Goal: Communication & Community: Answer question/provide support

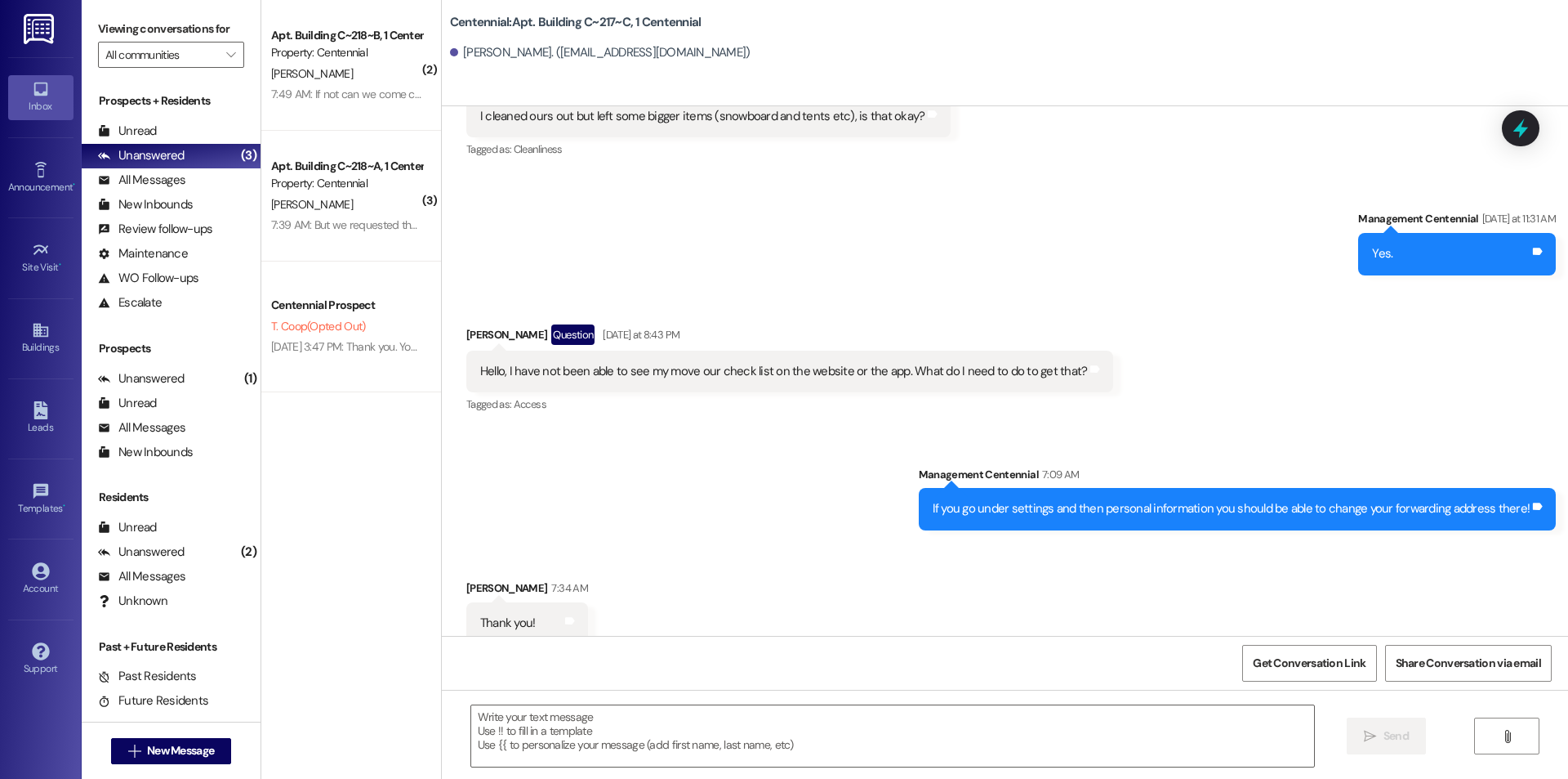
scroll to position [40225, 0]
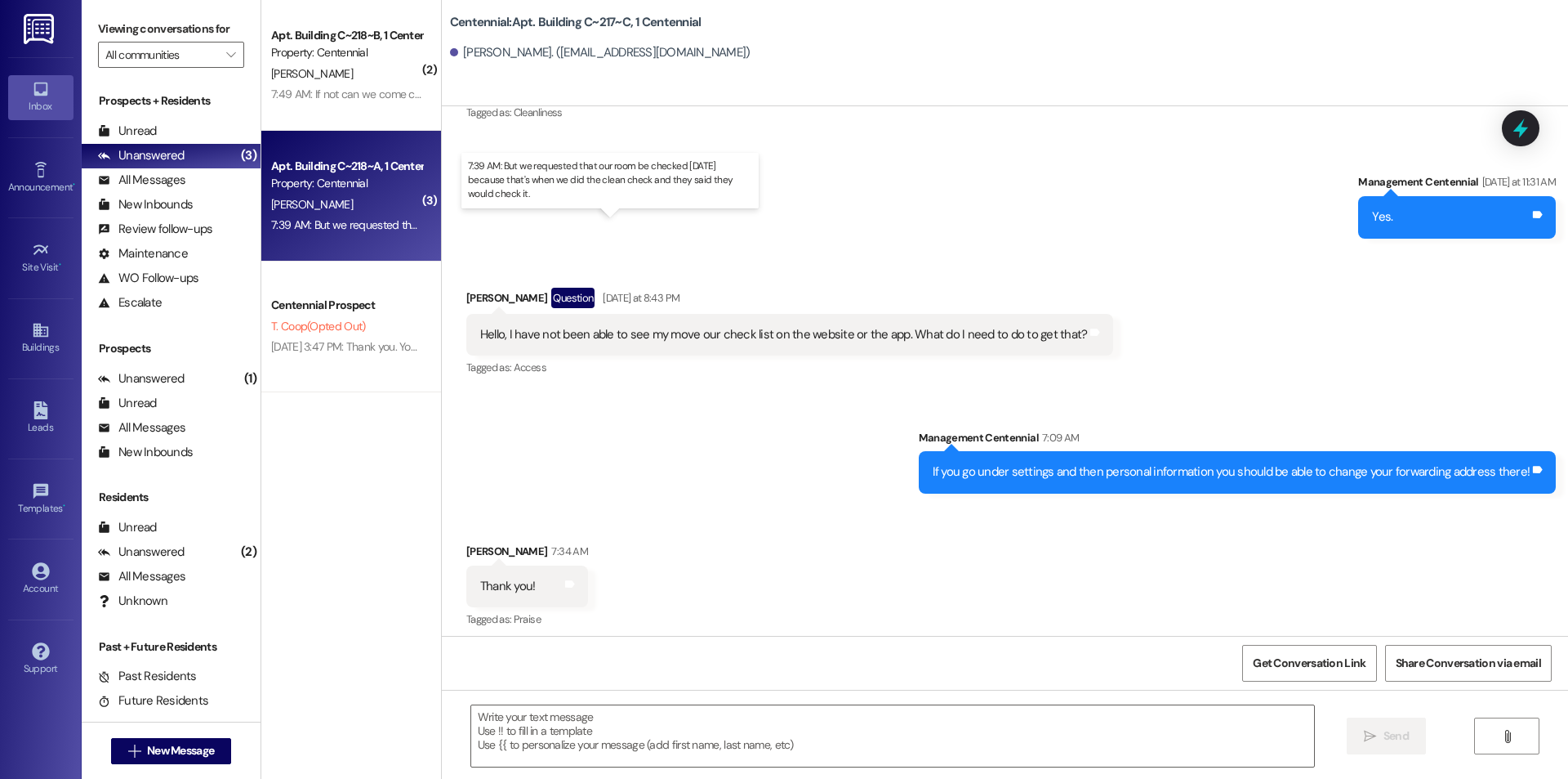
click at [397, 225] on div "7:39 AM: But we requested that our room be checked on Wednesday because that's …" at bounding box center [604, 225] width 667 height 15
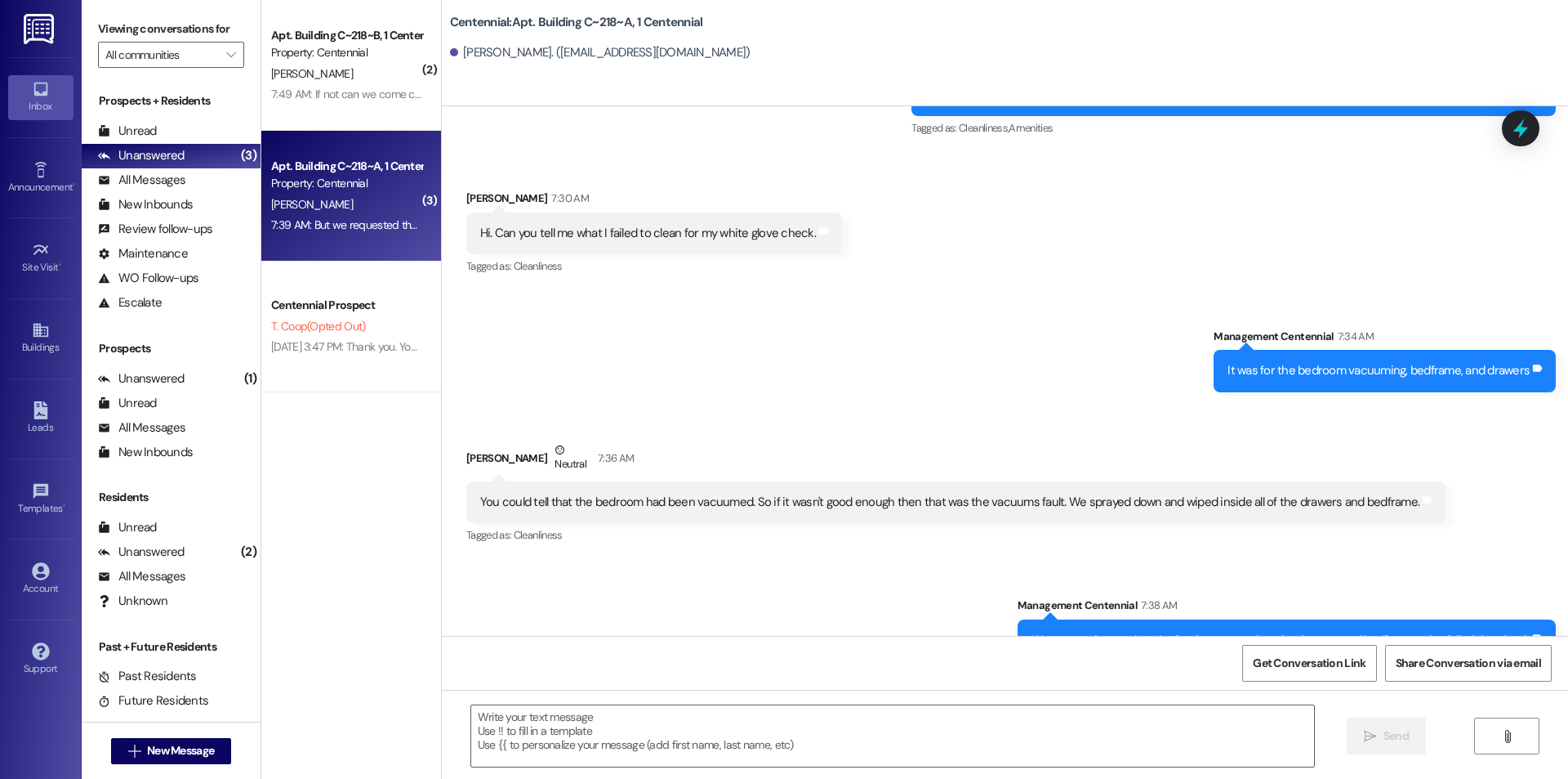
scroll to position [28333, 0]
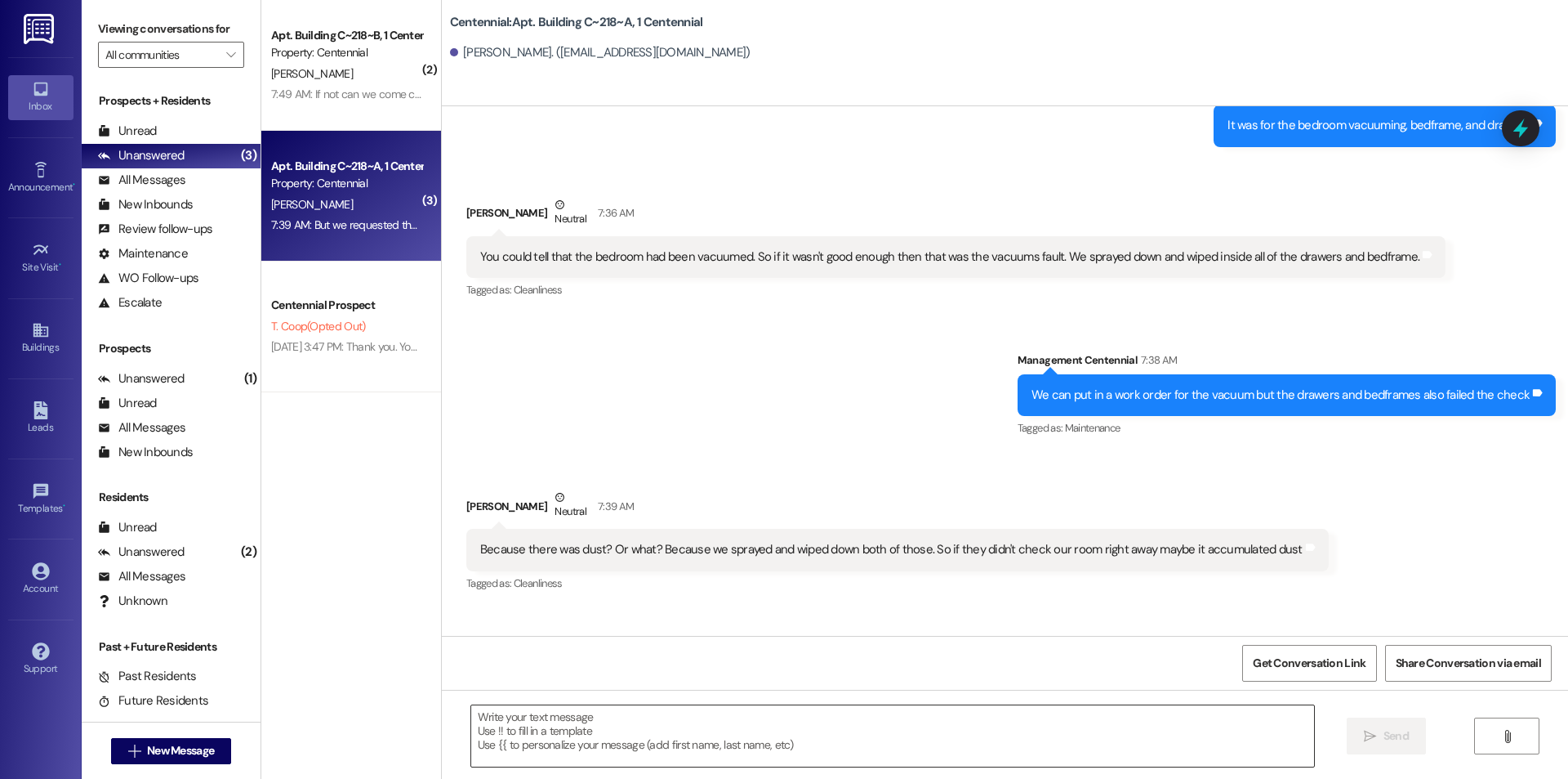
click at [547, 739] on textarea at bounding box center [893, 735] width 843 height 62
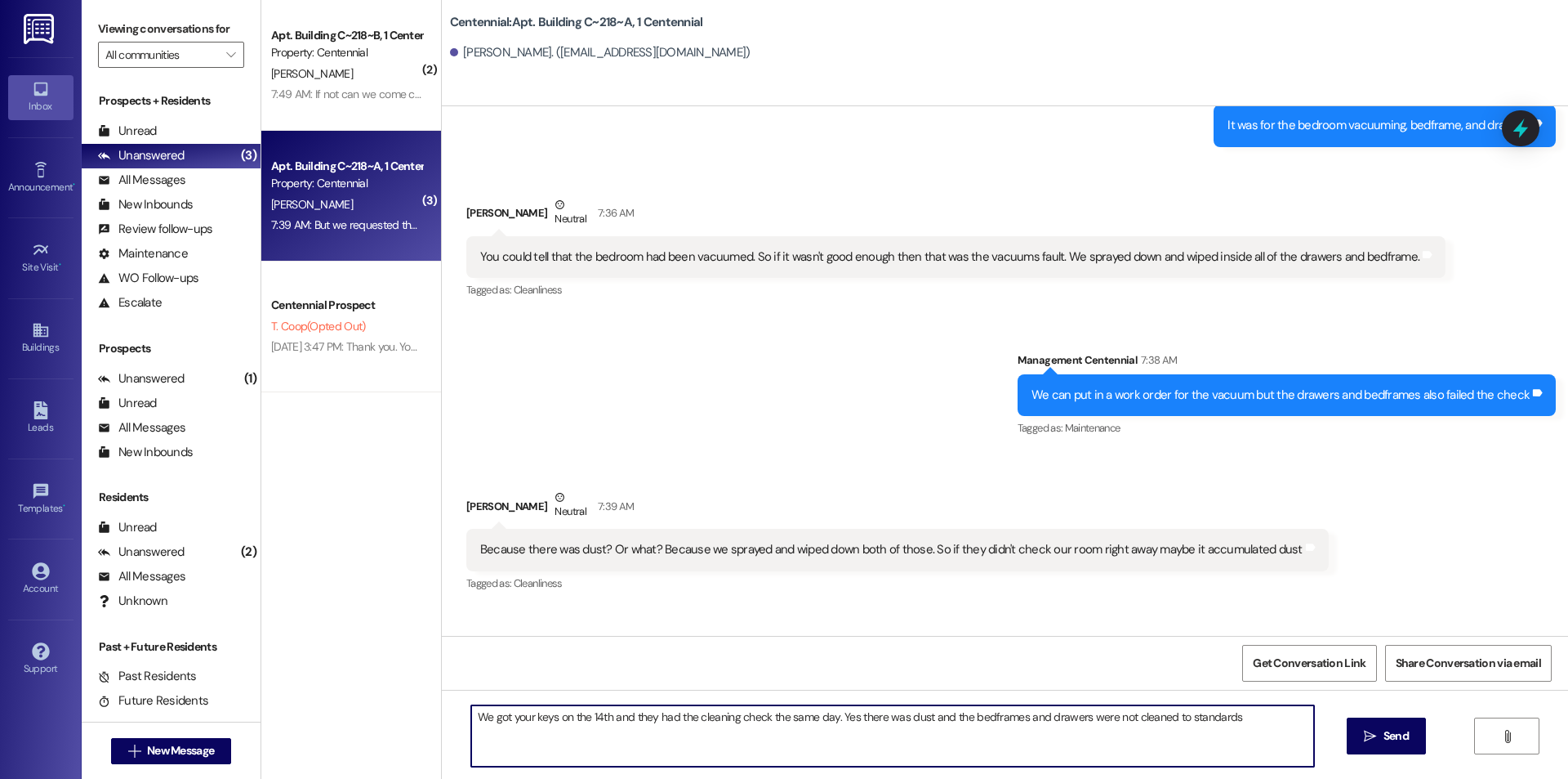
click at [917, 718] on textarea "We got your keys on the 14th and they had the cleaning check the same day. Yes …" at bounding box center [893, 735] width 843 height 62
type textarea "We got your keys on the 14th and they had the cleaning check the same day. Yes …"
click at [1371, 730] on icon "" at bounding box center [1370, 736] width 12 height 13
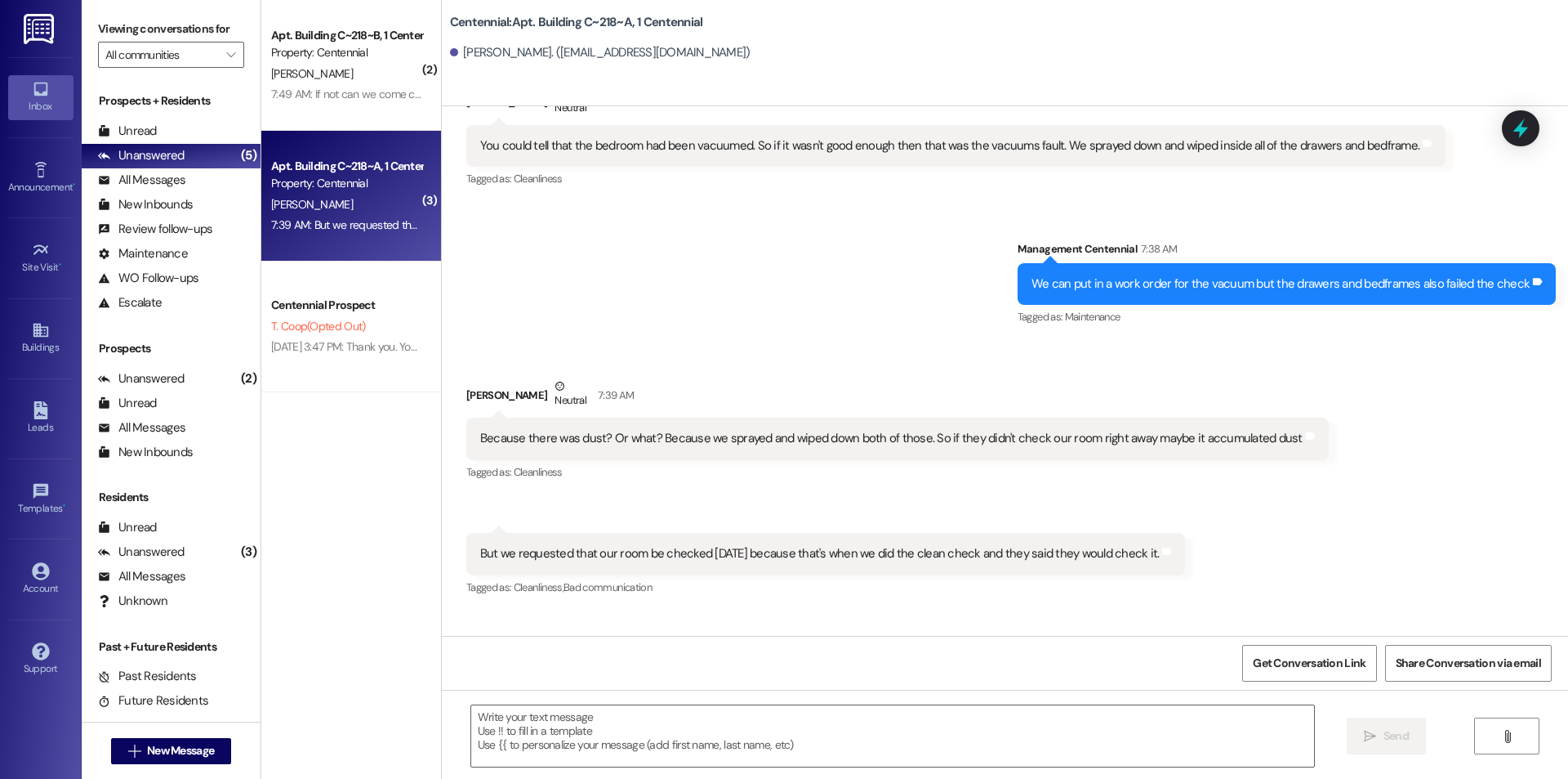
scroll to position [28447, 0]
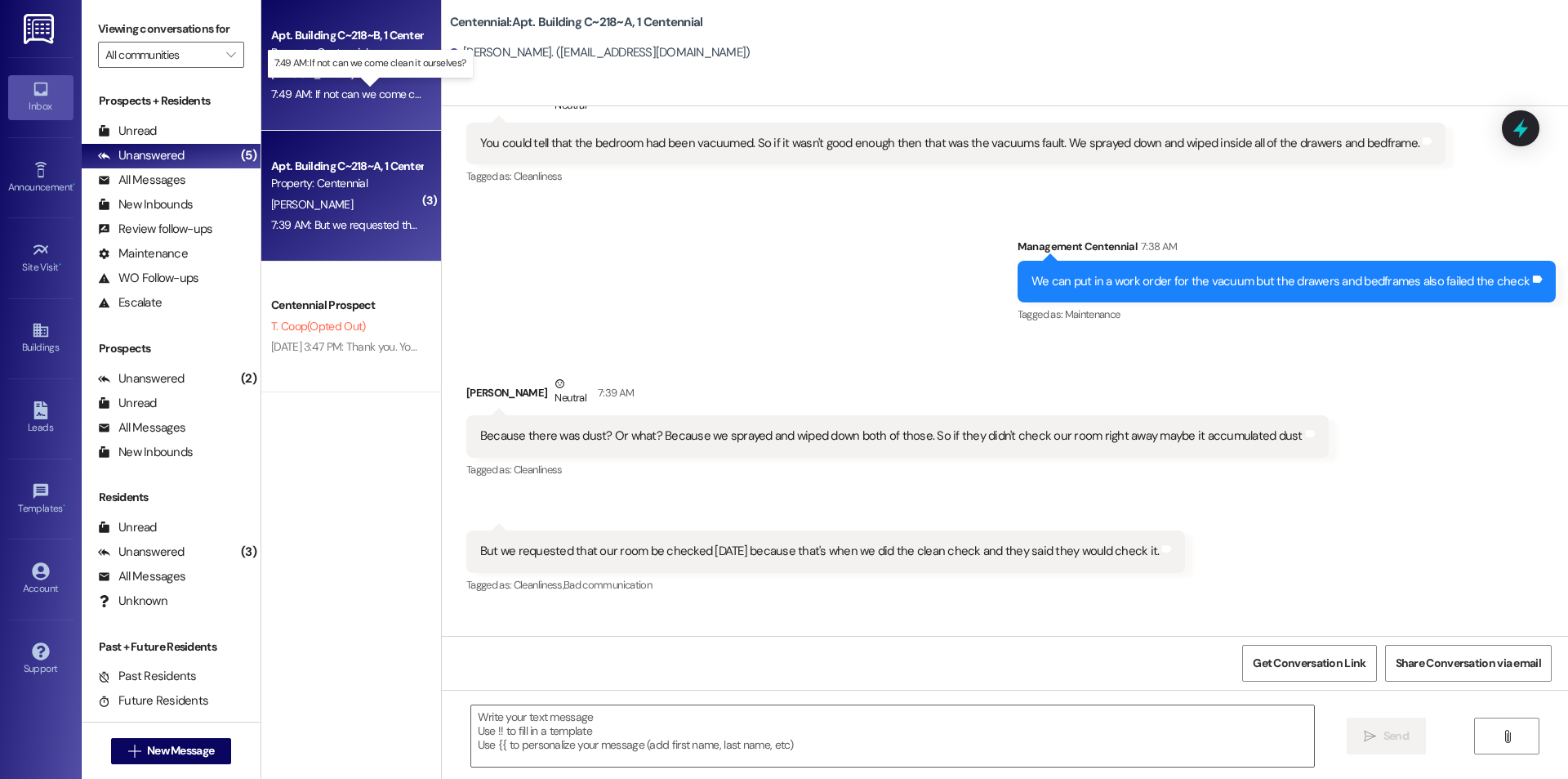
click at [346, 97] on div "7:49 AM: If not can we come clean it ourselves? 7:49 AM: If not can we come cle…" at bounding box center [382, 94] width 224 height 15
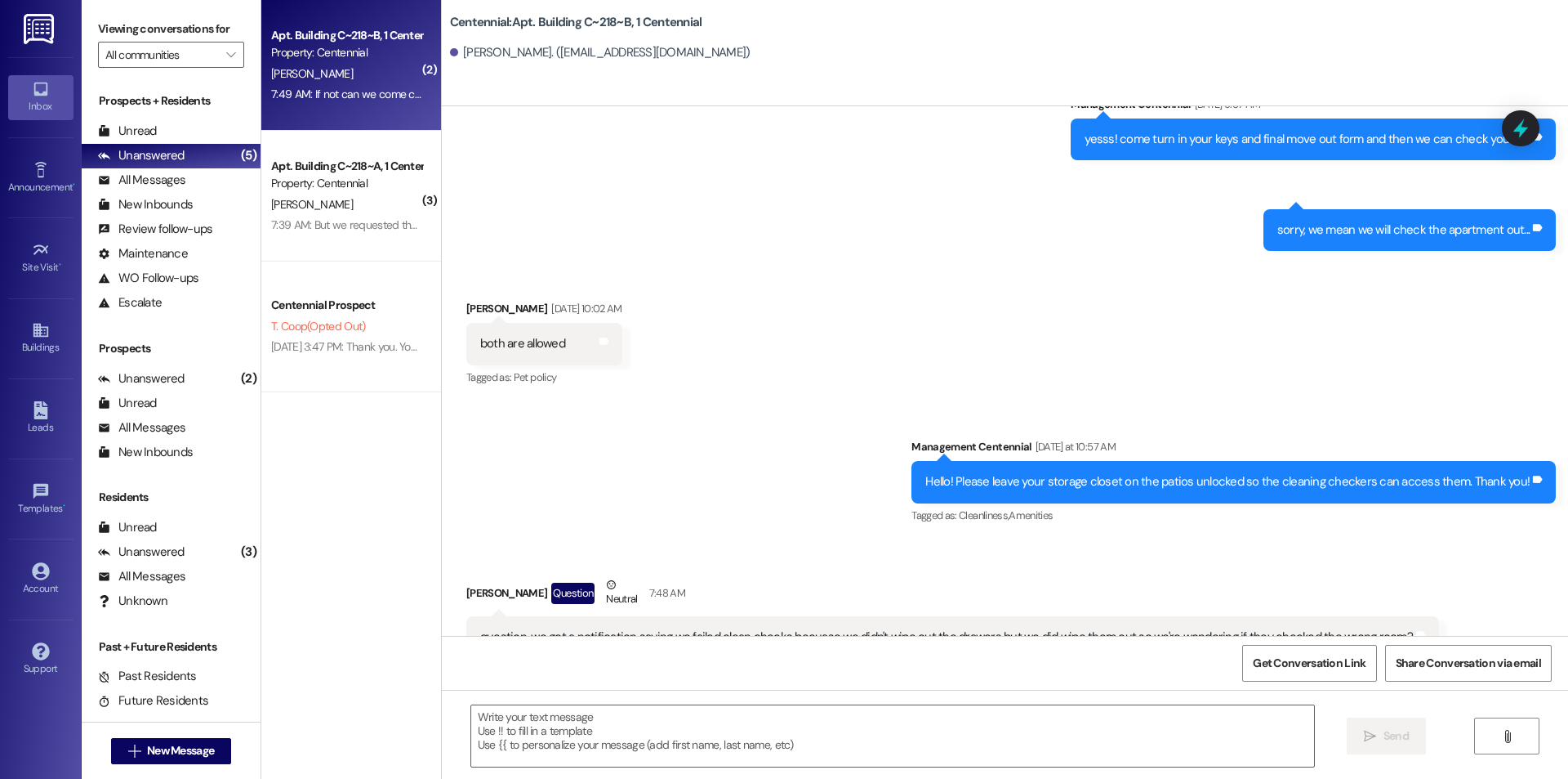
scroll to position [45850, 0]
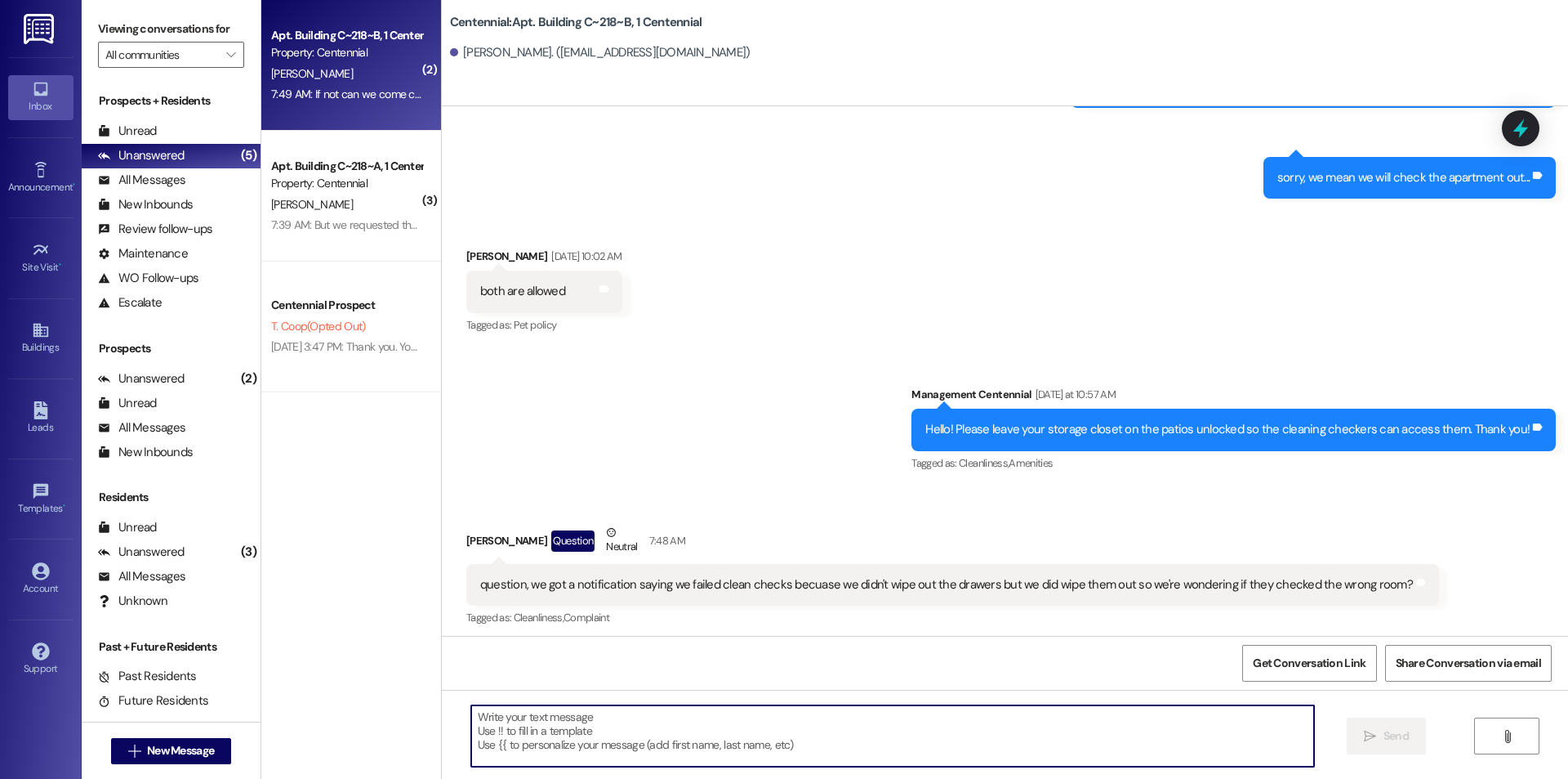
click at [895, 728] on textarea at bounding box center [893, 735] width 843 height 62
click at [682, 744] on textarea "Which bedroom were you in?" at bounding box center [893, 735] width 843 height 62
click at [673, 733] on textarea "Which bedroom were you in?" at bounding box center [893, 735] width 843 height 62
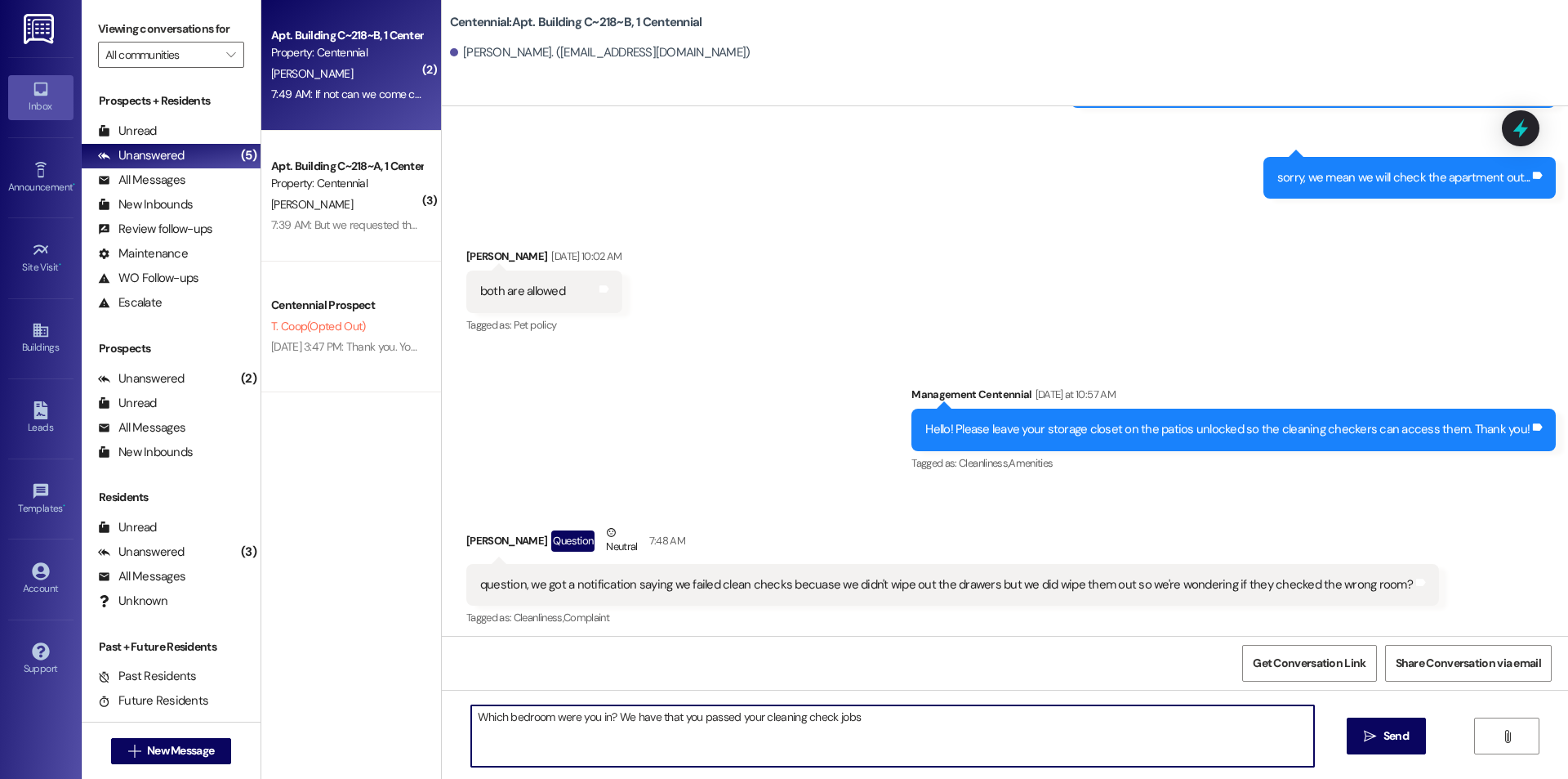
type textarea "Which bedroom were you in? We have that you passed your cleaning check job"
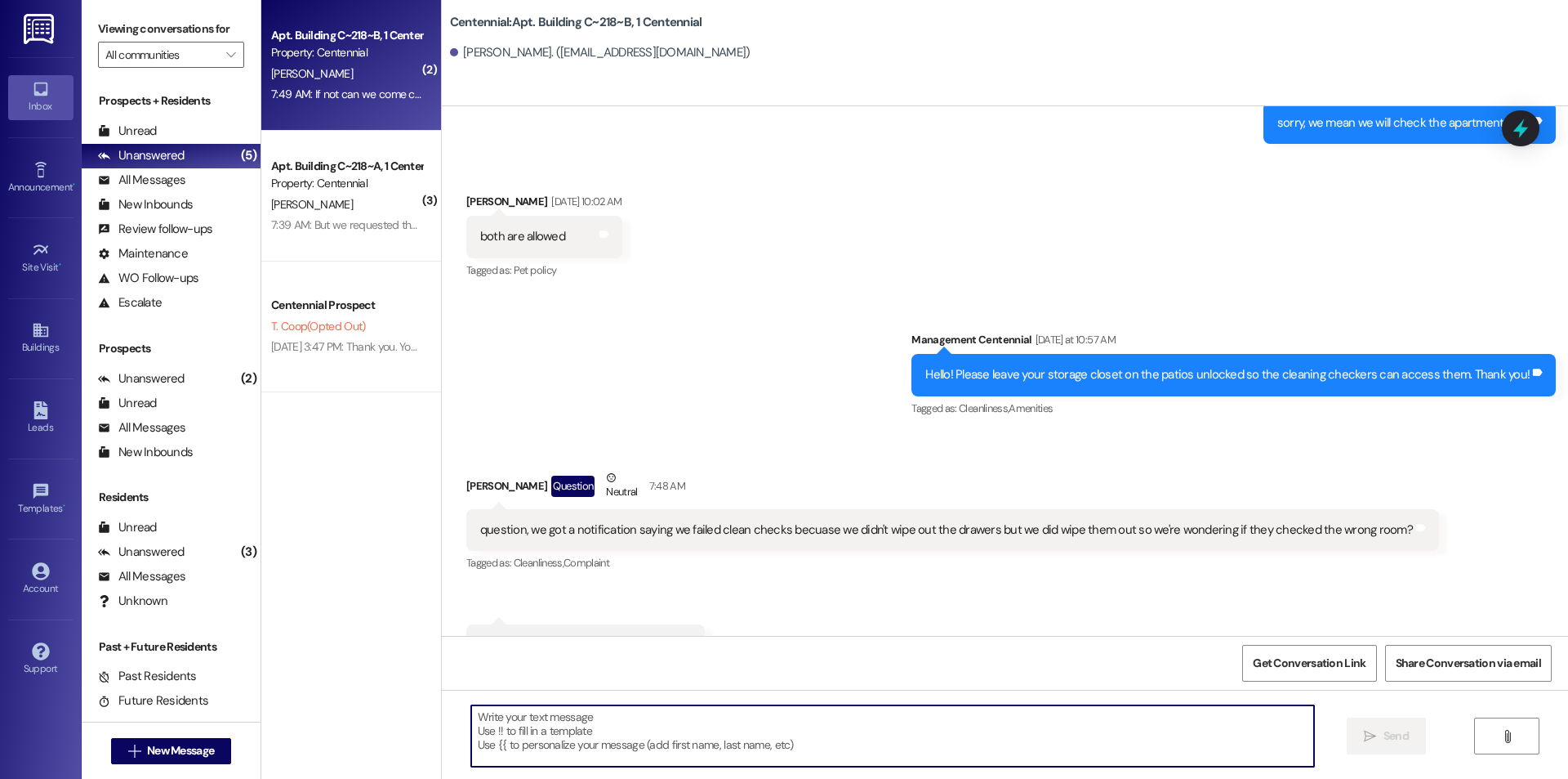
scroll to position [45964, 0]
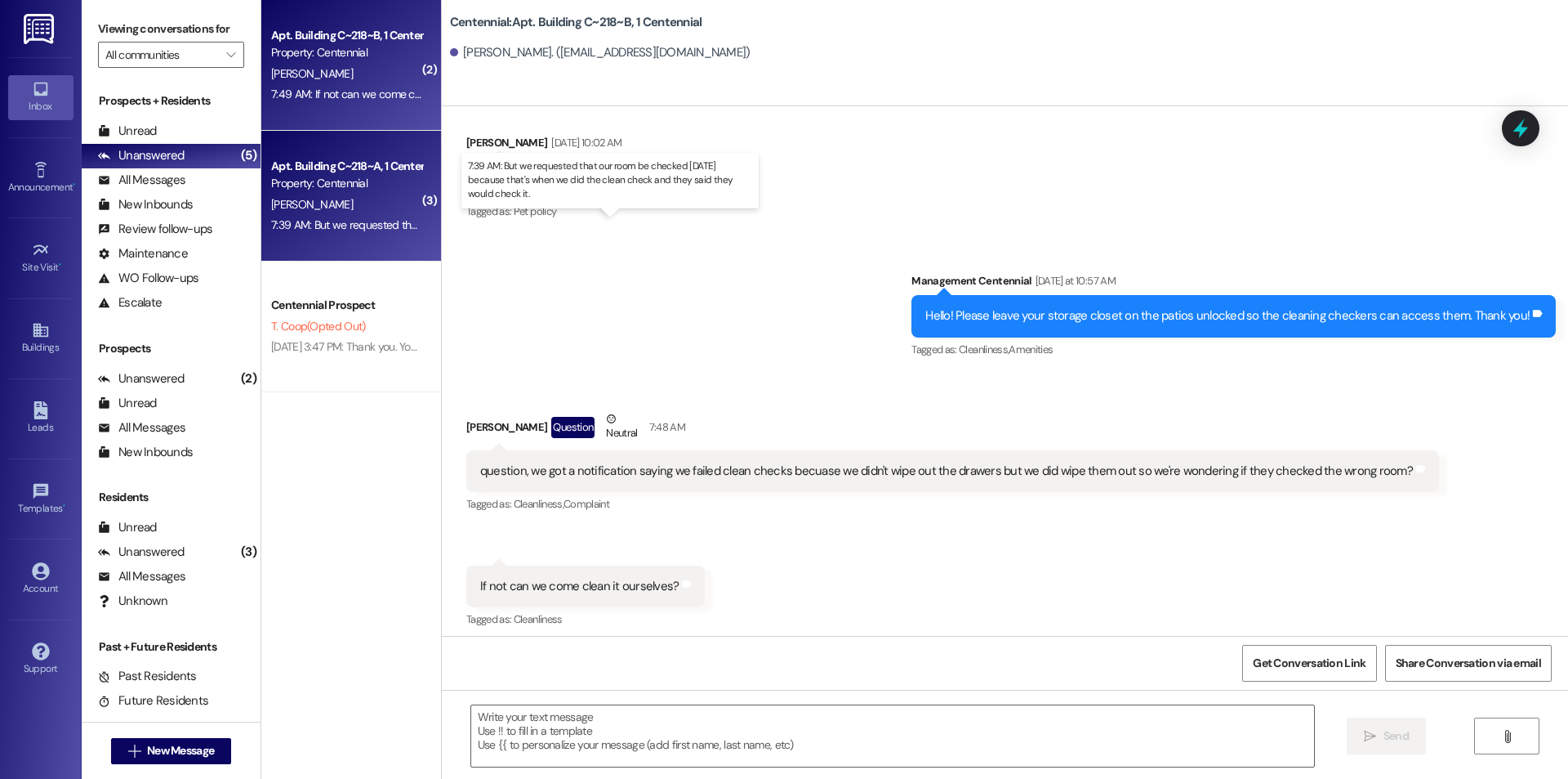
click at [363, 229] on div "7:39 AM: But we requested that our room be checked on Wednesday because that's …" at bounding box center [604, 225] width 667 height 15
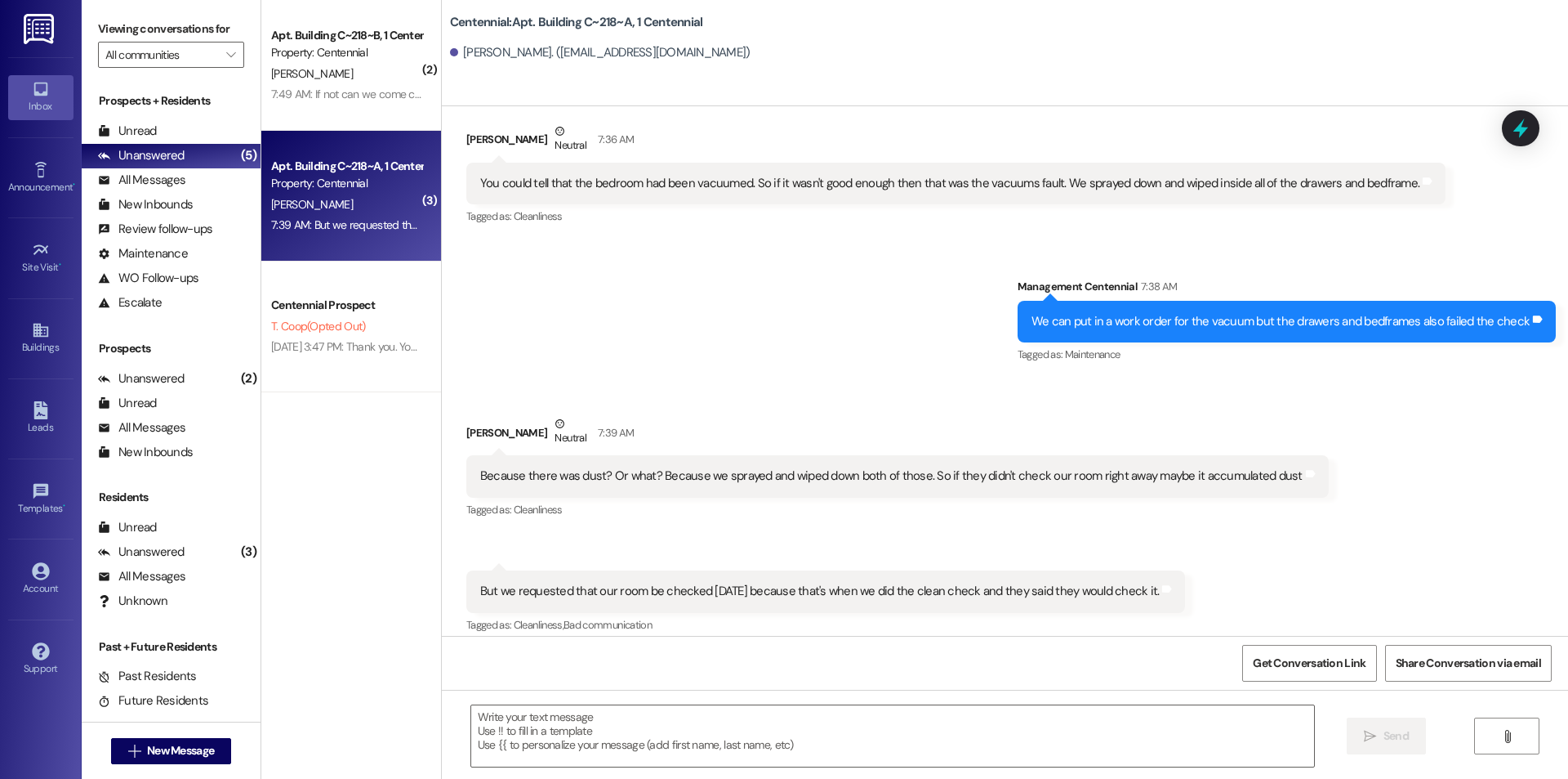
scroll to position [28447, 0]
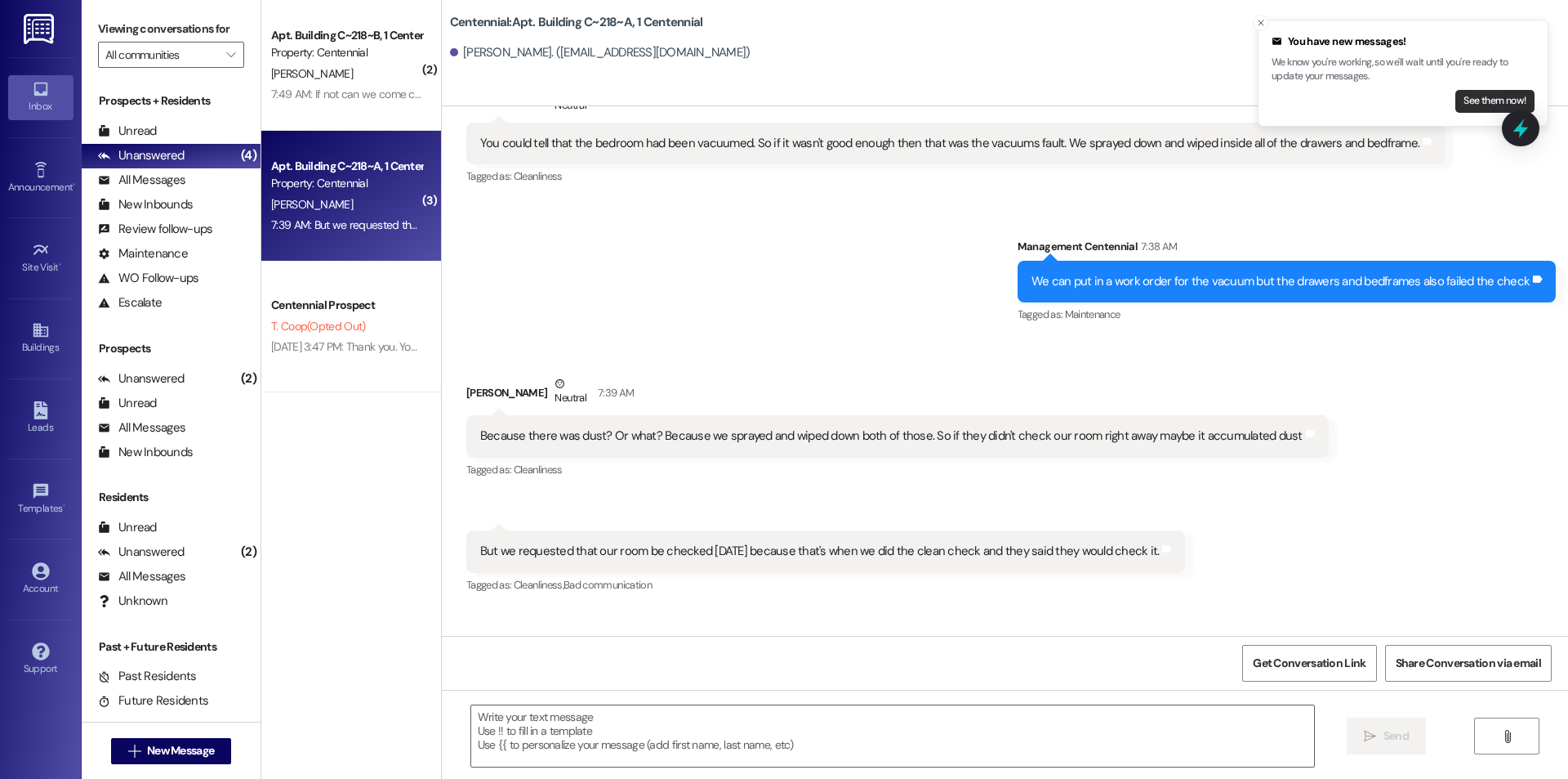
click at [1471, 93] on button "See them now!" at bounding box center [1495, 102] width 79 height 23
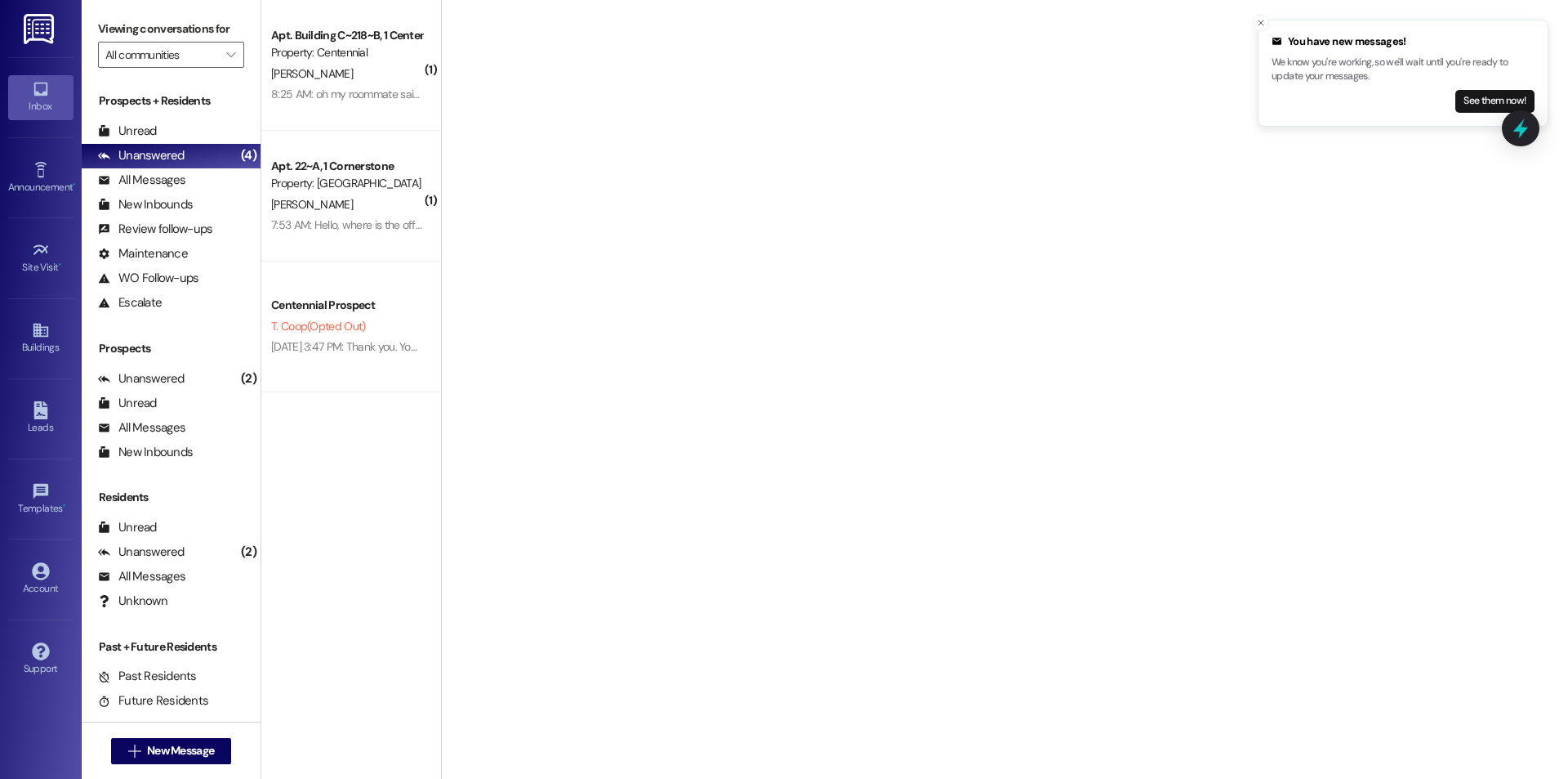
click at [1482, 97] on button "See them now!" at bounding box center [1495, 102] width 79 height 23
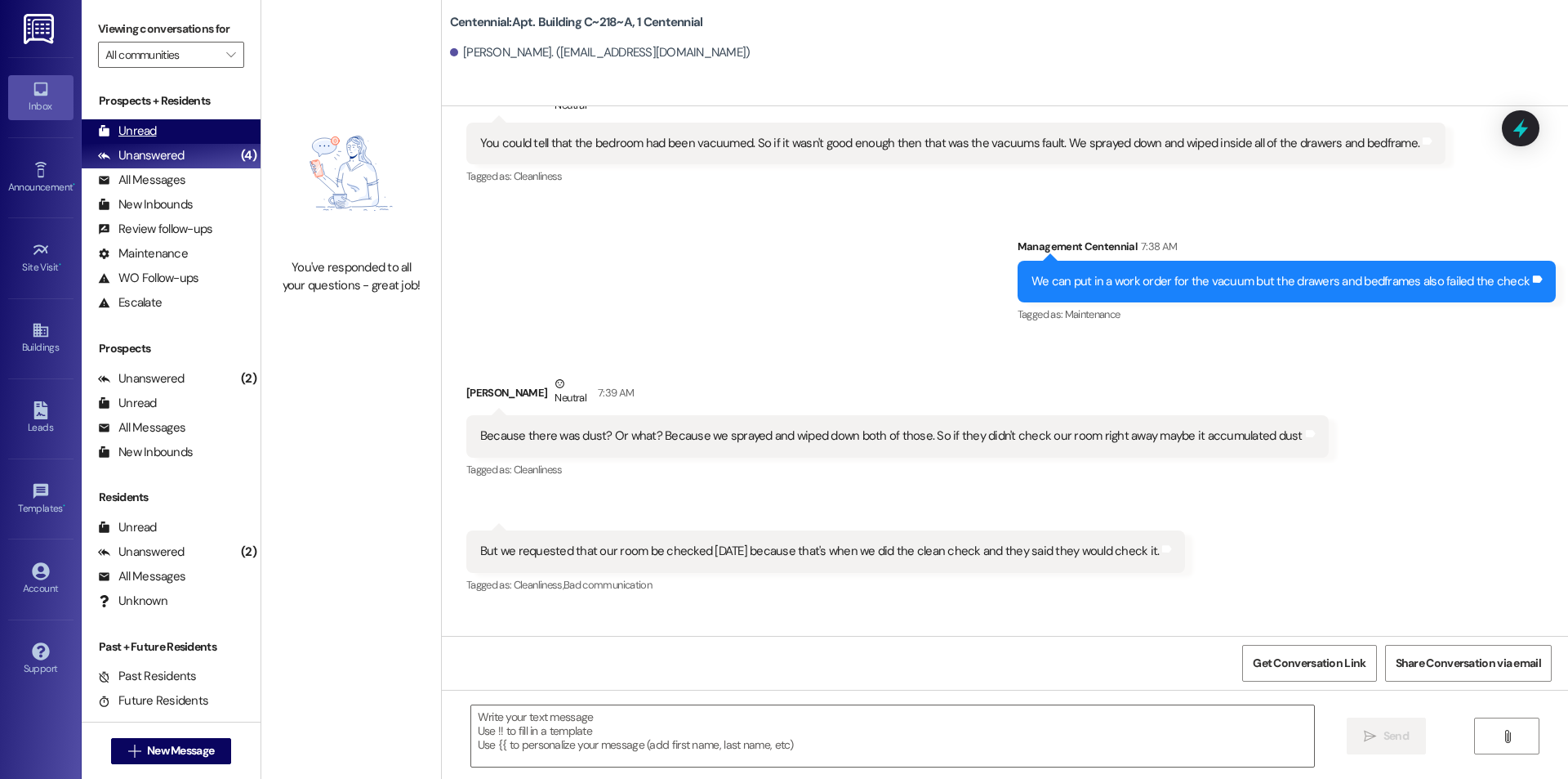
click at [203, 127] on div "Unread (0)" at bounding box center [171, 132] width 179 height 25
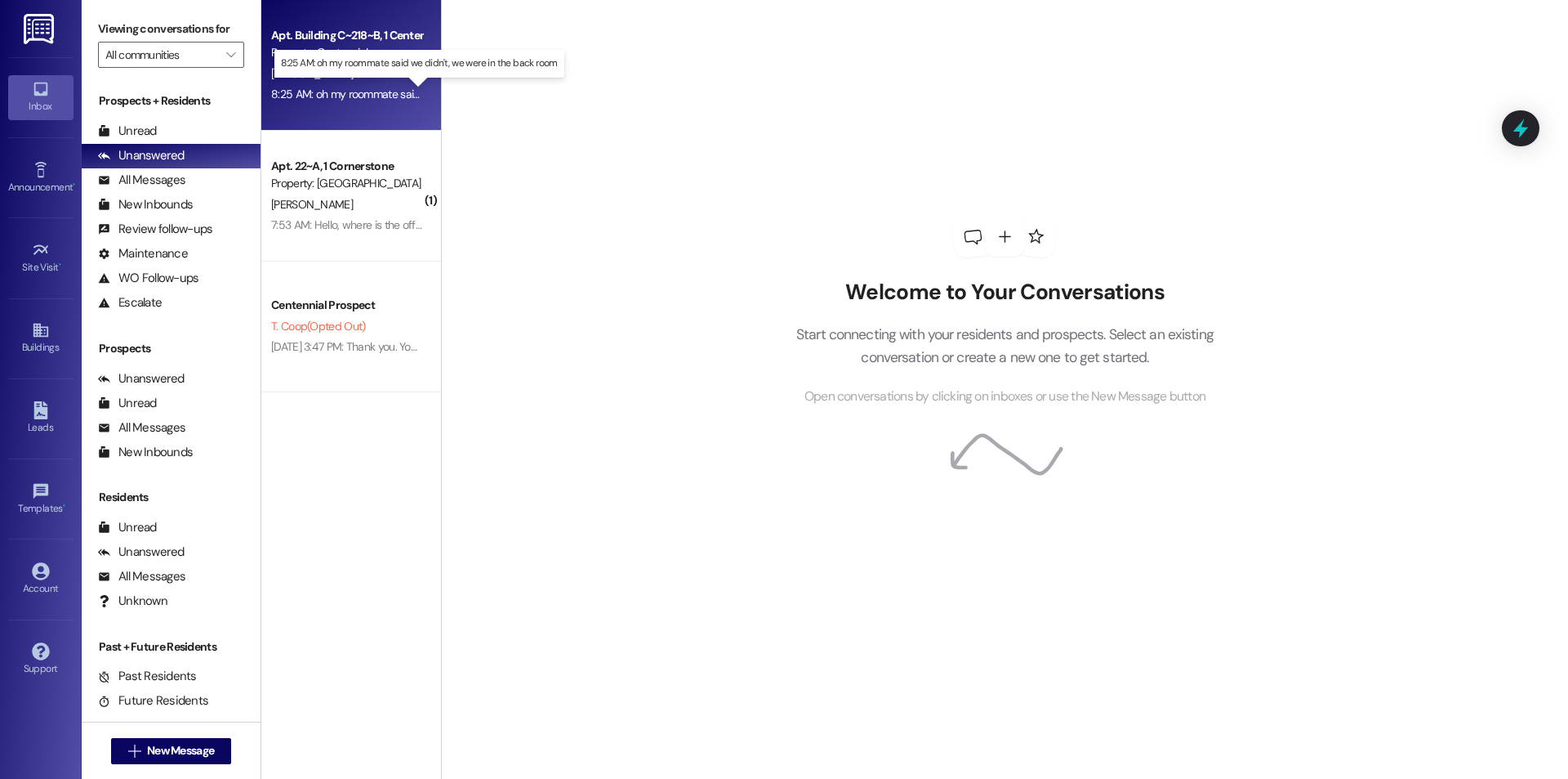
click at [363, 94] on div "8:25 AM: oh my roommate said we didn't, we were in the back room 8:25 AM: oh my…" at bounding box center [432, 94] width 323 height 15
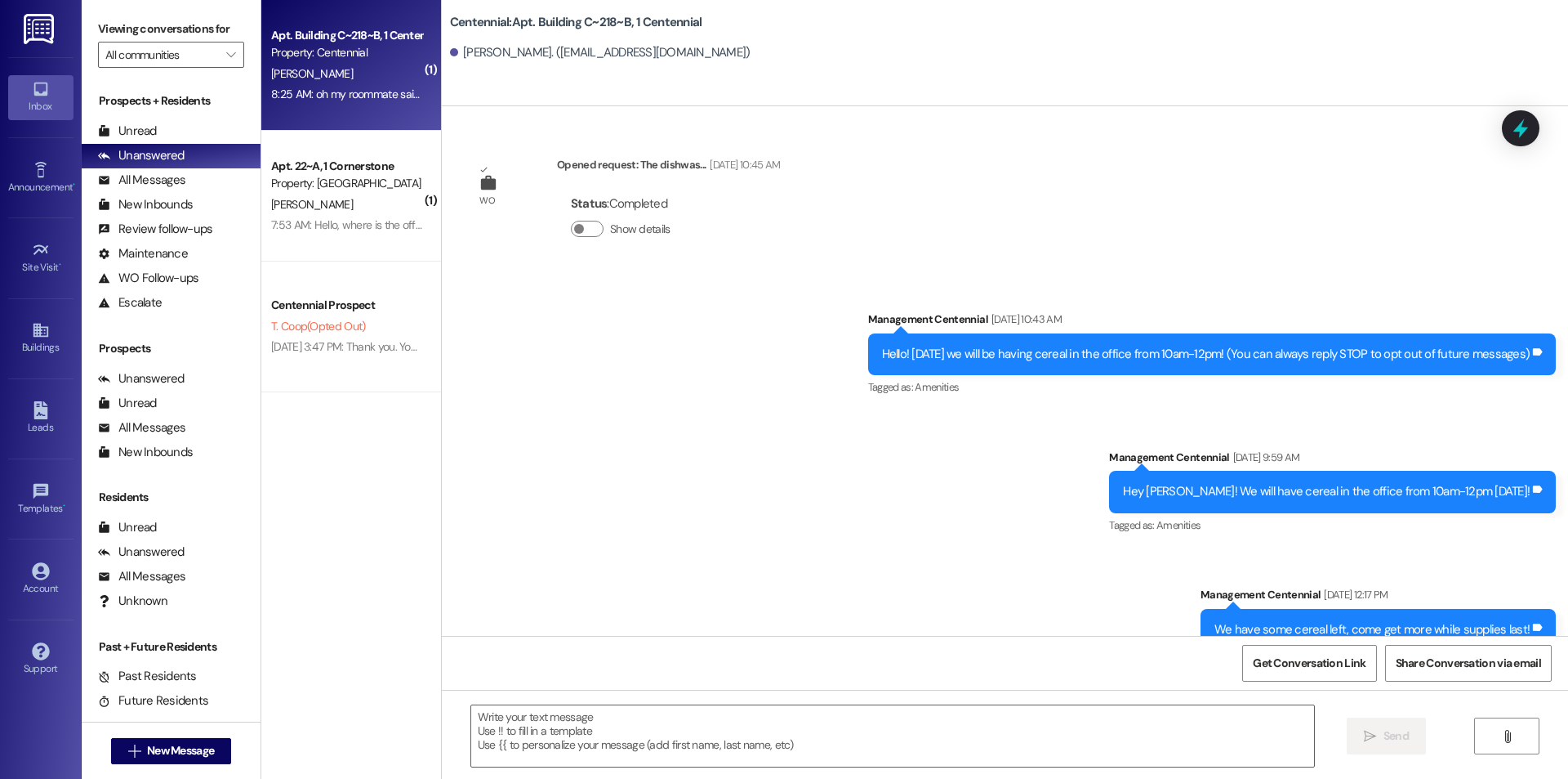
scroll to position [46077, 0]
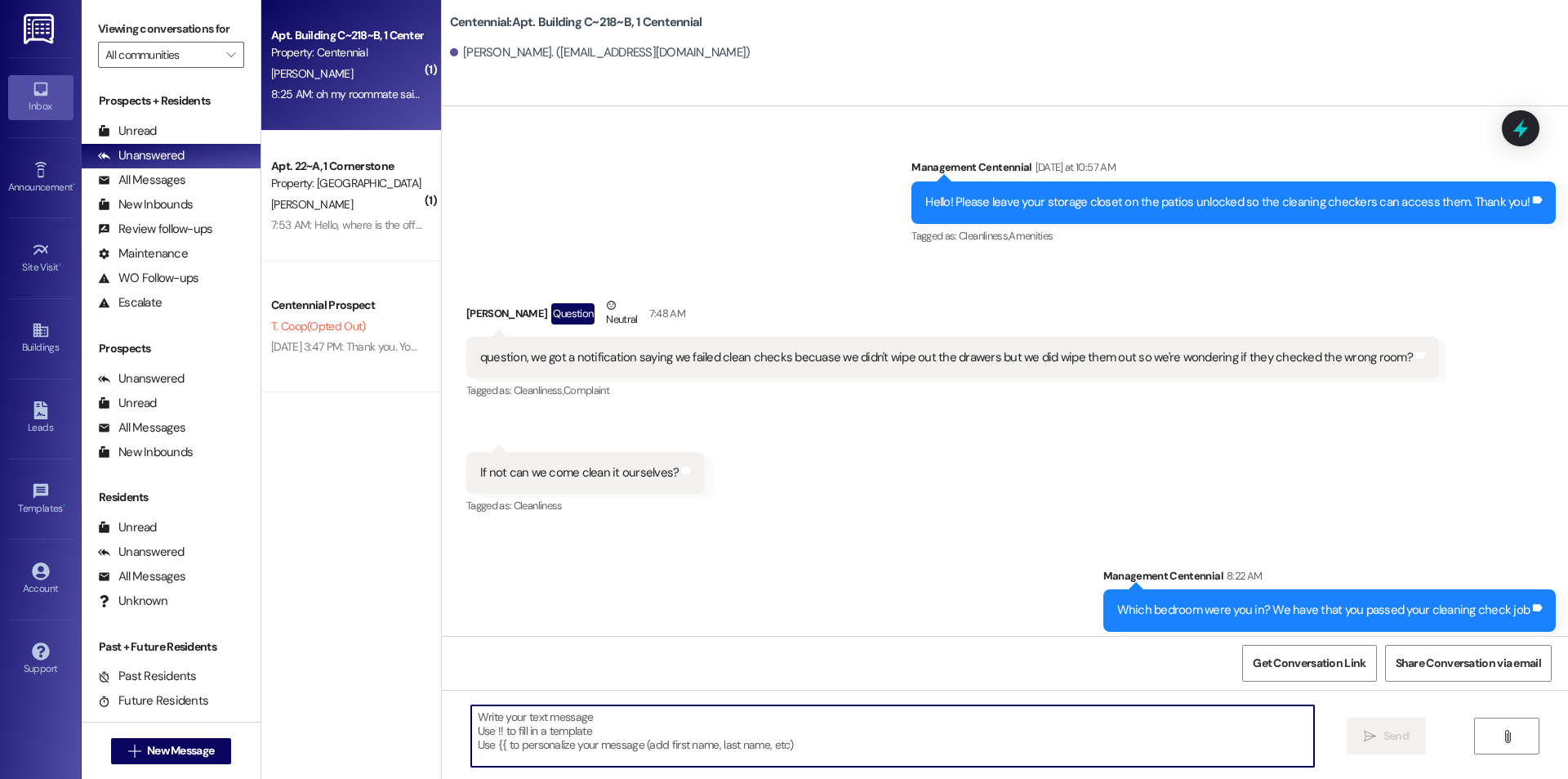
click at [840, 738] on textarea at bounding box center [893, 735] width 843 height 62
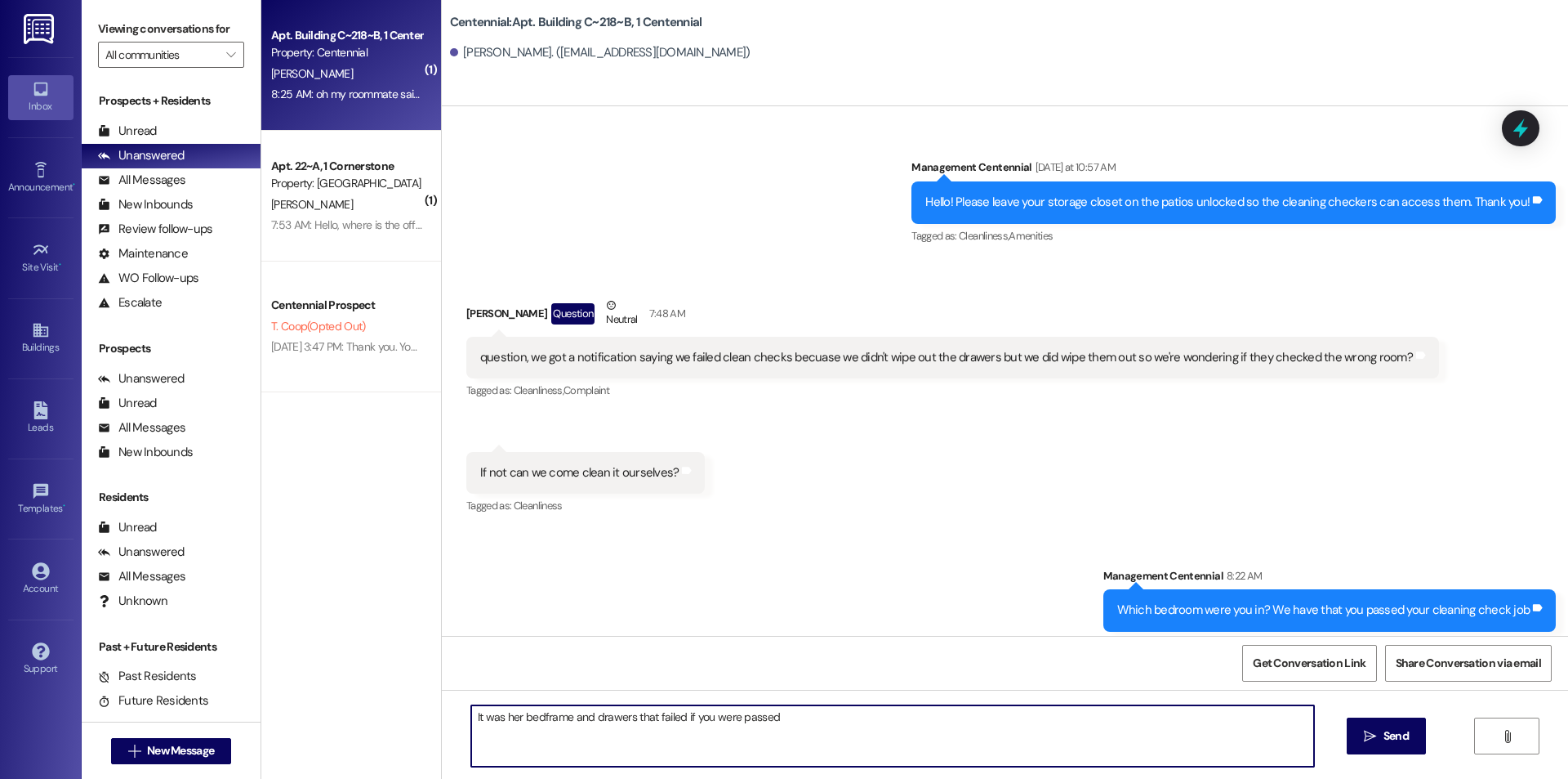
type textarea "It was her bedframe and drawers that failed if you were passed!"
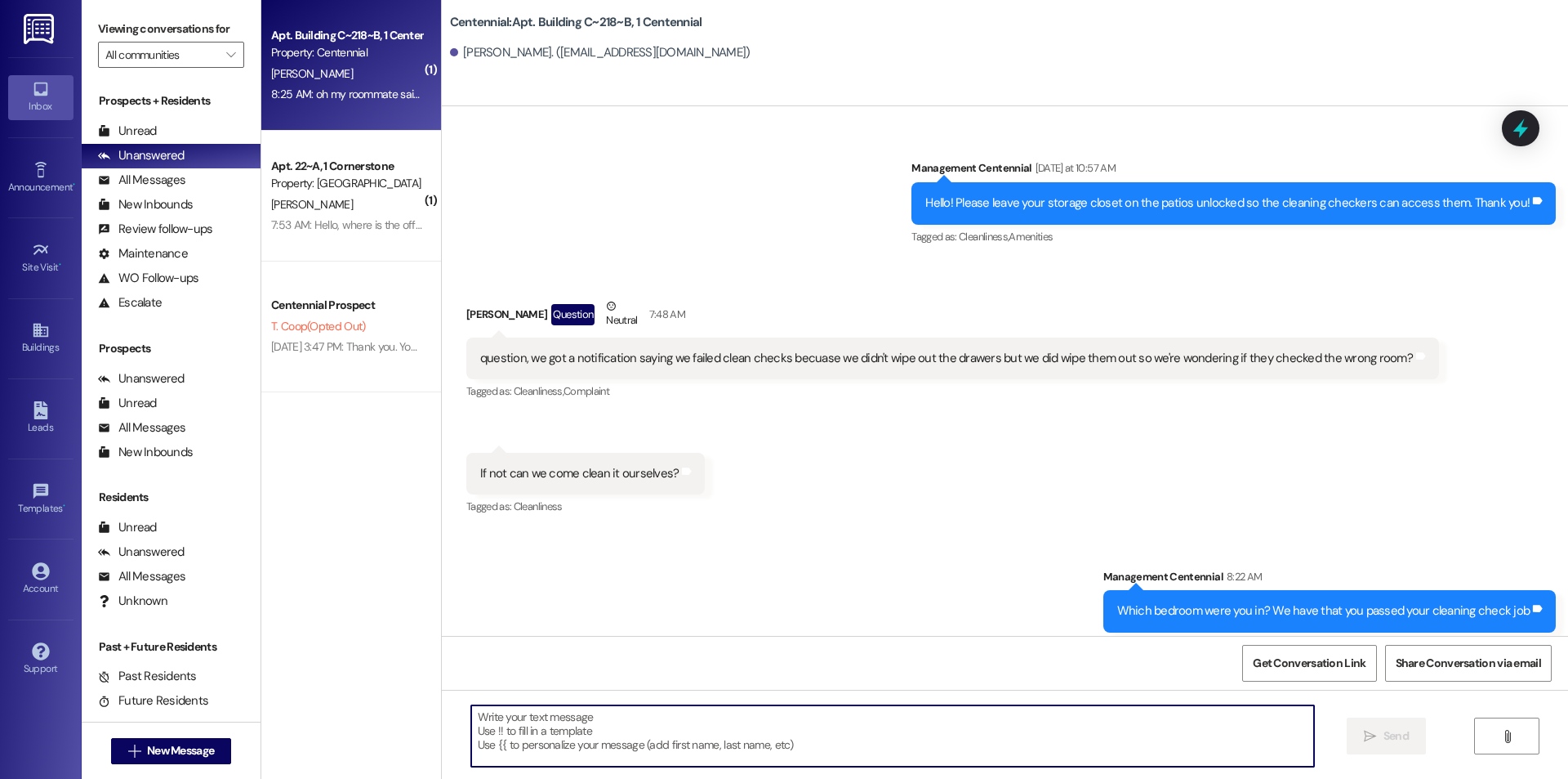
scroll to position [46192, 0]
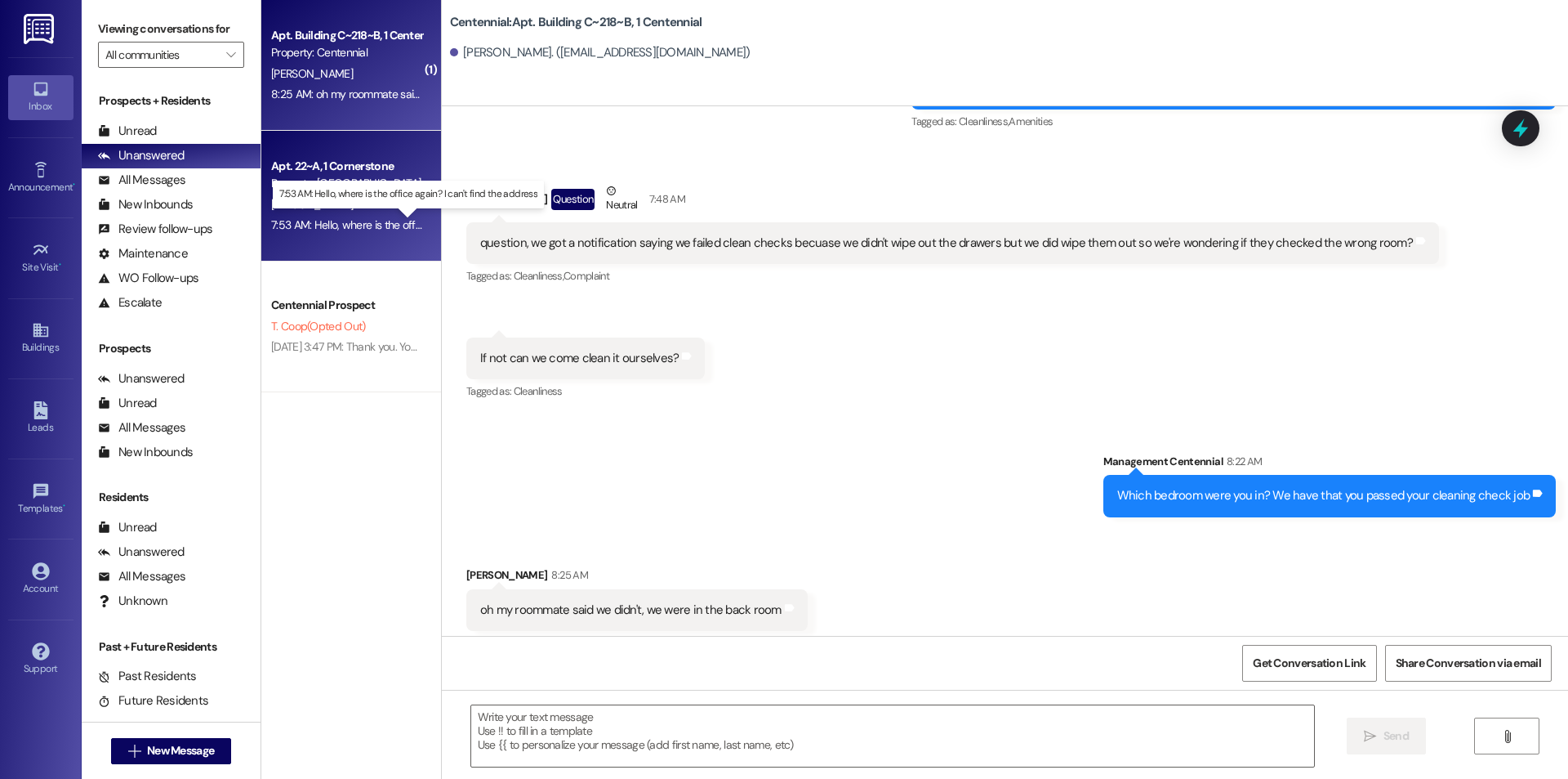
click at [310, 225] on div "7:53 AM: Hello, where is the office again? I can't find the address 7:53 AM: He…" at bounding box center [421, 225] width 301 height 15
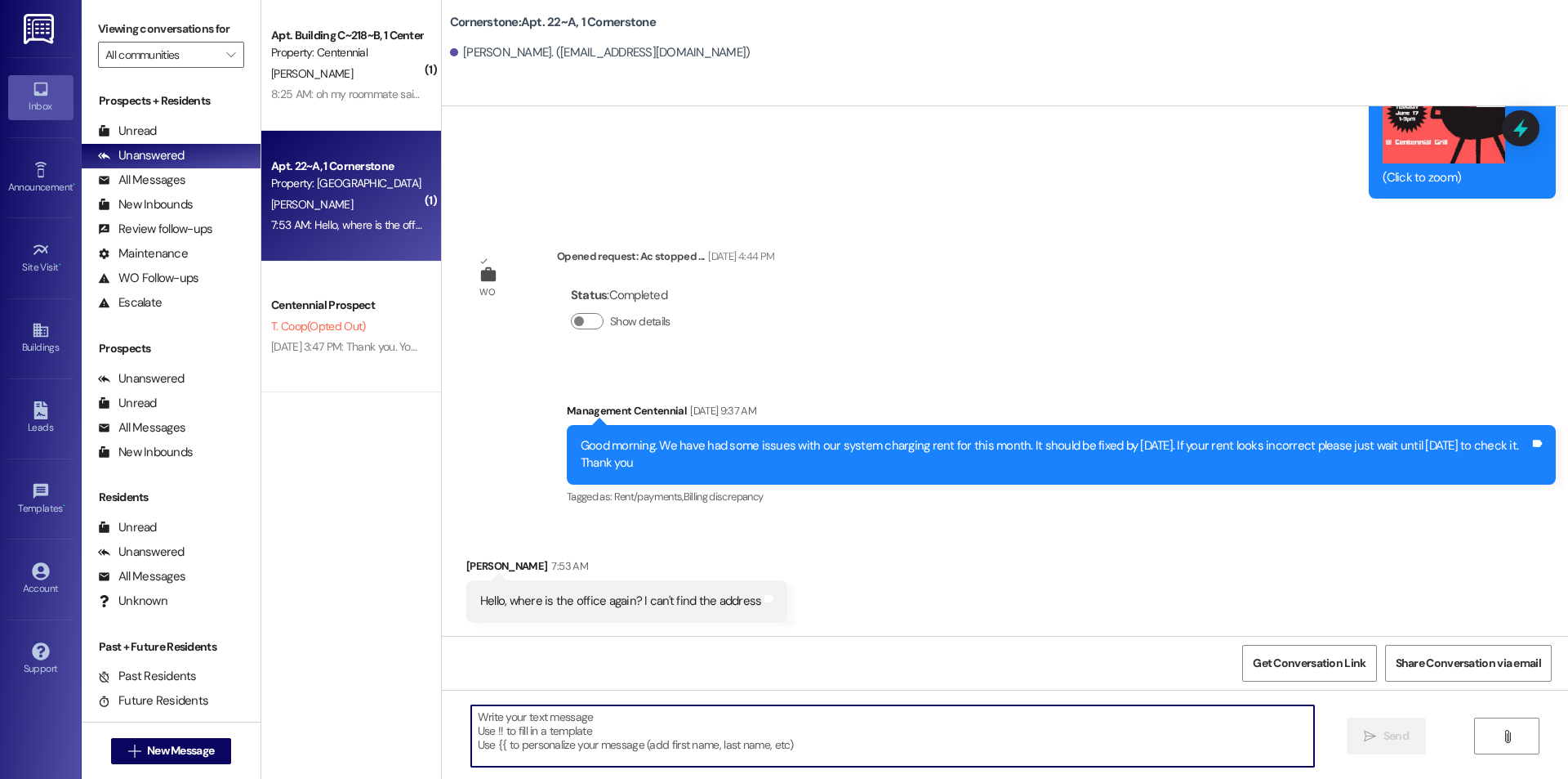
scroll to position [8105, 0]
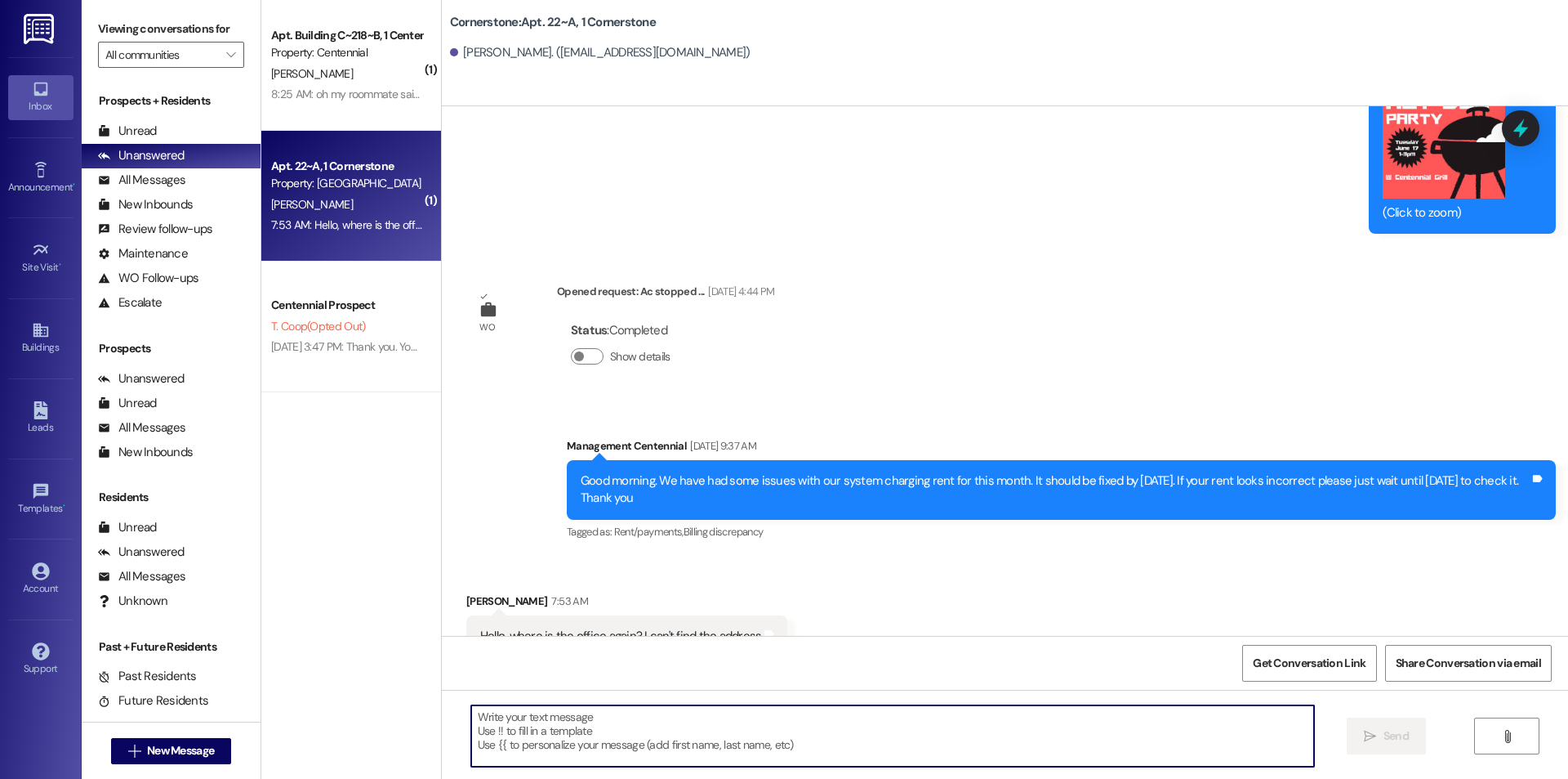
click at [909, 728] on textarea at bounding box center [893, 735] width 843 height 62
type textarea "362 N 1080 E Provo UT"
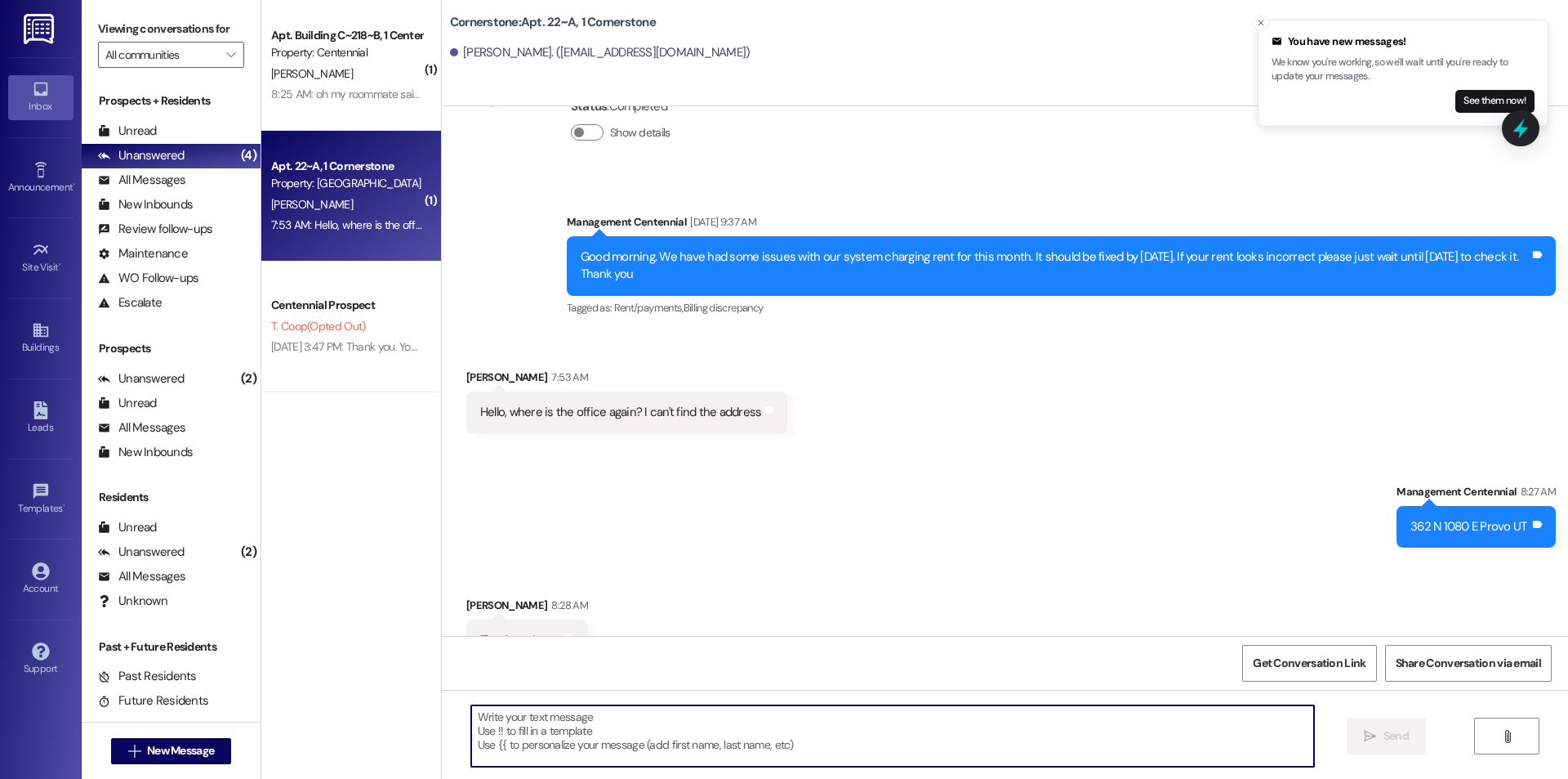
scroll to position [8331, 0]
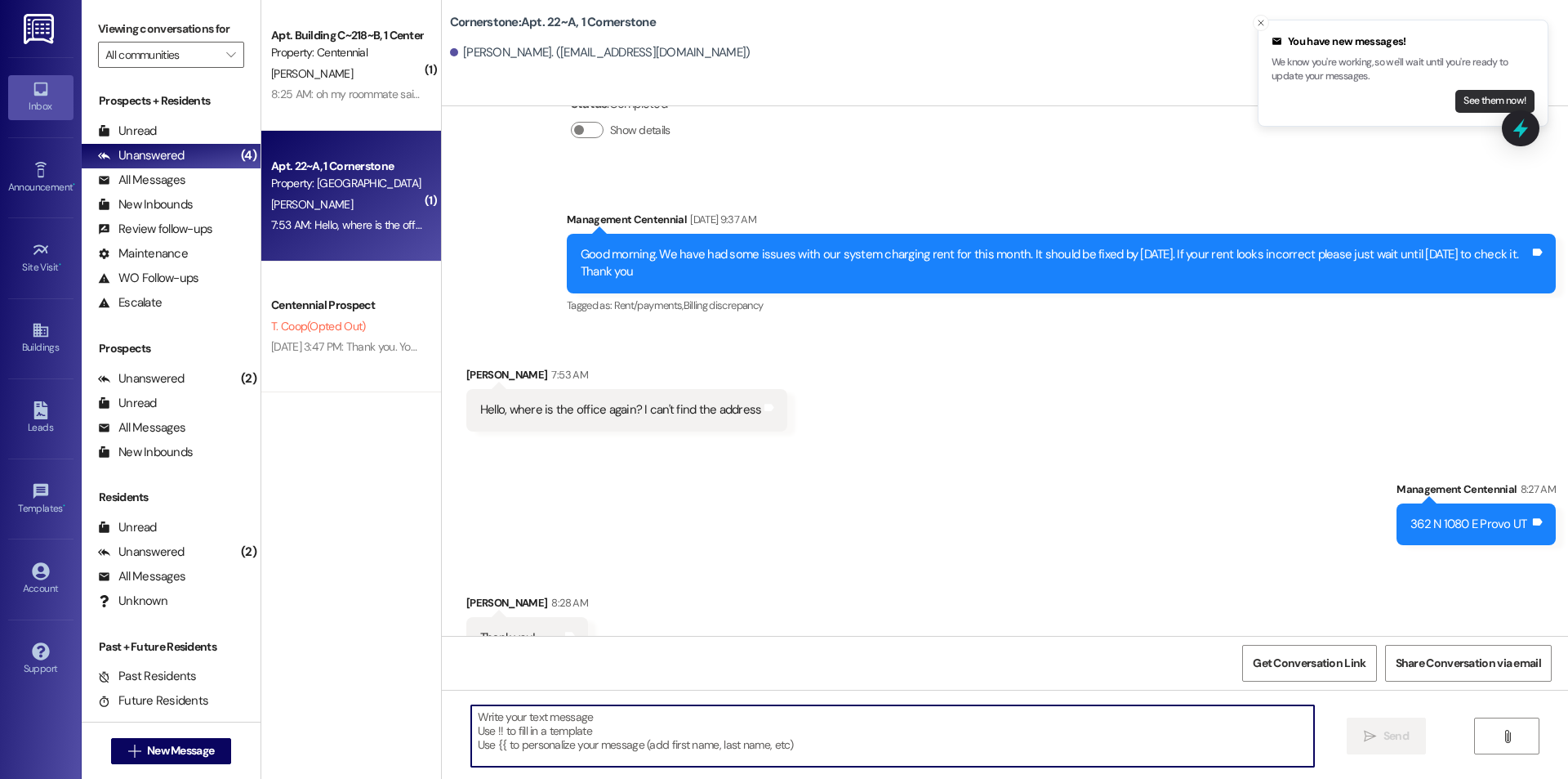
click at [1466, 97] on button "See them now!" at bounding box center [1495, 102] width 79 height 23
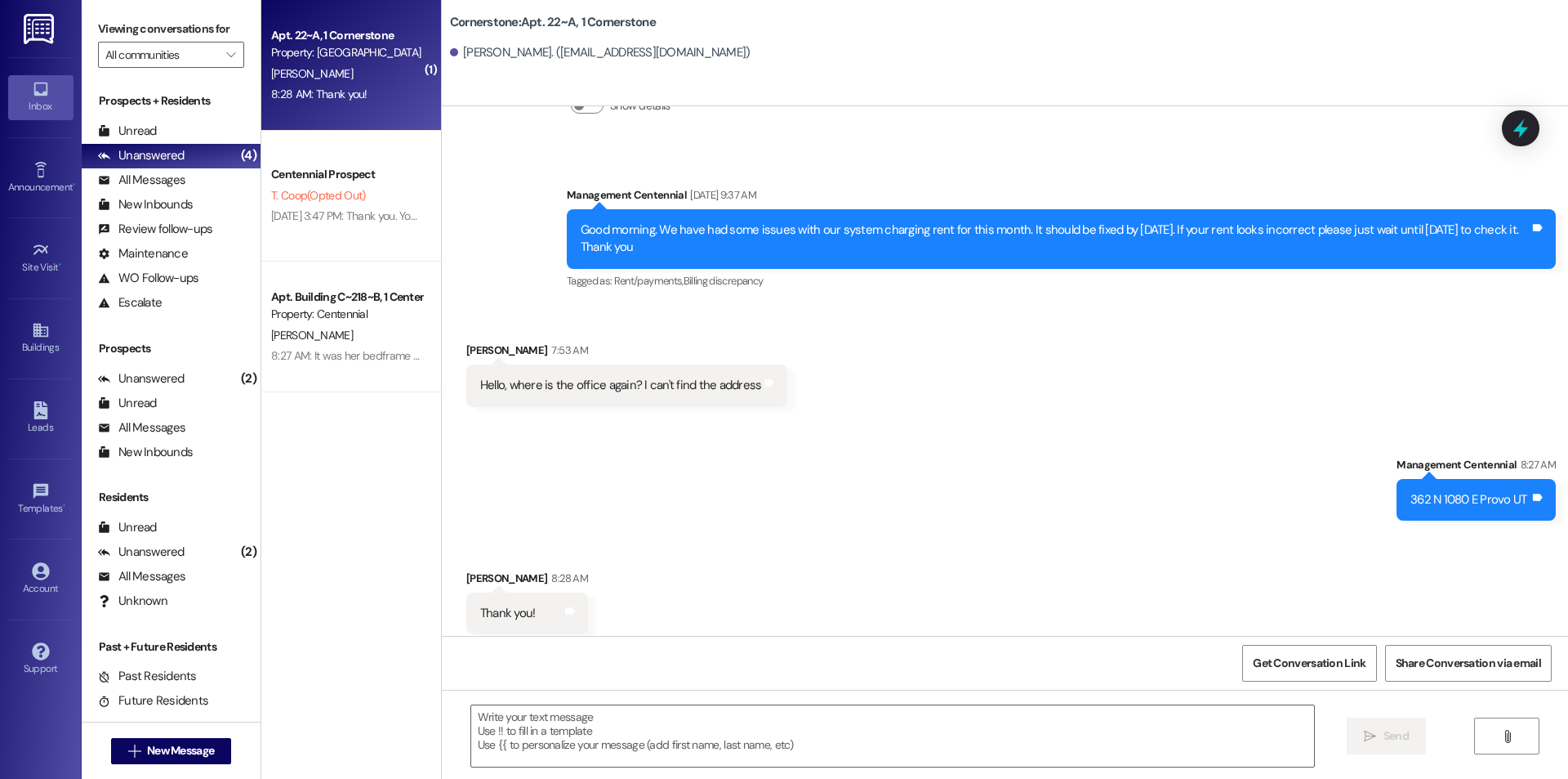
scroll to position [8356, 0]
click at [730, 734] on textarea at bounding box center [893, 735] width 843 height 62
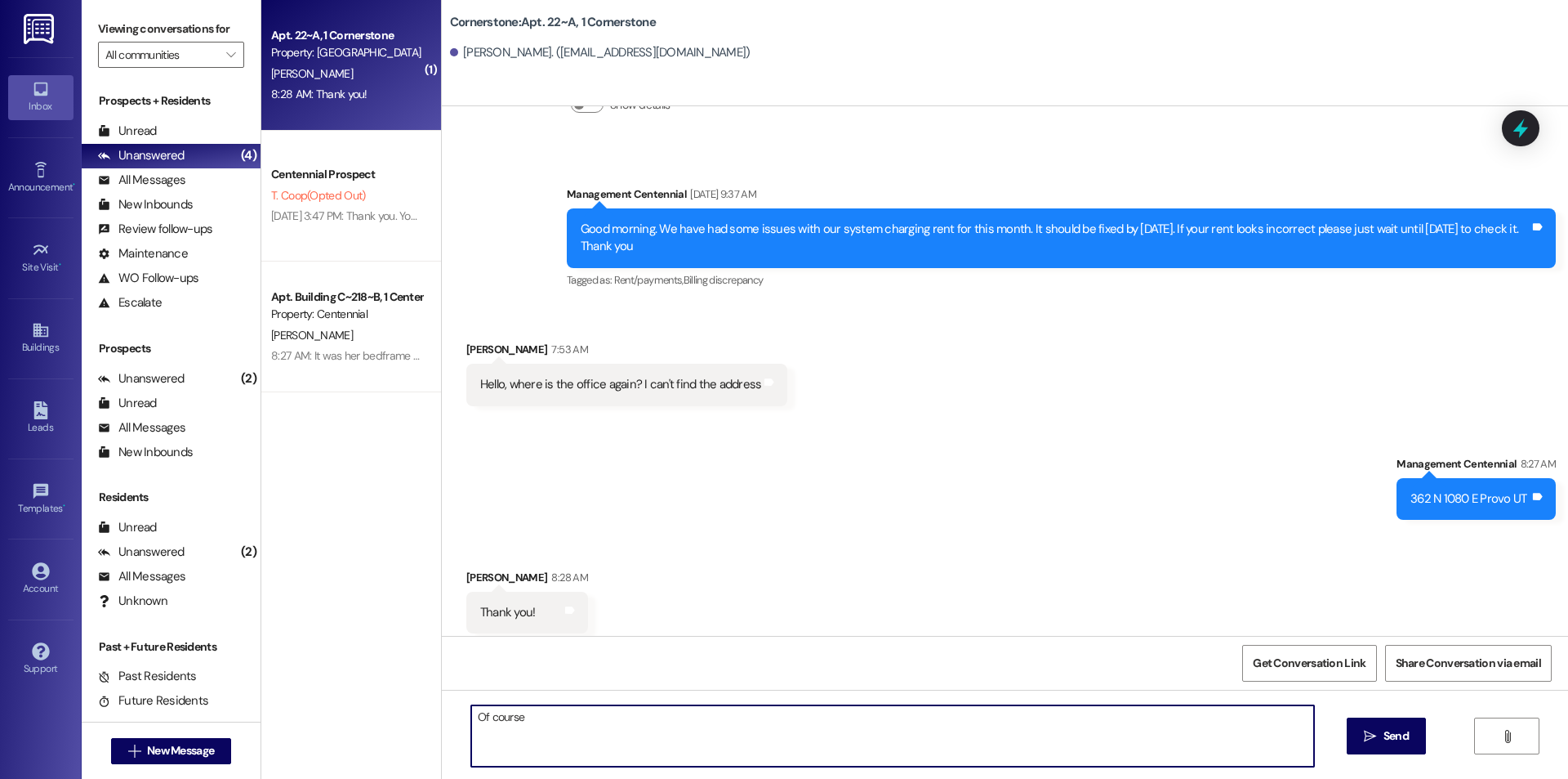
type textarea "Of course!"
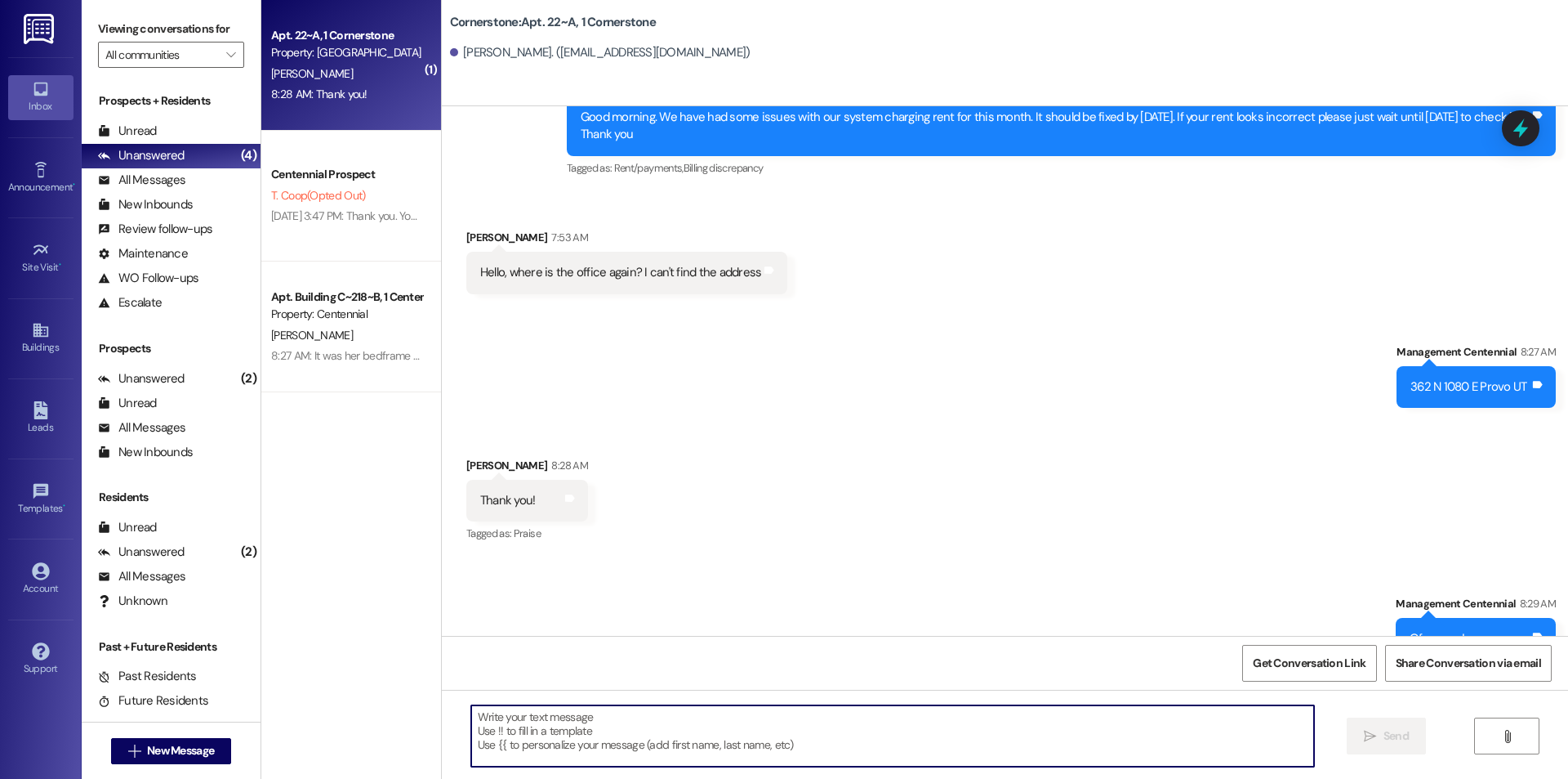
scroll to position [8470, 0]
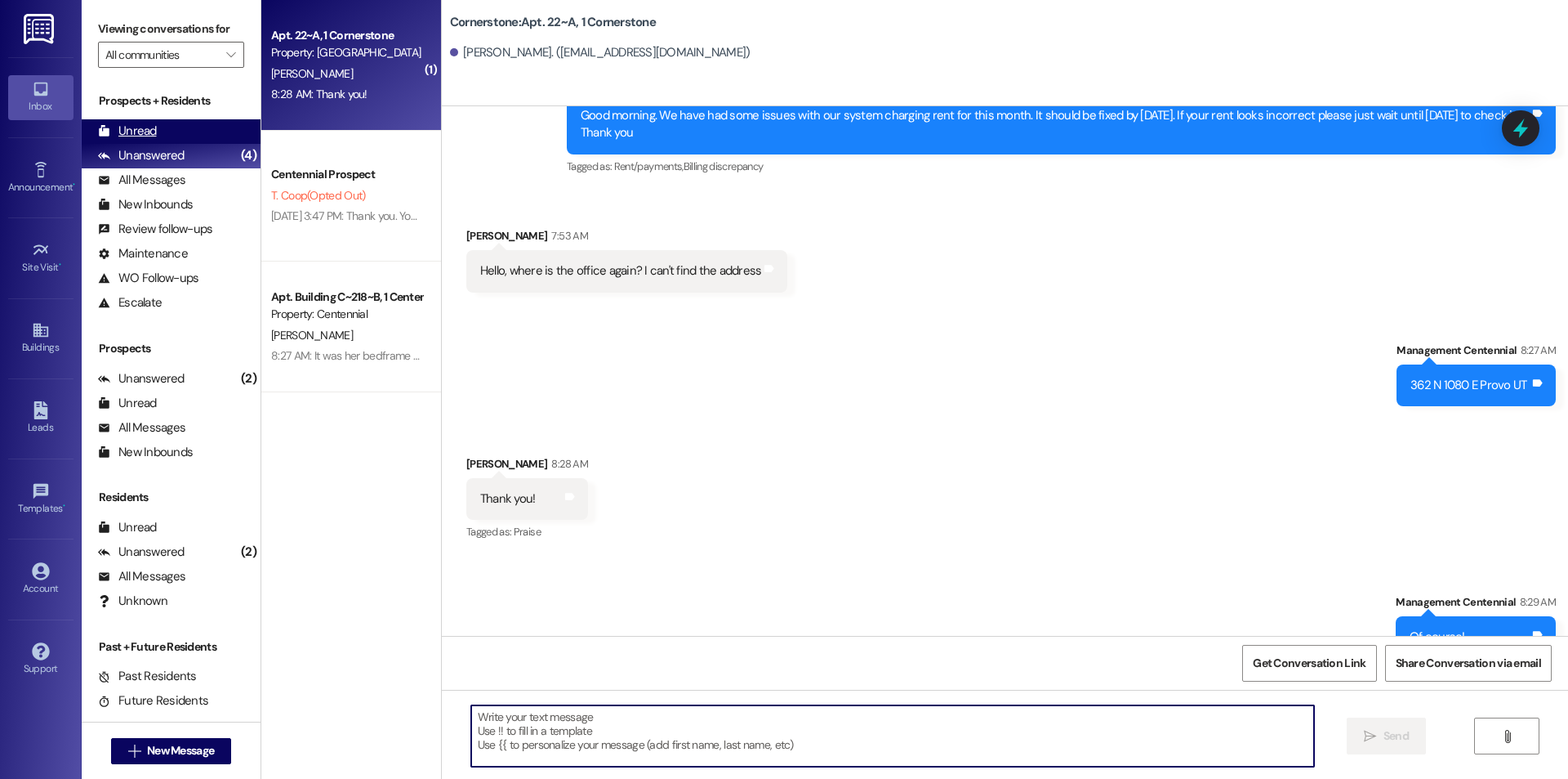
click at [201, 131] on div "Unread (0)" at bounding box center [171, 132] width 179 height 25
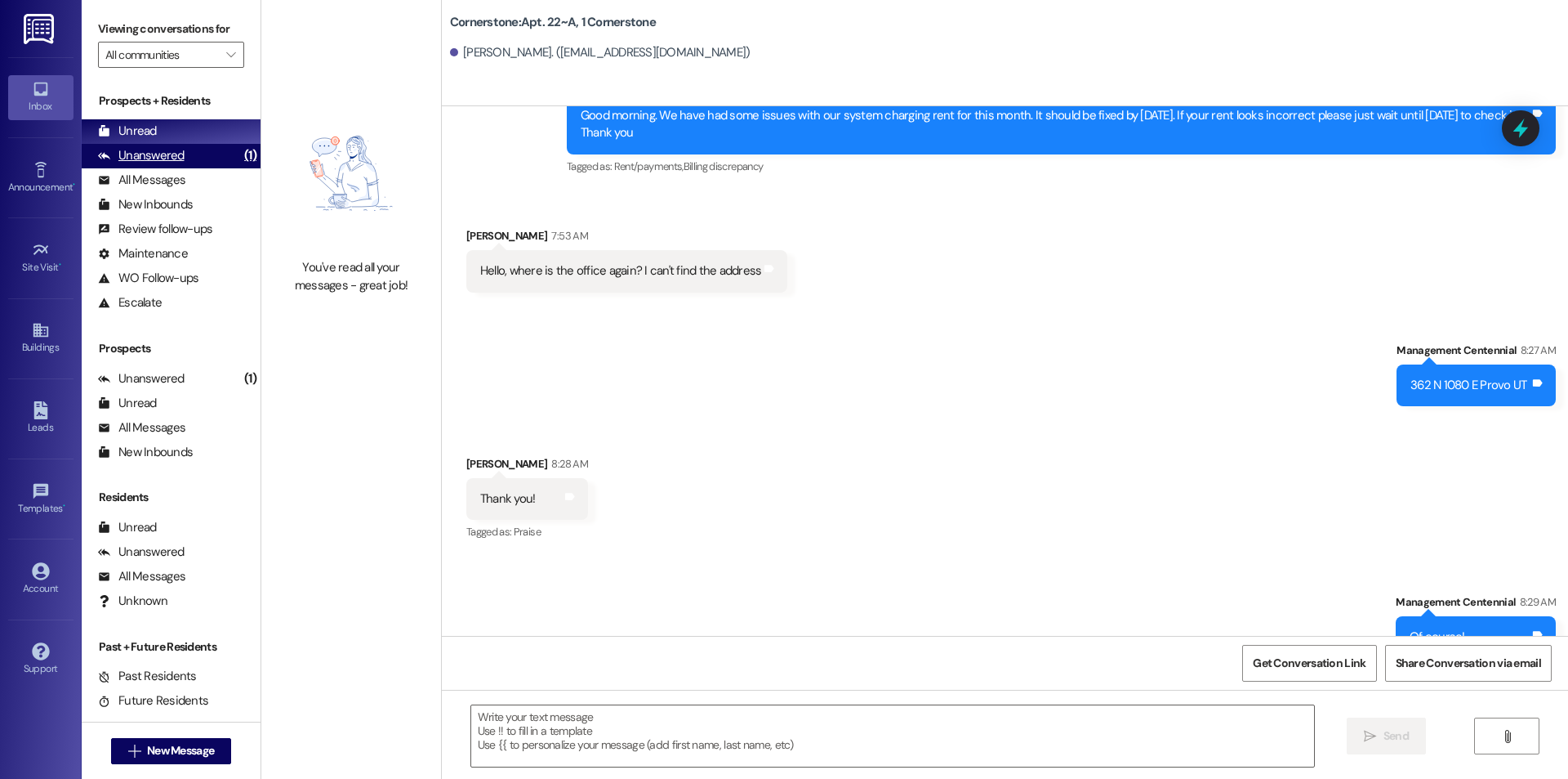
click at [148, 162] on div "Unanswered" at bounding box center [141, 155] width 86 height 17
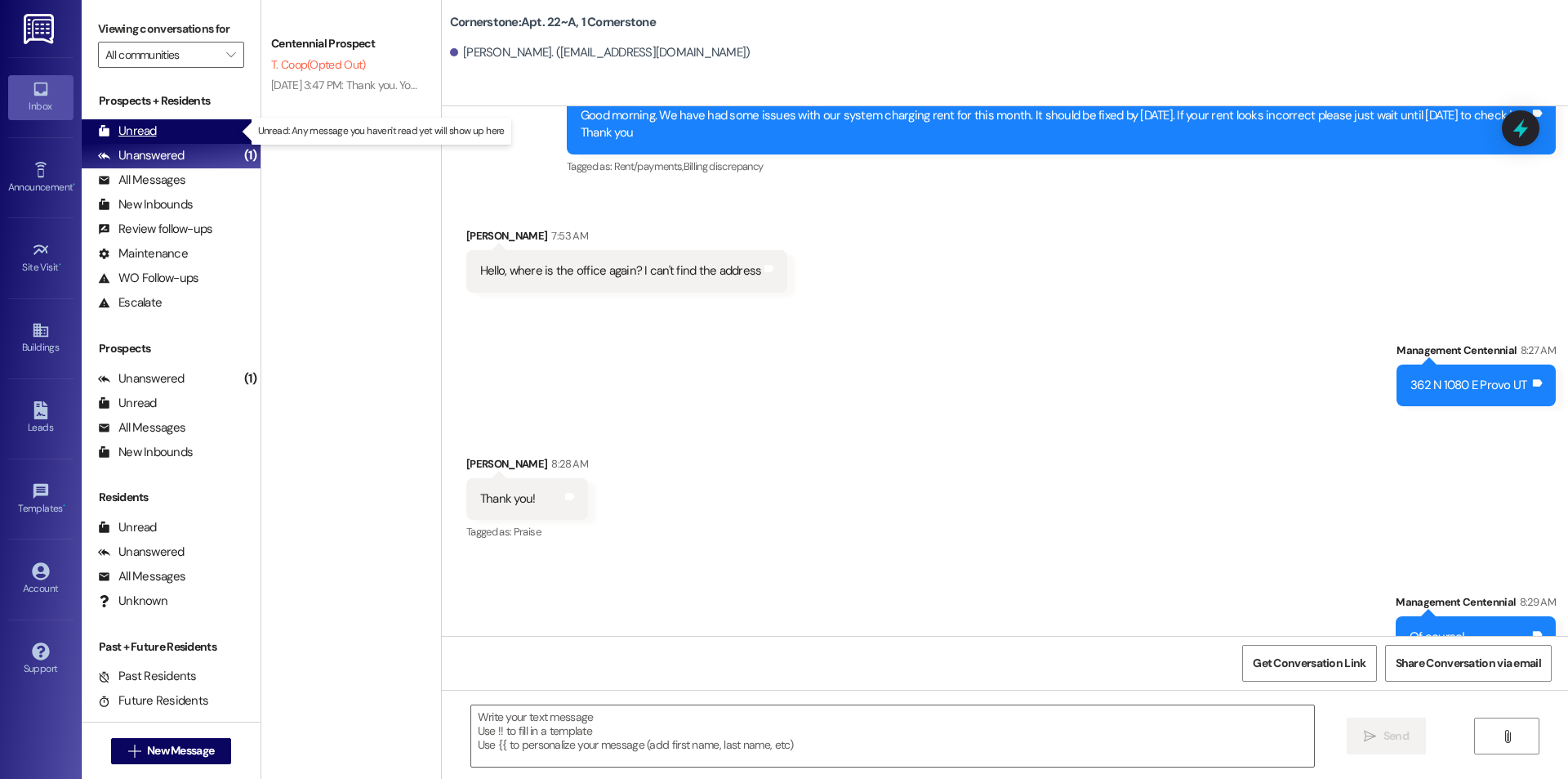
click at [161, 136] on div "Unread (0)" at bounding box center [171, 132] width 179 height 25
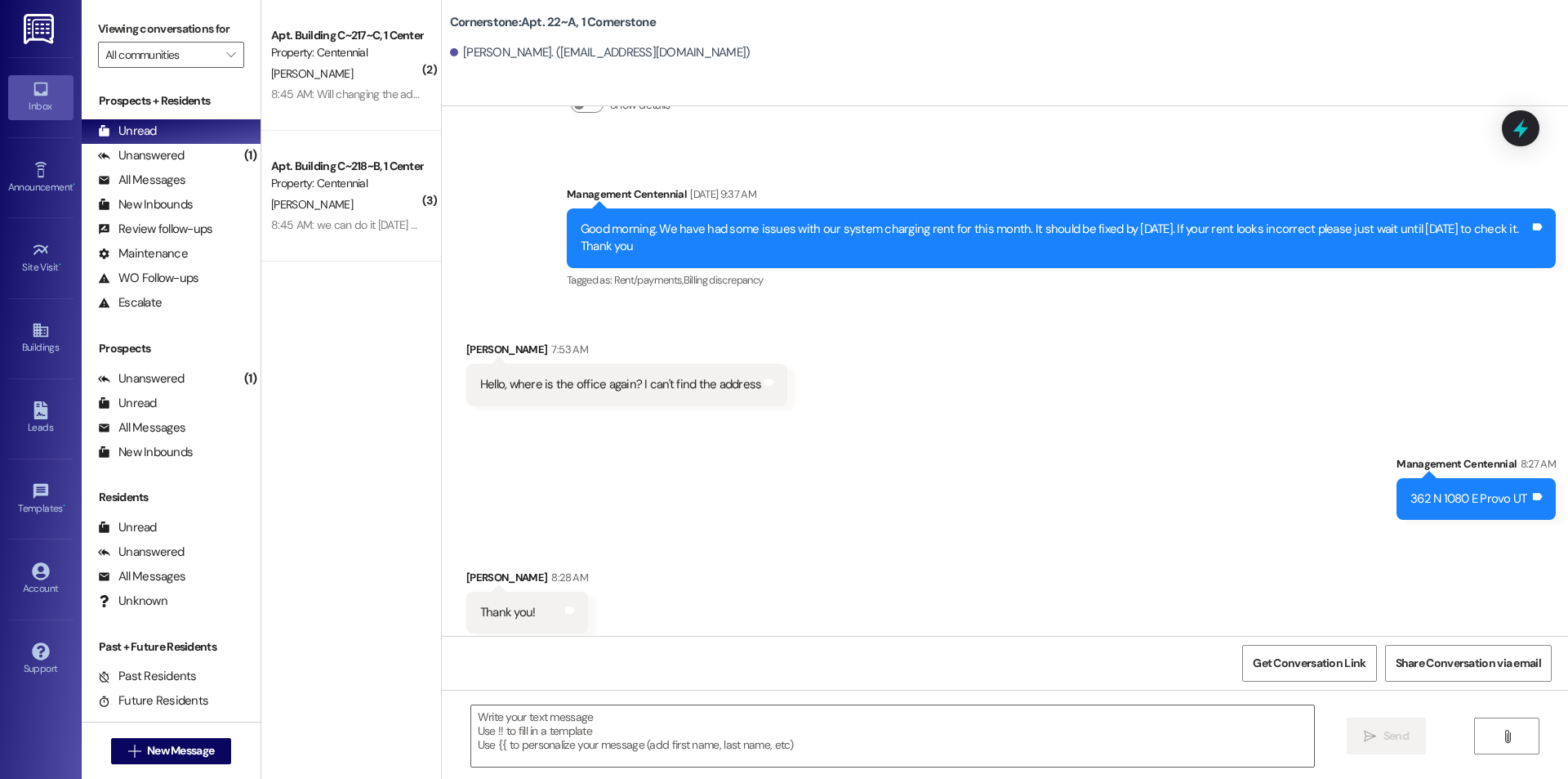
scroll to position [8355, 0]
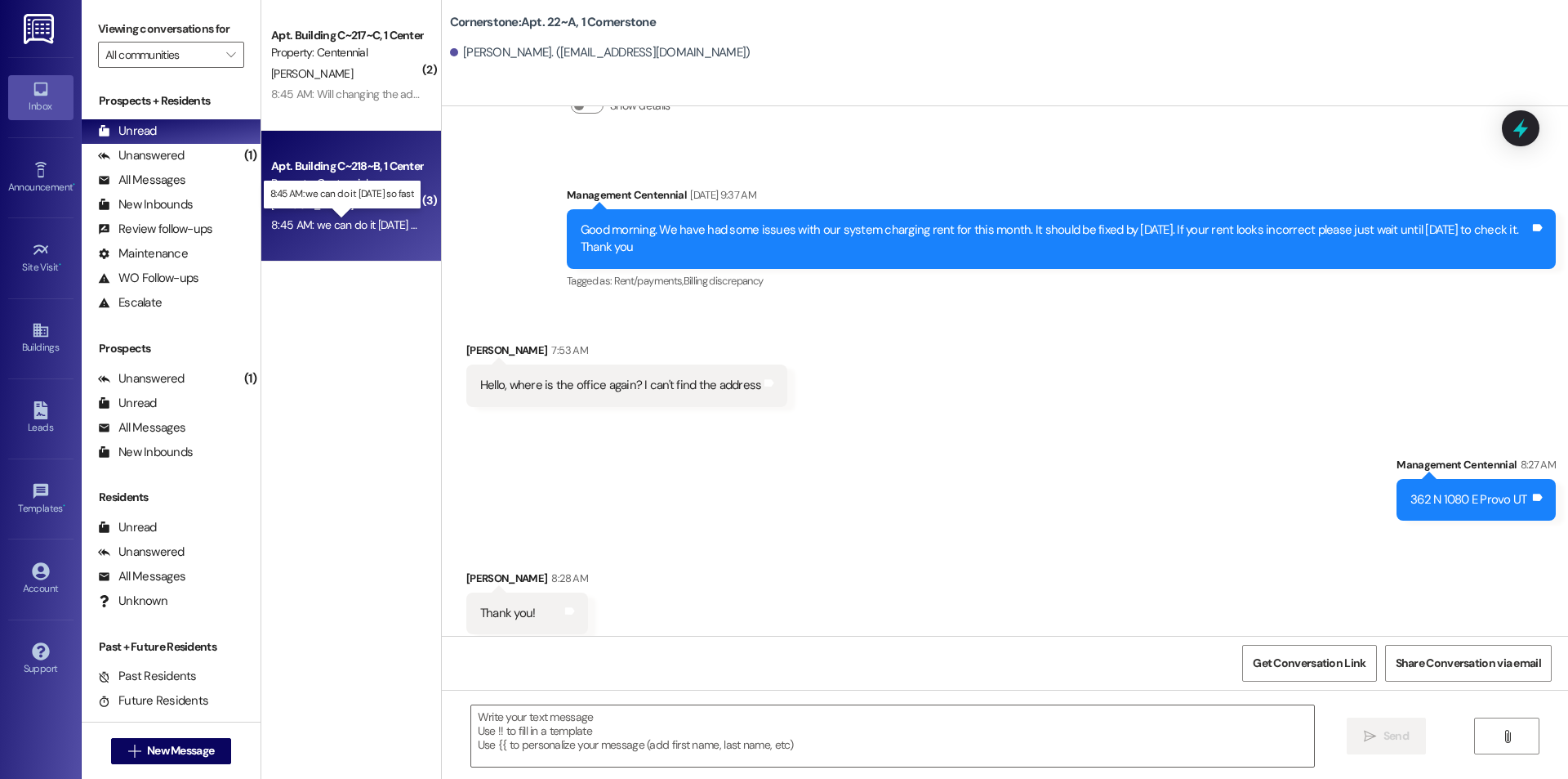
click at [358, 224] on div "8:45 AM: we can do it [DATE] so fast 8:45 AM: we can do it [DATE] so fast" at bounding box center [356, 225] width 172 height 15
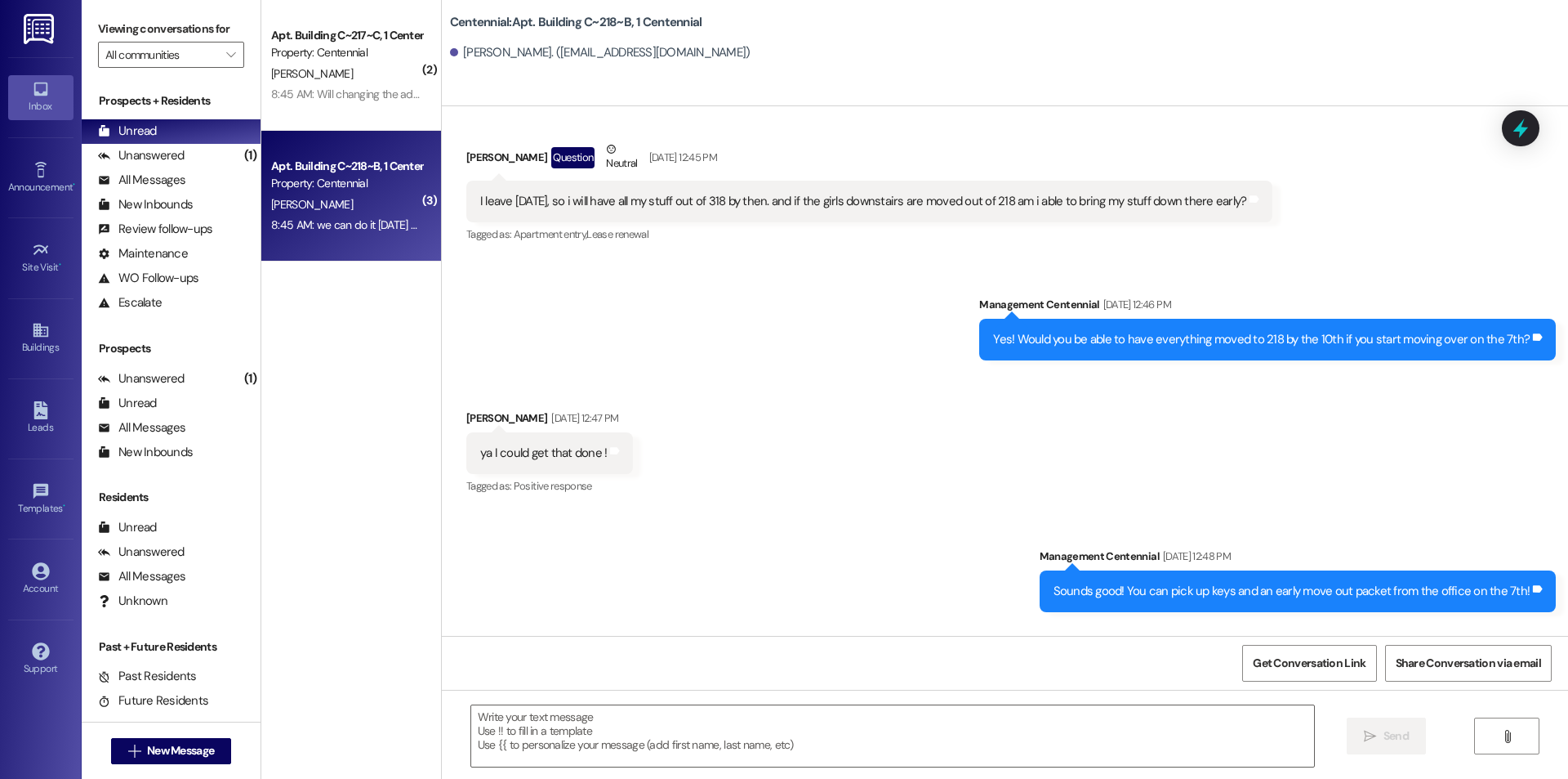
scroll to position [46559, 0]
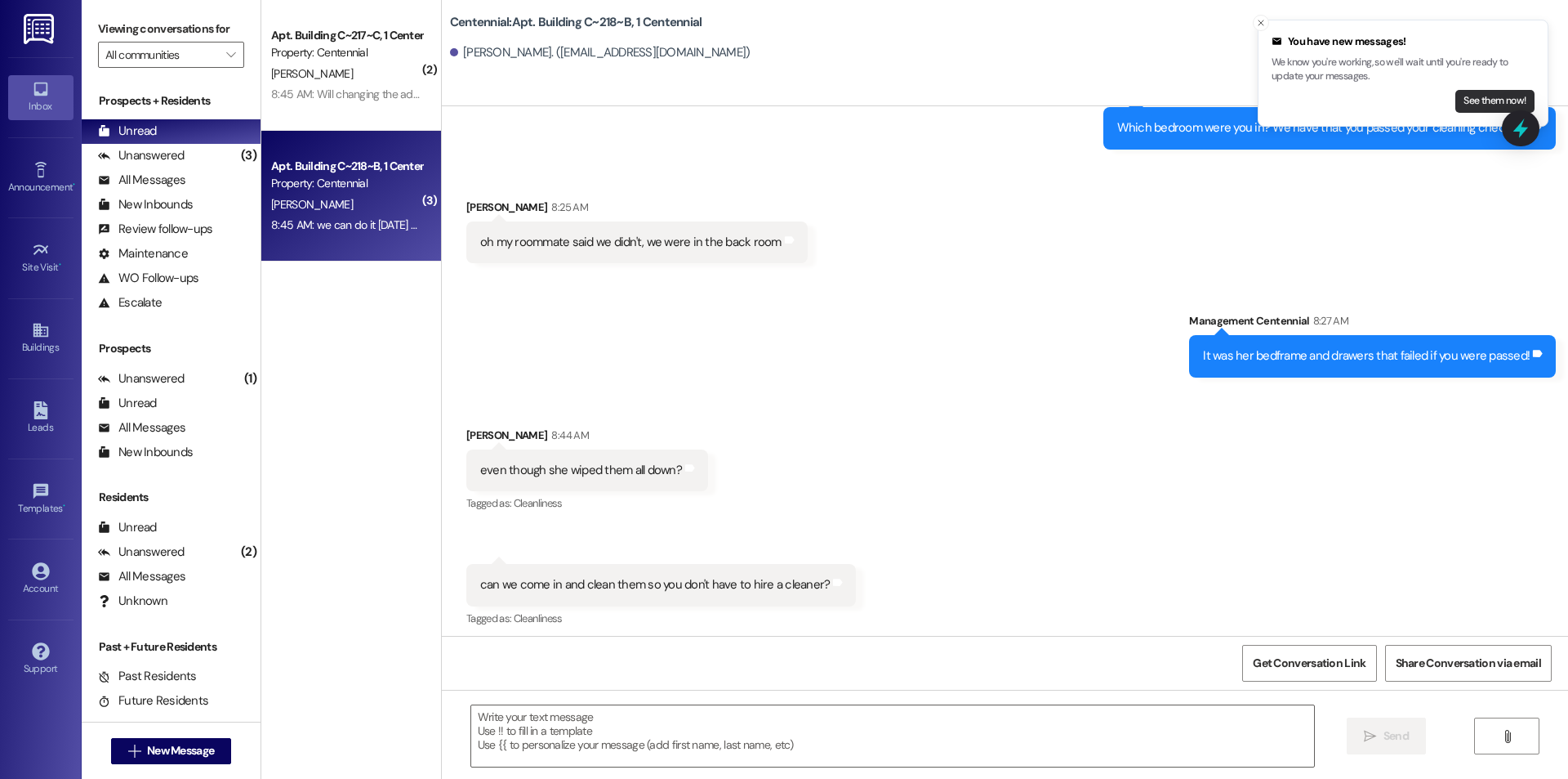
click at [1476, 96] on button "See them now!" at bounding box center [1495, 102] width 79 height 23
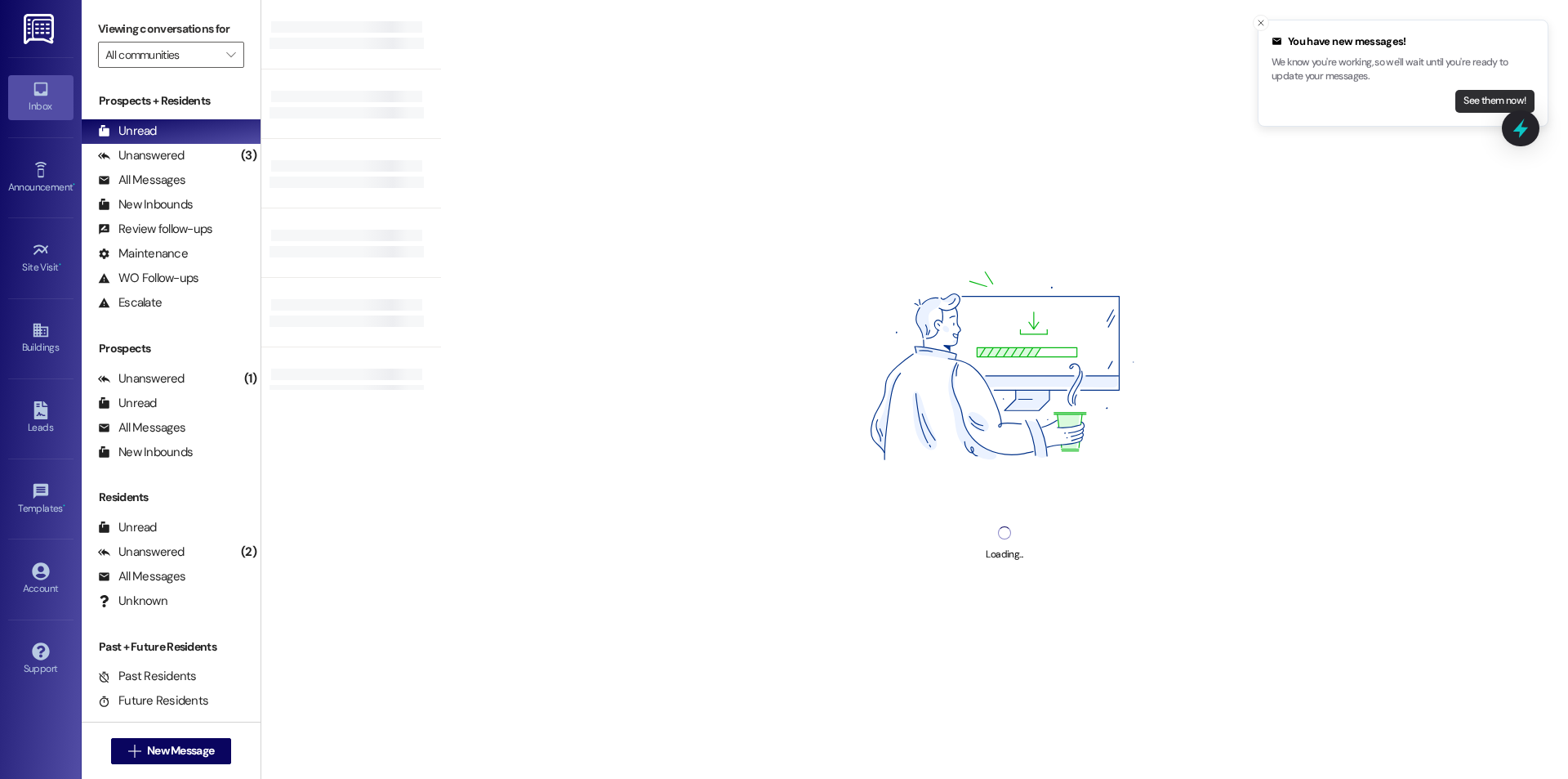
click at [1476, 97] on button "See them now!" at bounding box center [1495, 102] width 79 height 23
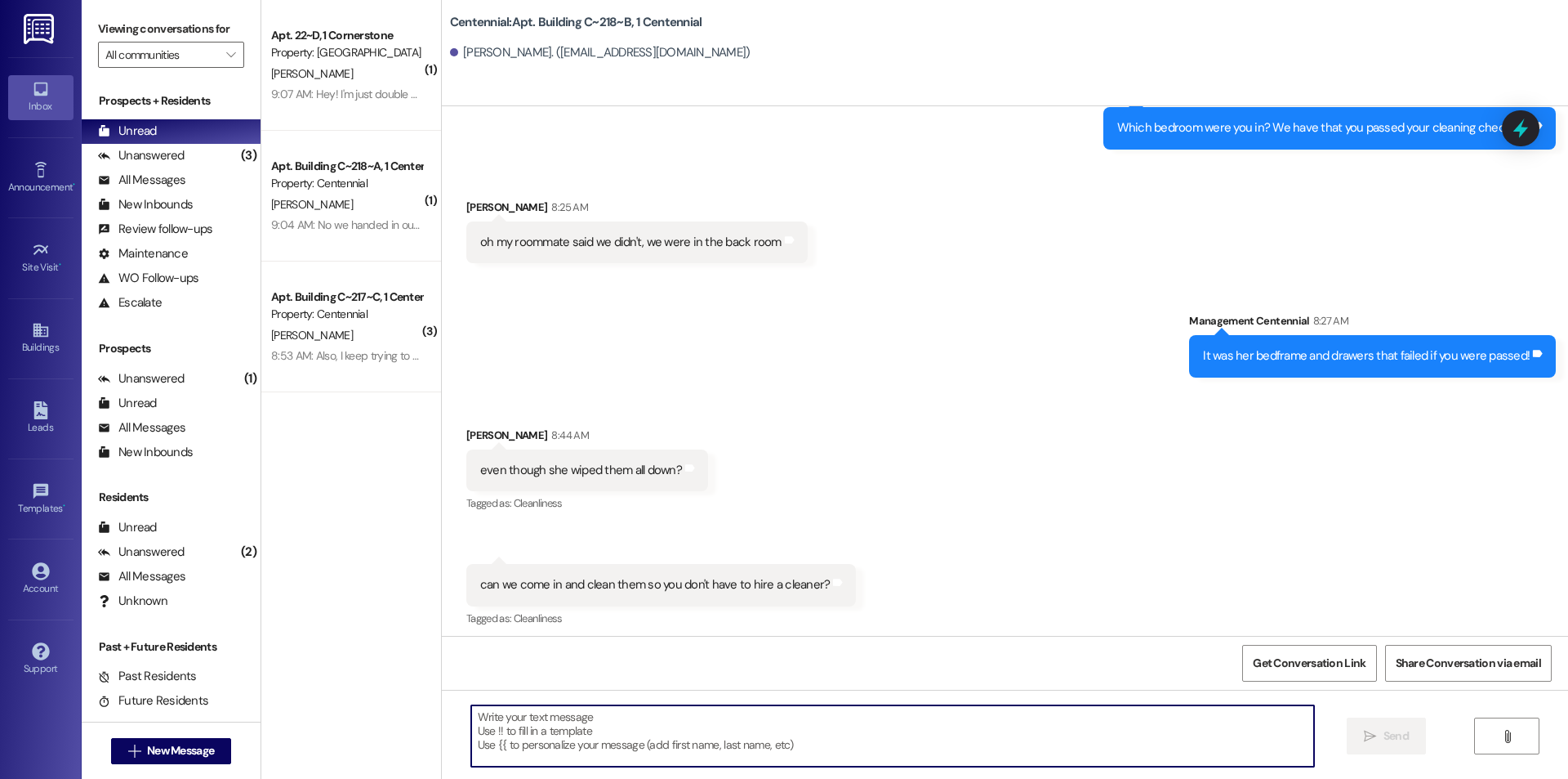
click at [830, 714] on textarea at bounding box center [893, 735] width 843 height 62
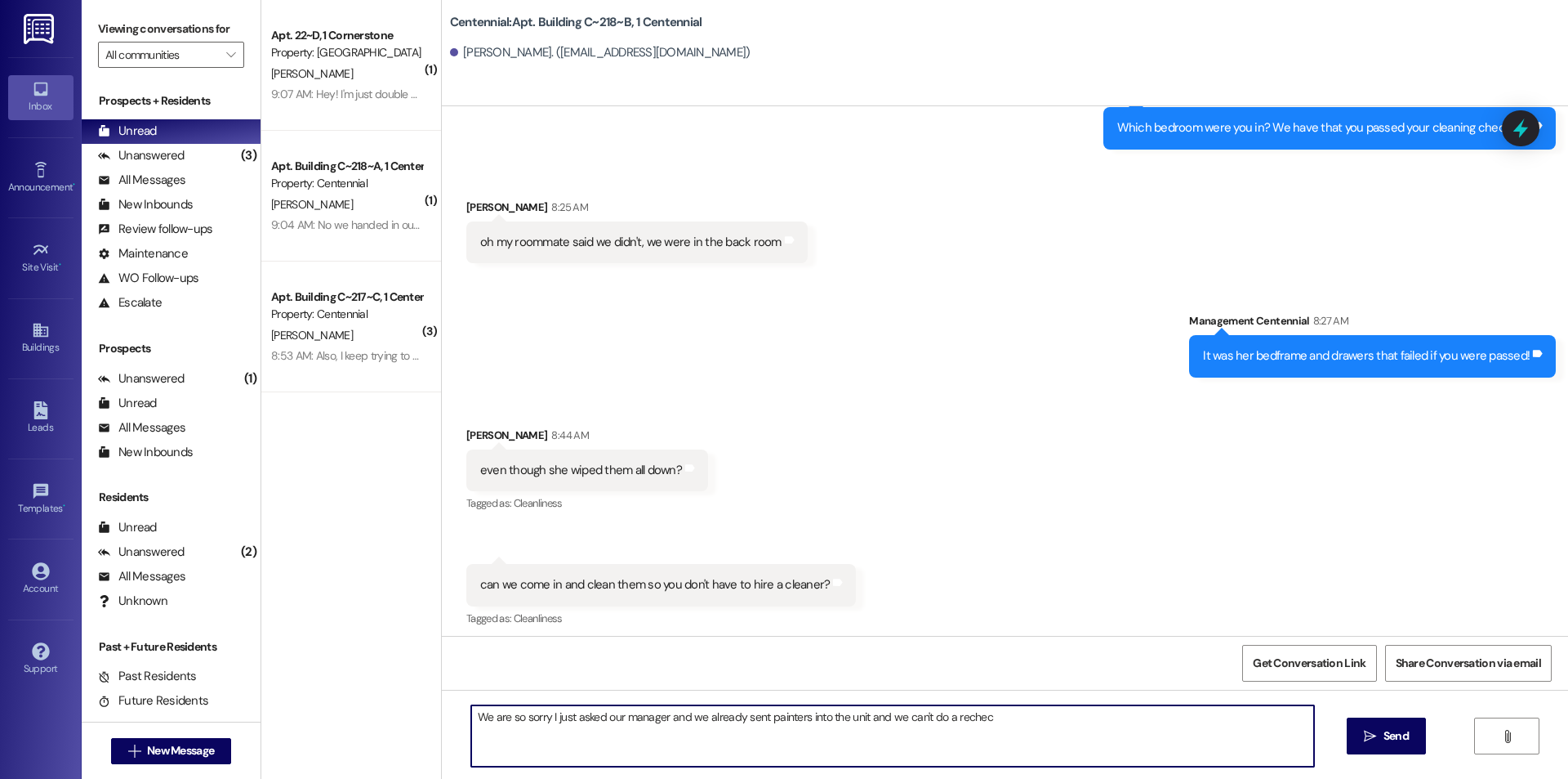
type textarea "We are so sorry I just asked our manager and we already sent painters into the …"
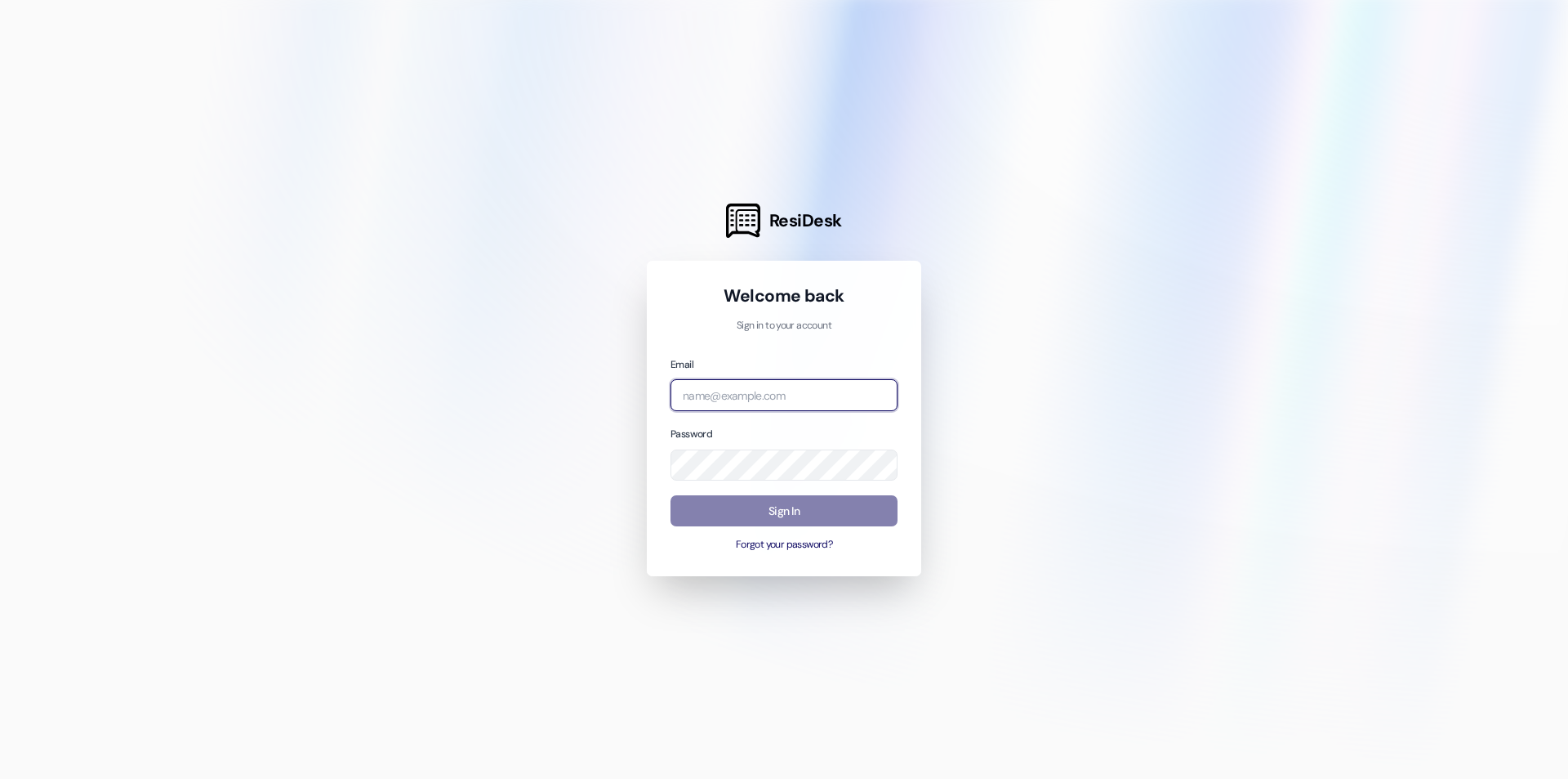
type input "[EMAIL_ADDRESS][DOMAIN_NAME]"
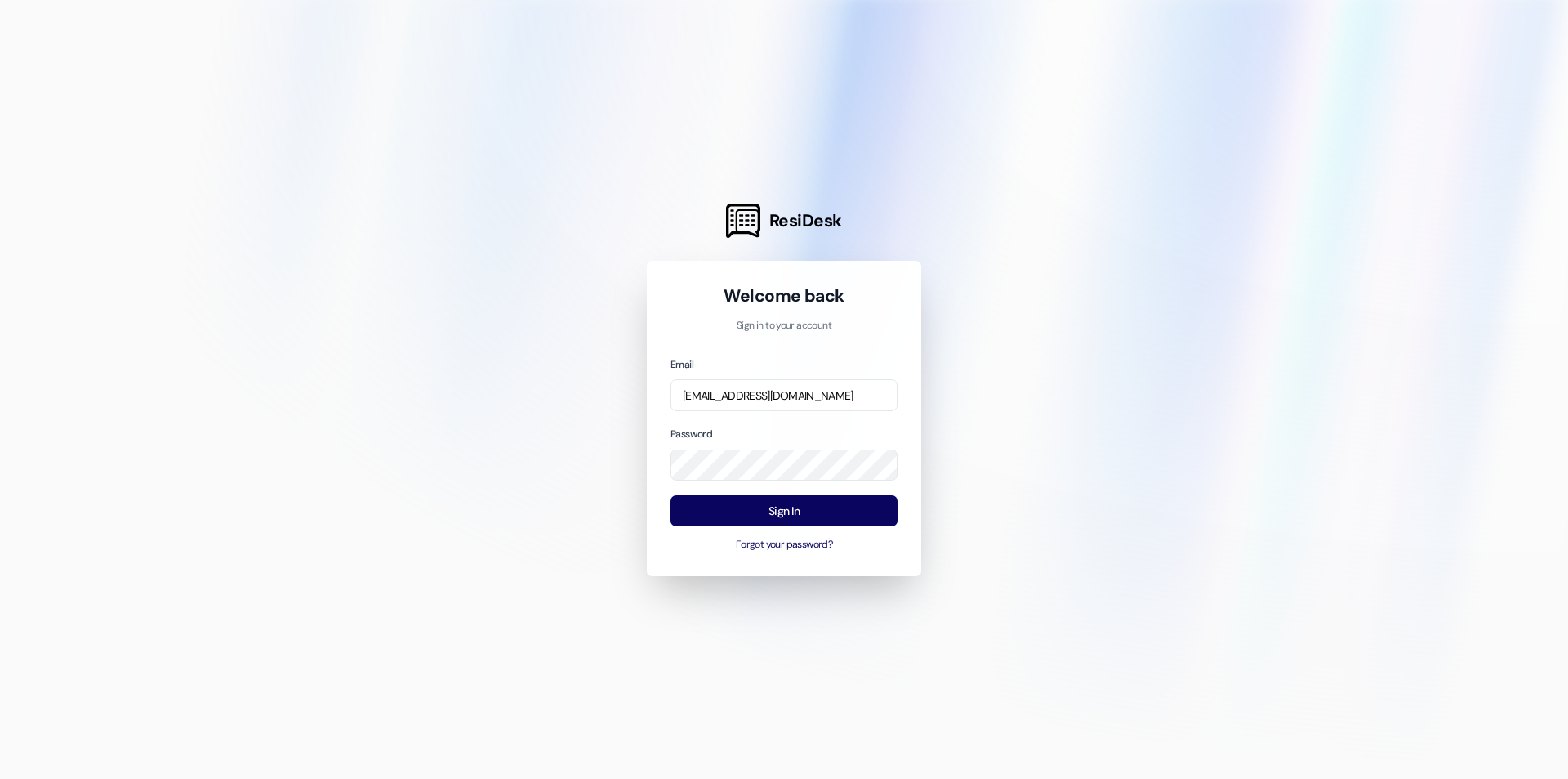
click at [416, 314] on div at bounding box center [784, 390] width 1568 height 779
click at [754, 504] on button "Sign In" at bounding box center [784, 512] width 227 height 32
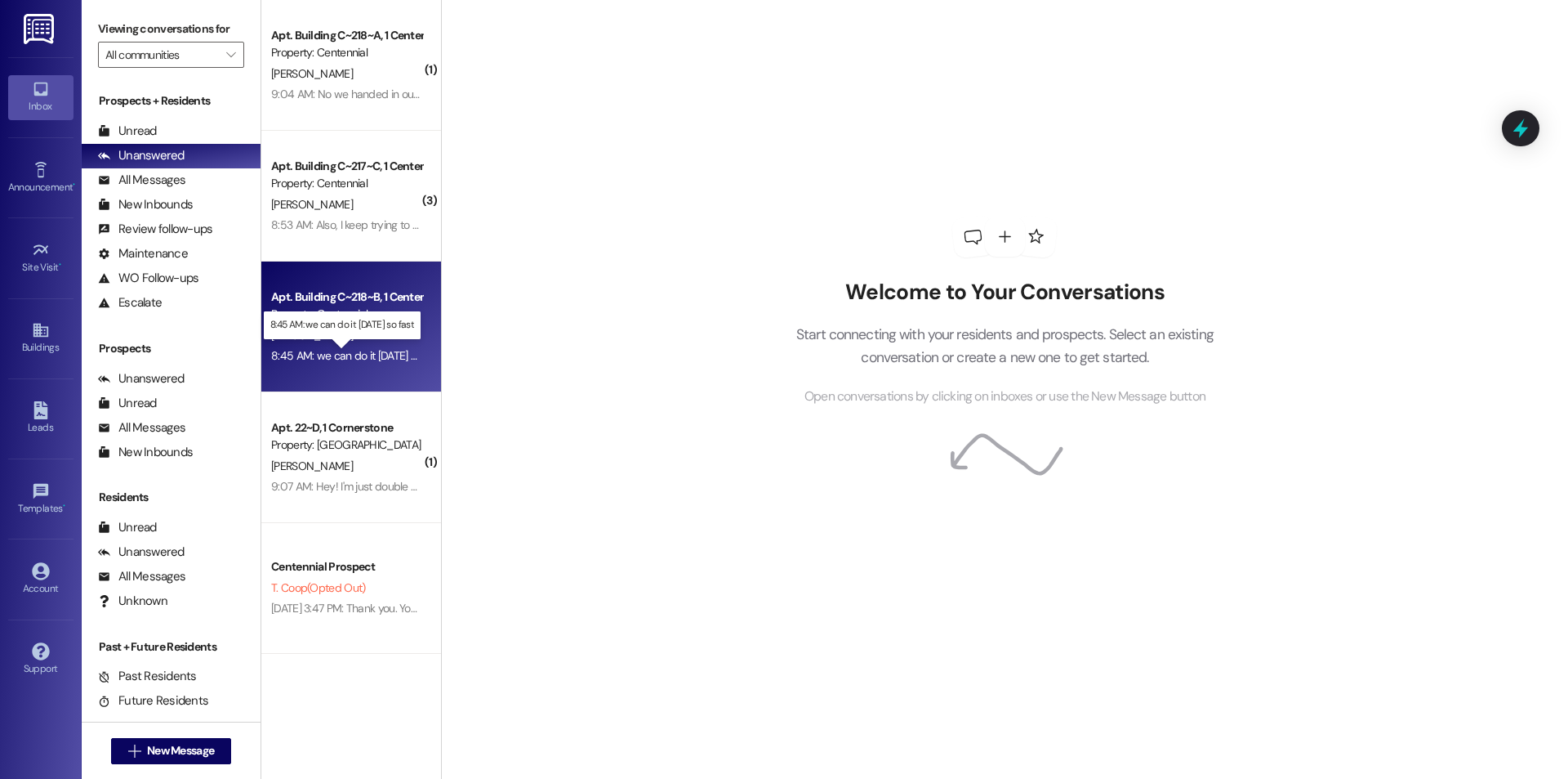
click at [396, 357] on div "8:45 AM: we can do it [DATE] so fast 8:45 AM: we can do it [DATE] so fast" at bounding box center [356, 356] width 172 height 15
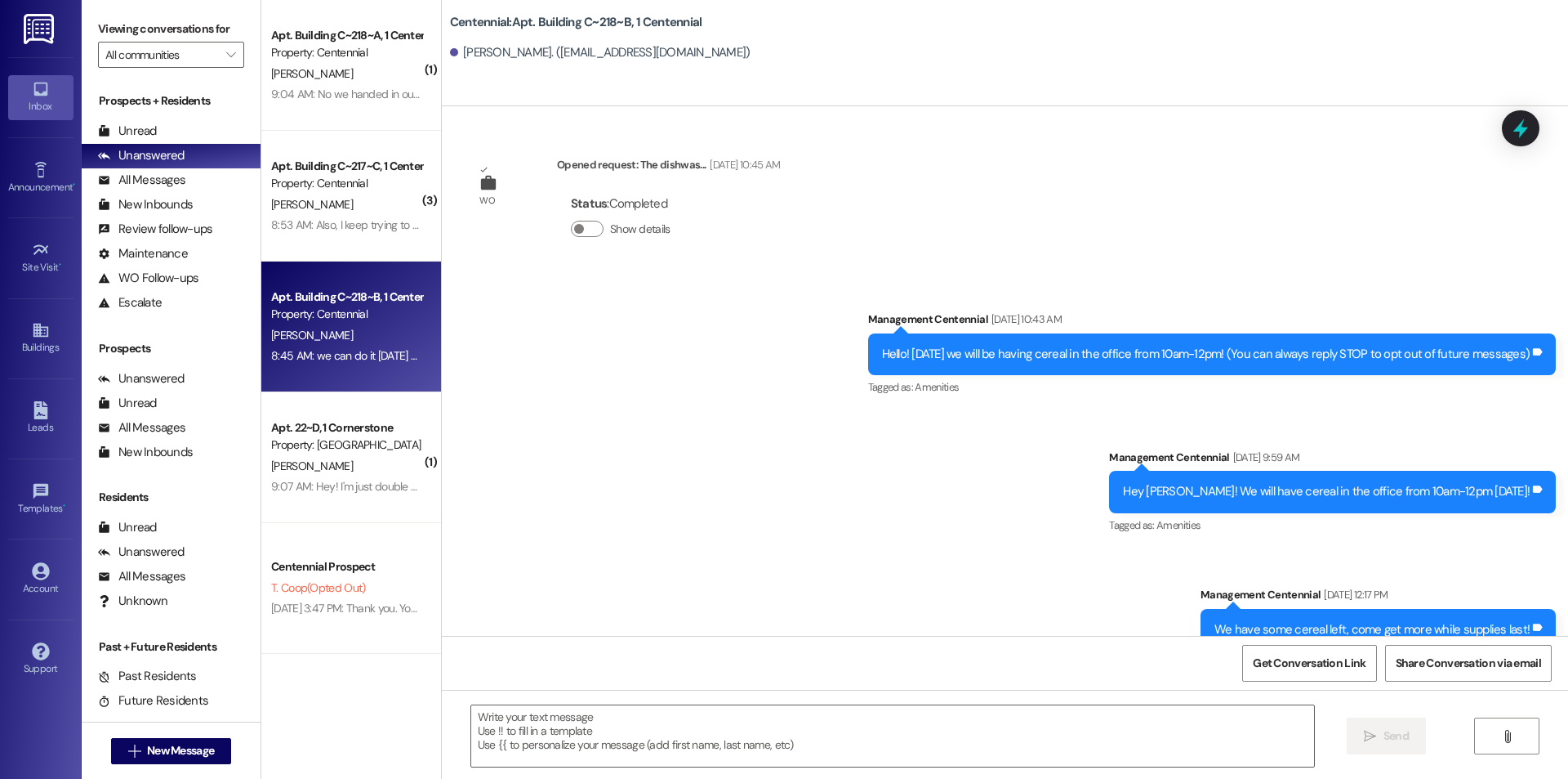
scroll to position [46559, 0]
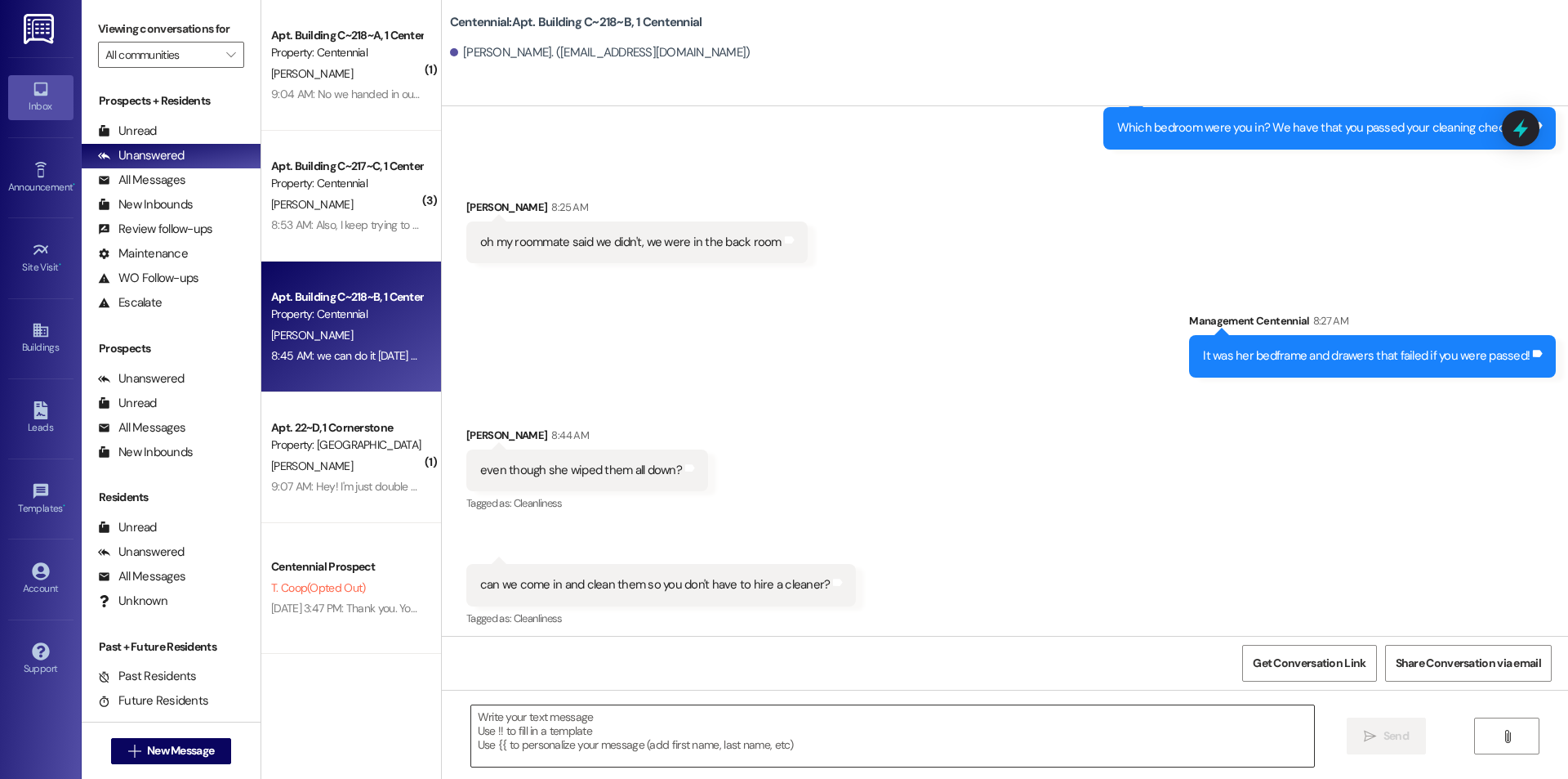
click at [695, 728] on textarea at bounding box center [893, 735] width 843 height 62
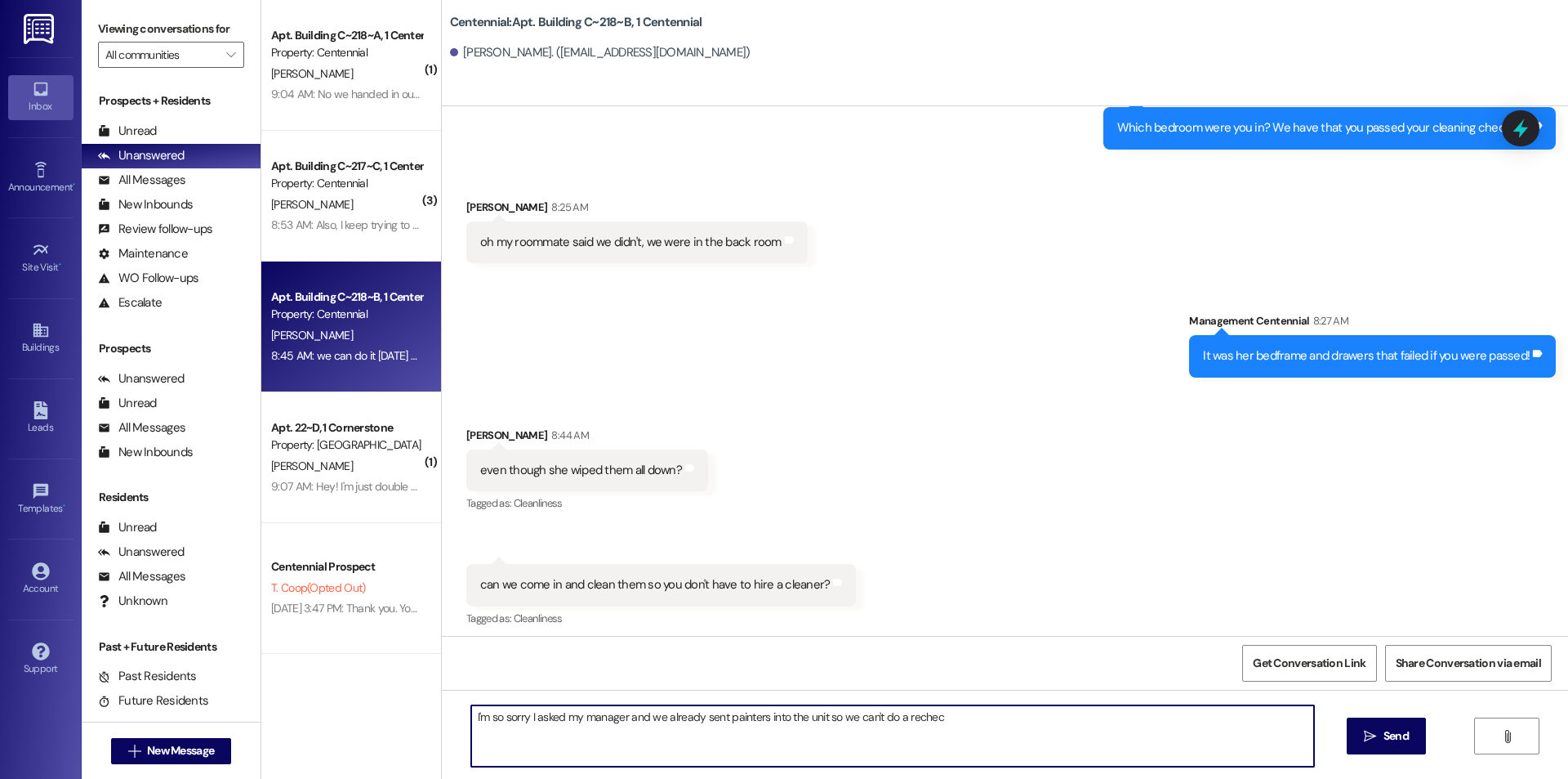
type textarea "I'm so sorry I asked my manager and we already sent painters into the unit so w…"
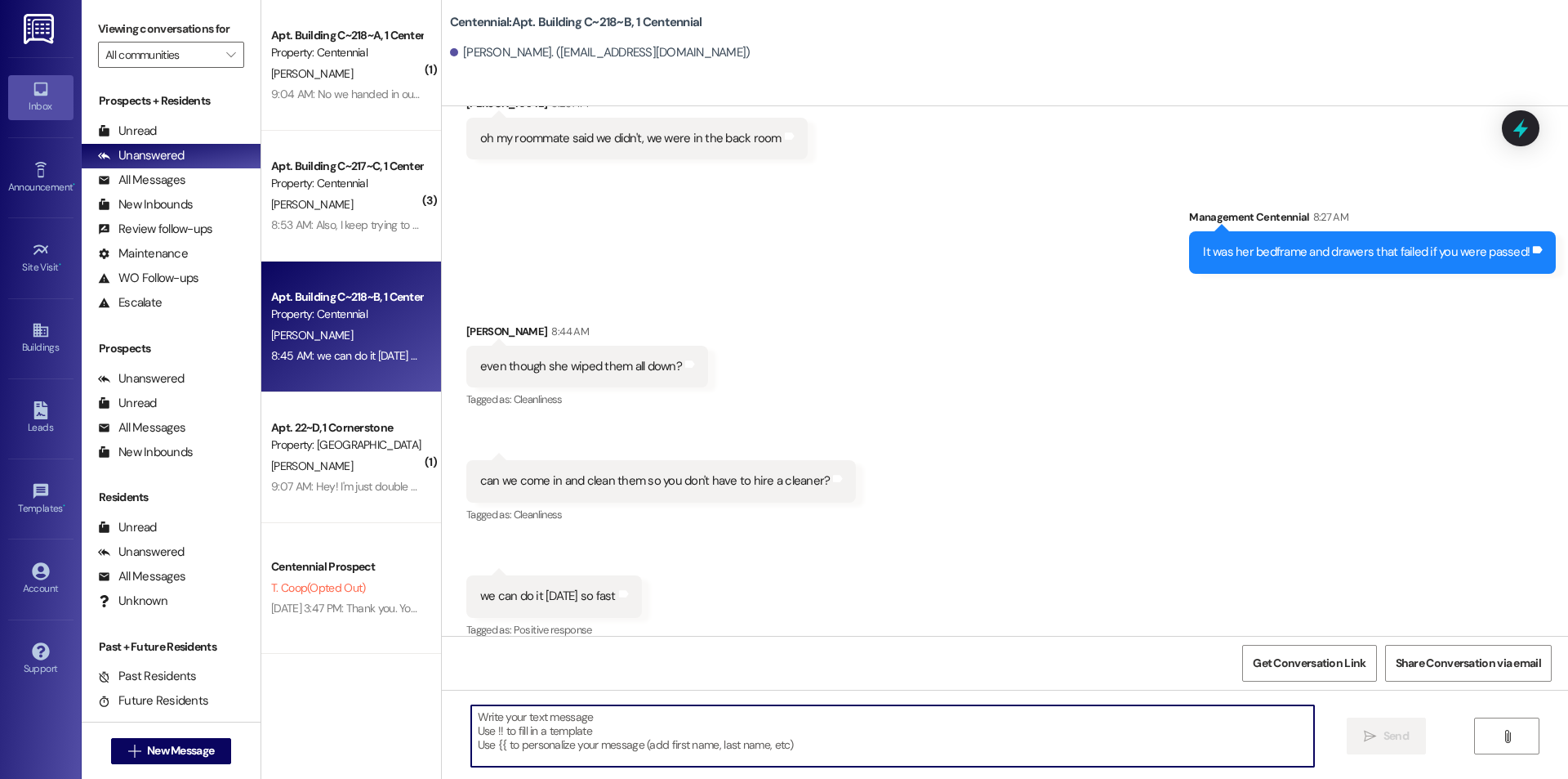
scroll to position [46673, 0]
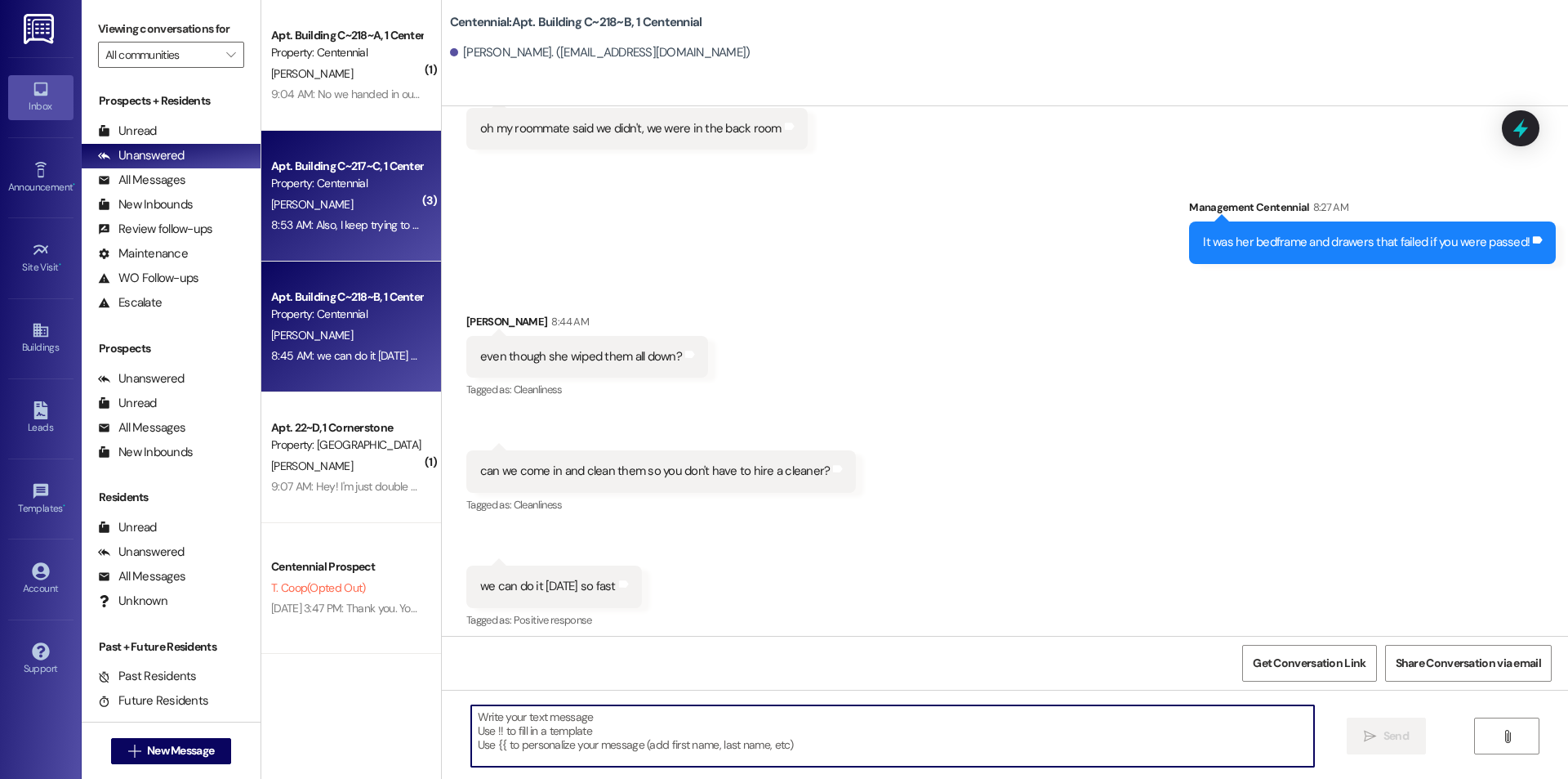
click at [347, 220] on div "8:53 AM: Also, I keep trying to save the new address but it's not synching, is …" at bounding box center [504, 225] width 467 height 15
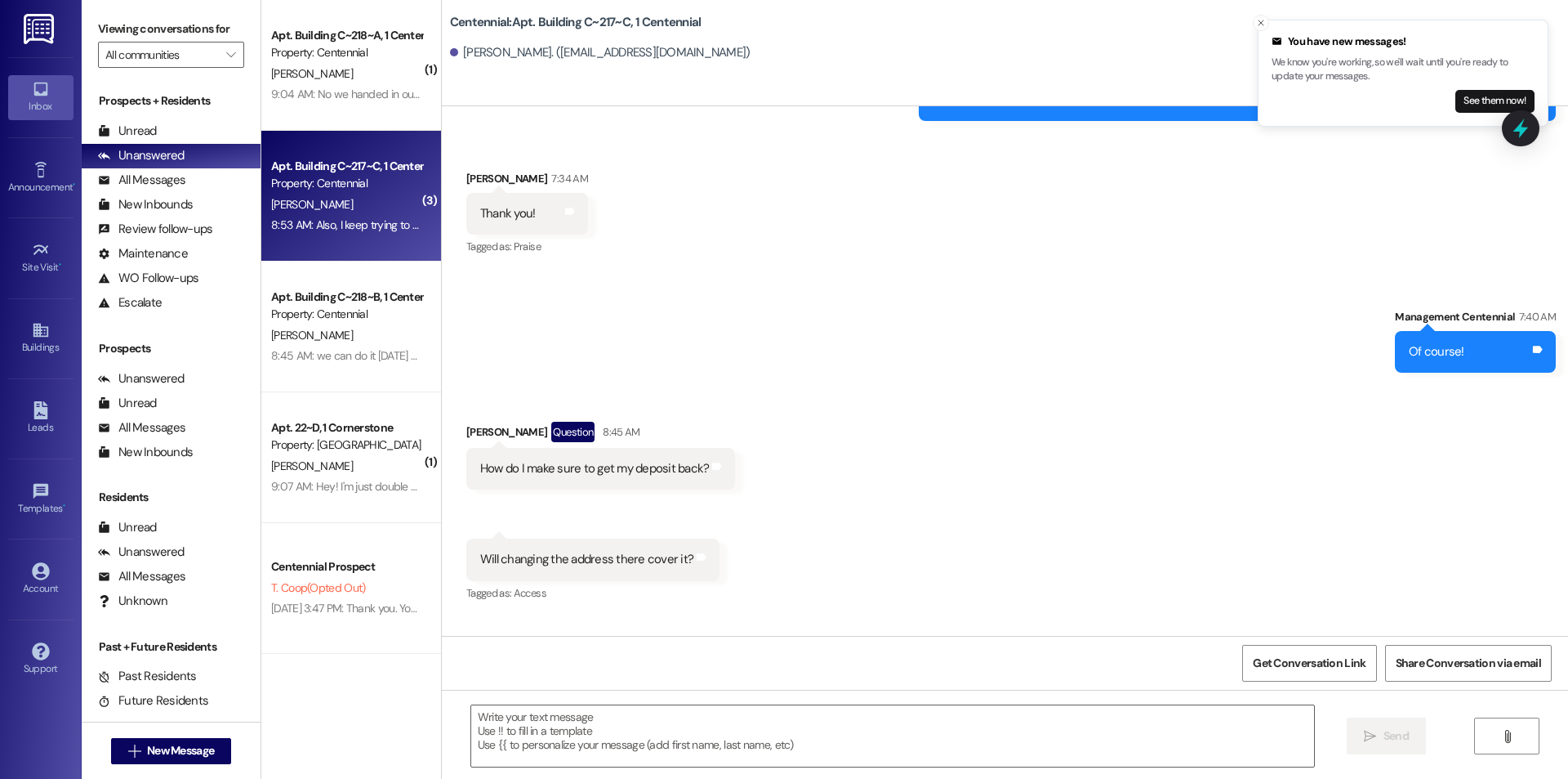
scroll to position [40598, 0]
click at [1477, 103] on button "See them now!" at bounding box center [1495, 102] width 79 height 23
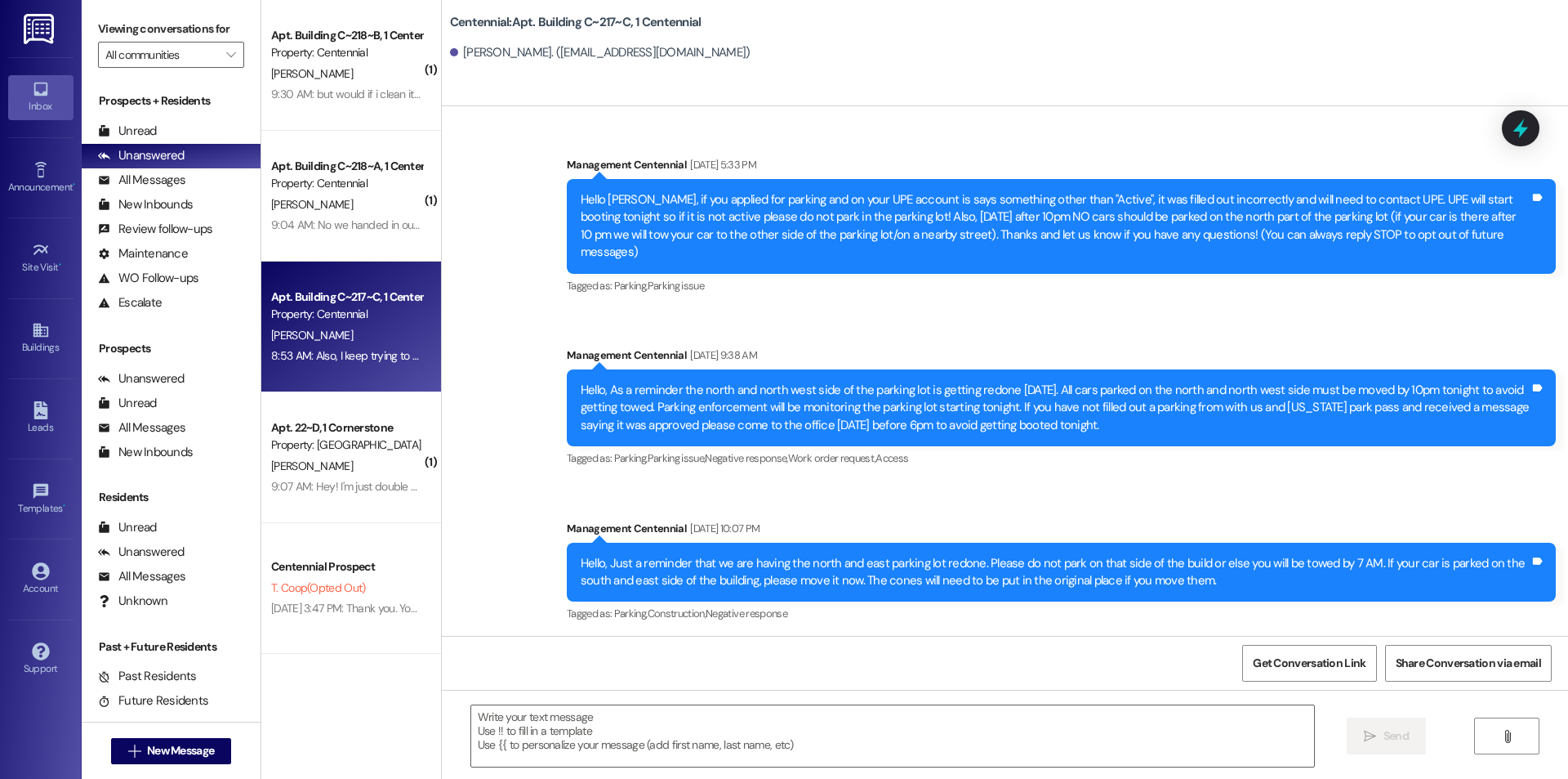
scroll to position [40597, 0]
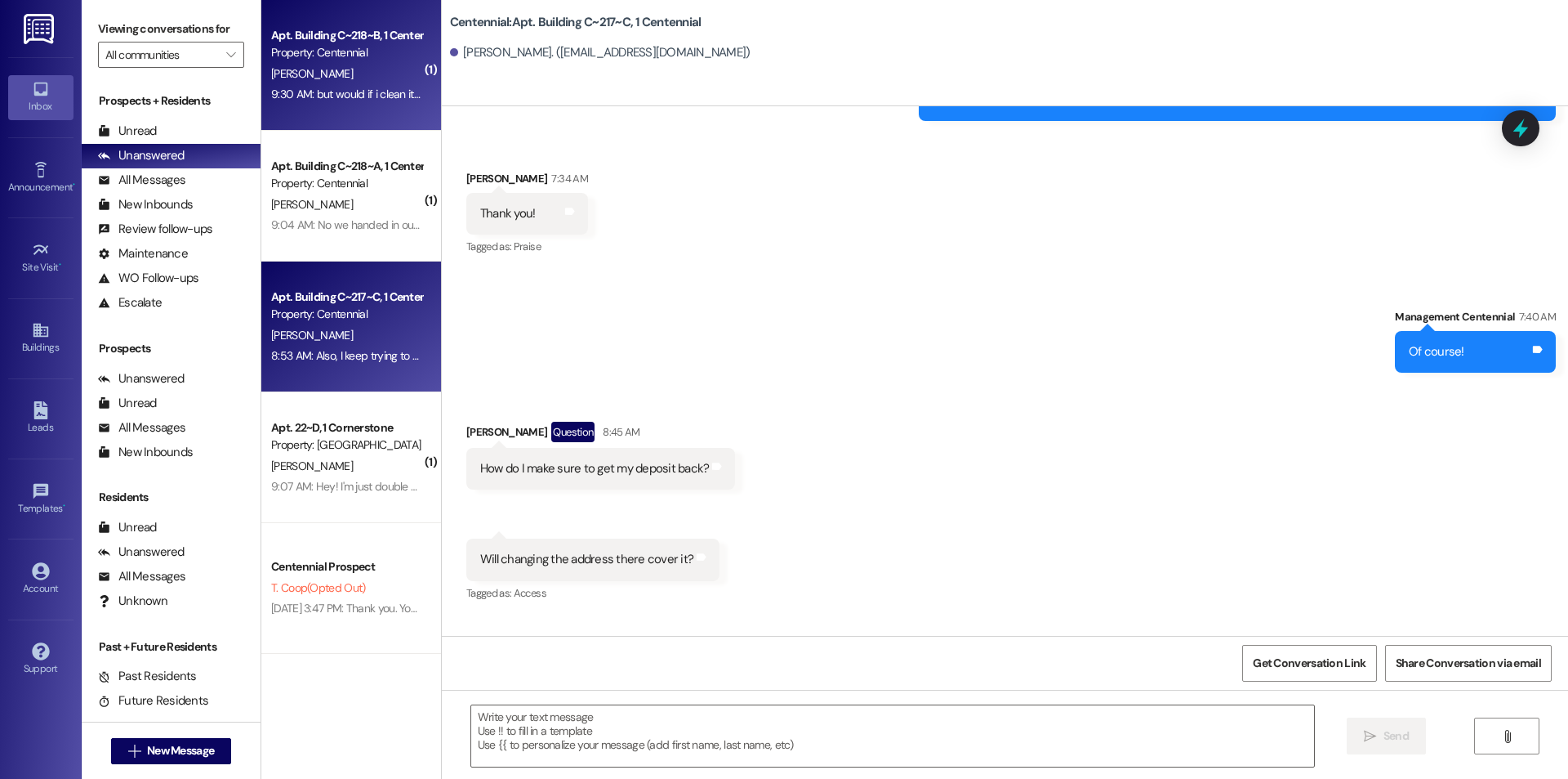
click at [381, 85] on div "9:30 AM: but would if i clean it and promise you it's clean and you just trust …" at bounding box center [347, 94] width 154 height 20
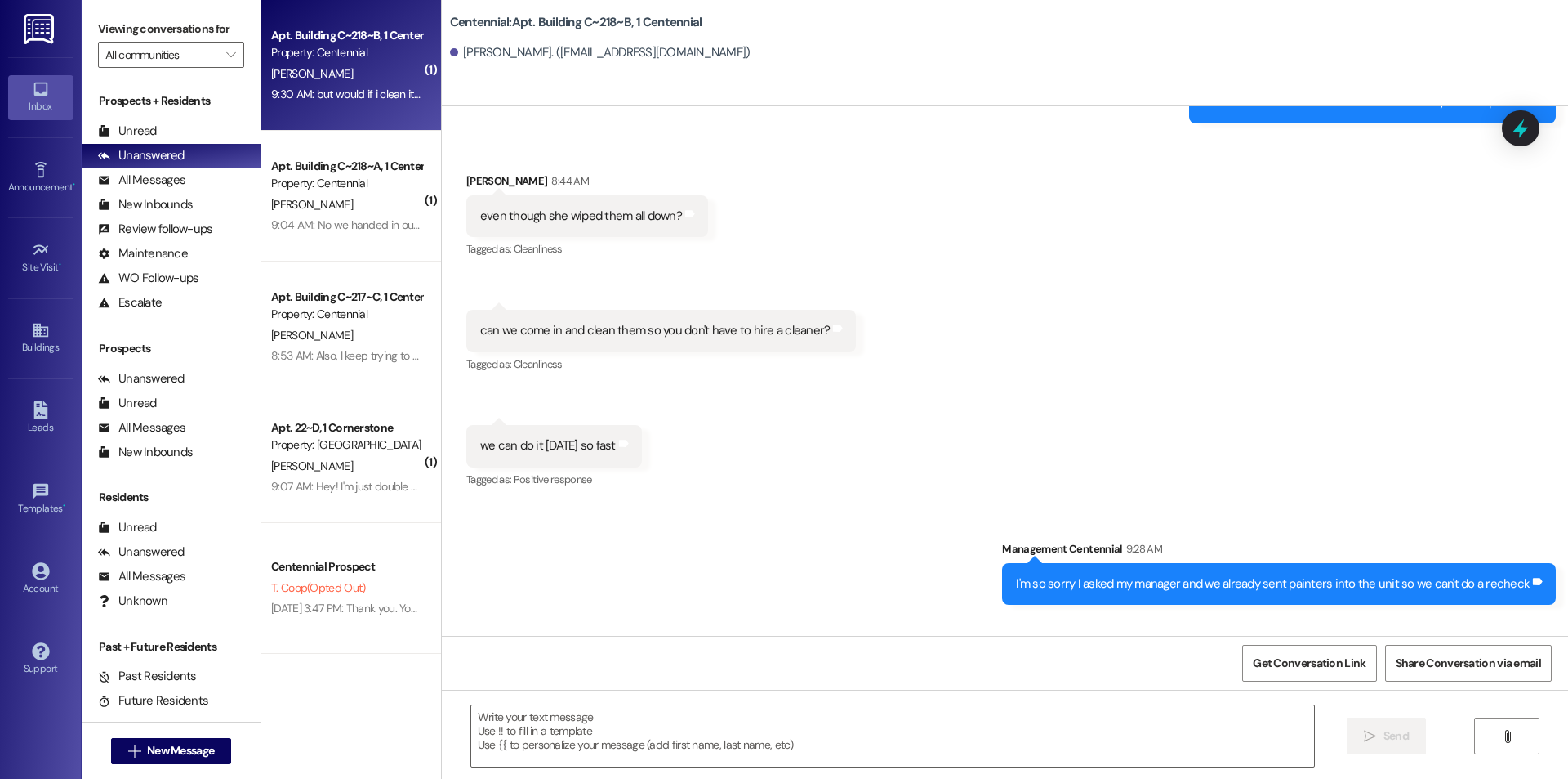
scroll to position [46814, 0]
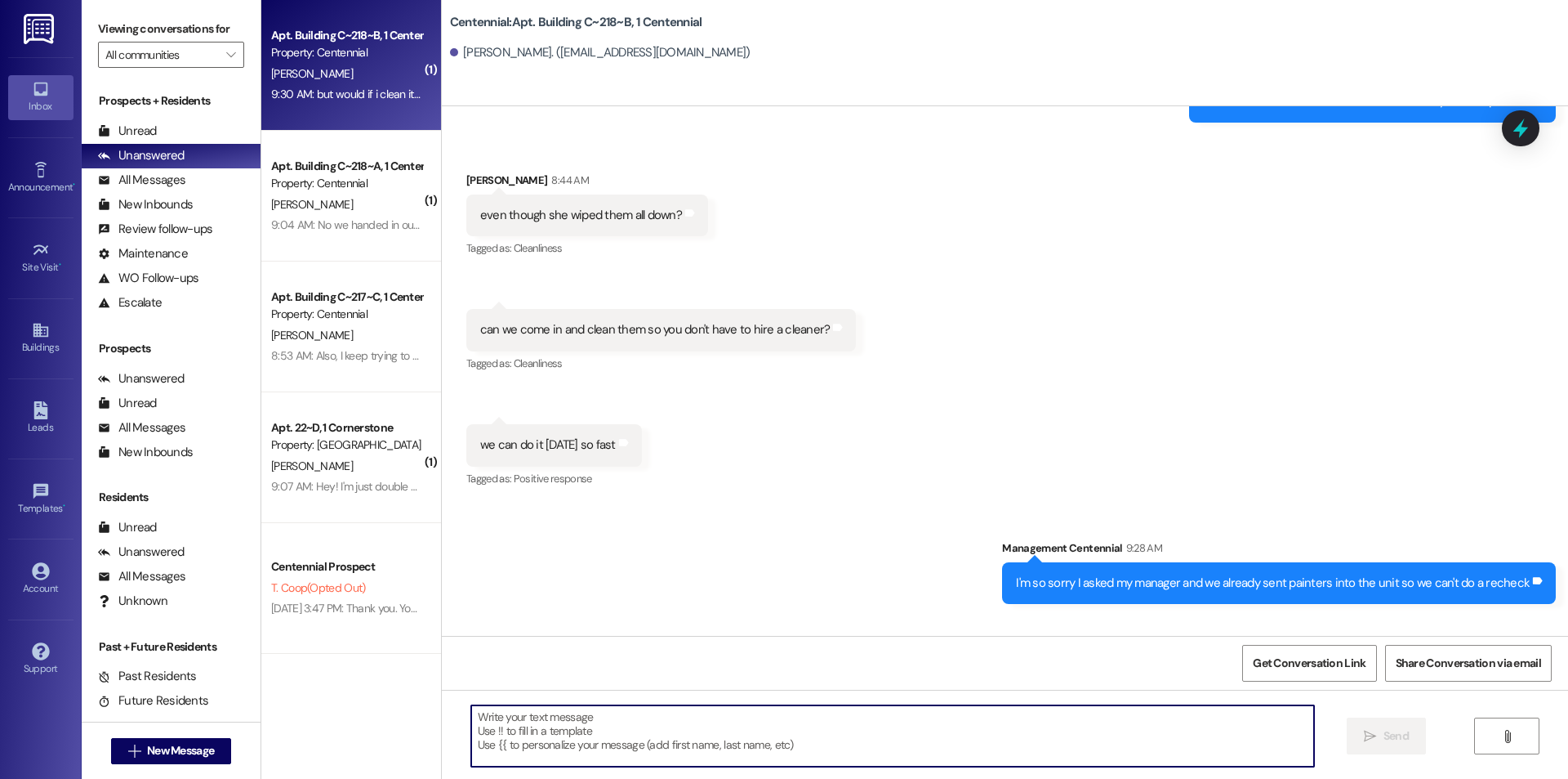
click at [1122, 736] on textarea at bounding box center [893, 735] width 843 height 62
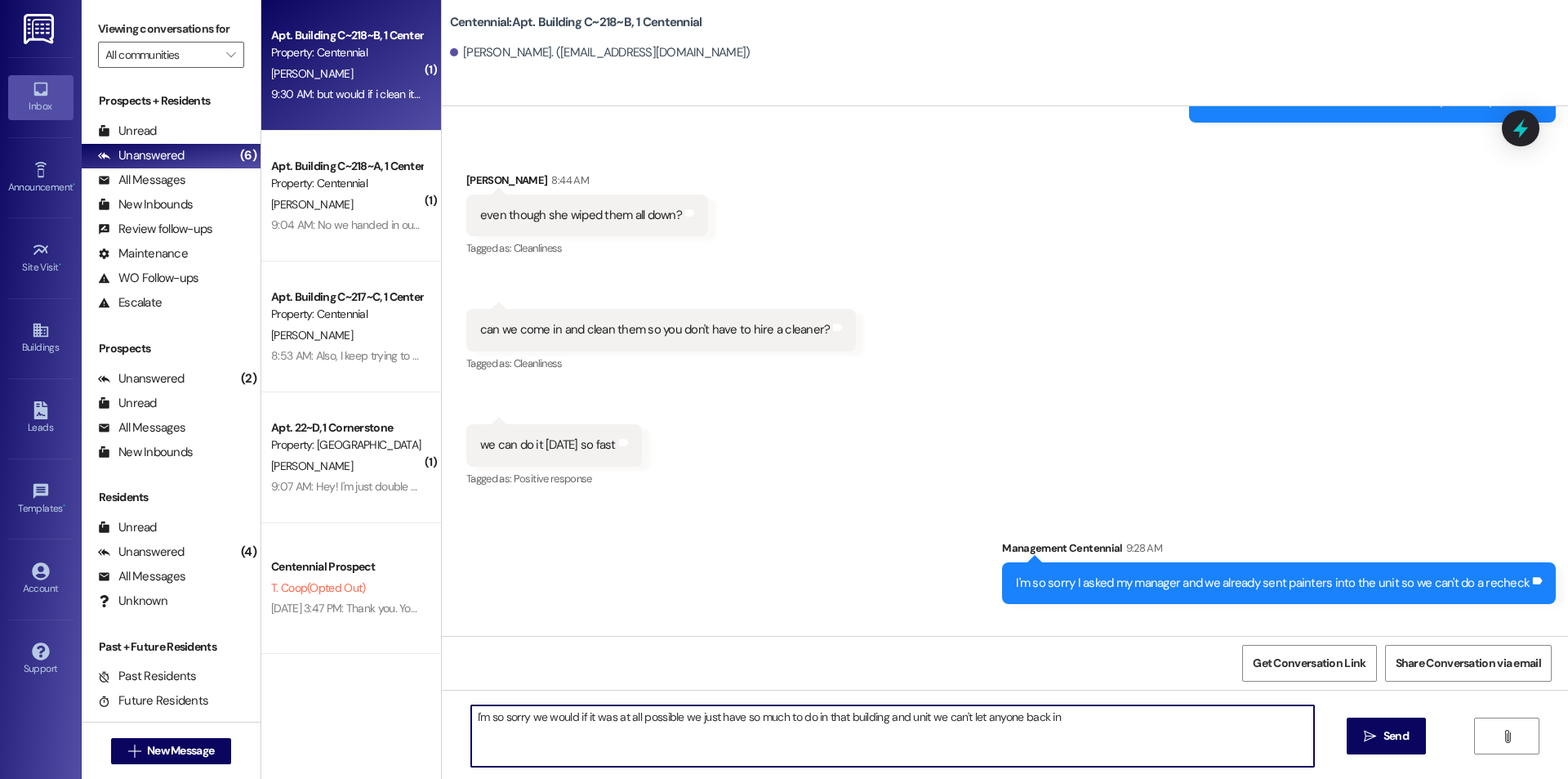
click at [880, 716] on textarea "I'm so sorry we would if it was at all possible we just have so much to do in t…" at bounding box center [893, 735] width 843 height 62
drag, startPoint x: 1017, startPoint y: 718, endPoint x: 1055, endPoint y: 719, distance: 38.0
click at [1055, 719] on textarea "I'm so sorry we would if it was at all possible we just have so much to do in t…" at bounding box center [893, 735] width 843 height 62
click at [1169, 718] on textarea "I'm so sorry we would if it was at all possible we just have so much to do in t…" at bounding box center [893, 735] width 843 height 62
type textarea "I'm so sorry we would if it was at all possible we just have so much to do in t…"
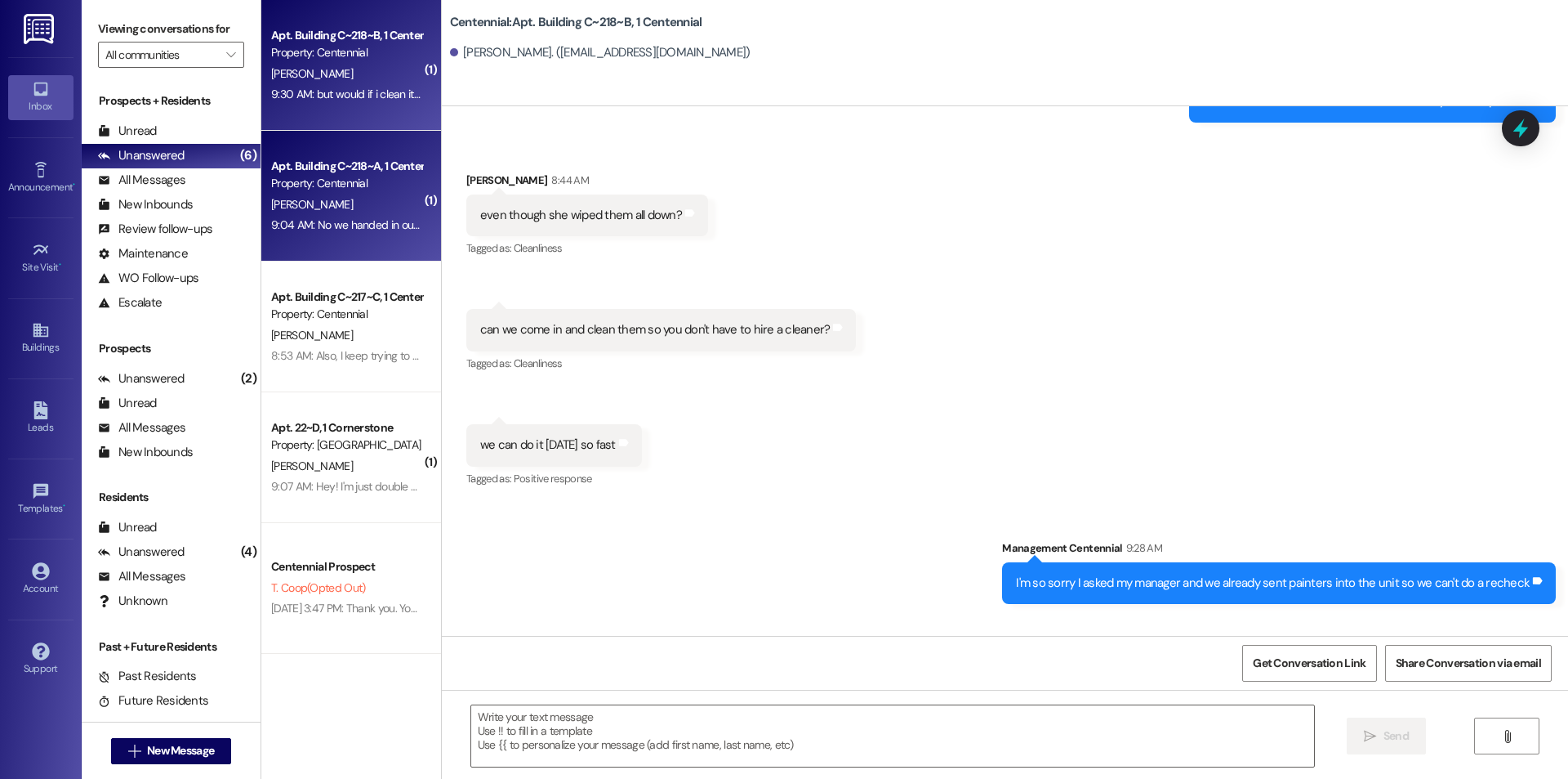
click at [360, 227] on div "9:04 AM: No we handed in our keys on the 13th 9:04 AM: No we handed in our keys…" at bounding box center [382, 225] width 224 height 15
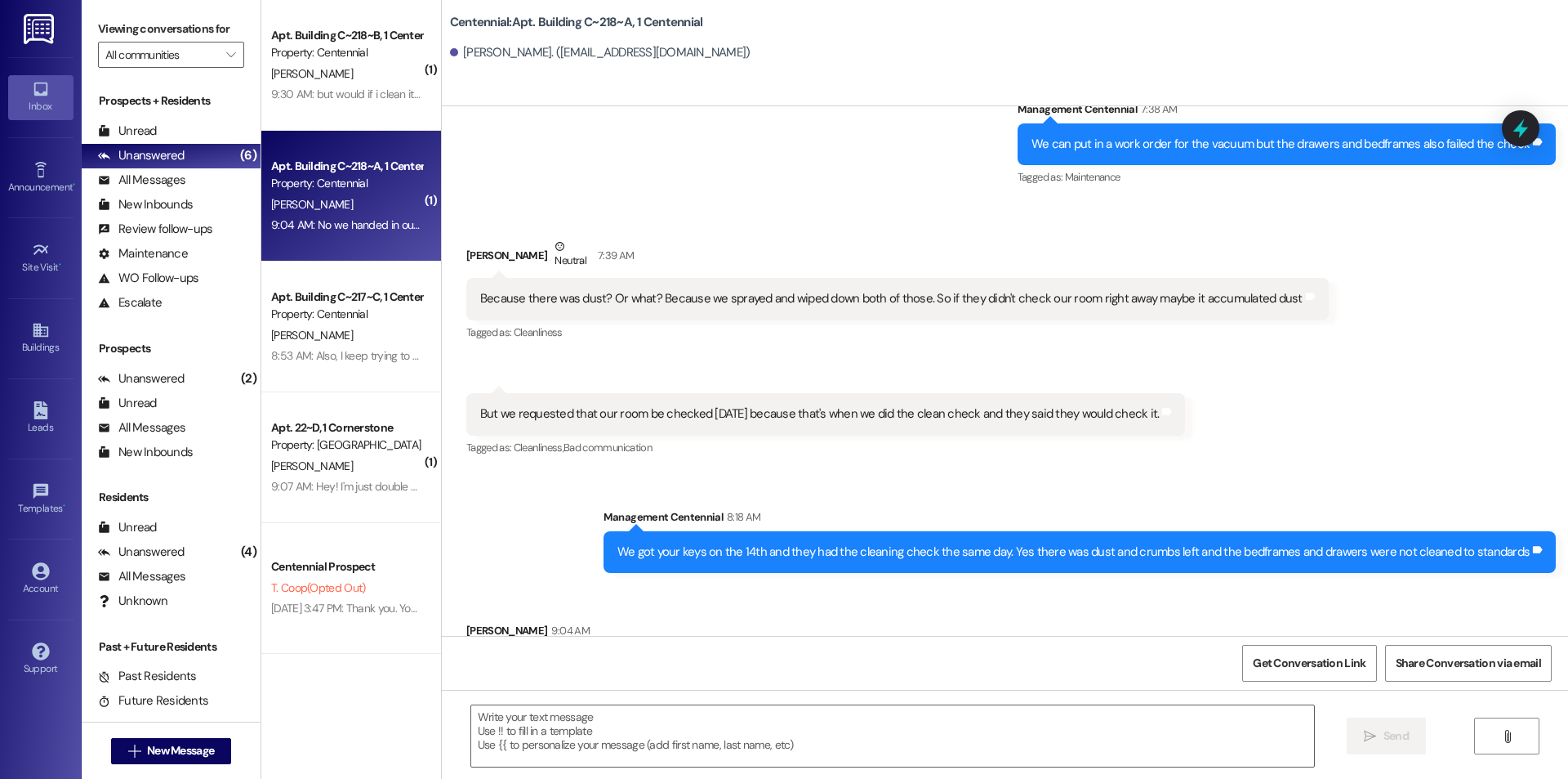
scroll to position [28585, 0]
click at [992, 743] on textarea at bounding box center [893, 735] width 843 height 62
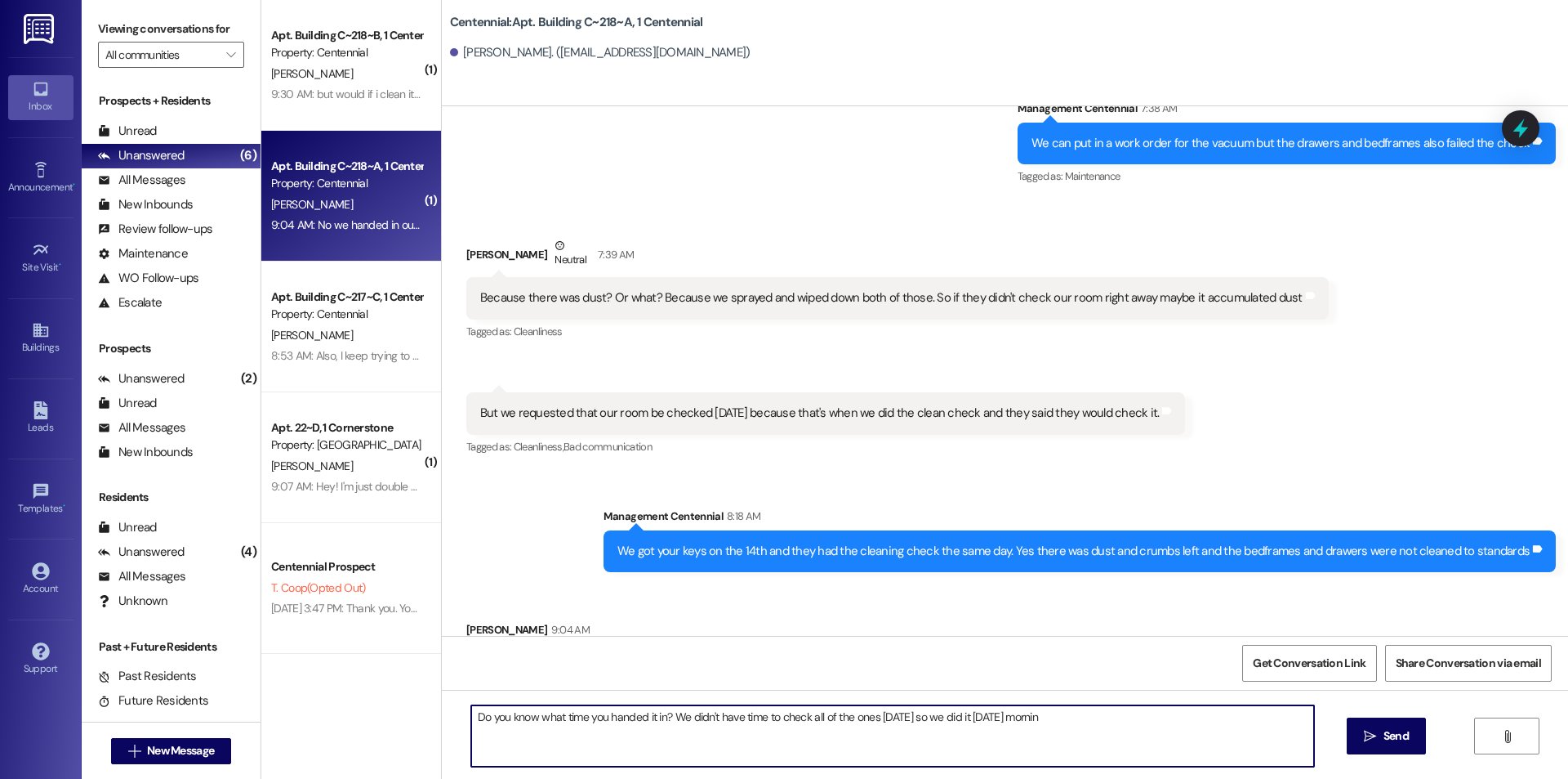
type textarea "Do you know what time you handed it in? We didn't have time to check all of the…"
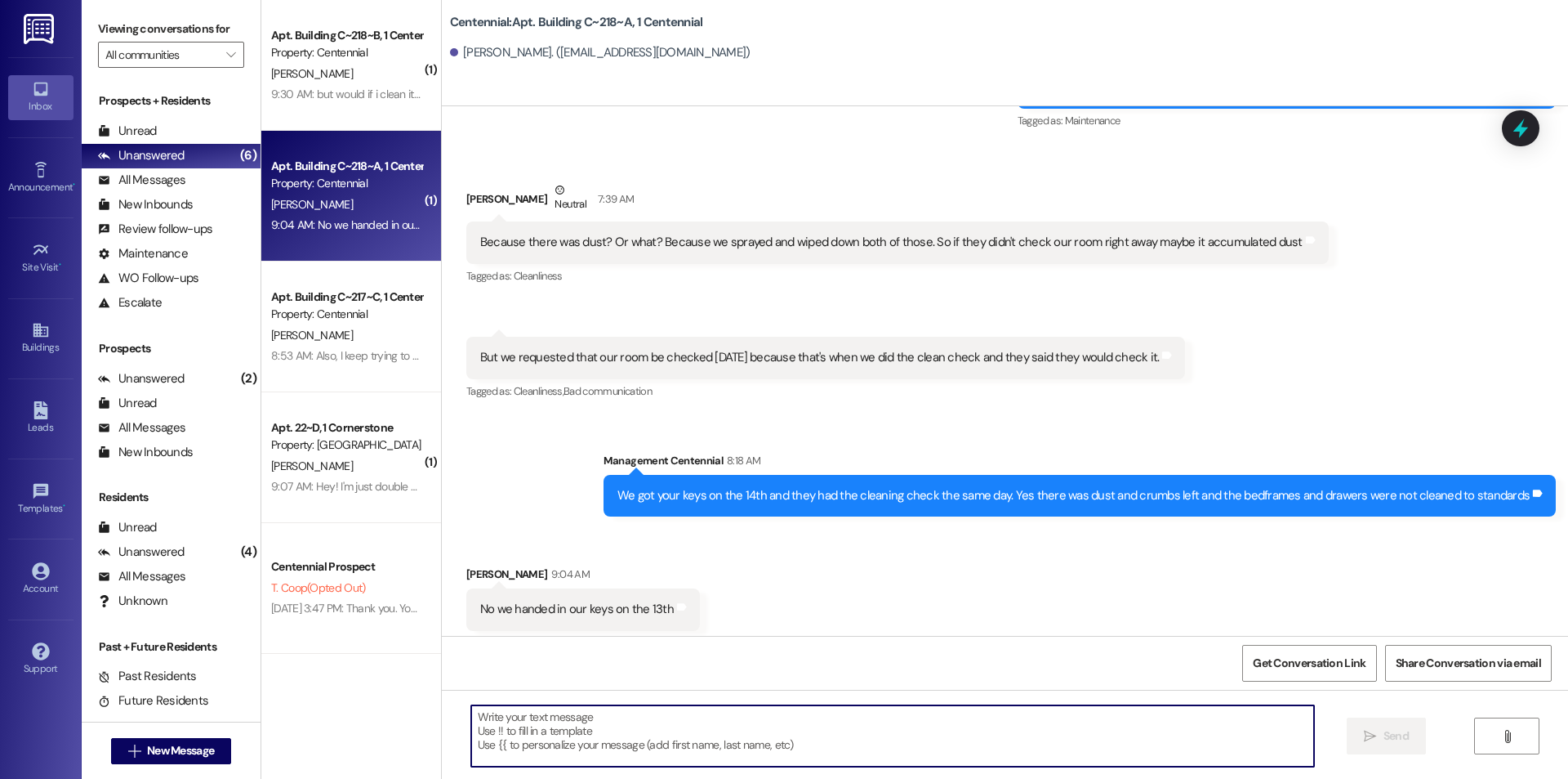
scroll to position [28698, 0]
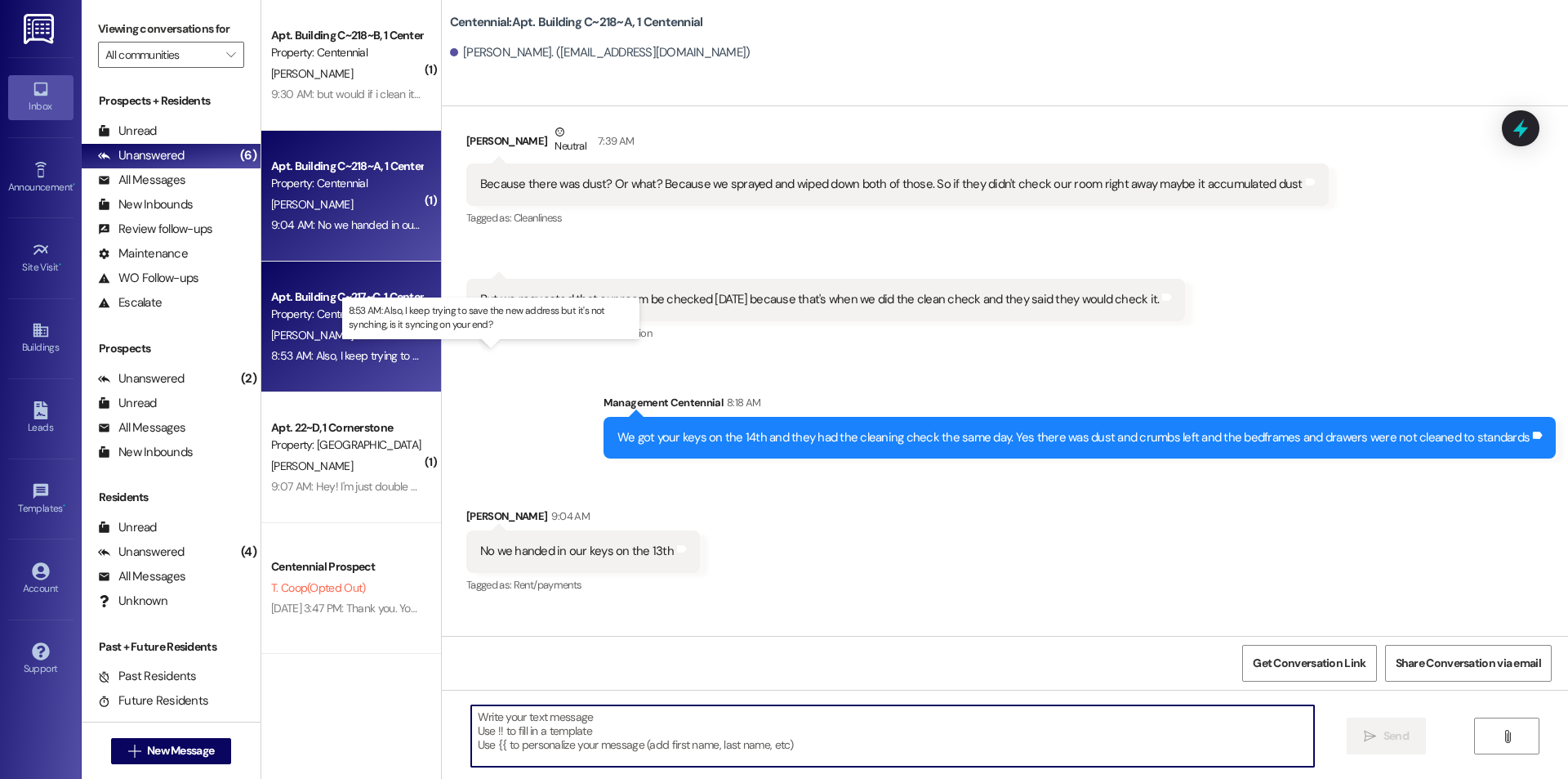
click at [350, 351] on div "8:53 AM: Also, I keep trying to save the new address but it's not synching, is …" at bounding box center [504, 356] width 467 height 15
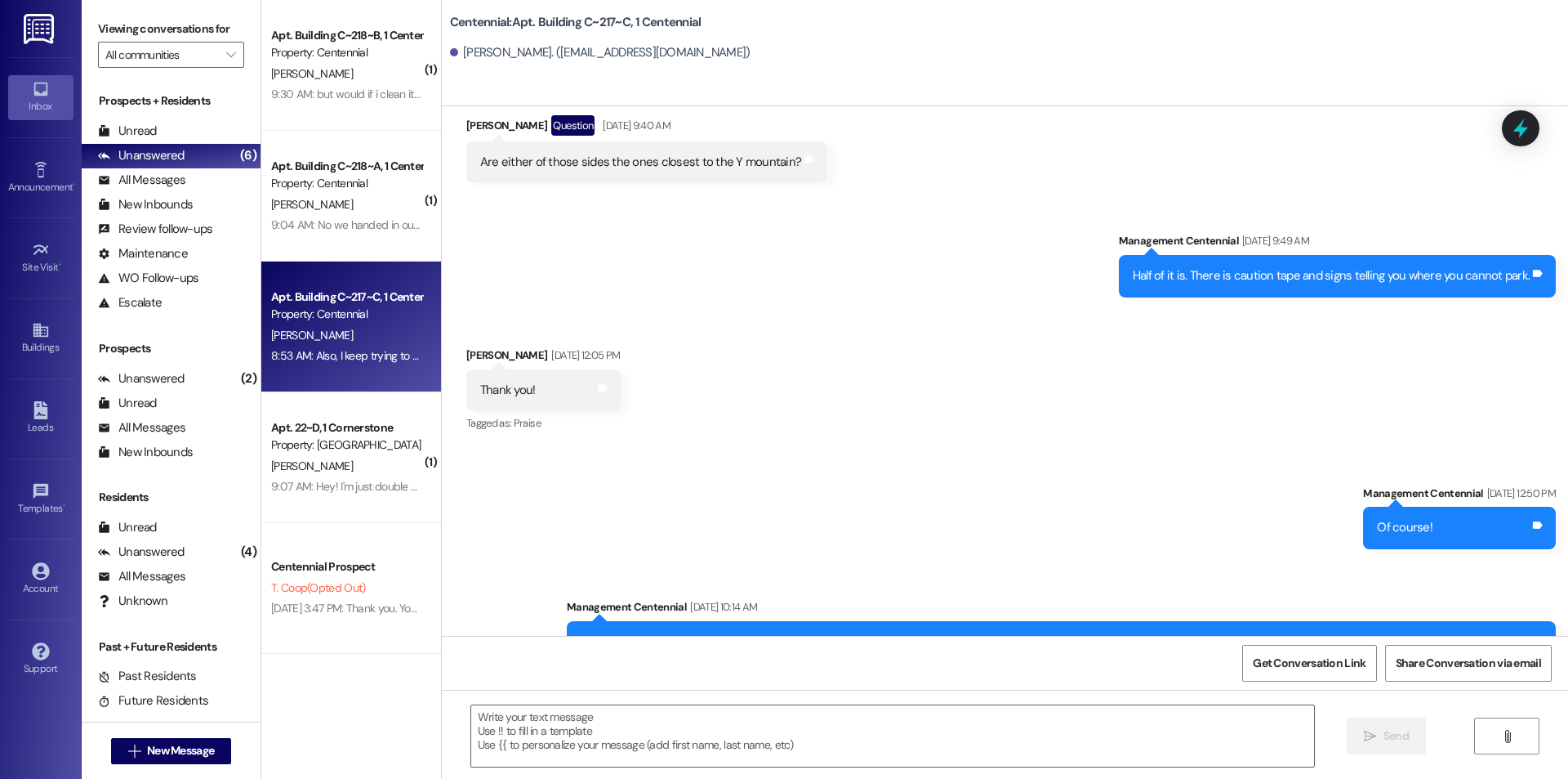
scroll to position [40598, 0]
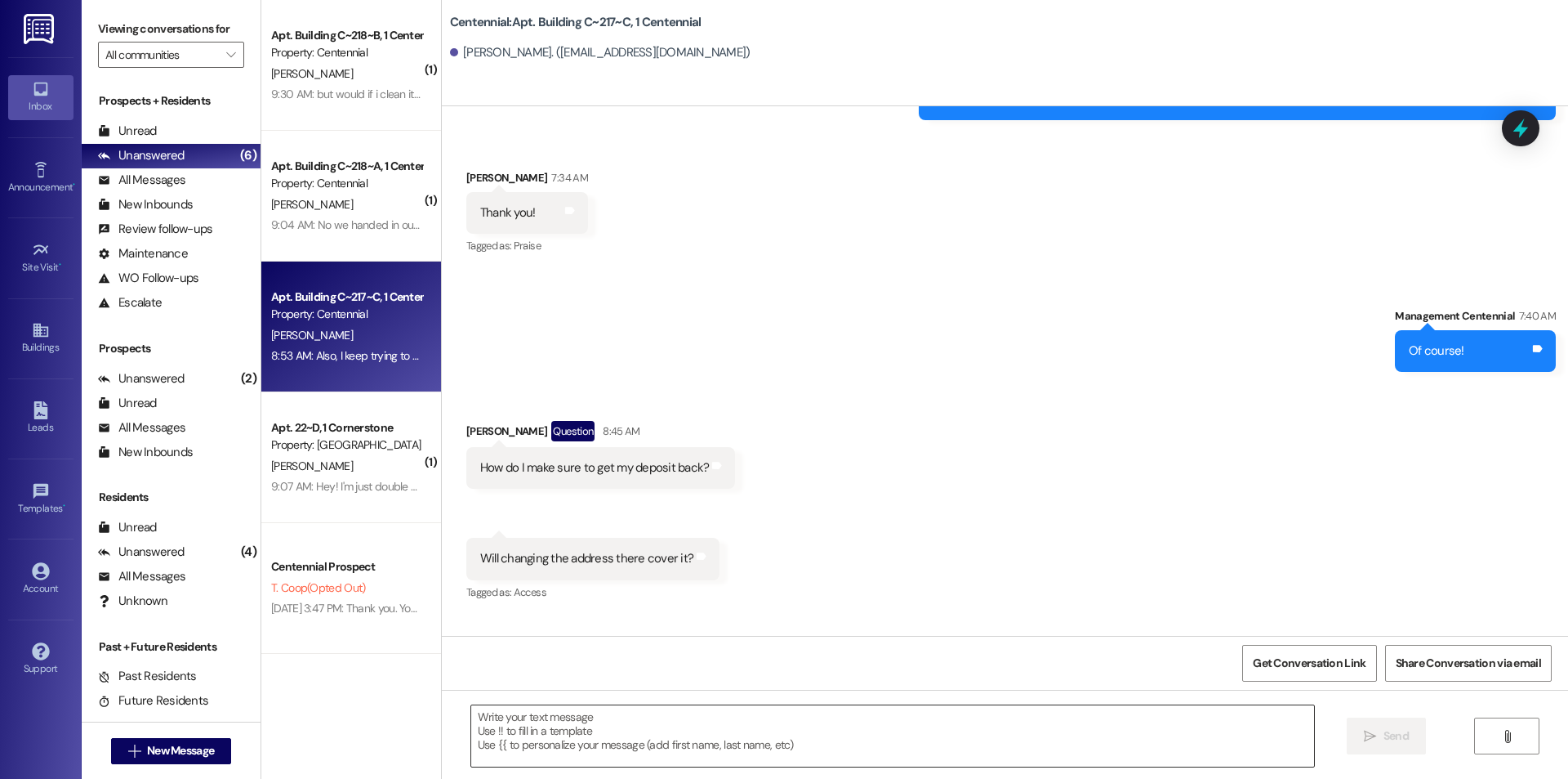
click at [916, 736] on textarea at bounding box center [893, 735] width 843 height 62
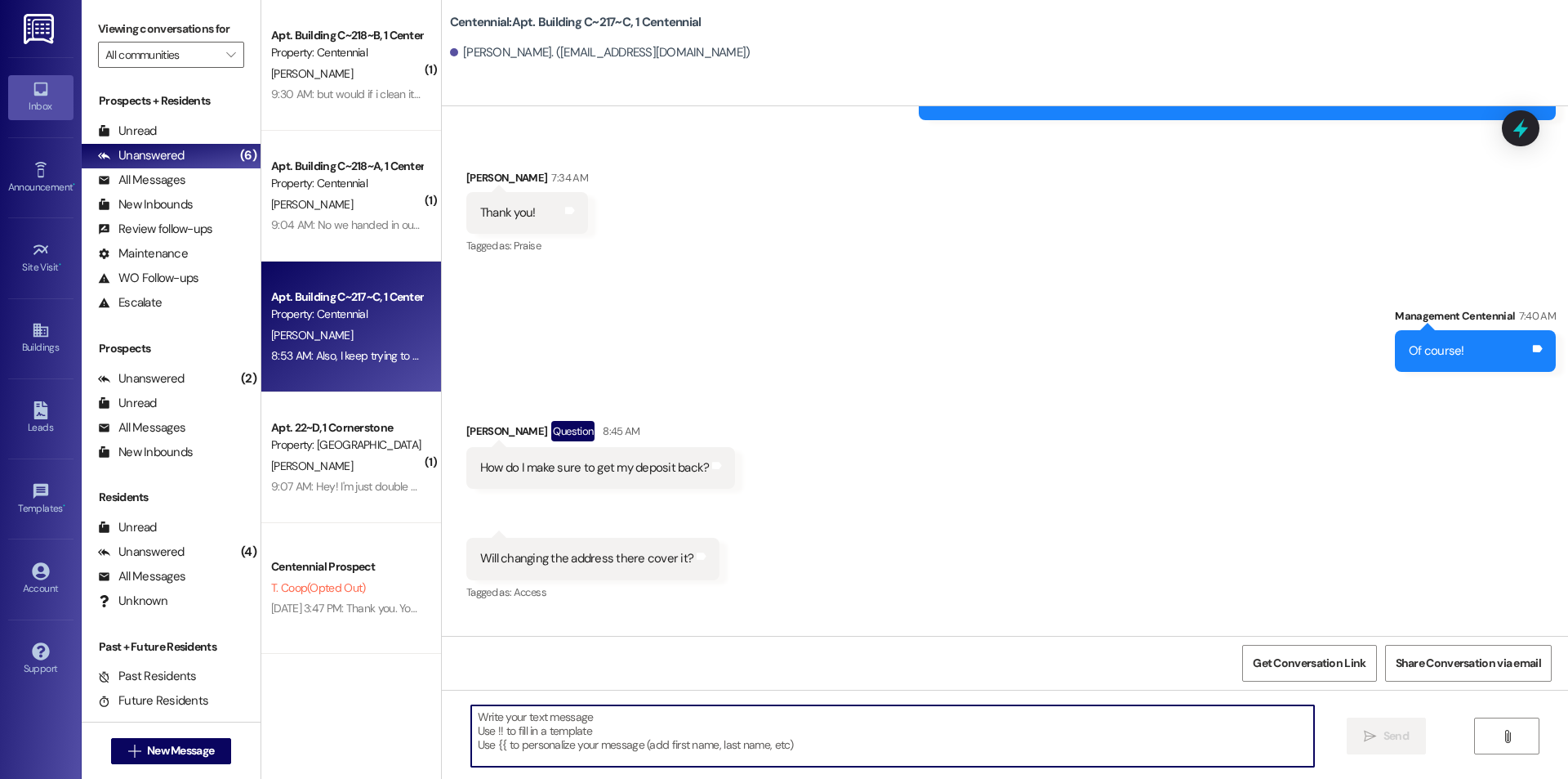
click at [651, 735] on textarea at bounding box center [893, 735] width 843 height 62
paste textarea "[STREET_ADDRESS][PERSON_NAME][US_STATE]"
type textarea "Yes the address we have is [STREET_ADDRESS][PERSON_NAME][US_STATE]"
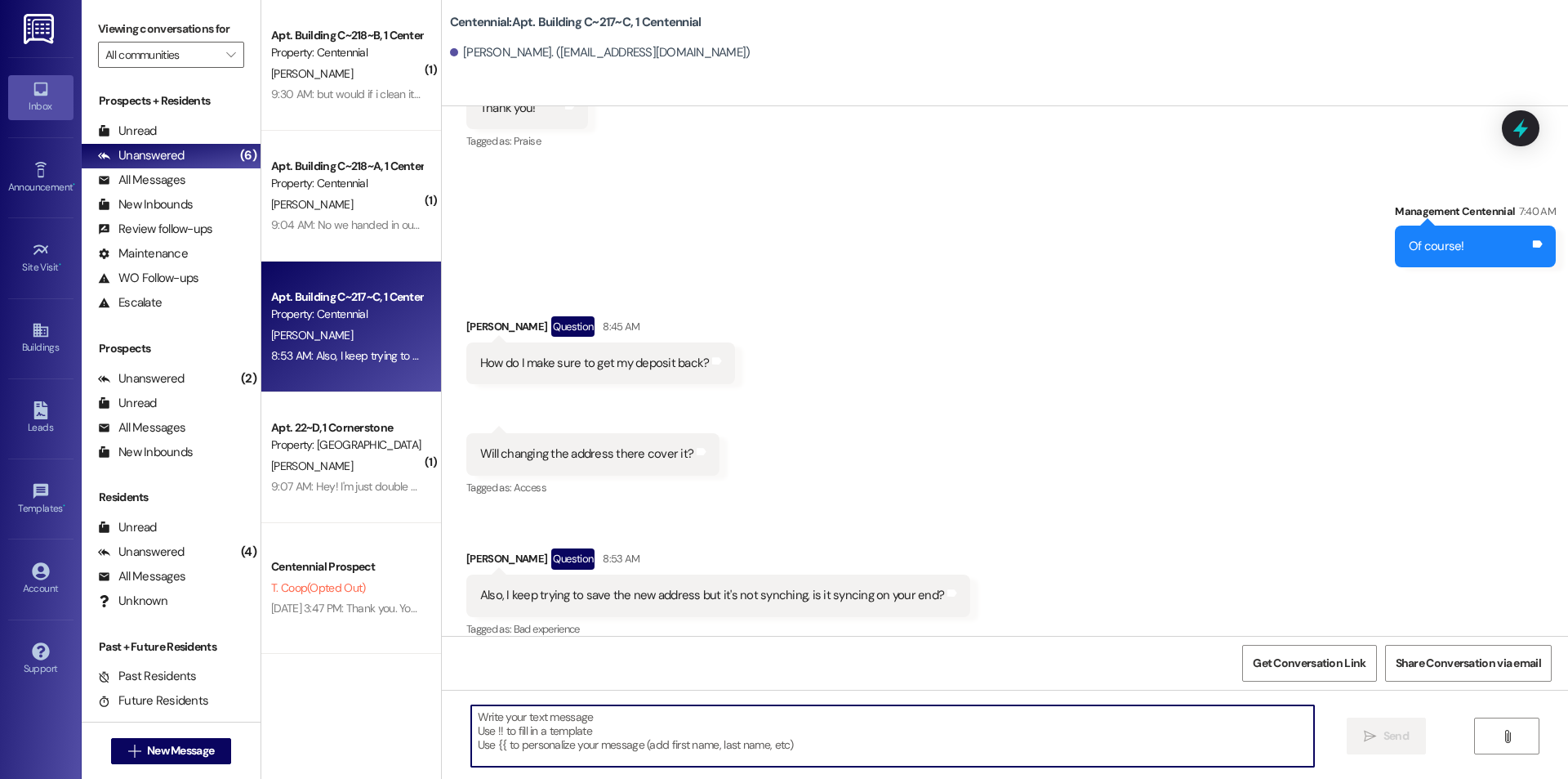
scroll to position [40747, 0]
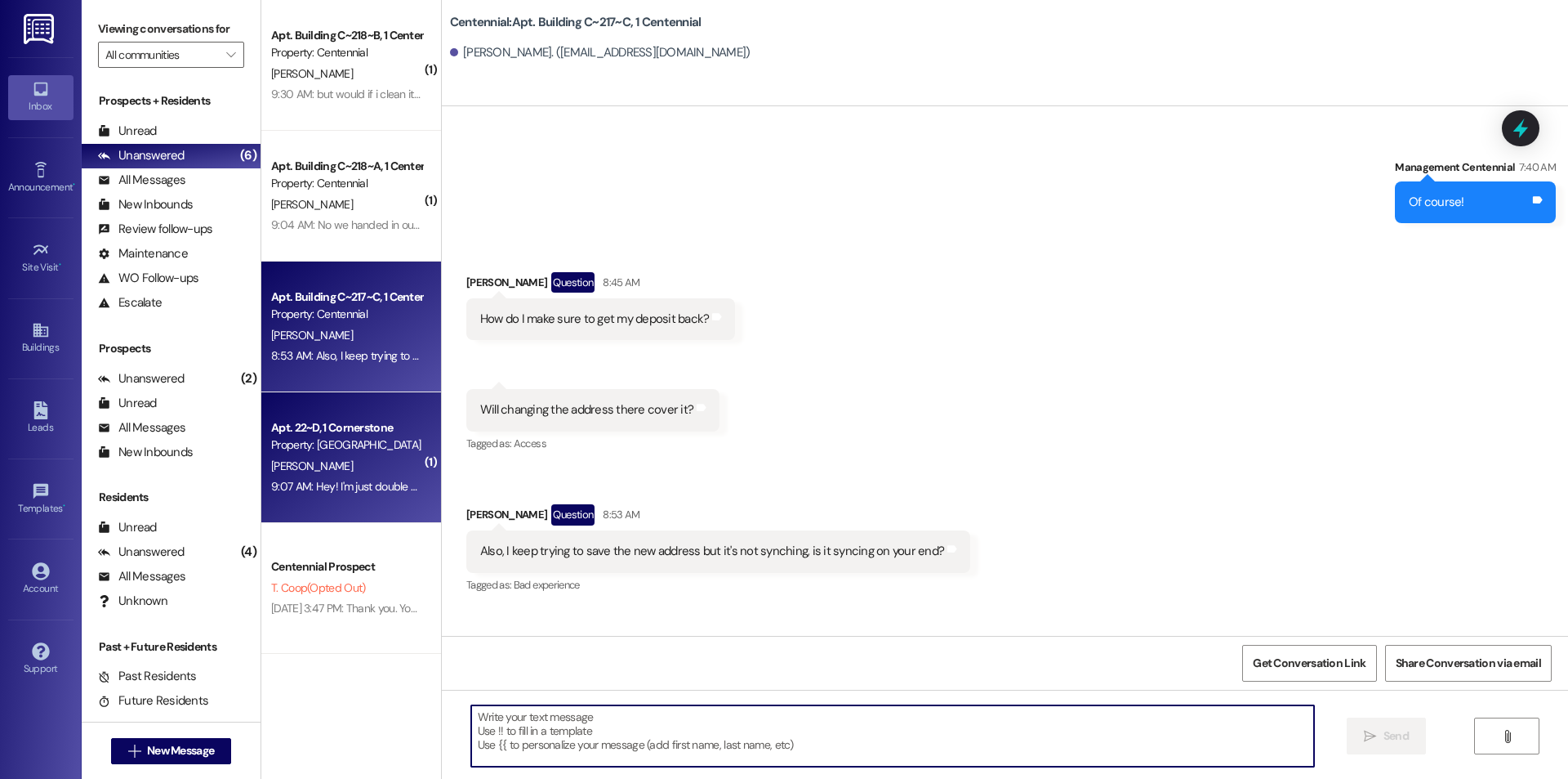
click at [357, 467] on div "[PERSON_NAME]" at bounding box center [347, 466] width 154 height 20
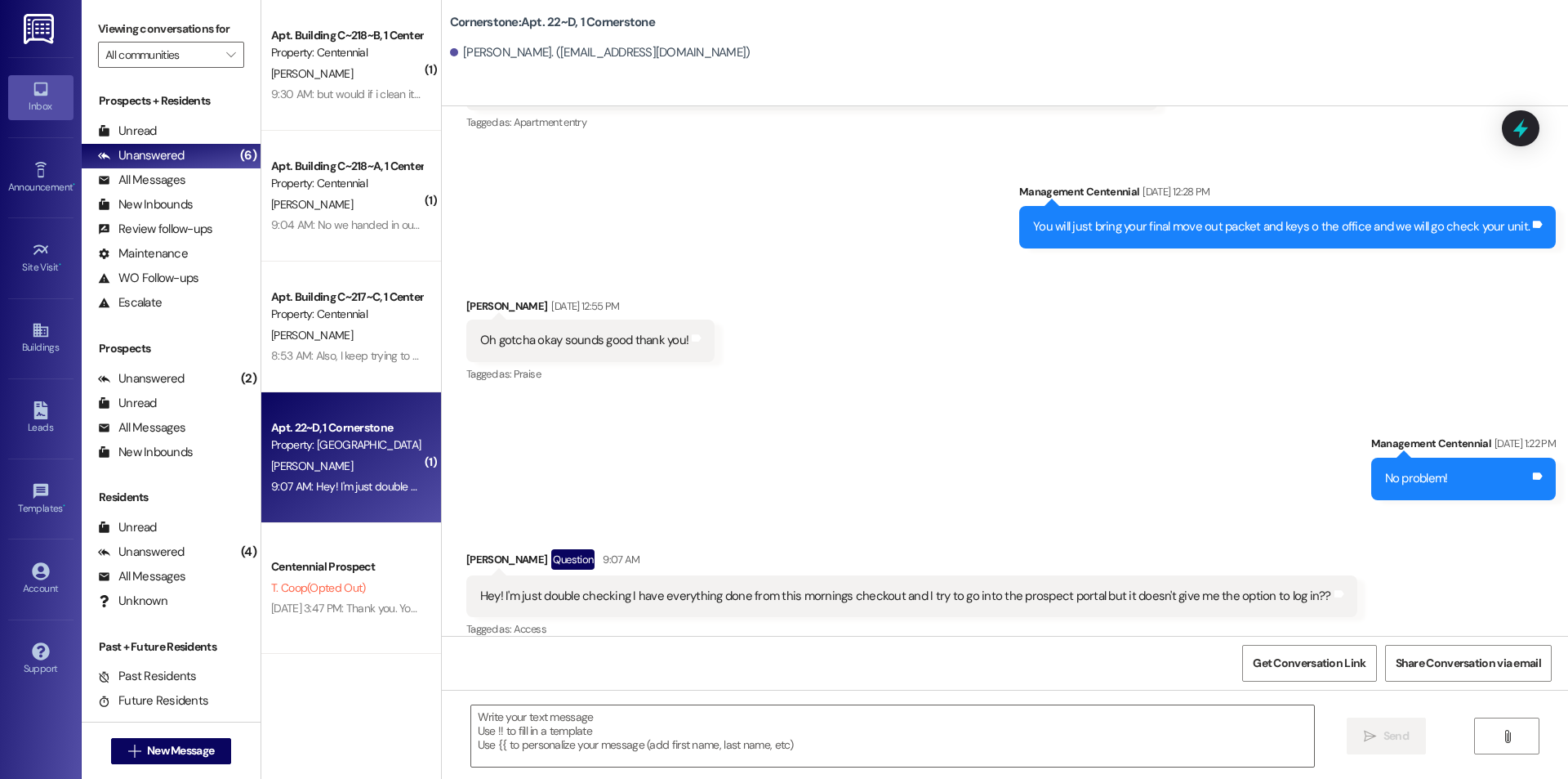
scroll to position [17761, 0]
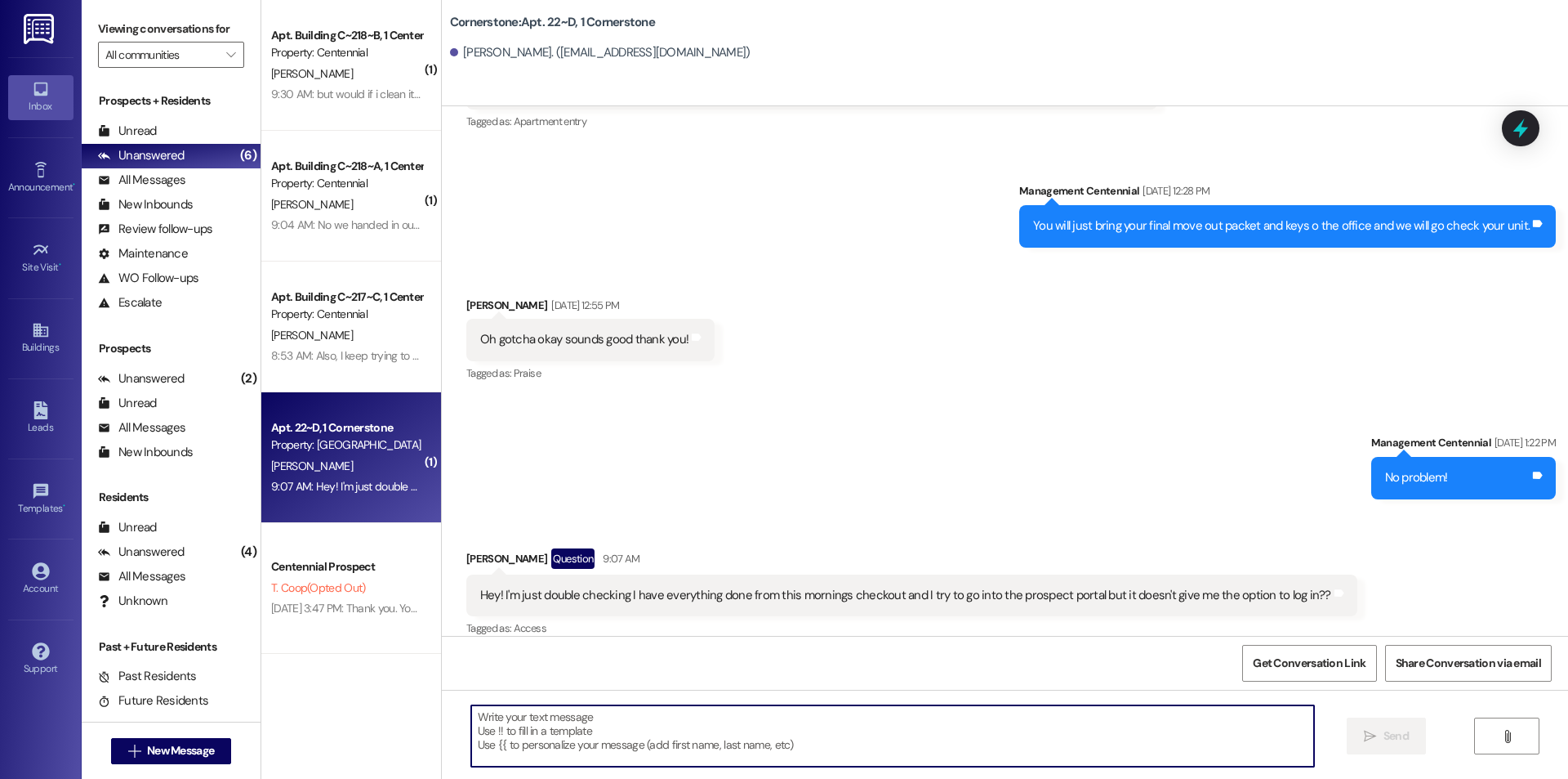
click at [940, 730] on textarea at bounding box center [893, 735] width 843 height 62
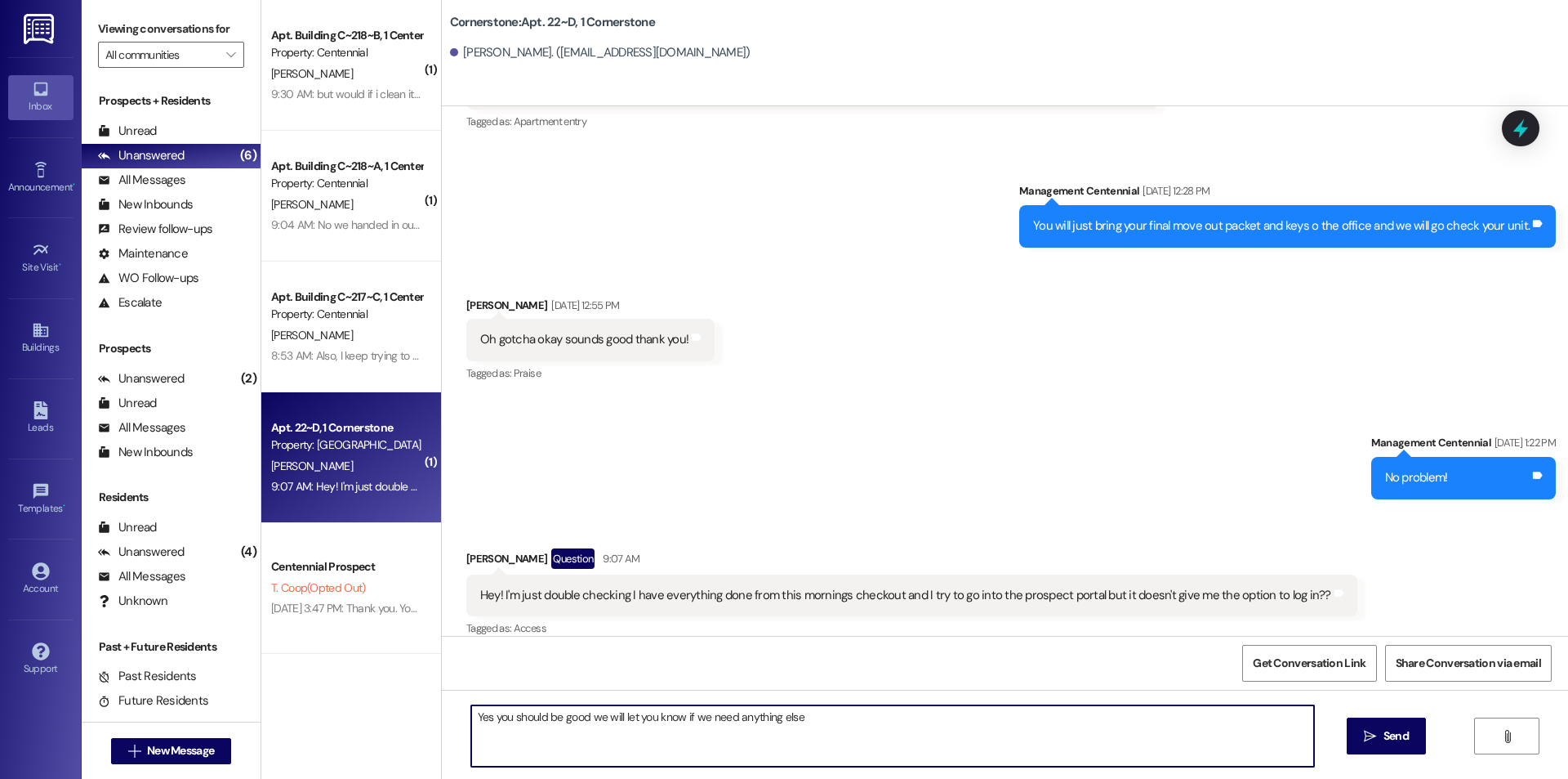
type textarea "Yes you should be good we will let you know if we need anything else!"
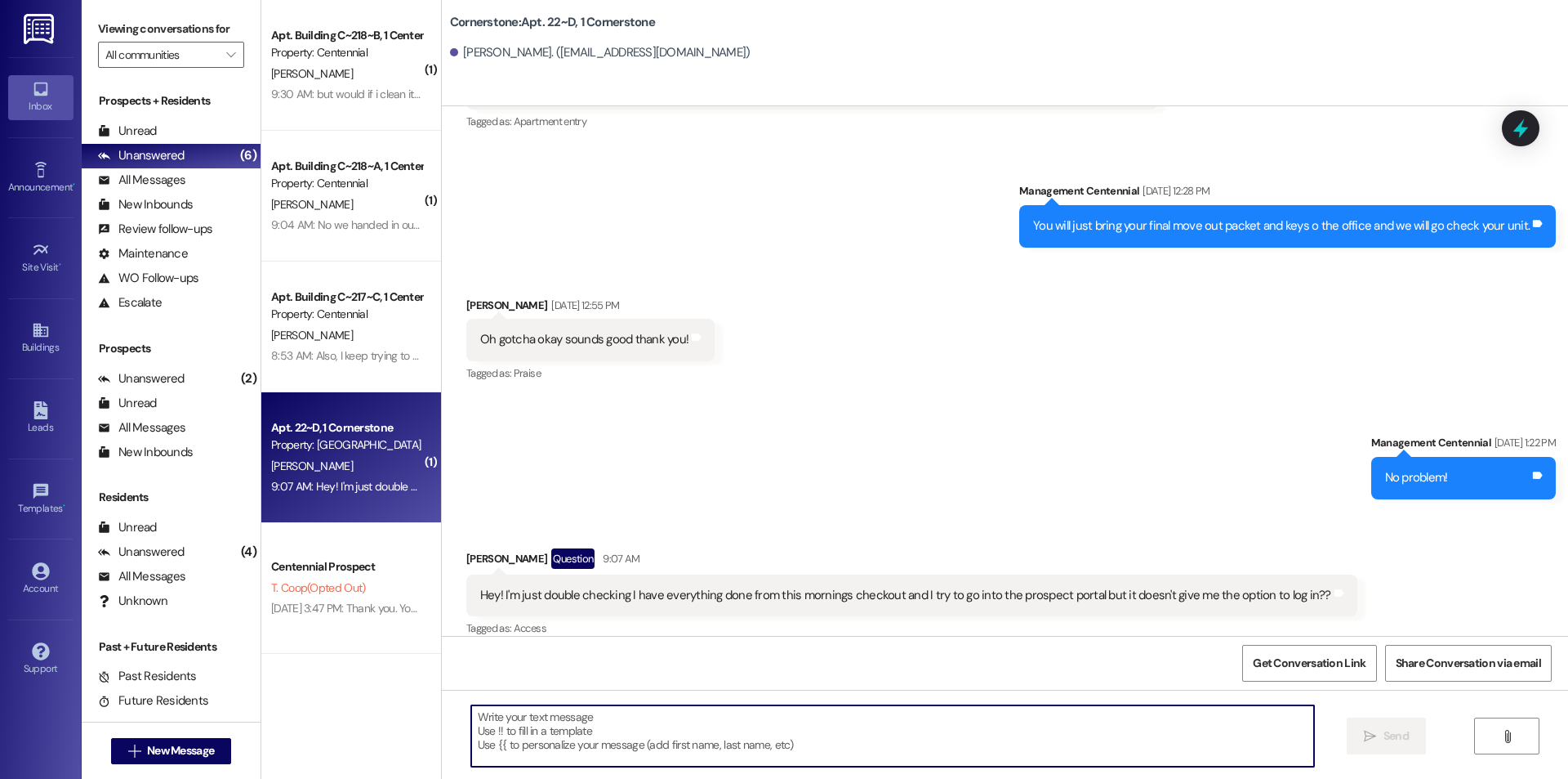
scroll to position [17760, 0]
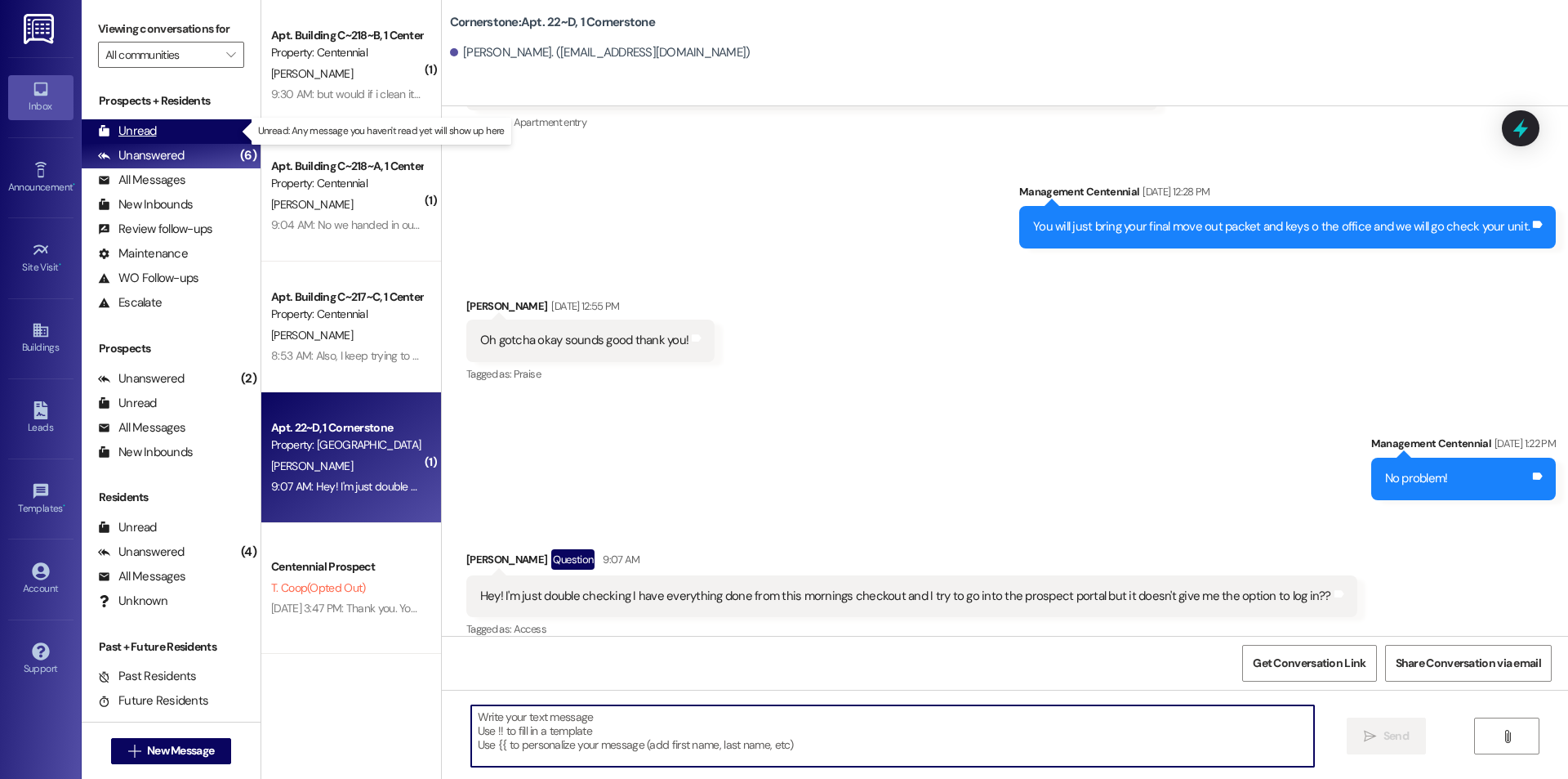
click at [167, 127] on div "Unread (0)" at bounding box center [171, 132] width 179 height 25
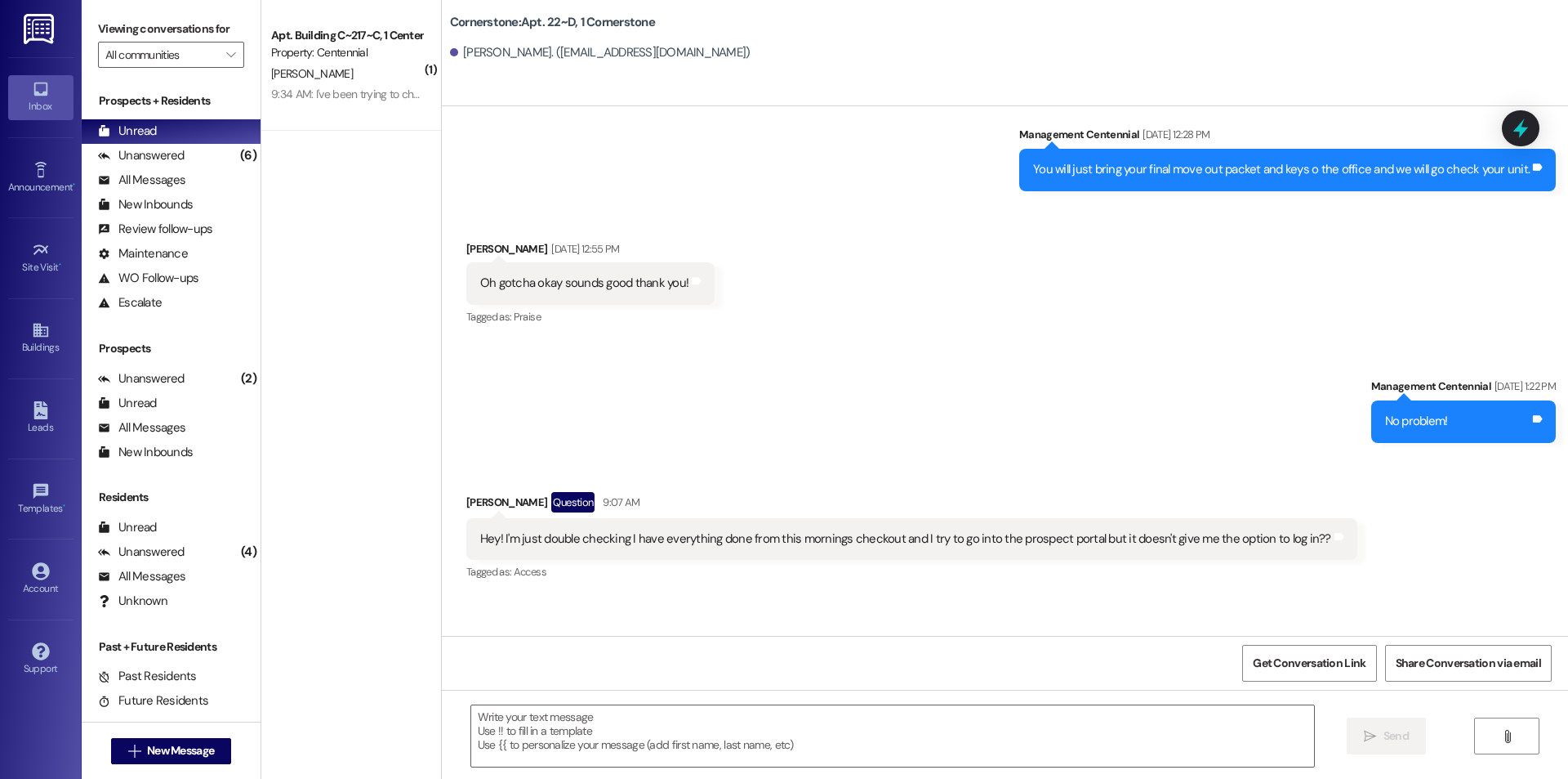
scroll to position [17875, 0]
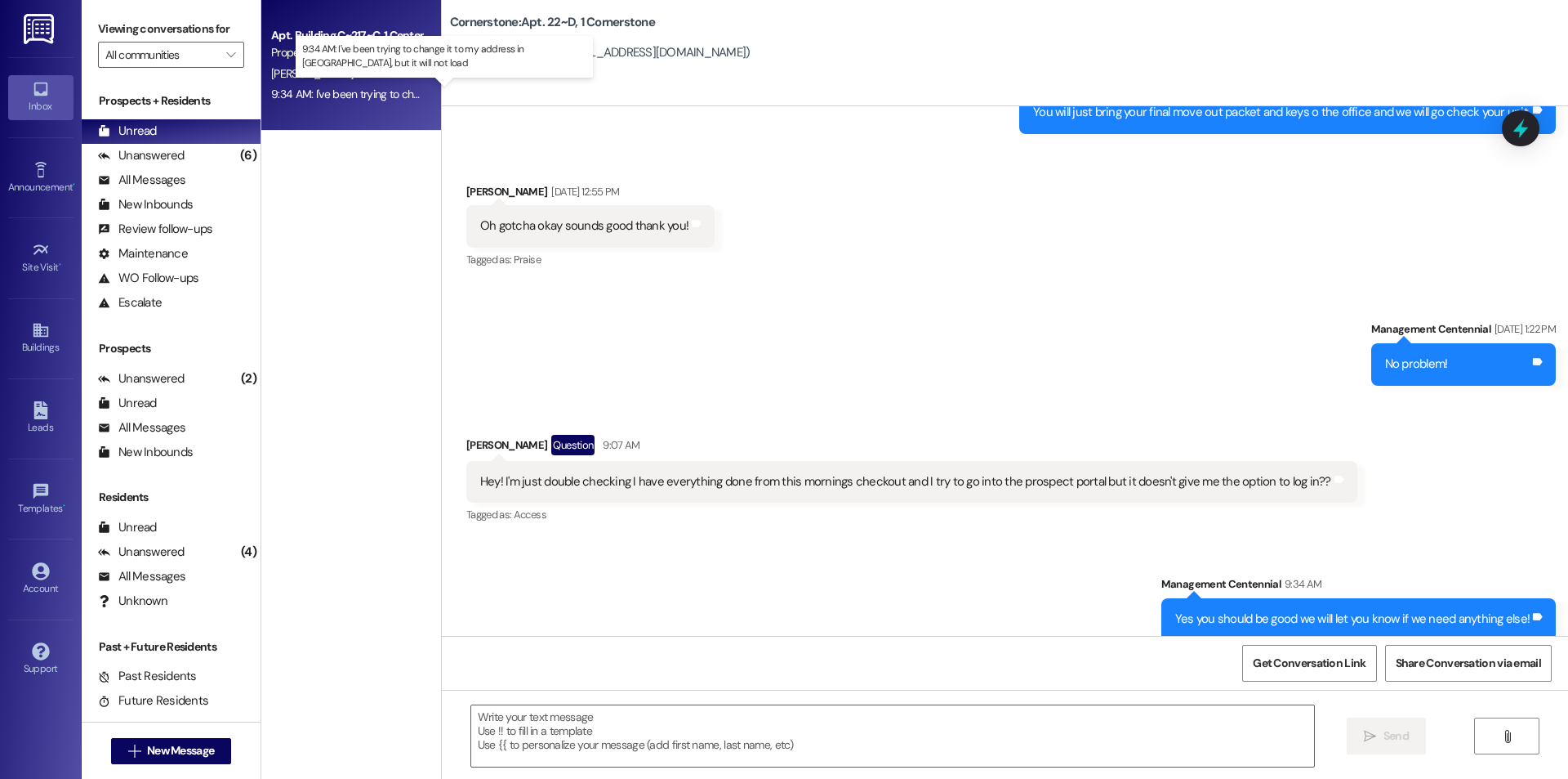
click at [362, 93] on div "9:34 AM: I've been trying to change it to my address in [GEOGRAPHIC_DATA], but …" at bounding box center [496, 94] width 451 height 15
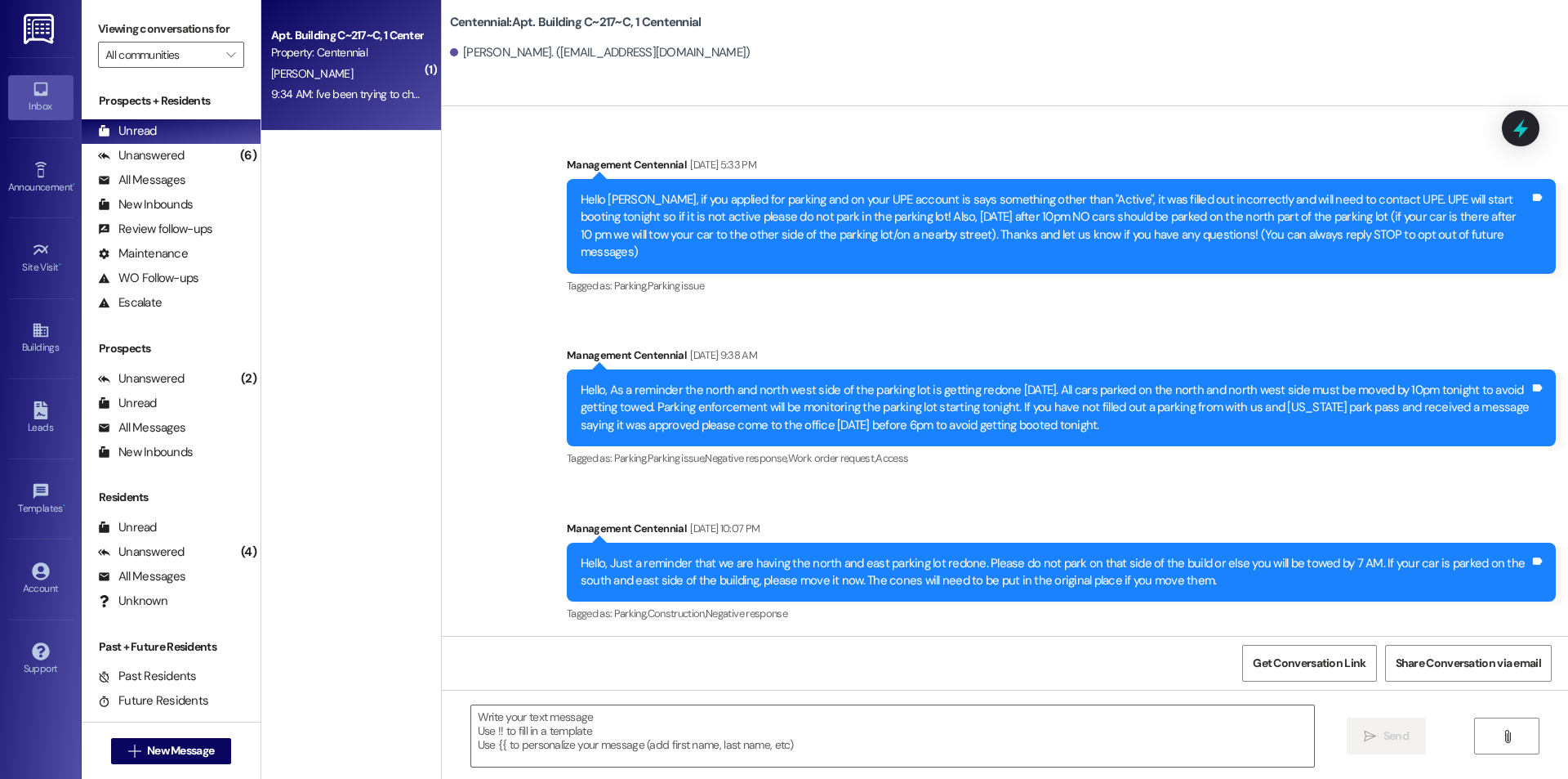
scroll to position [40861, 0]
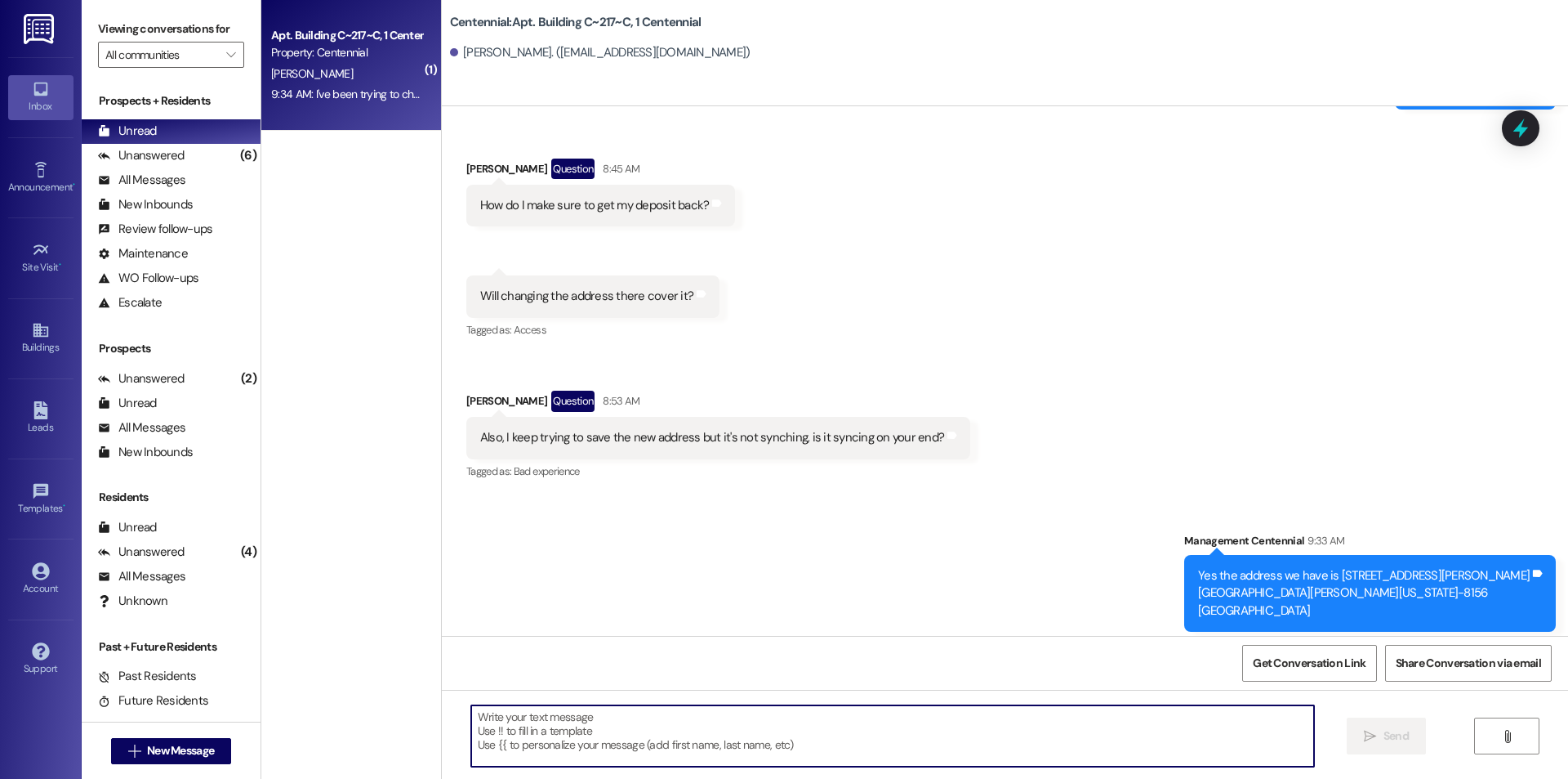
click at [545, 734] on textarea at bounding box center [893, 735] width 843 height 62
type textarea "You can send it here and we can change it for you"
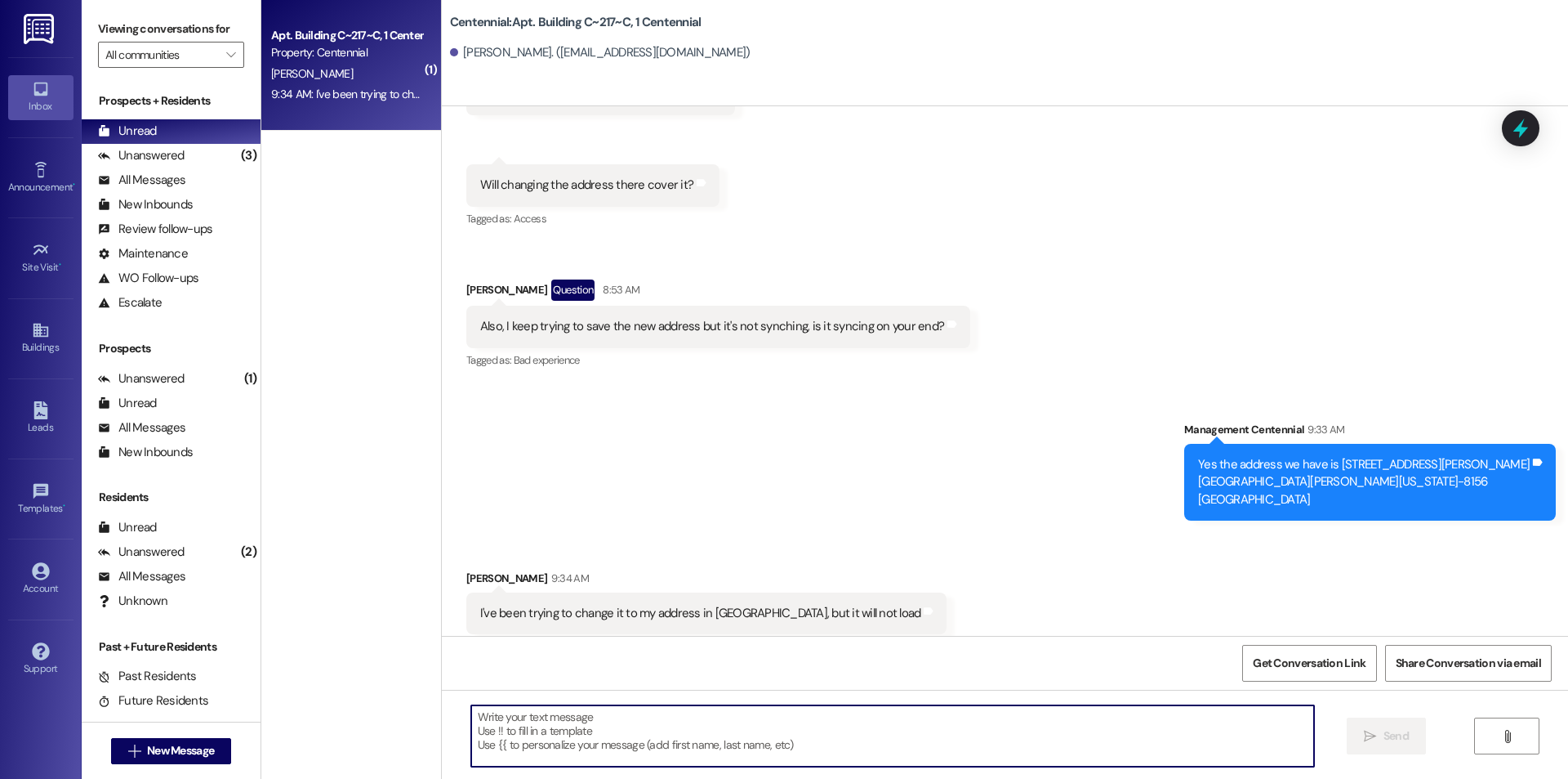
scroll to position [40975, 0]
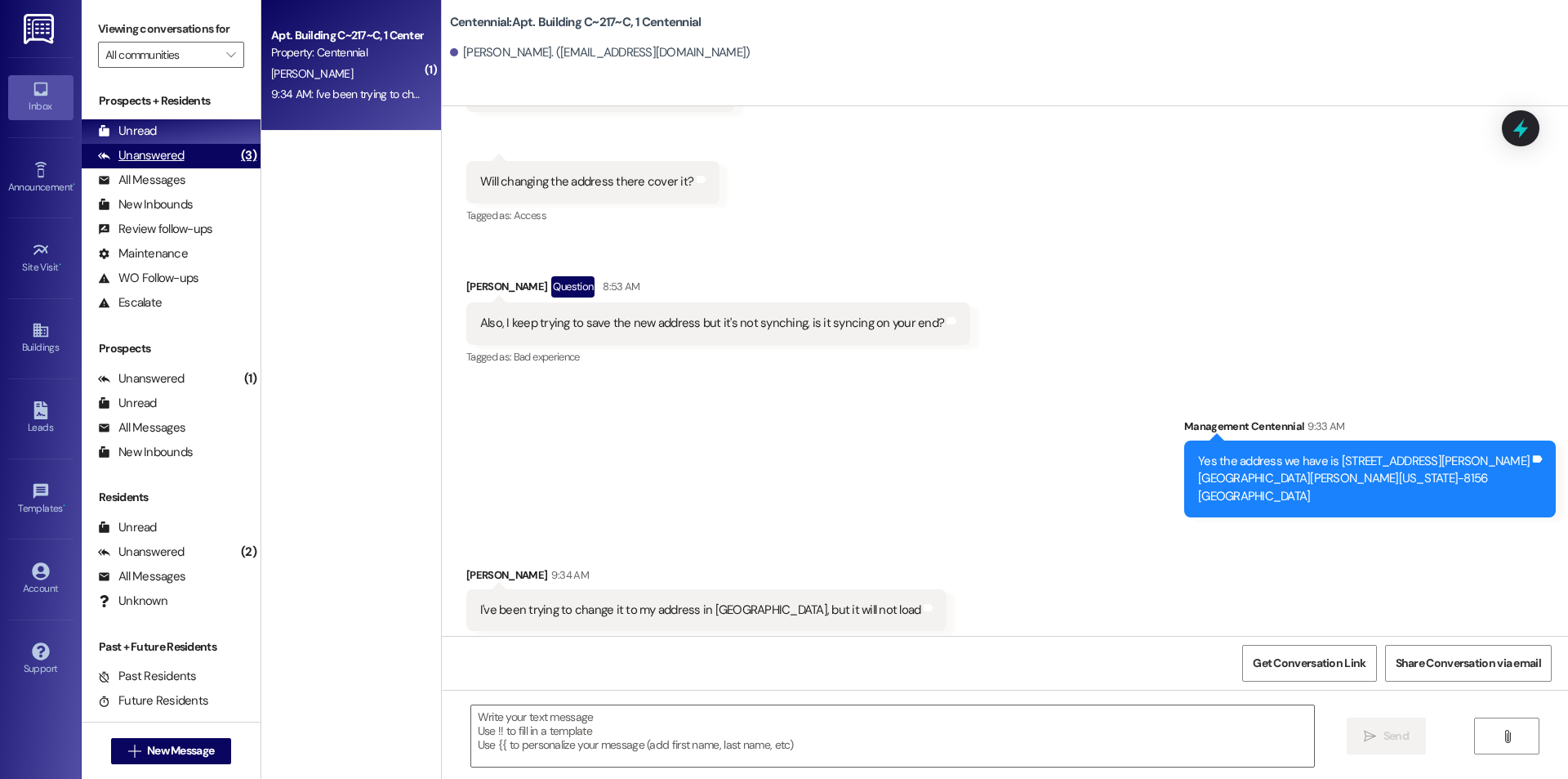
click at [195, 151] on div "Unanswered (3)" at bounding box center [171, 156] width 179 height 25
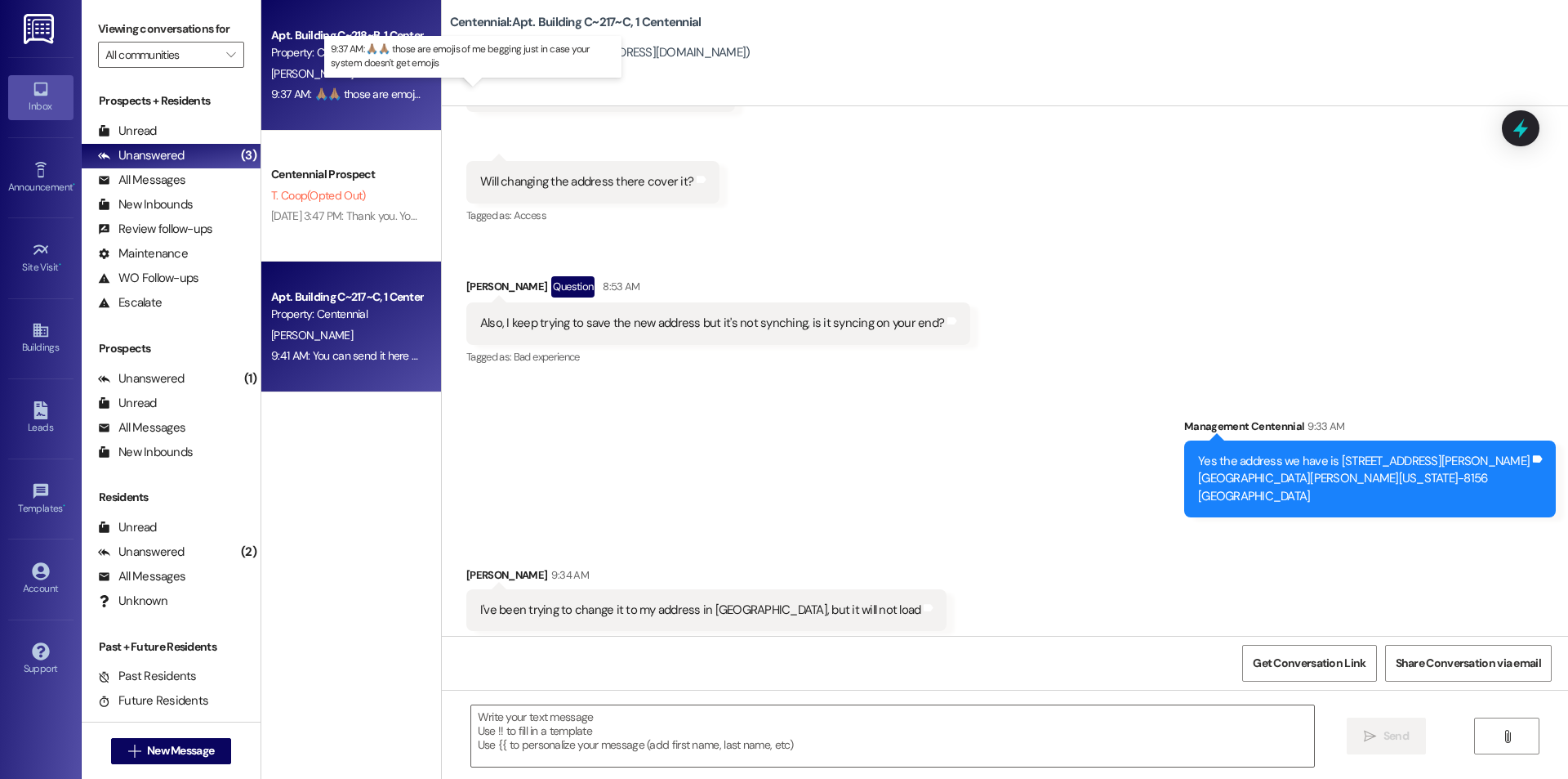
click at [322, 96] on div "9:37 AM: 🙏🏽🙏🏽 those are emojis of me begging just in case your system doesn't g…" at bounding box center [483, 94] width 425 height 15
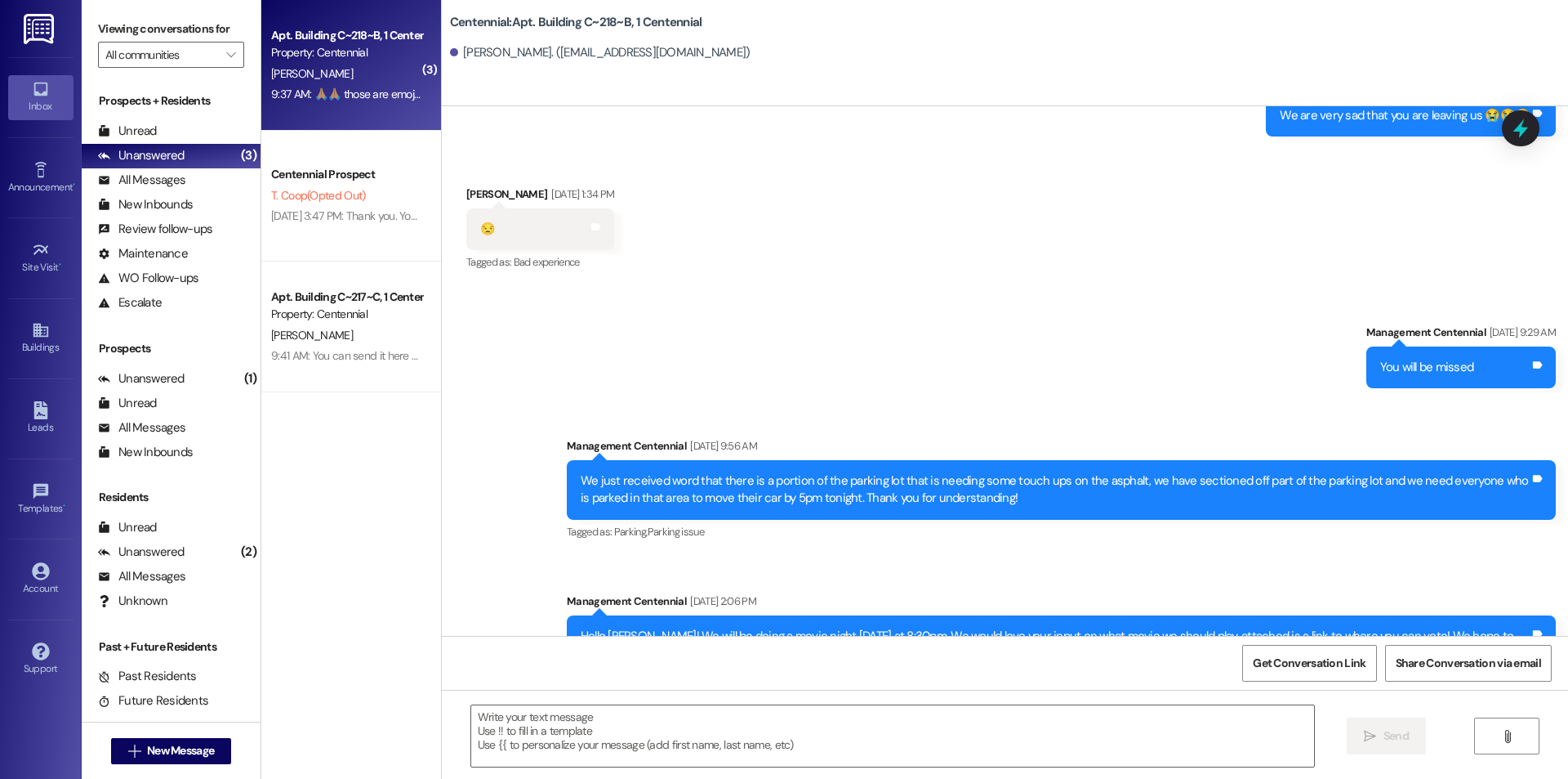
scroll to position [47296, 0]
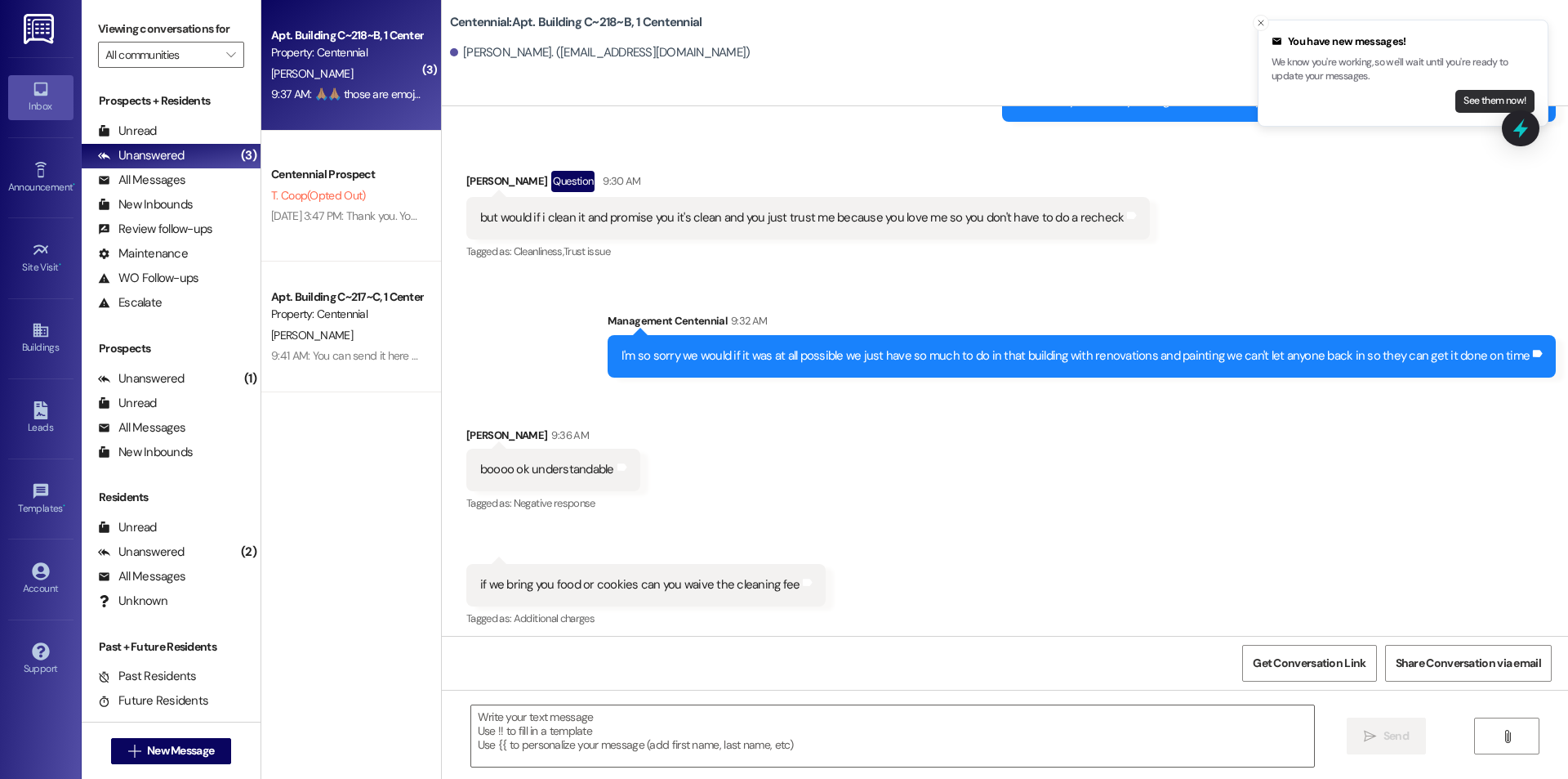
click at [1489, 96] on button "See them now!" at bounding box center [1495, 102] width 79 height 23
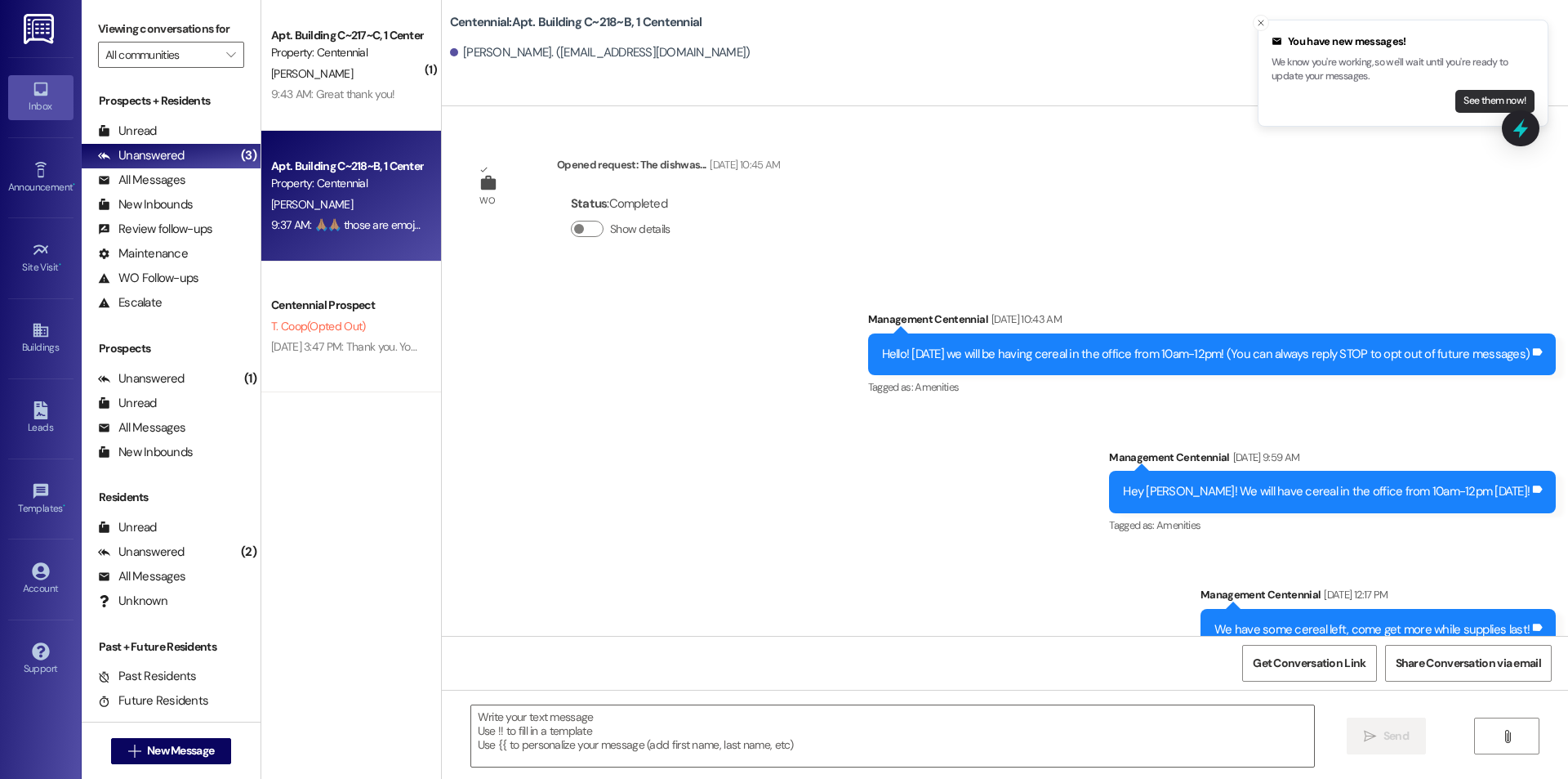
click at [1466, 102] on button "See them now!" at bounding box center [1495, 102] width 79 height 23
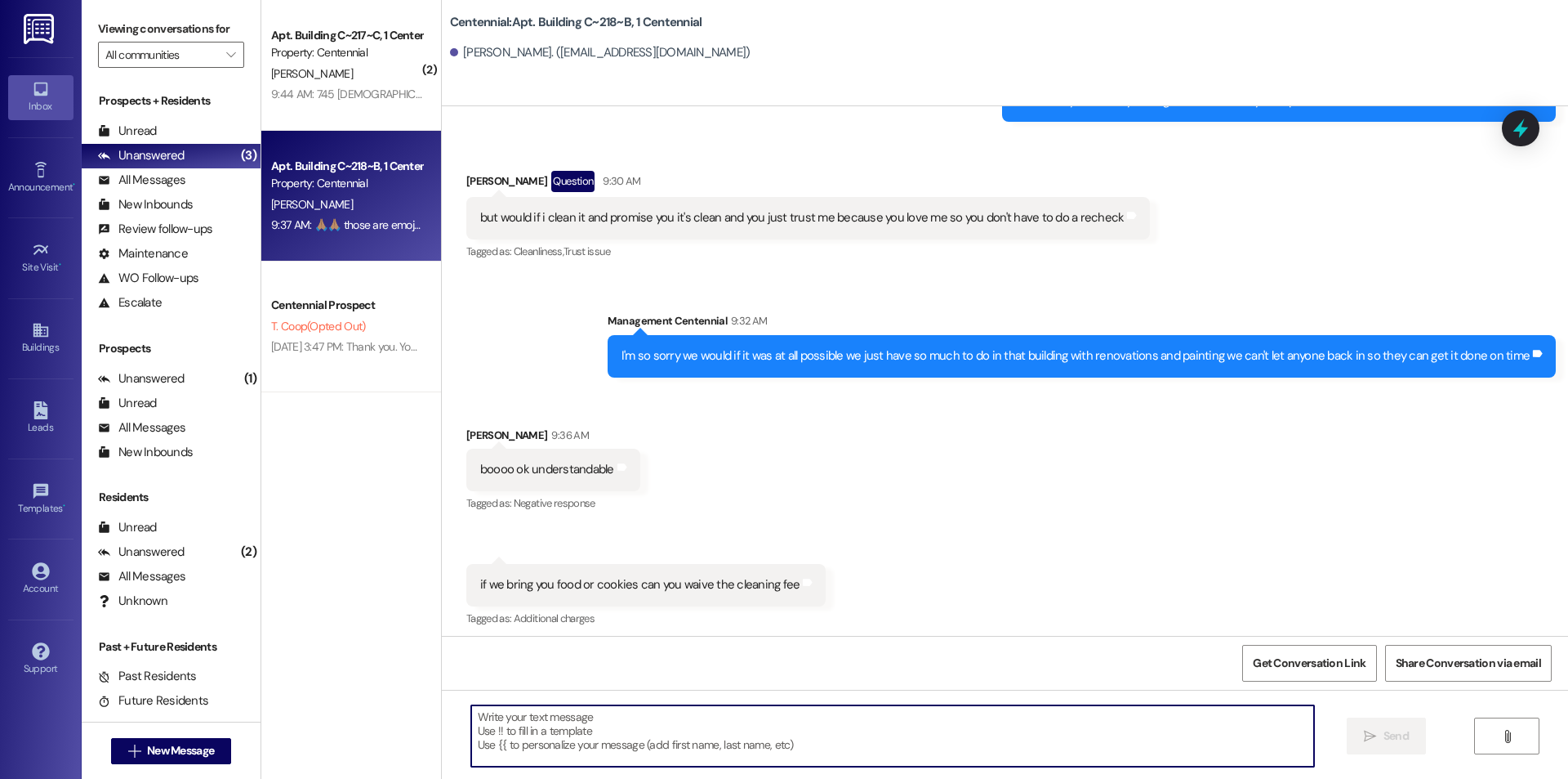
click at [837, 735] on textarea at bounding box center [893, 735] width 843 height 62
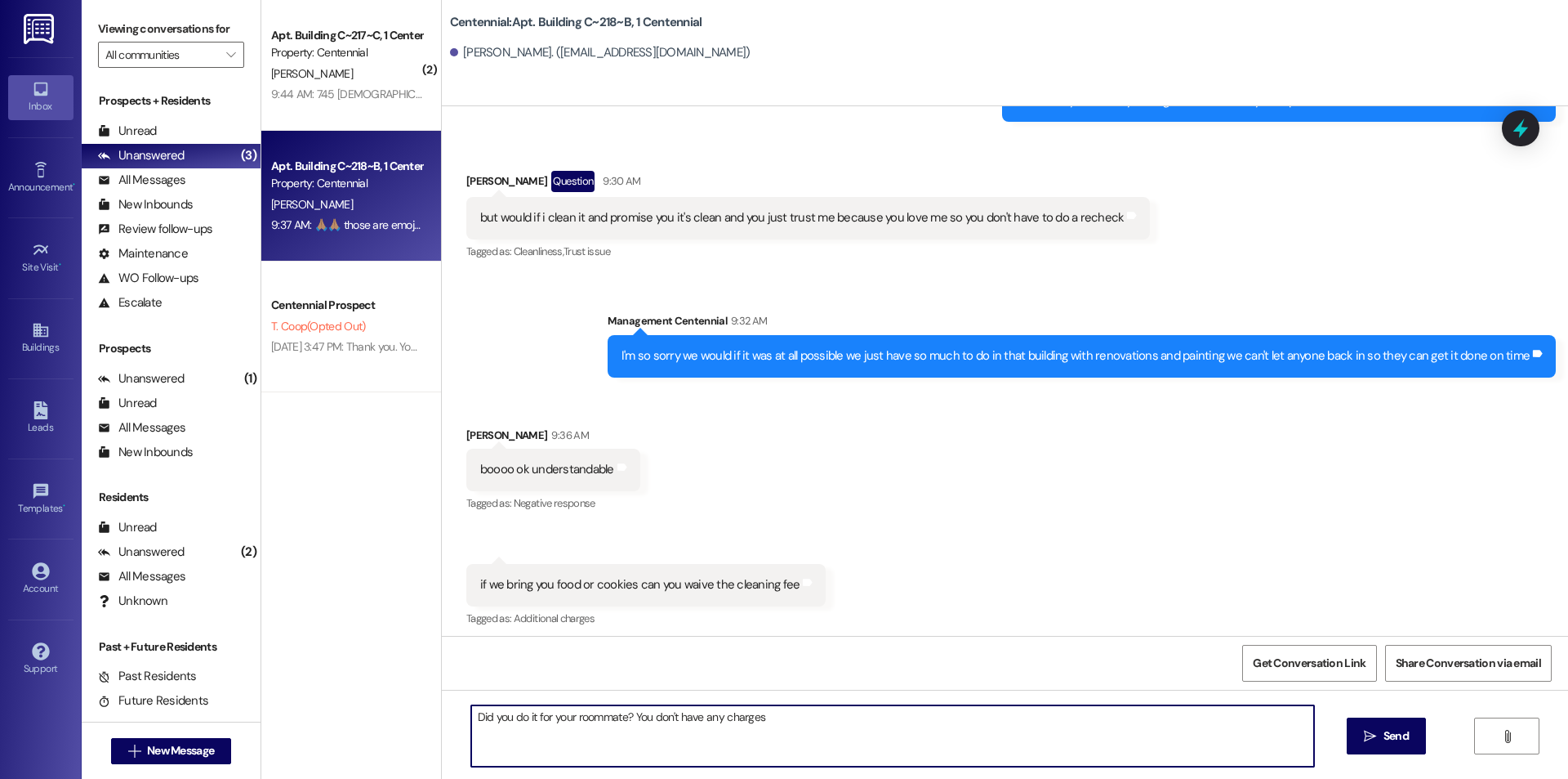
drag, startPoint x: 623, startPoint y: 716, endPoint x: 830, endPoint y: 731, distance: 207.5
click at [830, 731] on textarea "Did you do it for your roommate? You don't have any charges" at bounding box center [893, 735] width 843 height 62
type textarea "Did you do it for your roommate?"
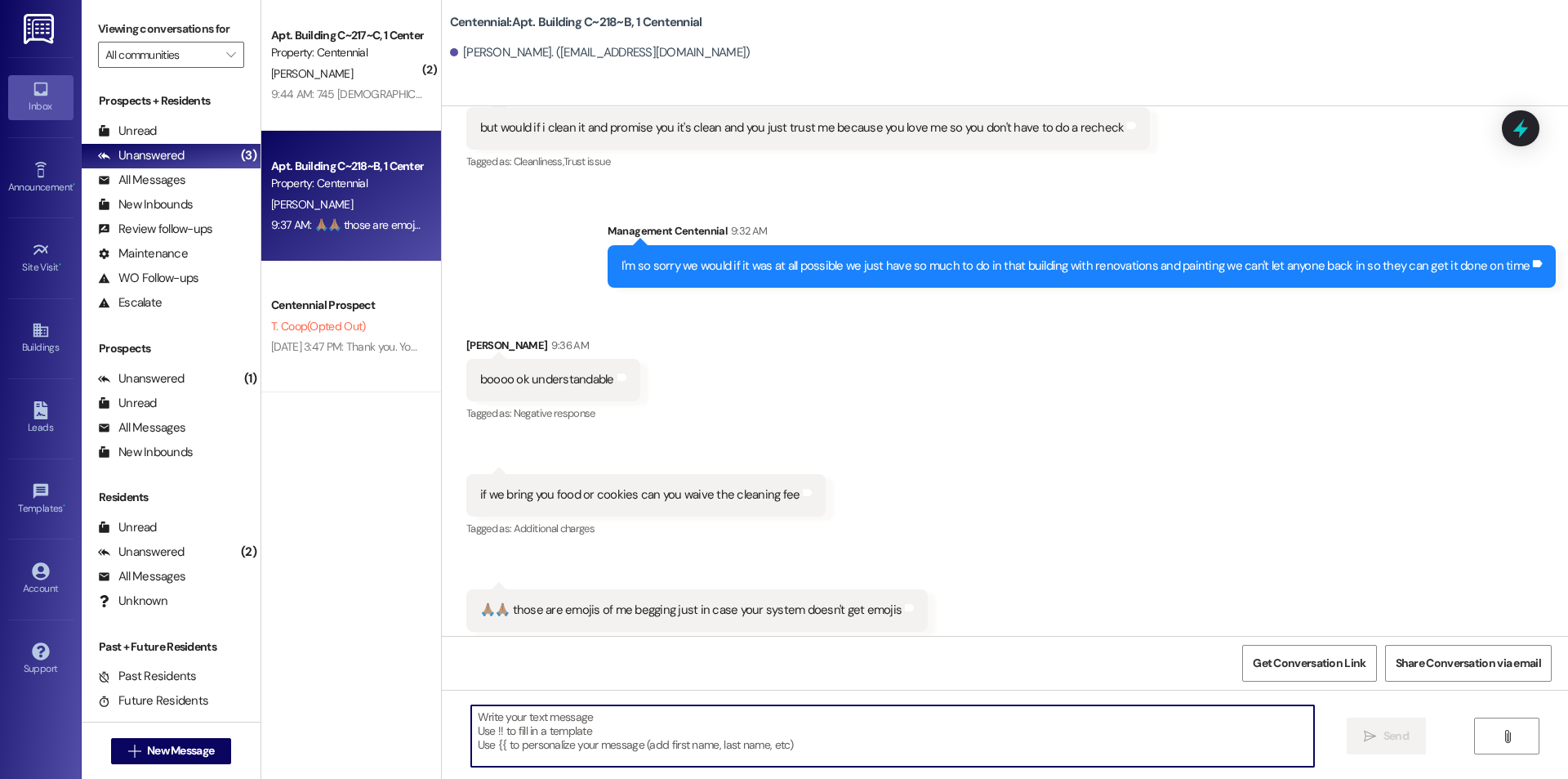
scroll to position [47410, 0]
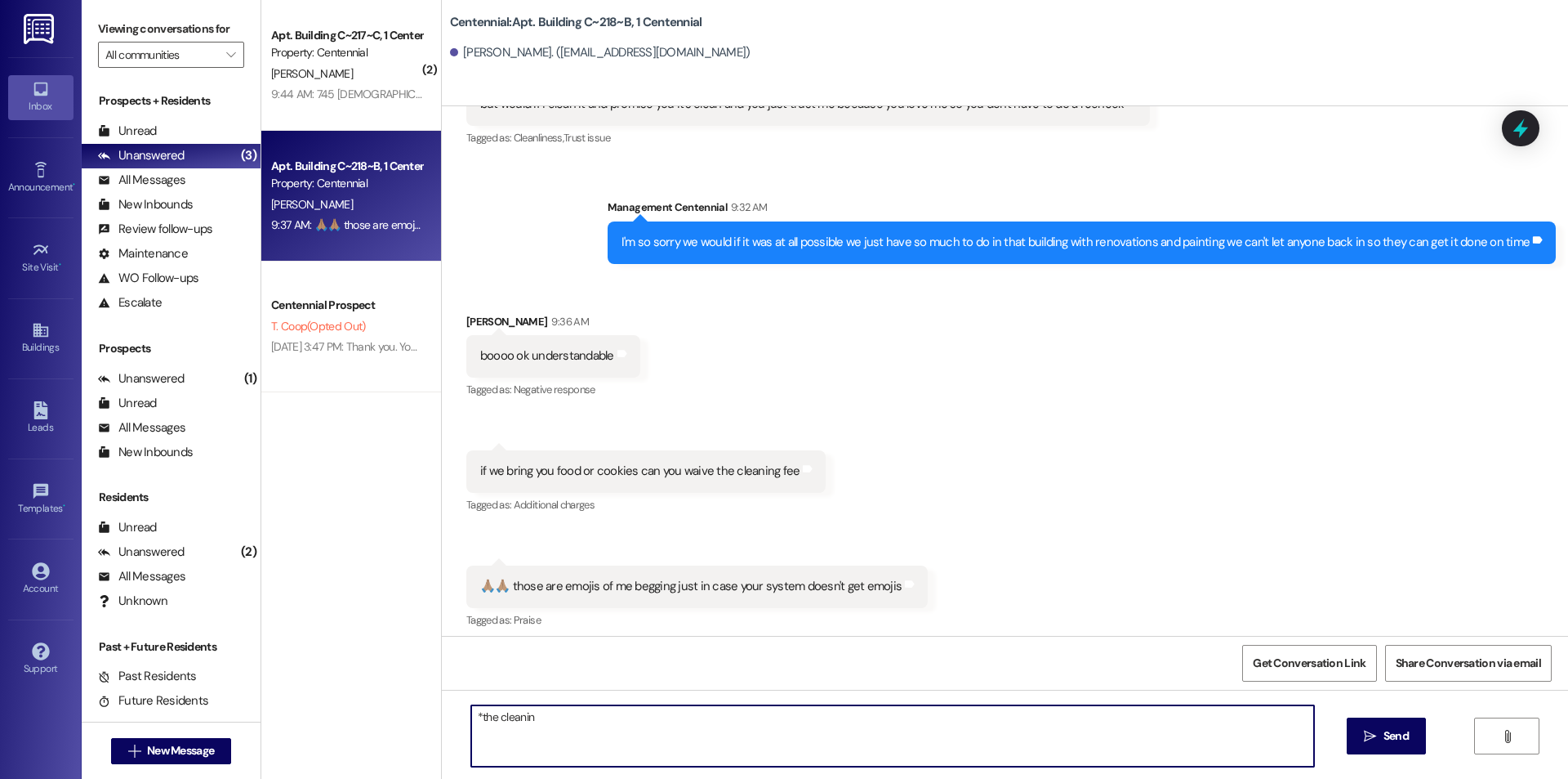
type textarea "*the cleaning"
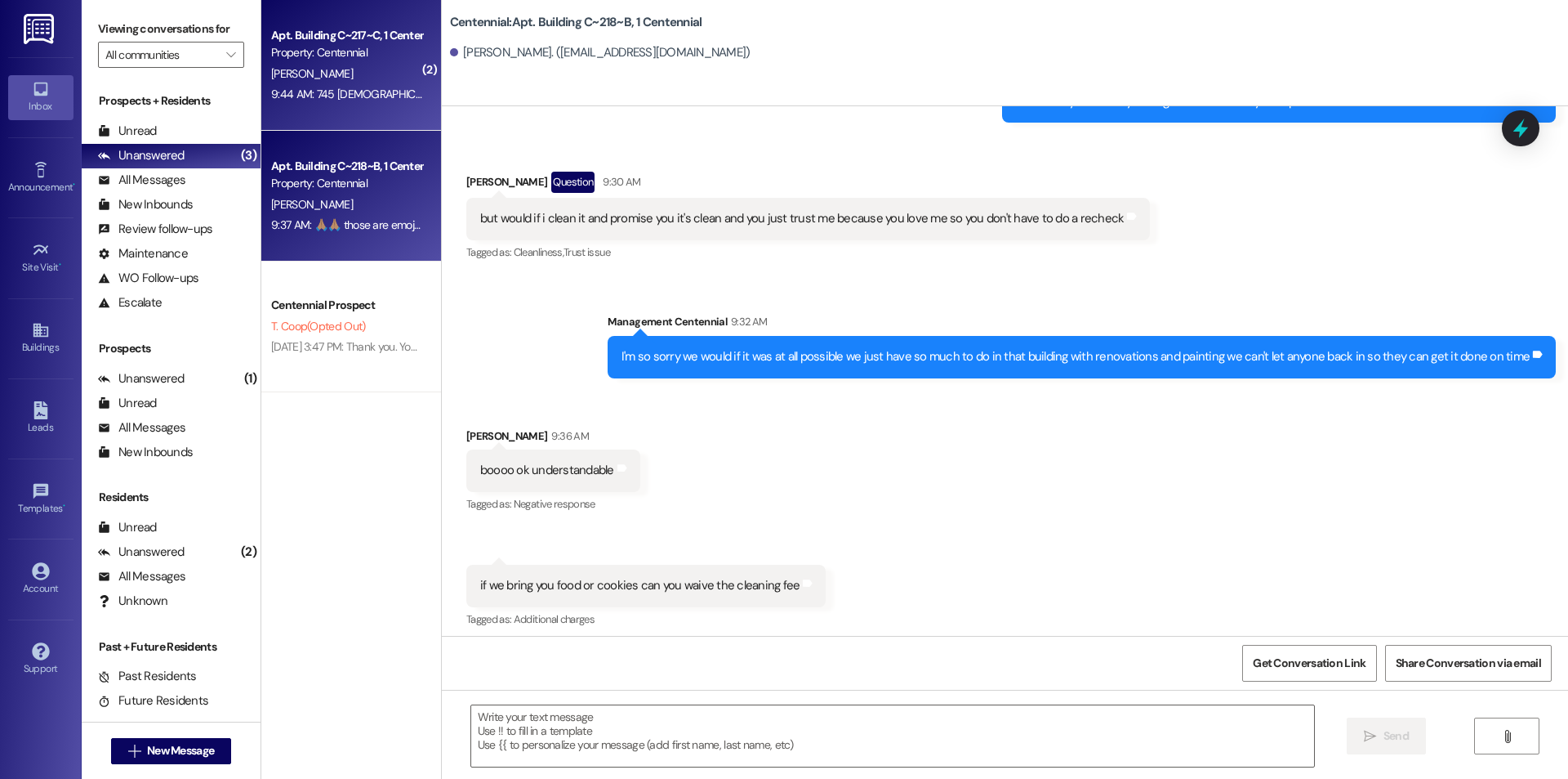
click at [335, 87] on div "9:44 AM: 745 [DEMOGRAPHIC_DATA] E Provo UT 84606 9:44 AM: 745 [DEMOGRAPHIC_DATA…" at bounding box center [405, 94] width 269 height 15
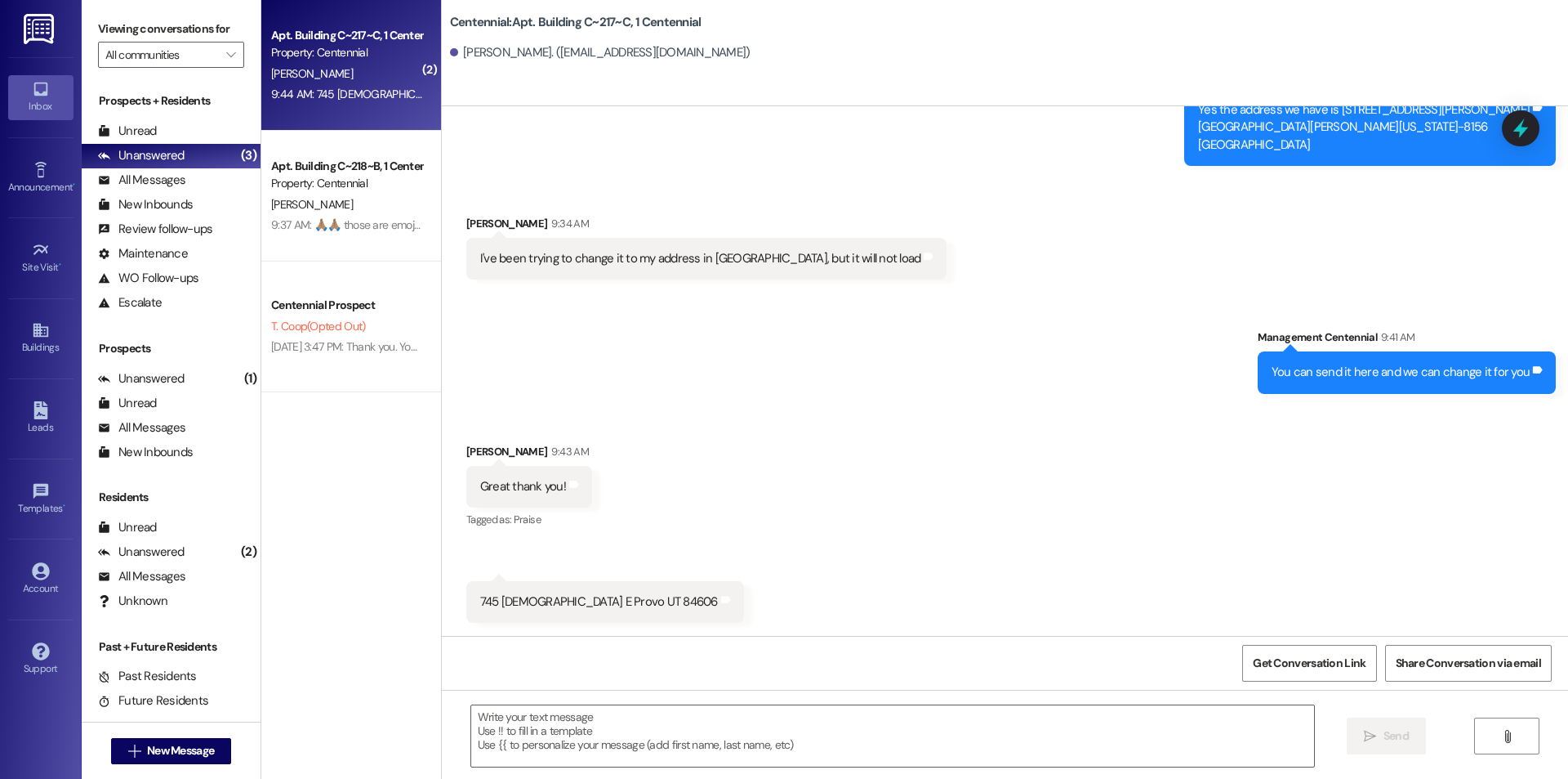
scroll to position [41204, 0]
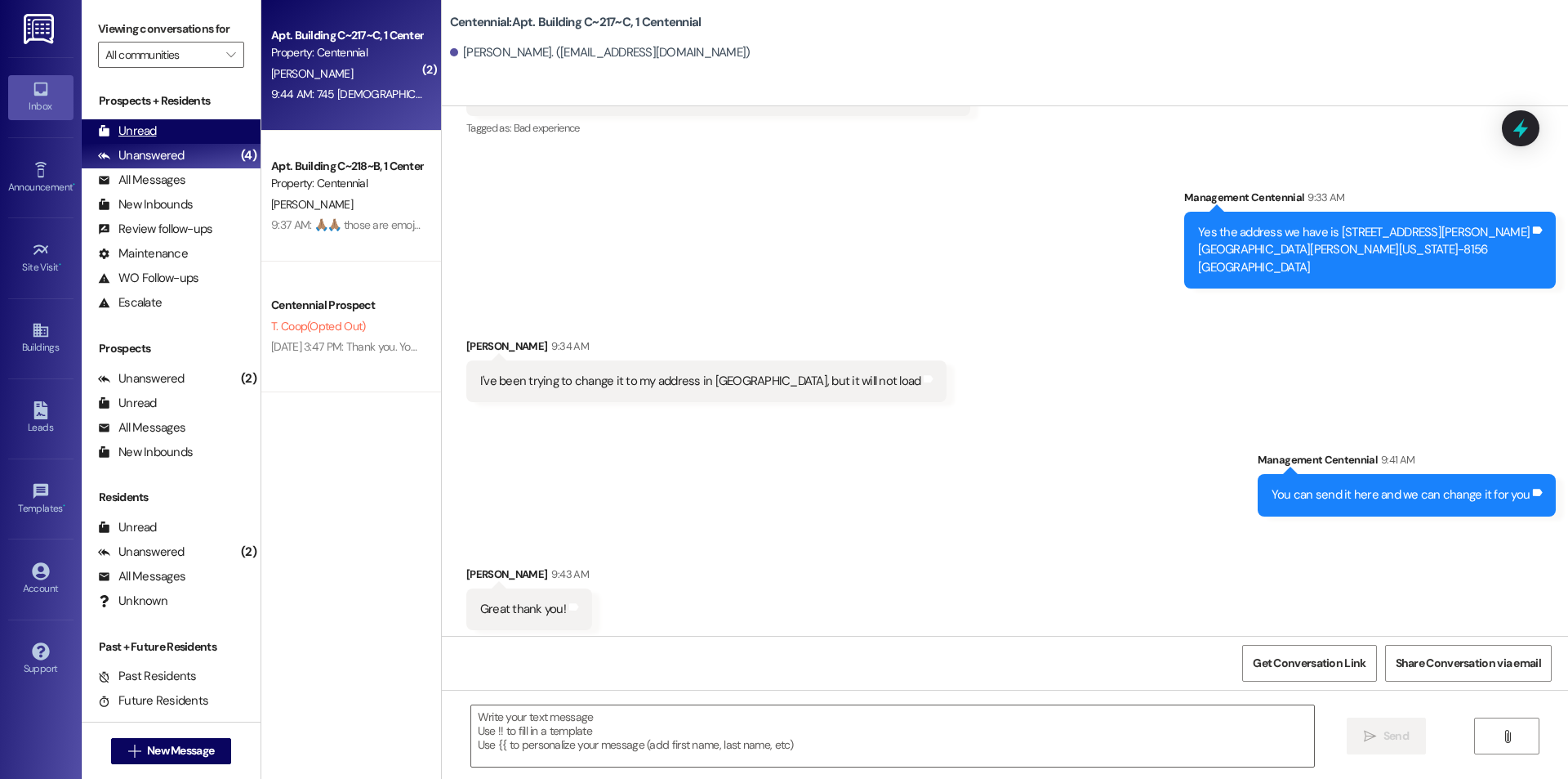
click at [164, 124] on div "Unread (0)" at bounding box center [171, 132] width 179 height 25
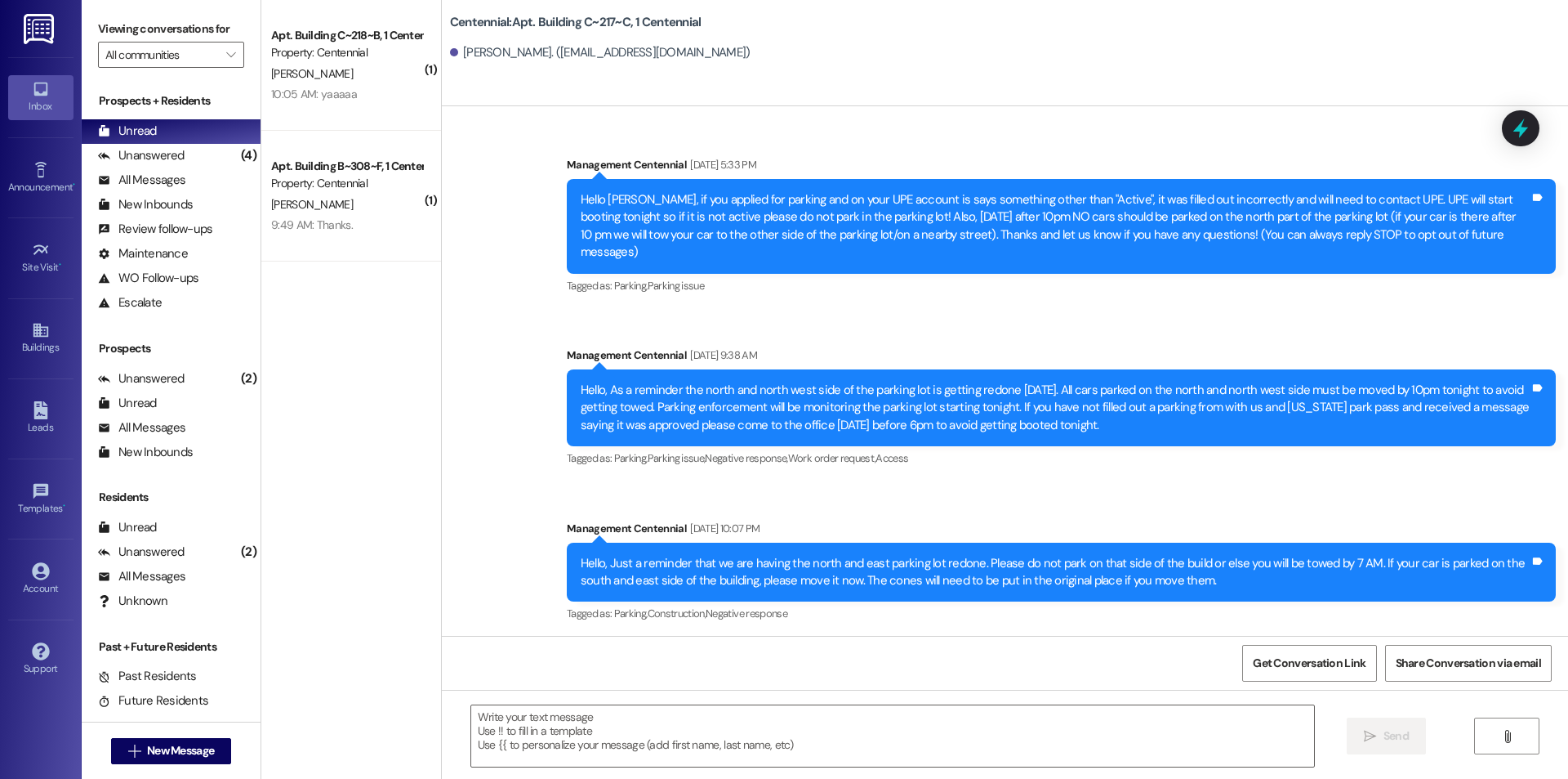
scroll to position [41203, 0]
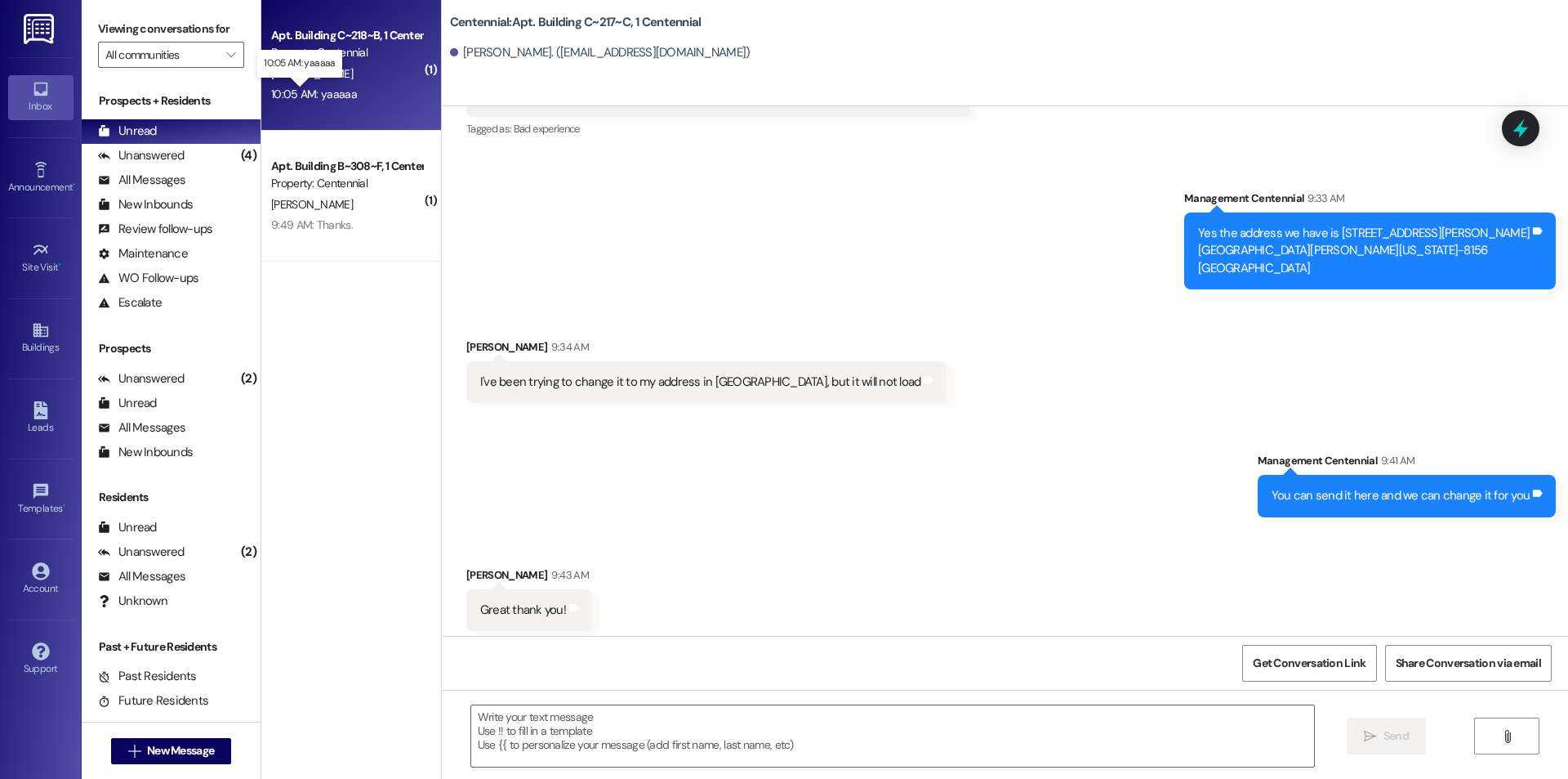
click at [330, 93] on div "10:05 AM: yaaaaa 10:05 AM: yaaaaa" at bounding box center [314, 94] width 86 height 15
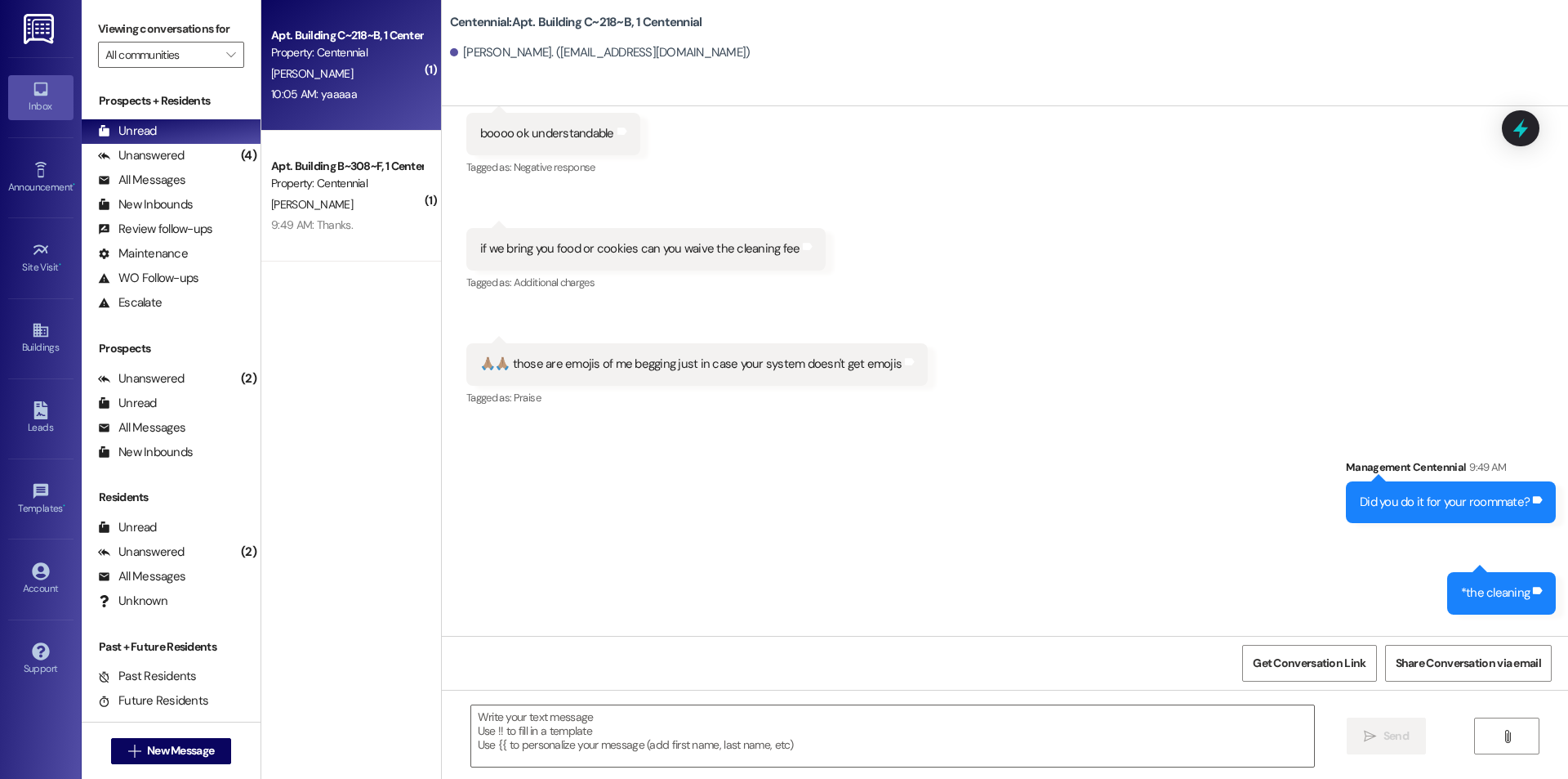
scroll to position [47633, 0]
click at [935, 714] on textarea at bounding box center [893, 735] width 843 height 62
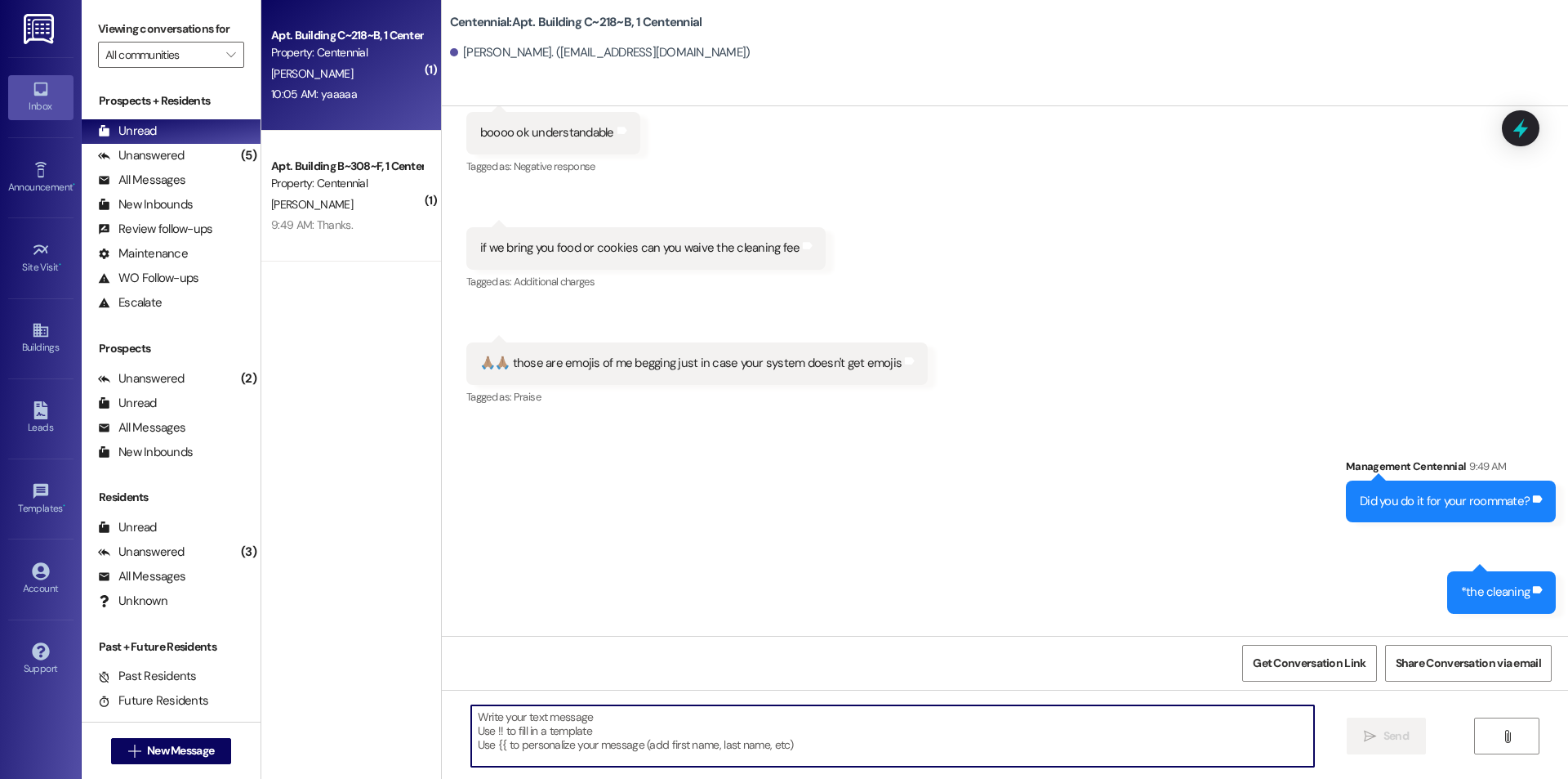
drag, startPoint x: 924, startPoint y: 767, endPoint x: 921, endPoint y: 736, distance: 31.1
click at [924, 752] on textarea at bounding box center [893, 735] width 843 height 62
click at [661, 733] on textarea at bounding box center [893, 735] width 843 height 62
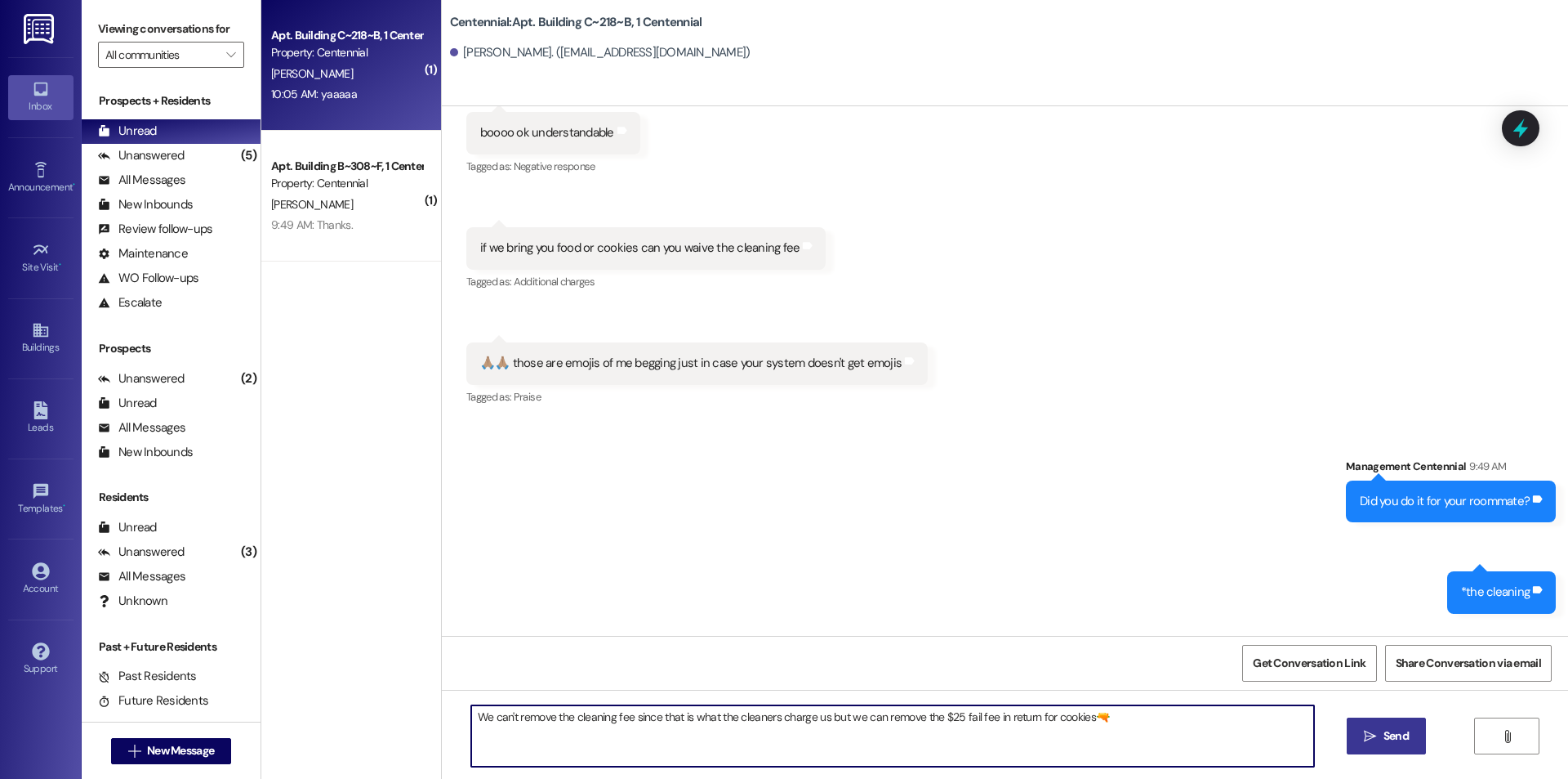
type textarea "We can't remove the cleaning fee since that is what the cleaners charge us but …"
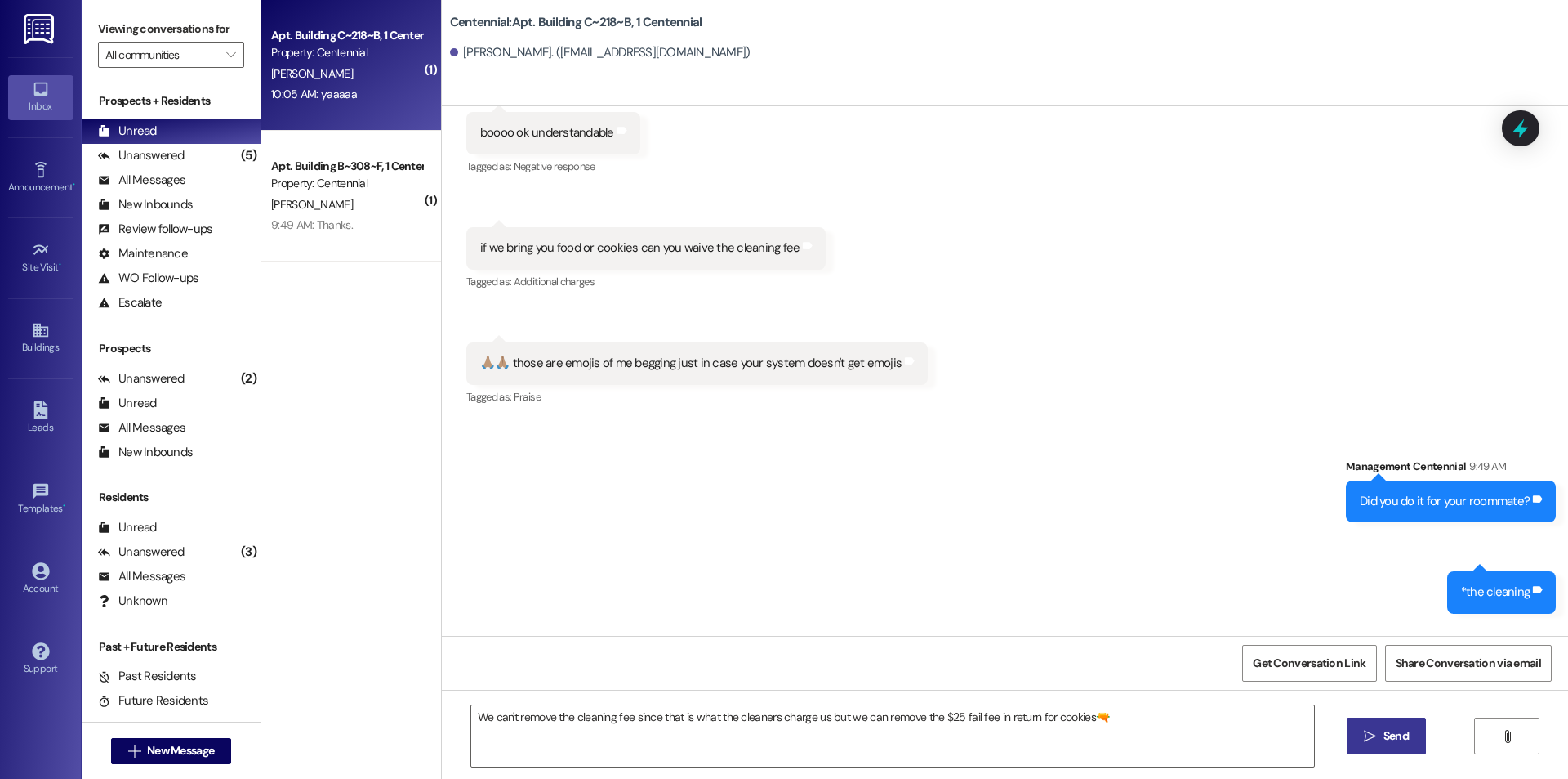
click at [1361, 742] on span " Send" at bounding box center [1387, 735] width 52 height 17
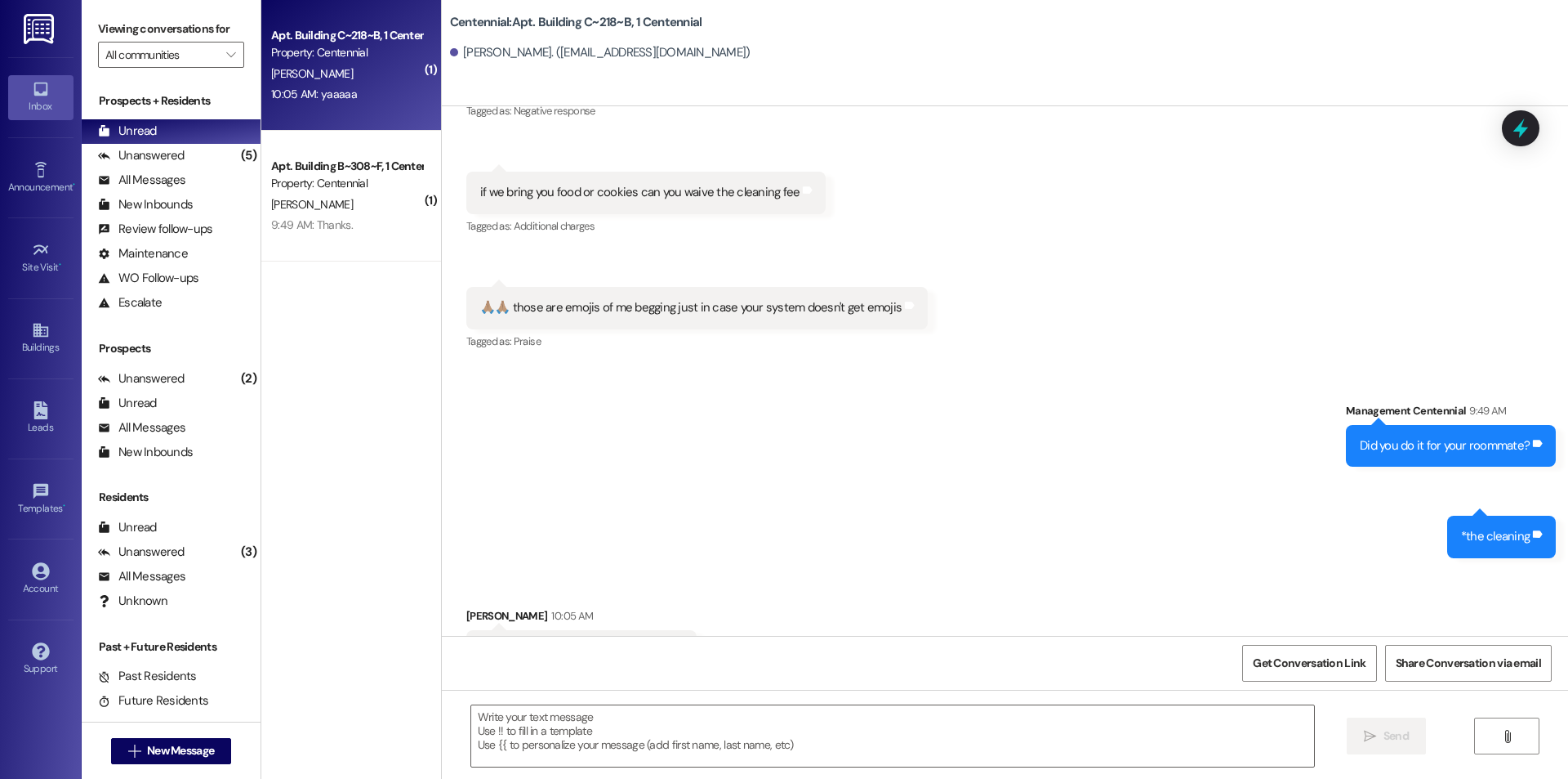
scroll to position [47747, 0]
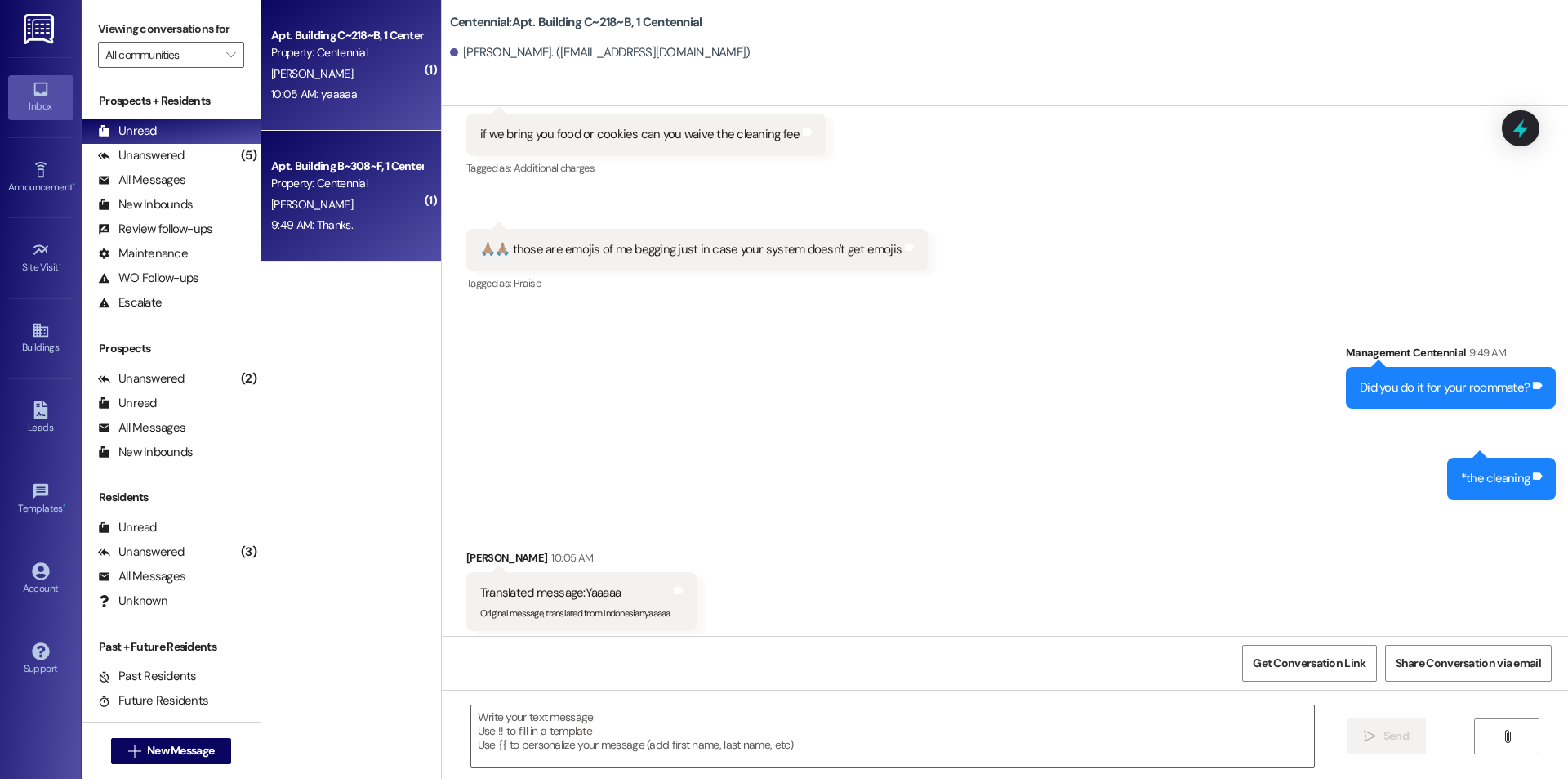
click at [356, 225] on div "9:49 AM: Thanks. 9:49 AM: Thanks." at bounding box center [347, 225] width 154 height 20
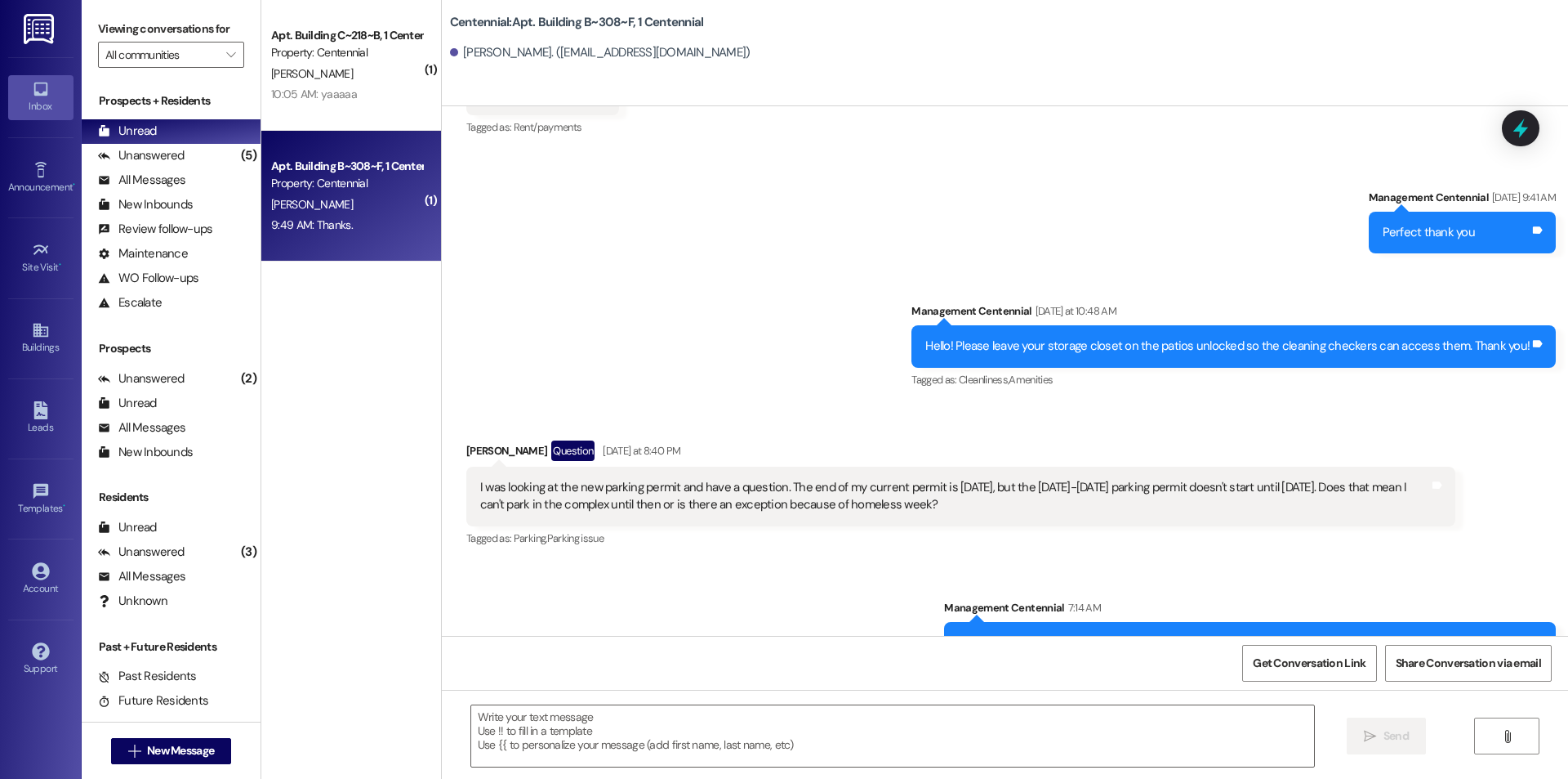
scroll to position [31744, 0]
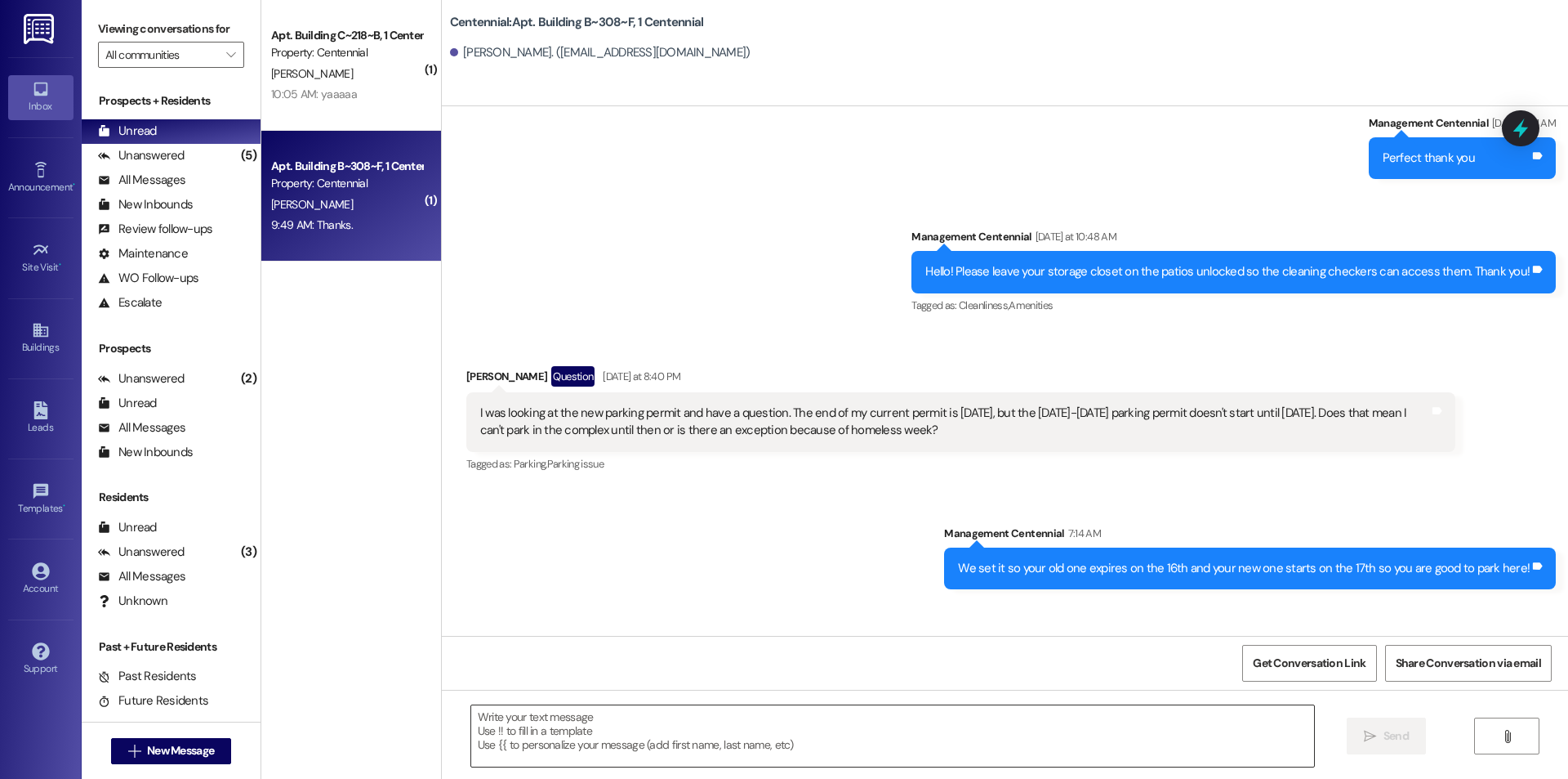
click at [757, 722] on textarea at bounding box center [893, 735] width 843 height 62
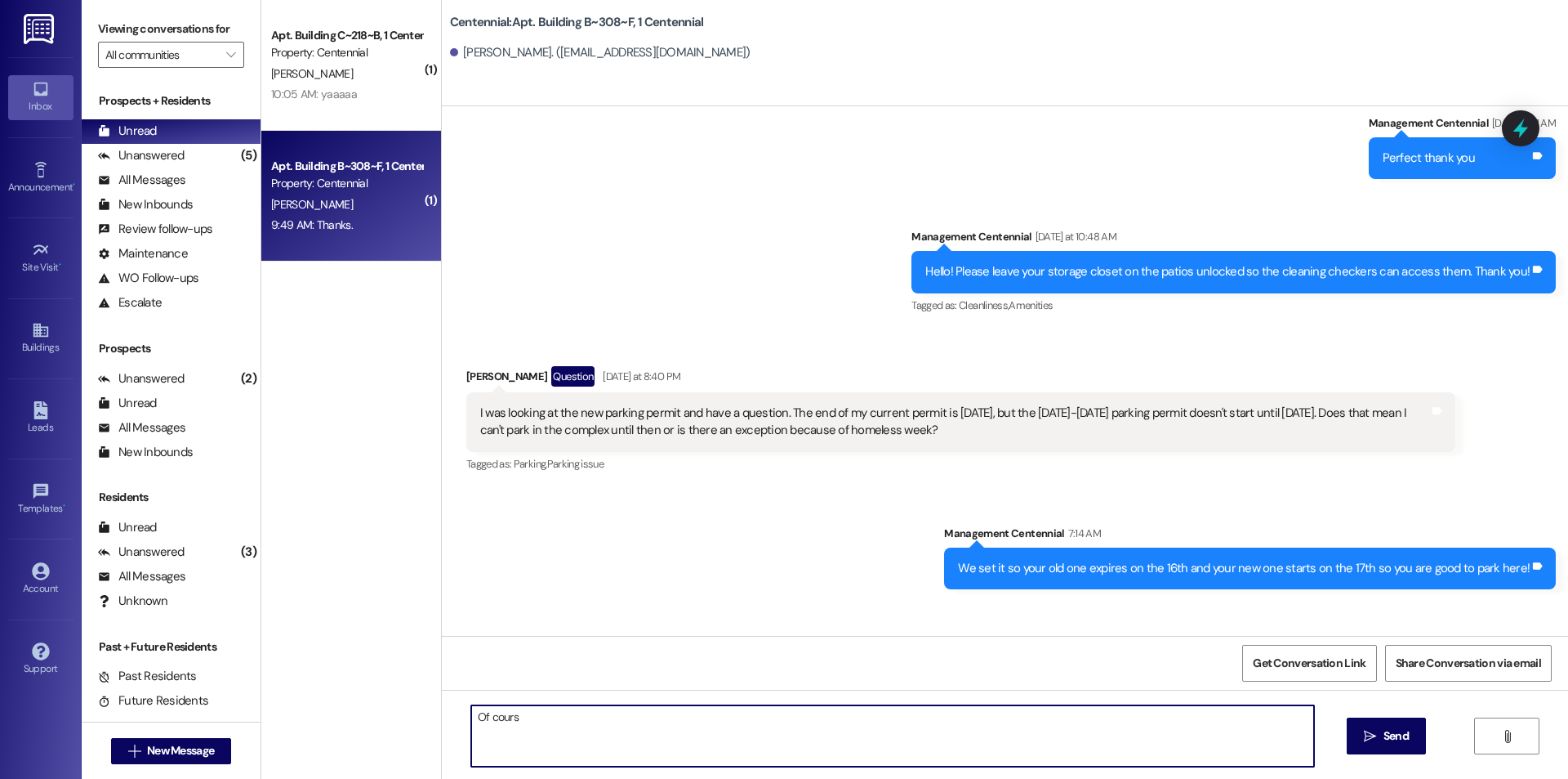
type textarea "Of course"
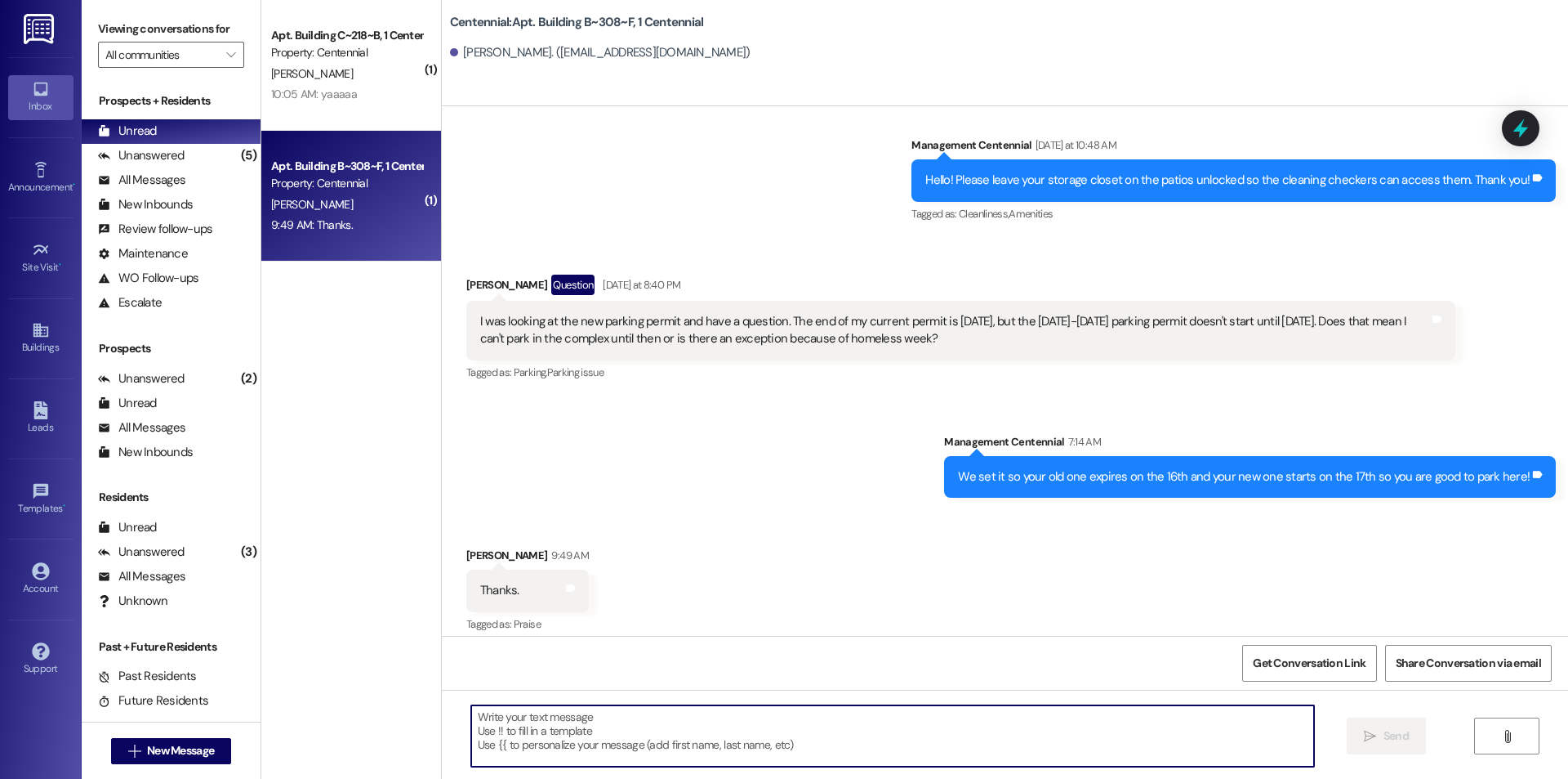
scroll to position [31857, 0]
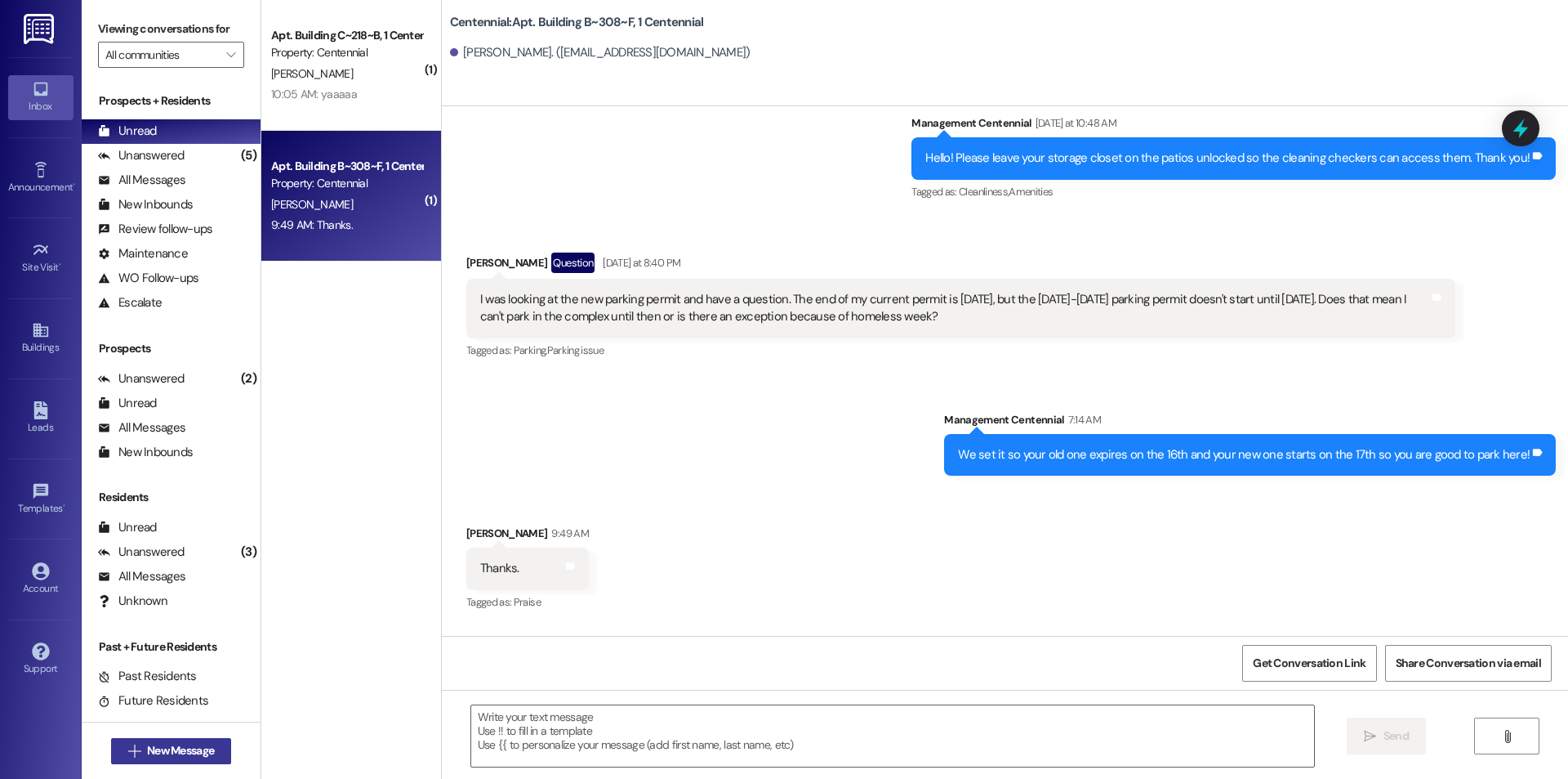
click at [203, 756] on span "New Message" at bounding box center [180, 750] width 67 height 17
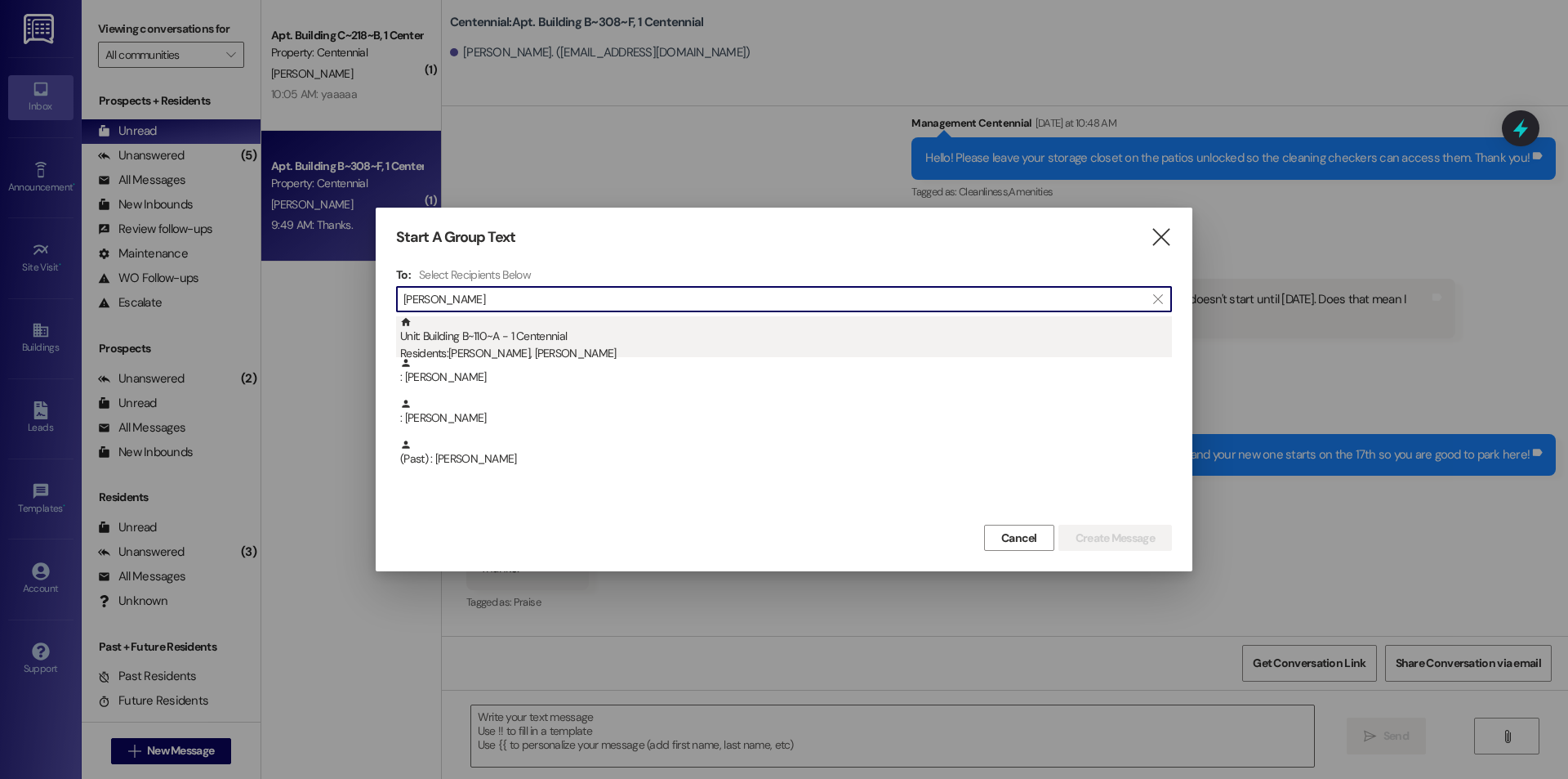
type input "[PERSON_NAME]"
click at [525, 334] on div "Unit: Building B~110~A - 1 Centennial Residents: [PERSON_NAME], [PERSON_NAME]" at bounding box center [786, 340] width 772 height 46
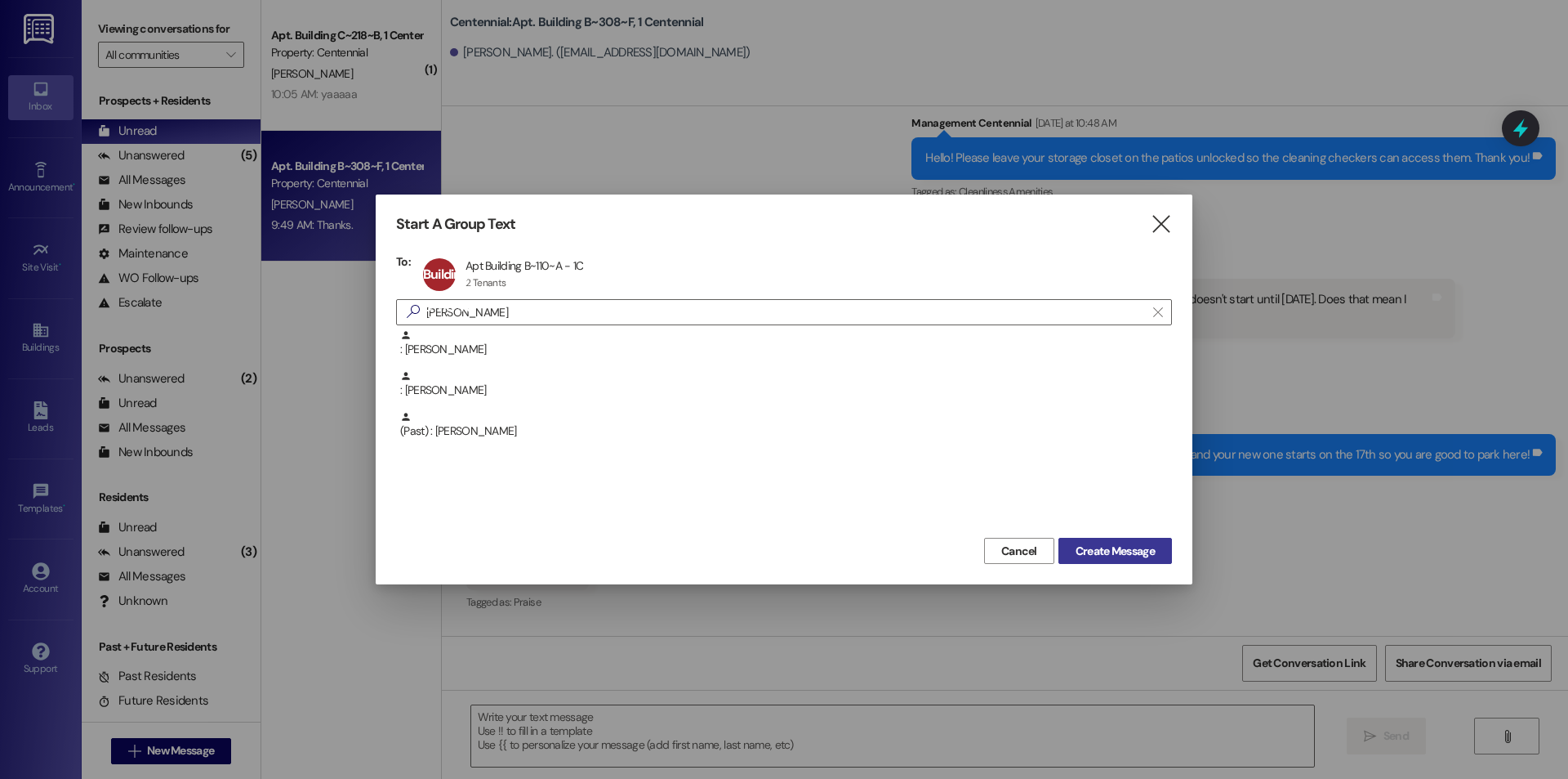
click at [1133, 548] on span "Create Message" at bounding box center [1115, 551] width 79 height 17
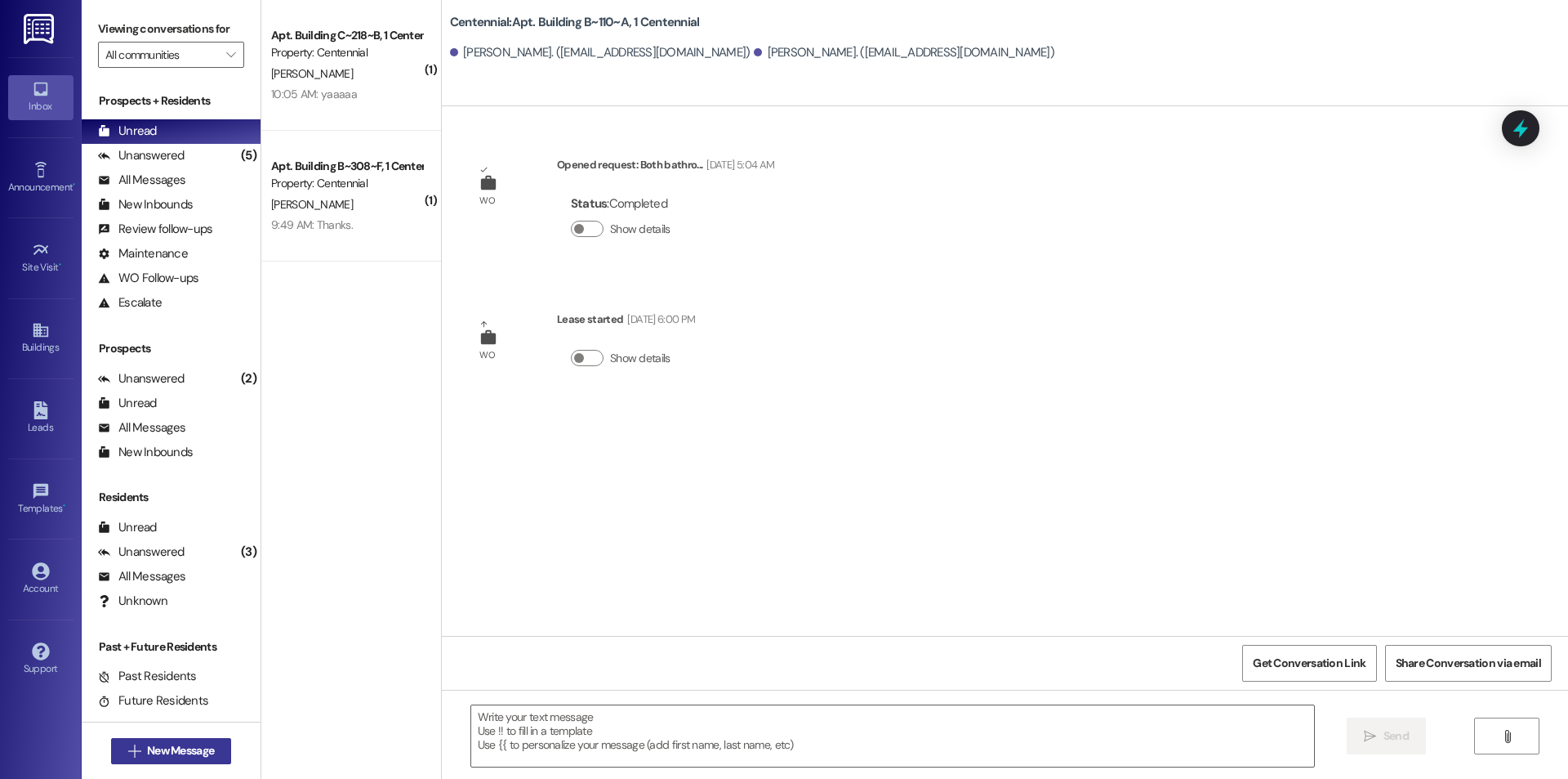
click at [199, 749] on span "New Message" at bounding box center [180, 750] width 67 height 17
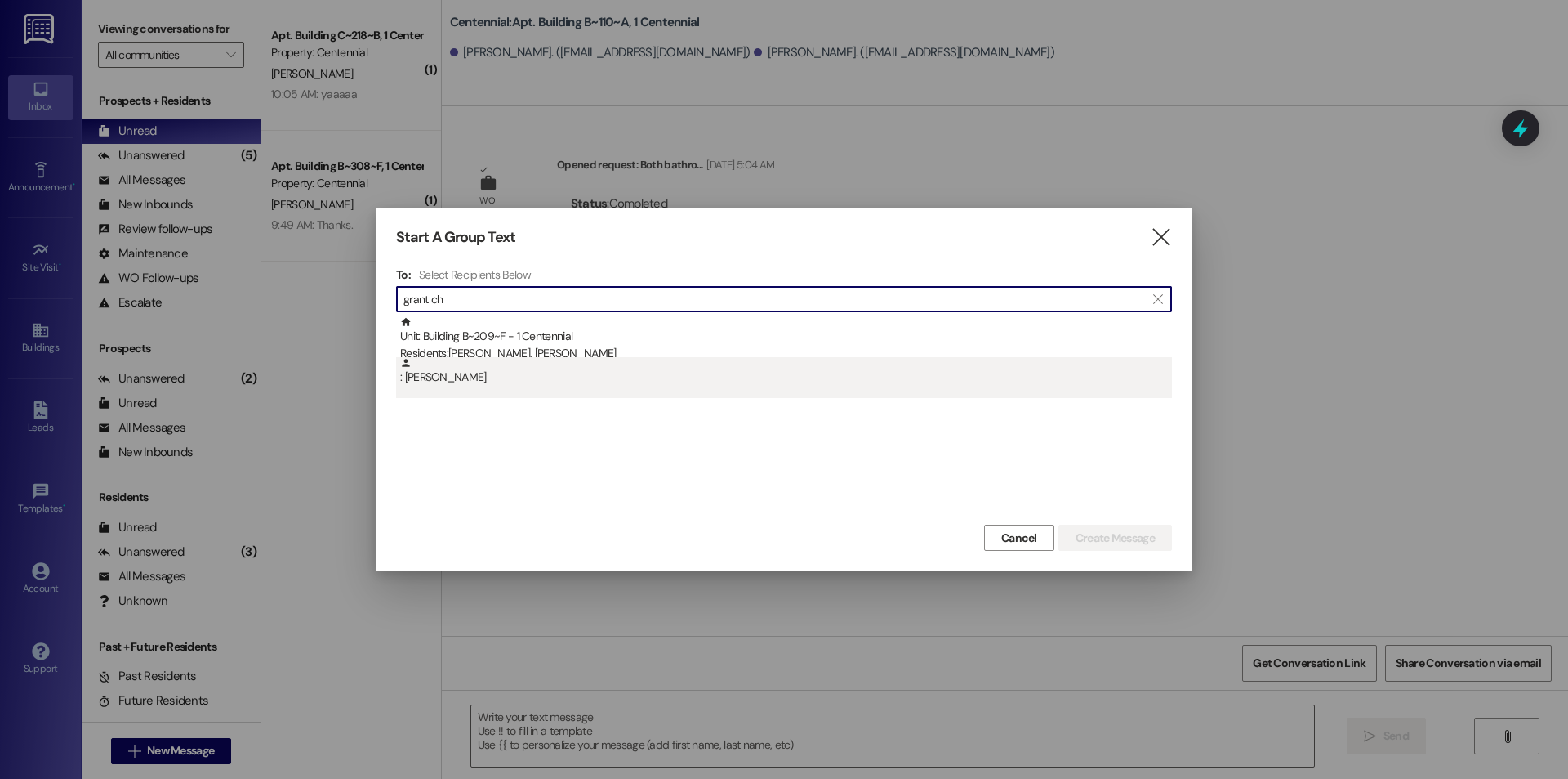
type input "grant ch"
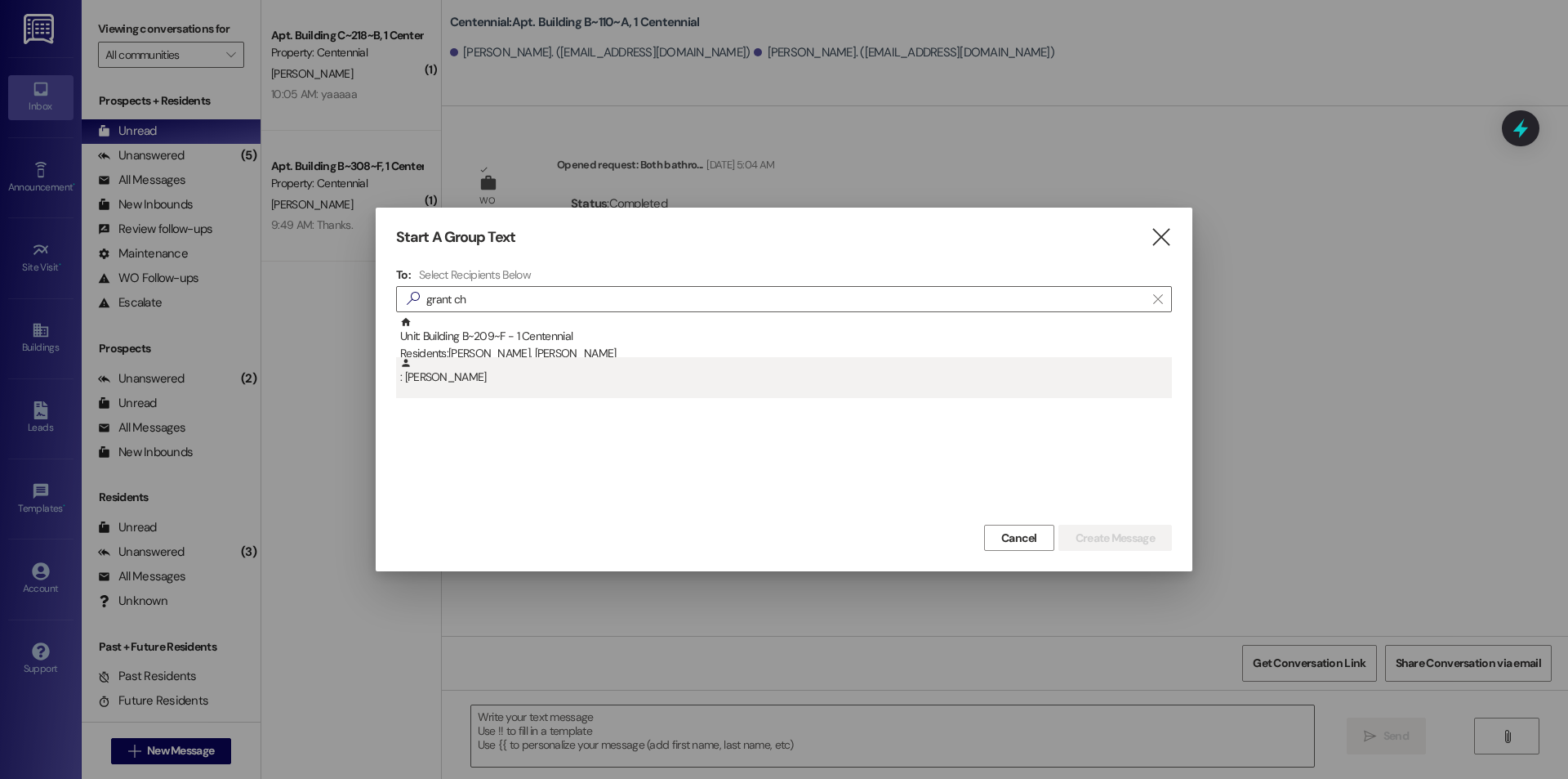
click at [478, 389] on div ": [PERSON_NAME]" at bounding box center [784, 378] width 776 height 41
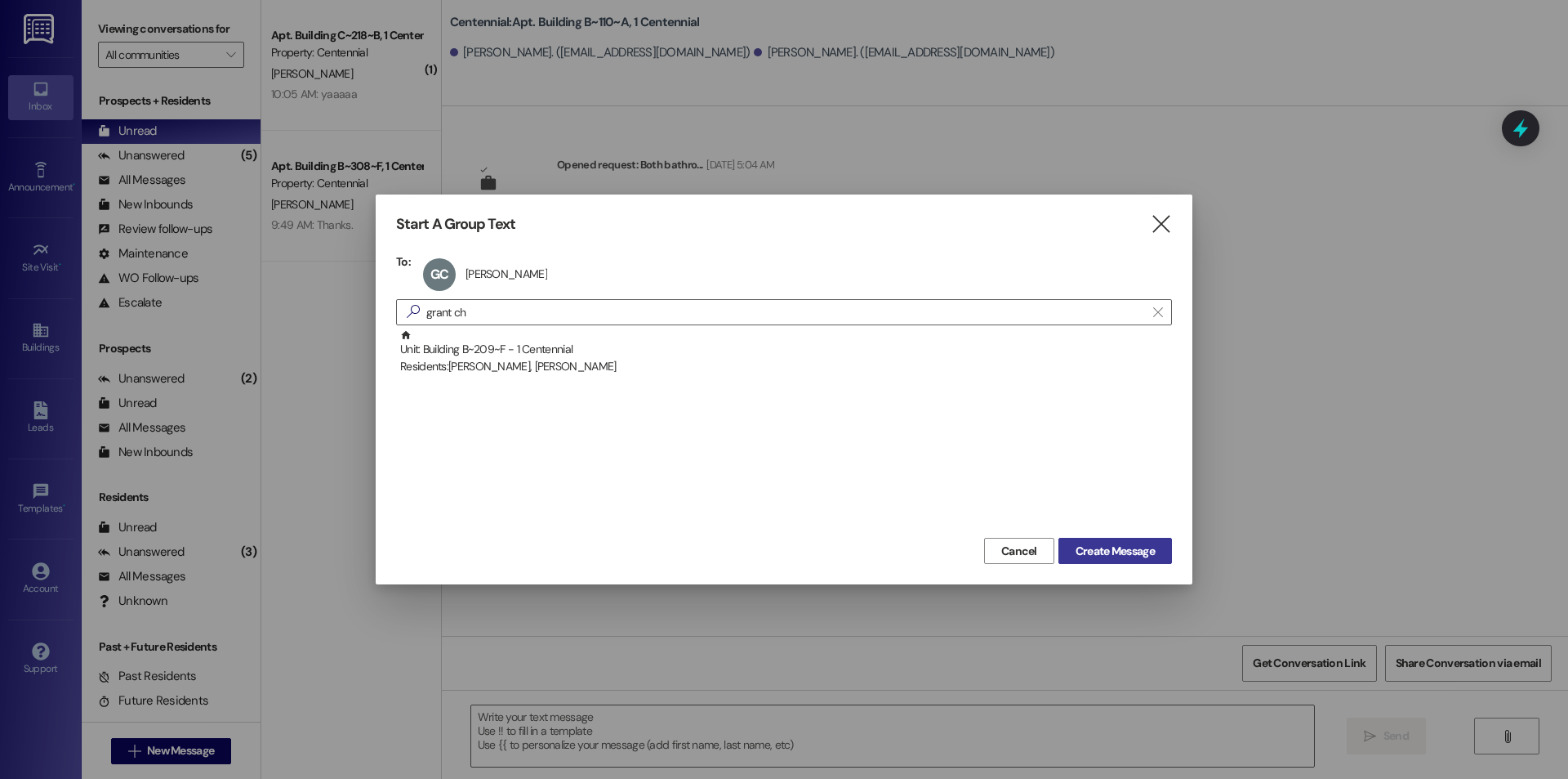
drag, startPoint x: 1106, startPoint y: 560, endPoint x: 1092, endPoint y: 548, distance: 18.4
click at [1106, 560] on button "Create Message" at bounding box center [1115, 550] width 113 height 26
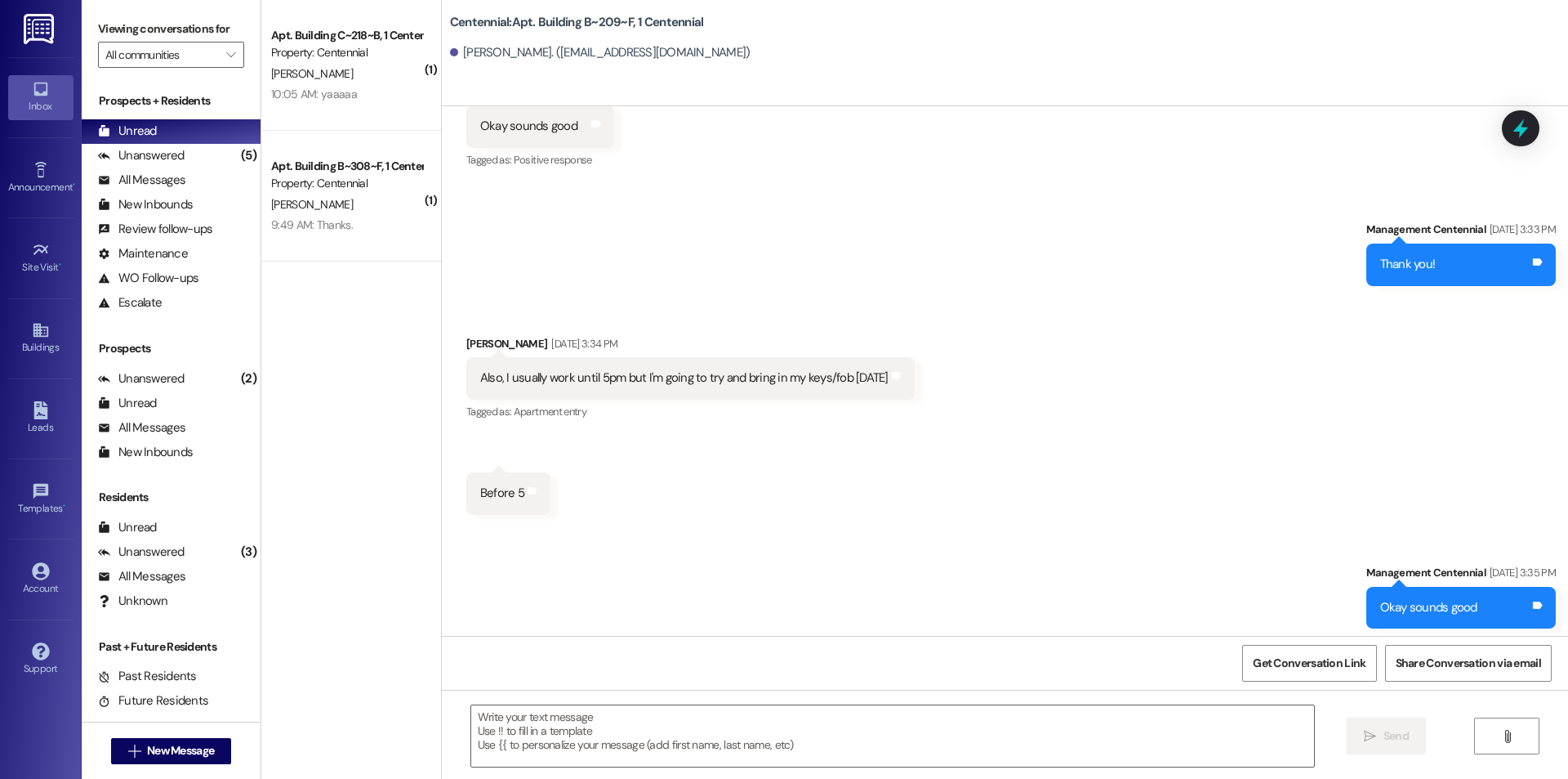
scroll to position [738, 0]
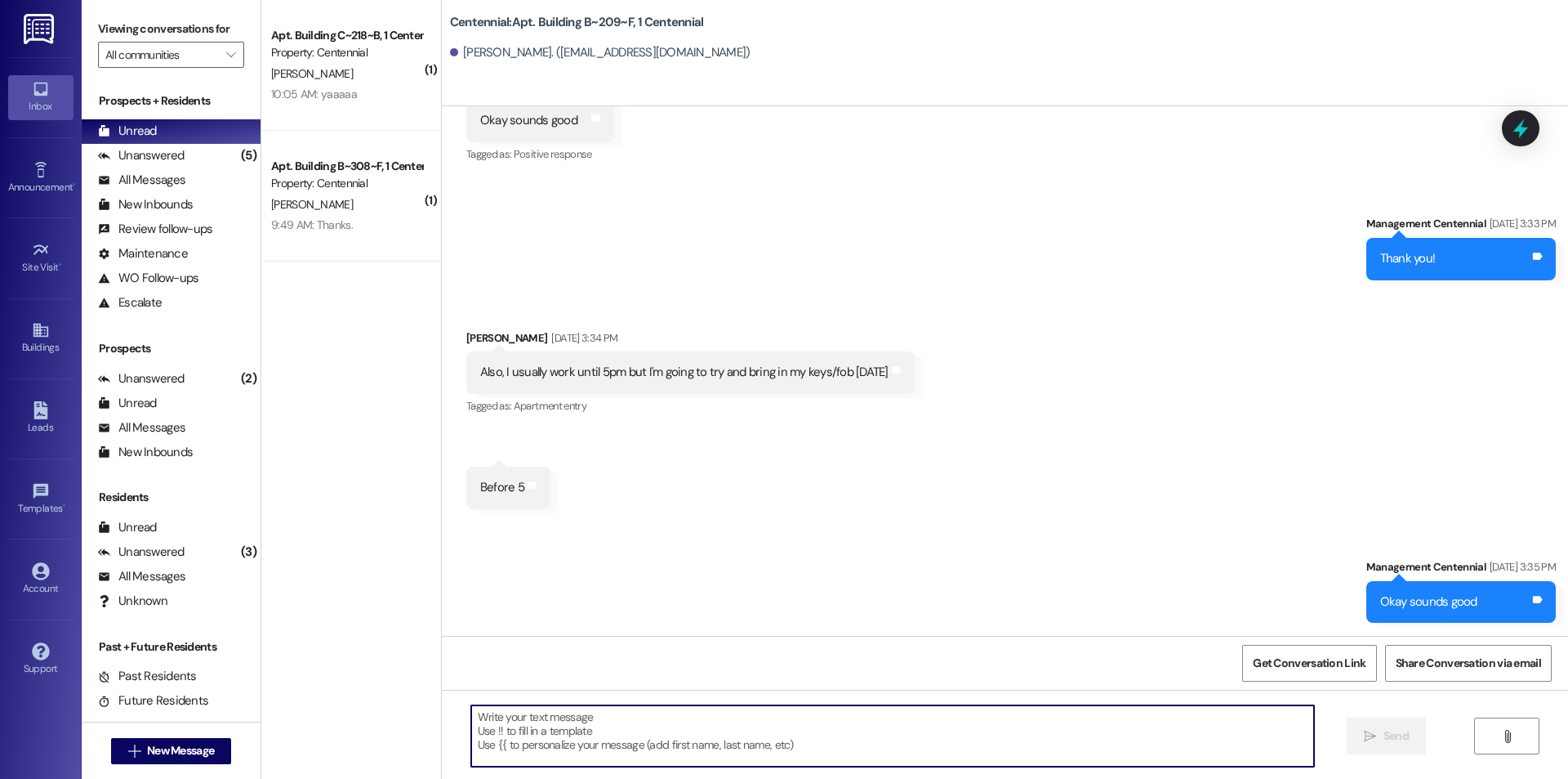
click at [698, 718] on textarea at bounding box center [893, 735] width 843 height 62
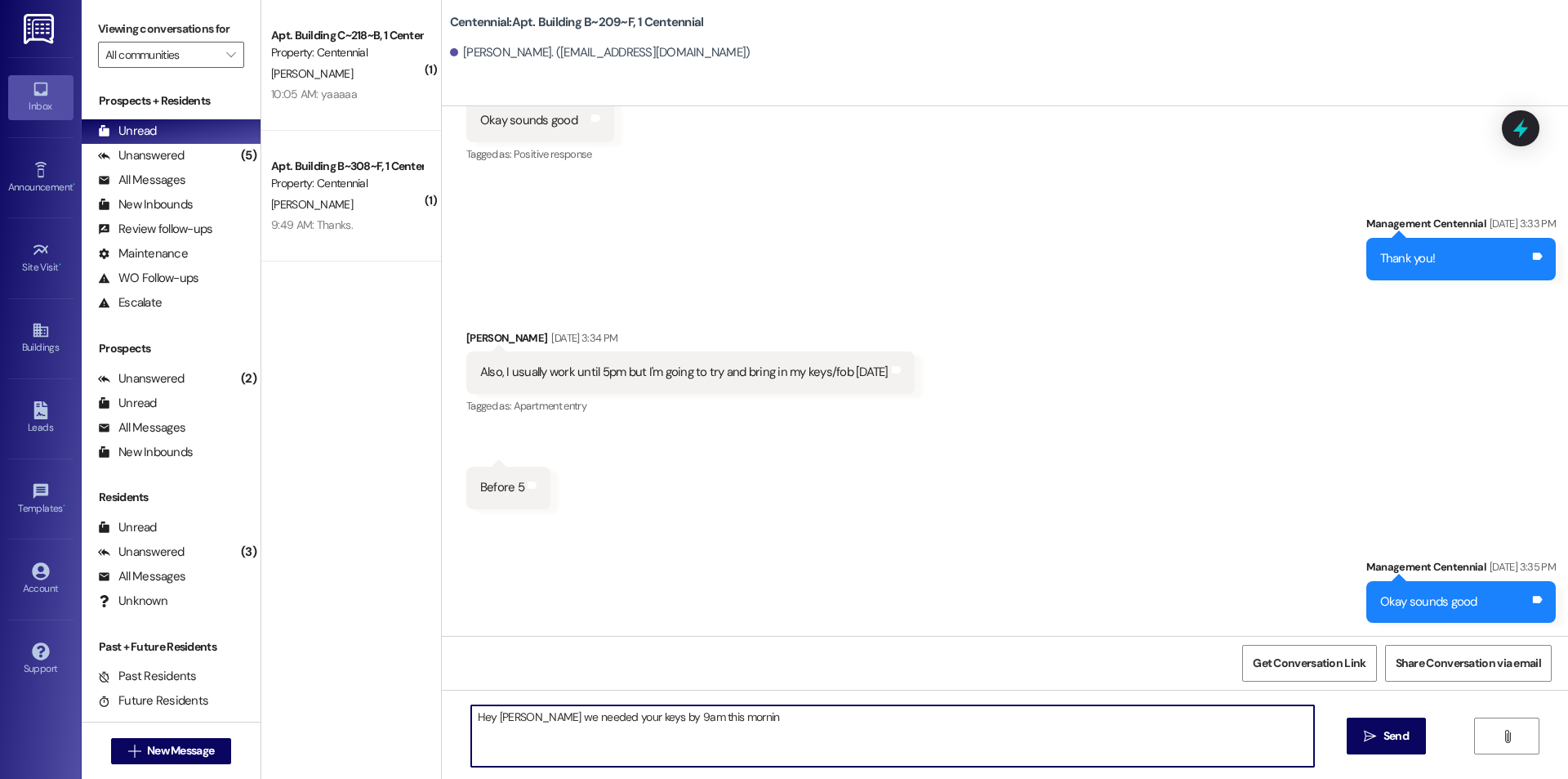
type textarea "Hey [PERSON_NAME] we needed your keys by 9am this morning"
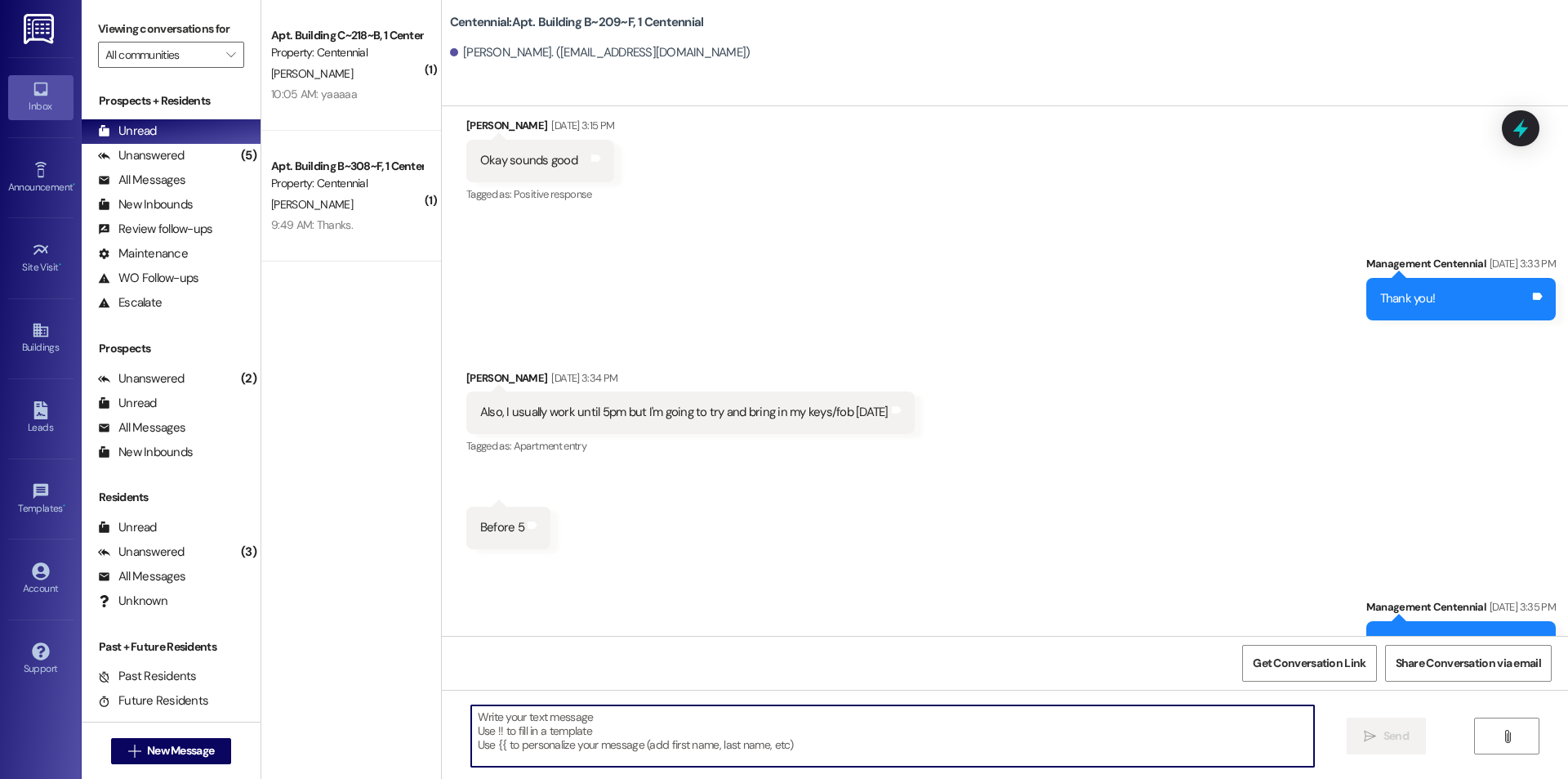
scroll to position [851, 0]
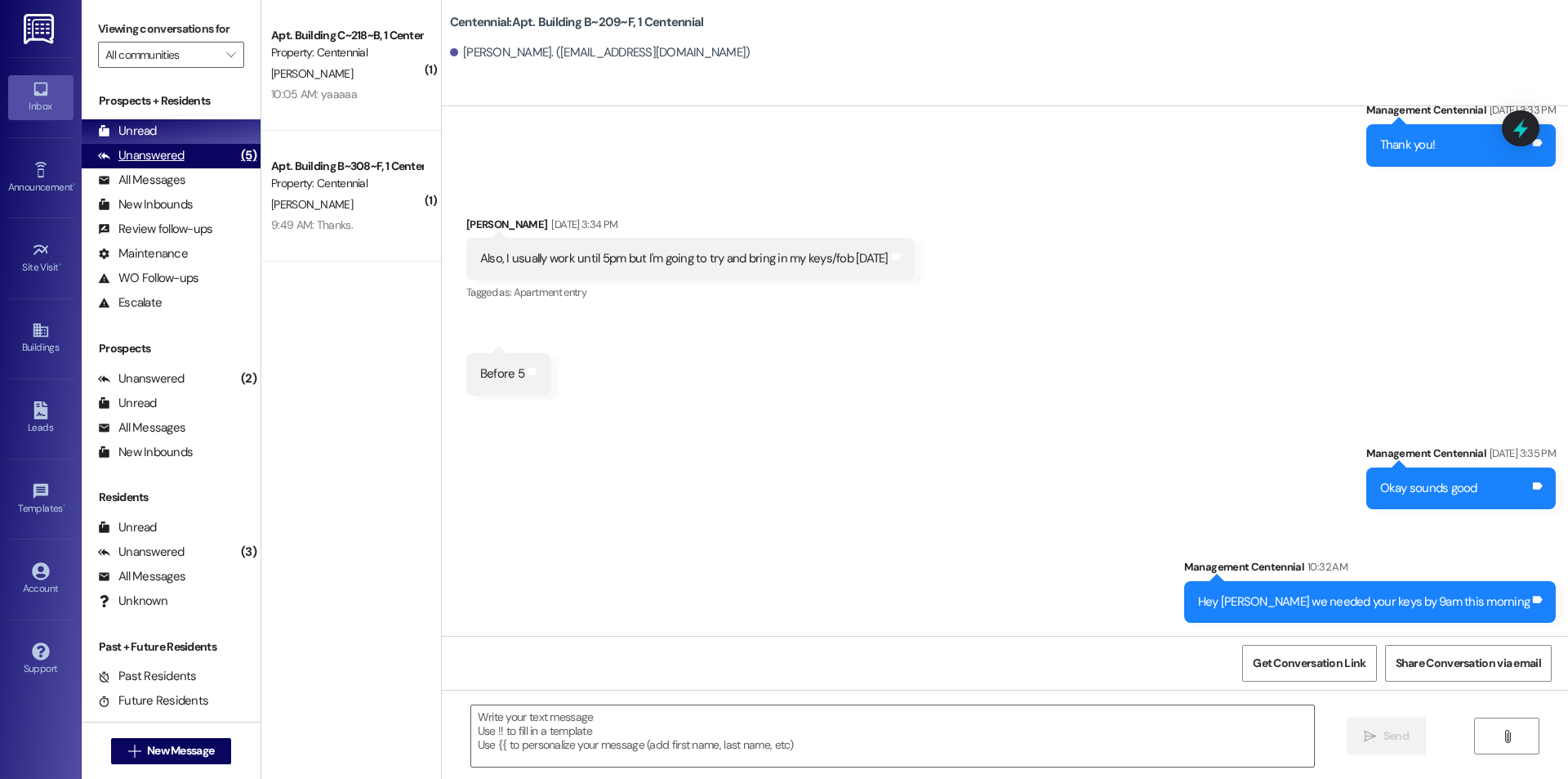
click at [202, 161] on div "Unanswered (5)" at bounding box center [171, 156] width 179 height 25
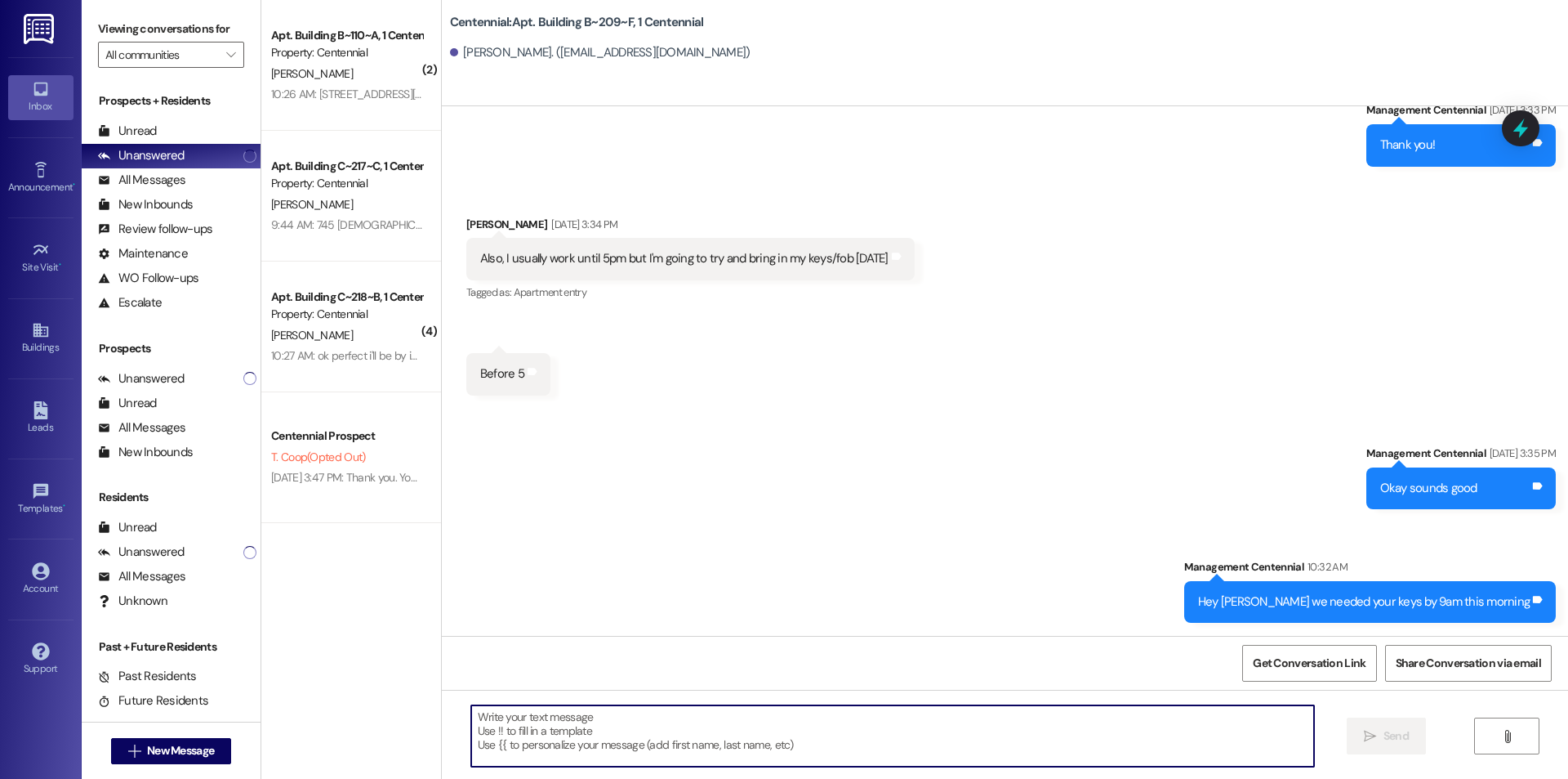
click at [826, 737] on textarea at bounding box center [893, 735] width 843 height 62
click at [216, 746] on button " New Message" at bounding box center [172, 750] width 121 height 26
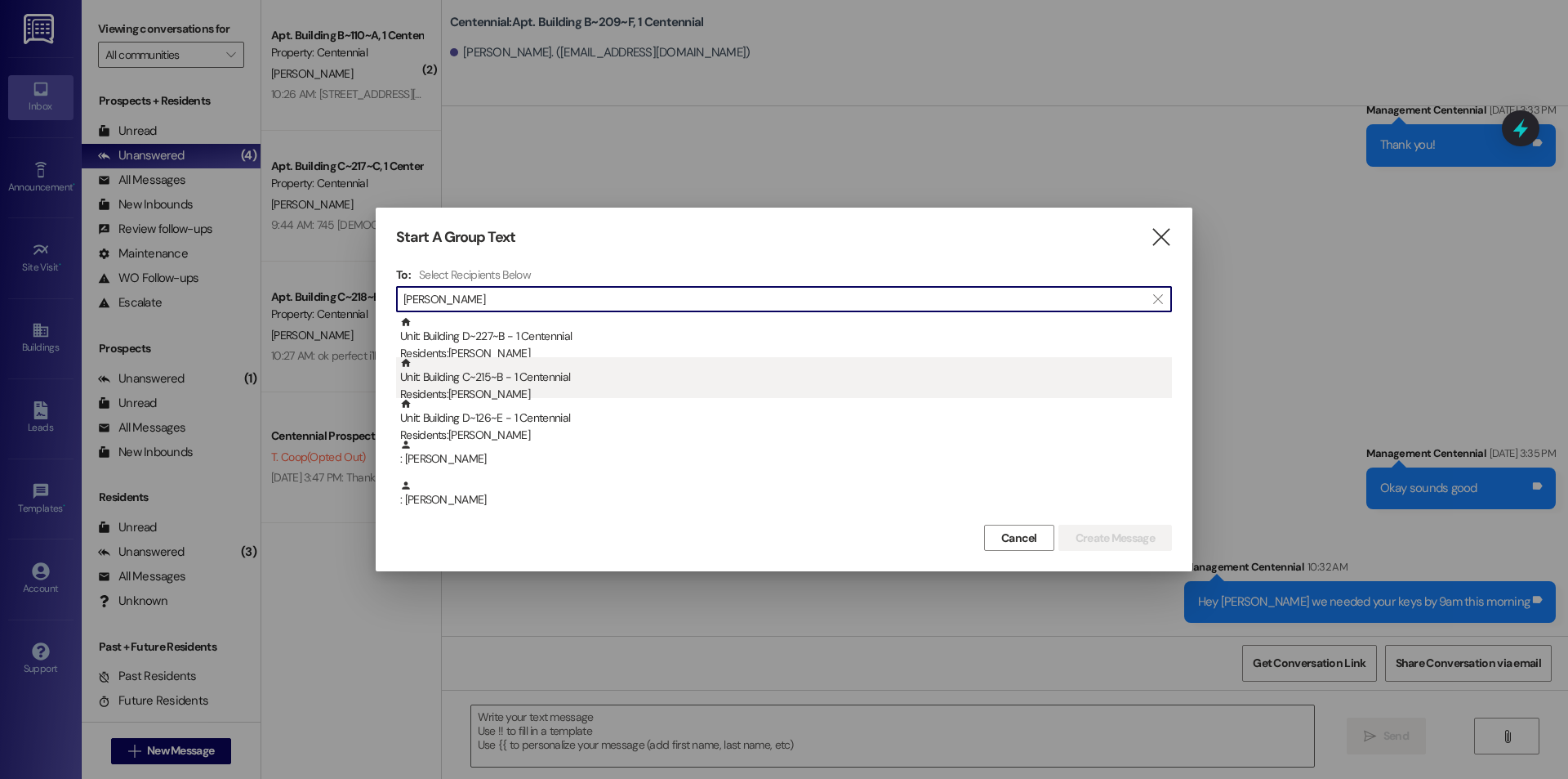
type input "[PERSON_NAME]"
click at [608, 369] on div "Unit: Building C~215~B - 1 Centennial Residents: [PERSON_NAME]" at bounding box center [786, 381] width 772 height 46
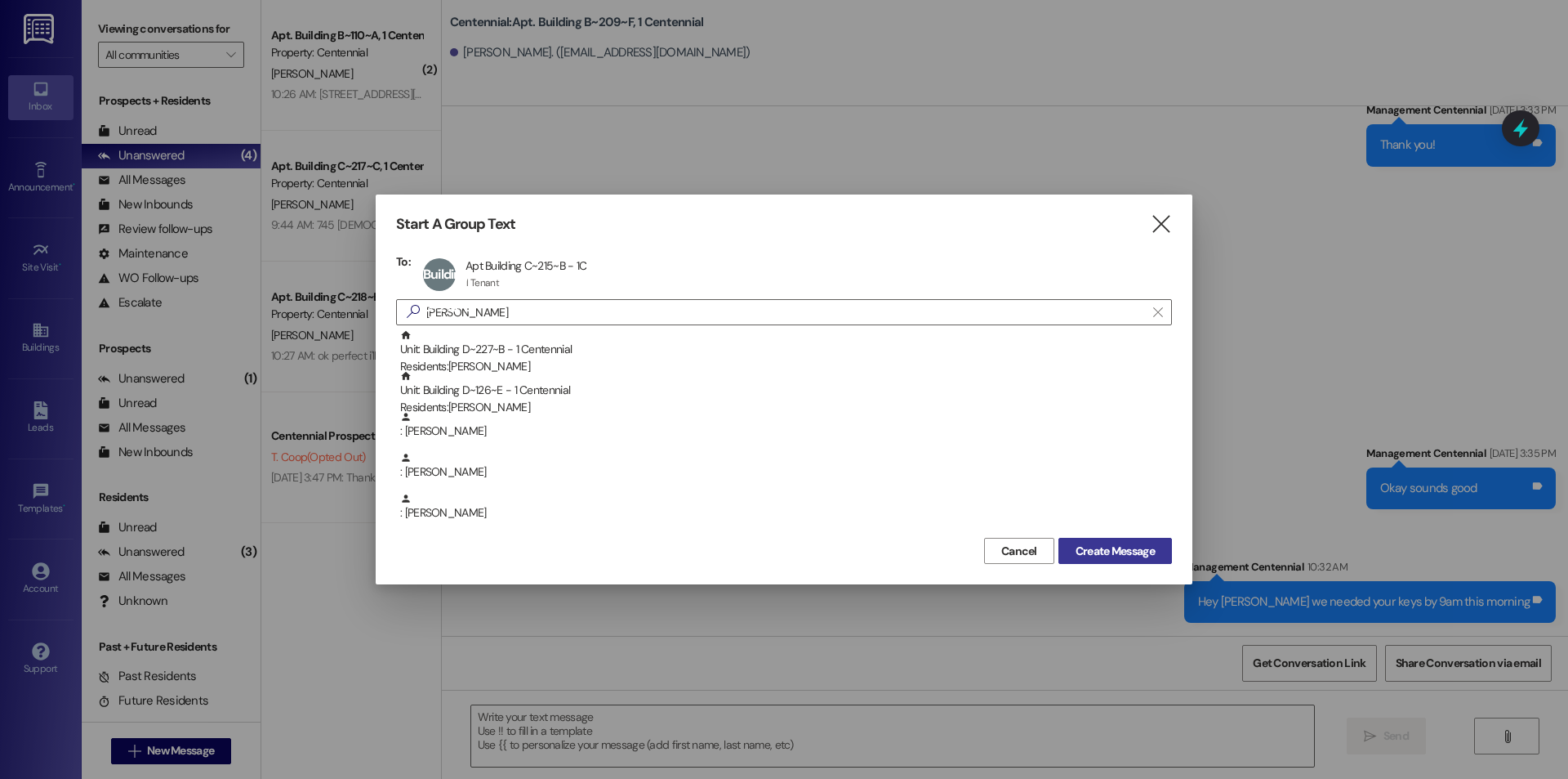
click at [1106, 553] on span "Create Message" at bounding box center [1115, 551] width 79 height 17
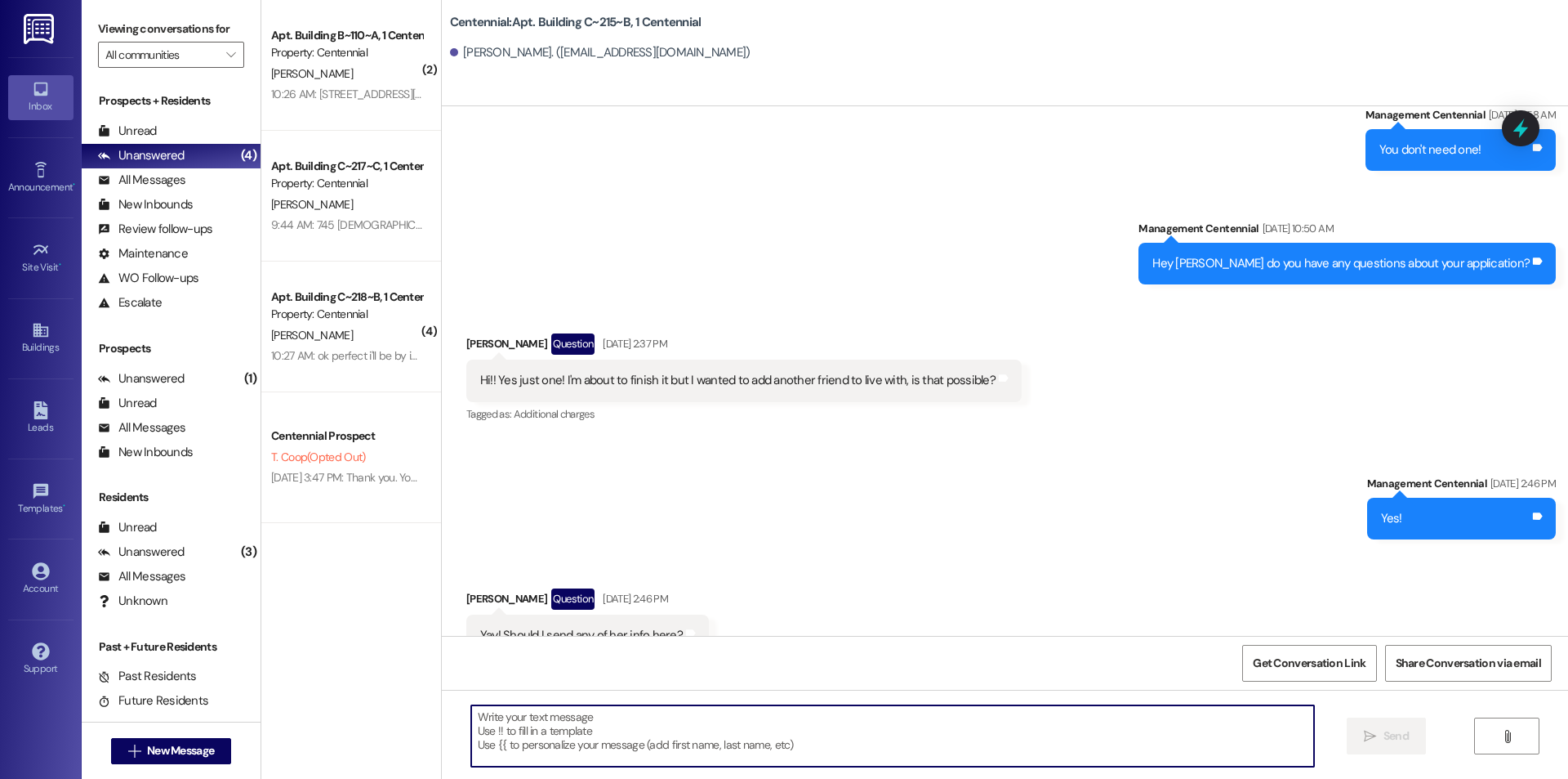
scroll to position [20633, 0]
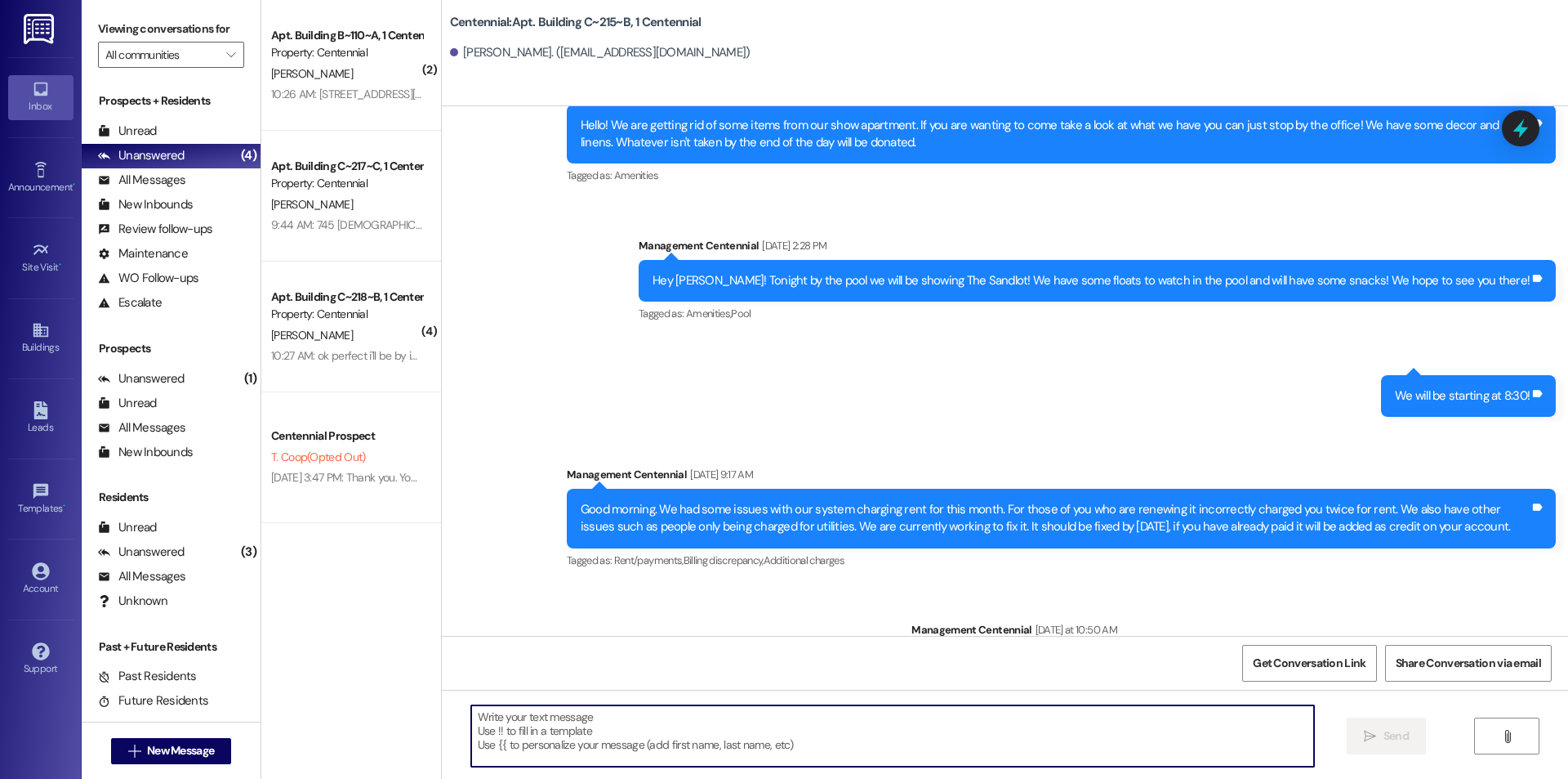
click at [864, 731] on textarea at bounding box center [893, 735] width 843 height 62
type textarea "o"
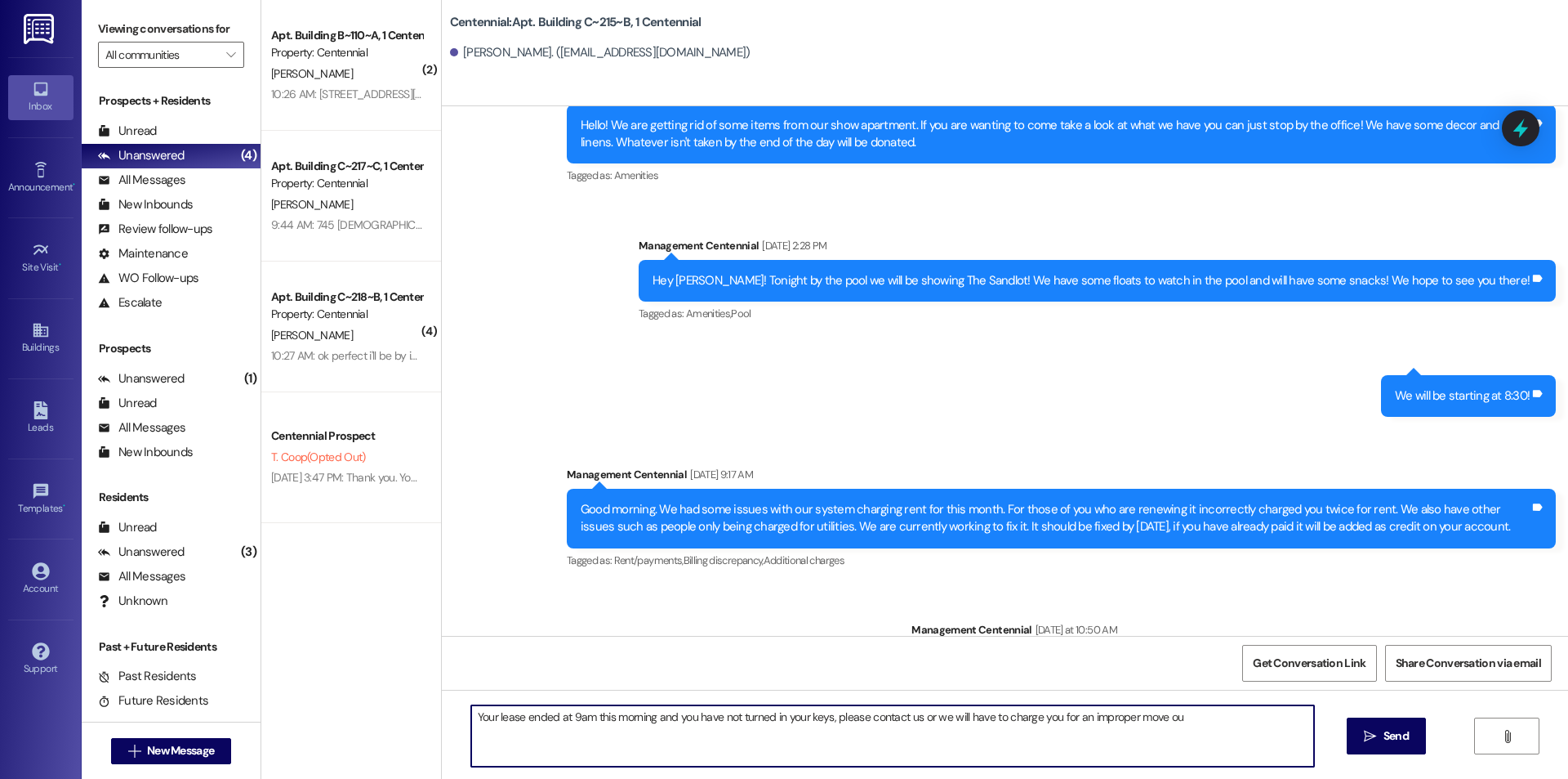
type textarea "Your lease ended at 9am this morning and you have not turned in your keys, plea…"
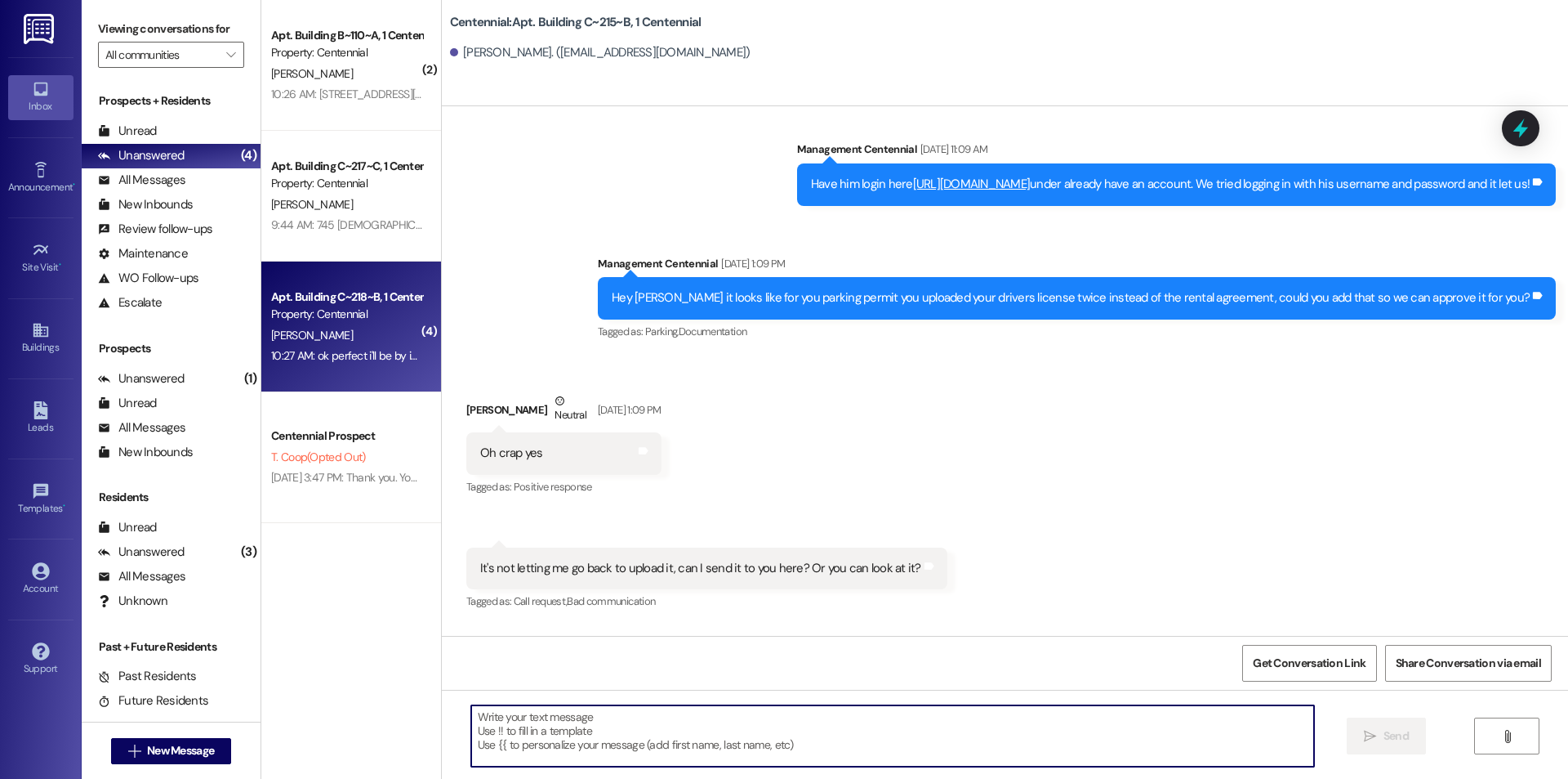
scroll to position [6415, 0]
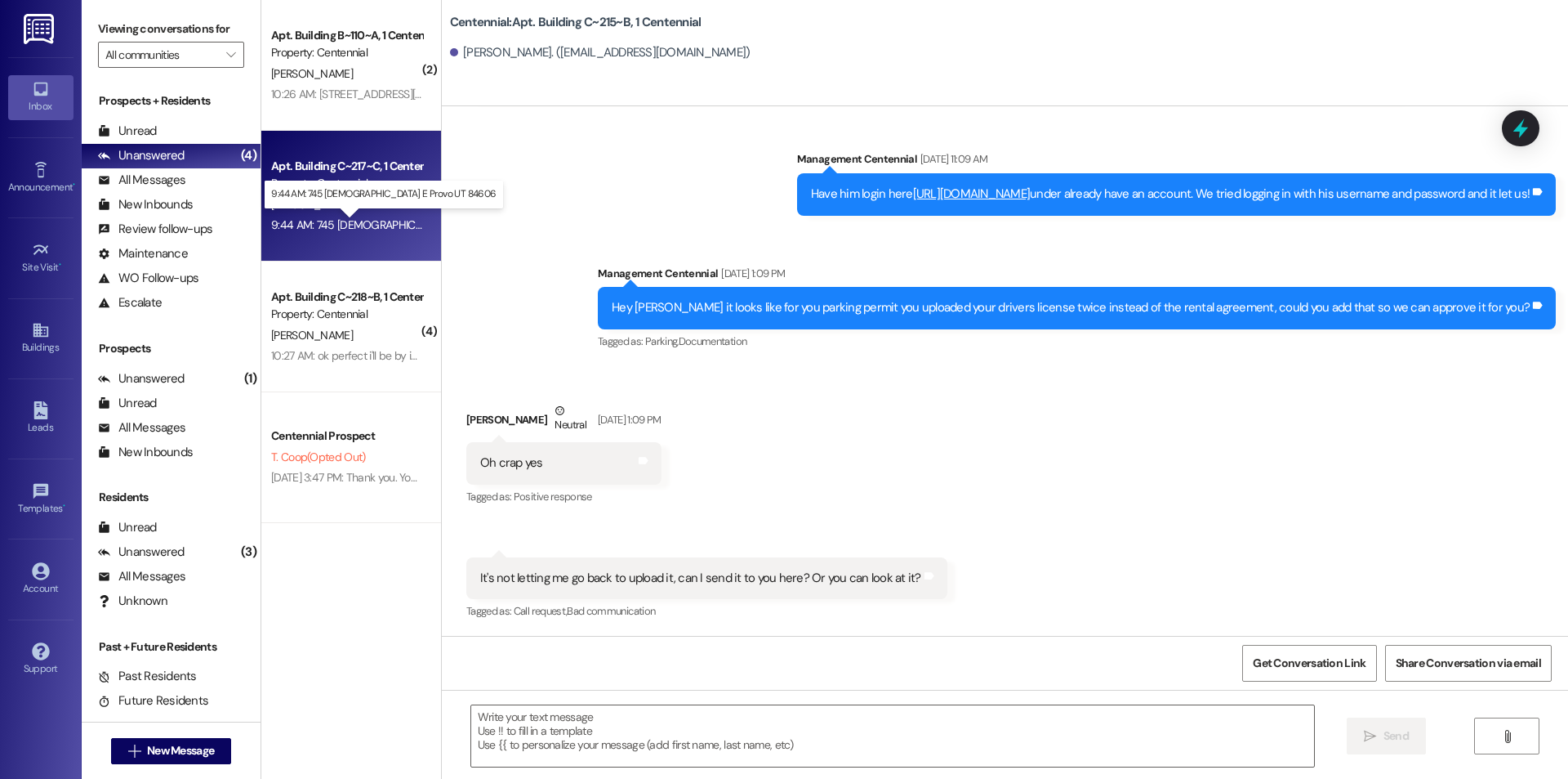
click at [366, 227] on div "9:44 AM: 745 [DEMOGRAPHIC_DATA] E Provo UT 84606 9:44 AM: 745 [DEMOGRAPHIC_DATA…" at bounding box center [405, 225] width 269 height 15
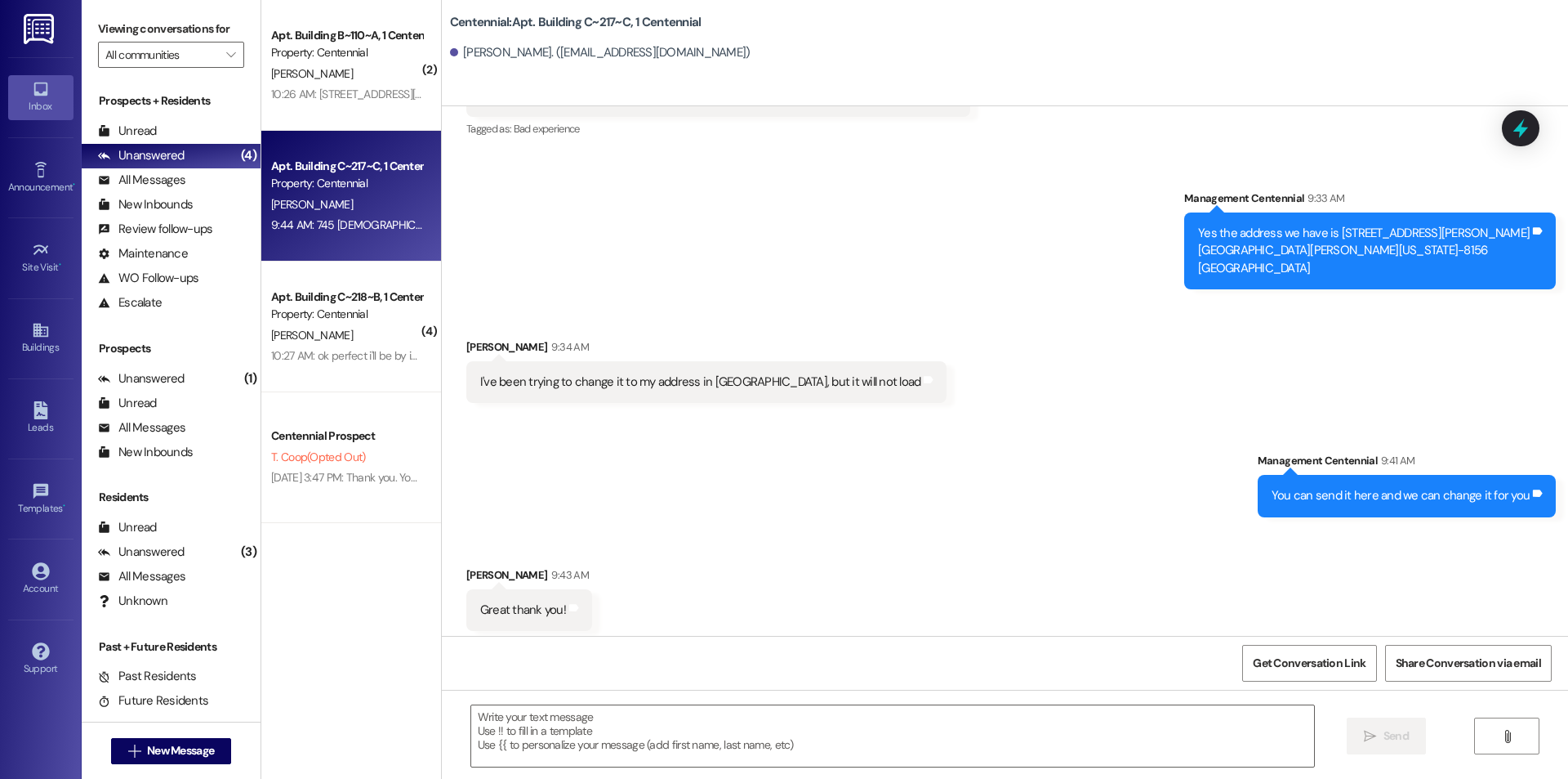
scroll to position [41204, 0]
click at [818, 758] on textarea at bounding box center [893, 735] width 843 height 62
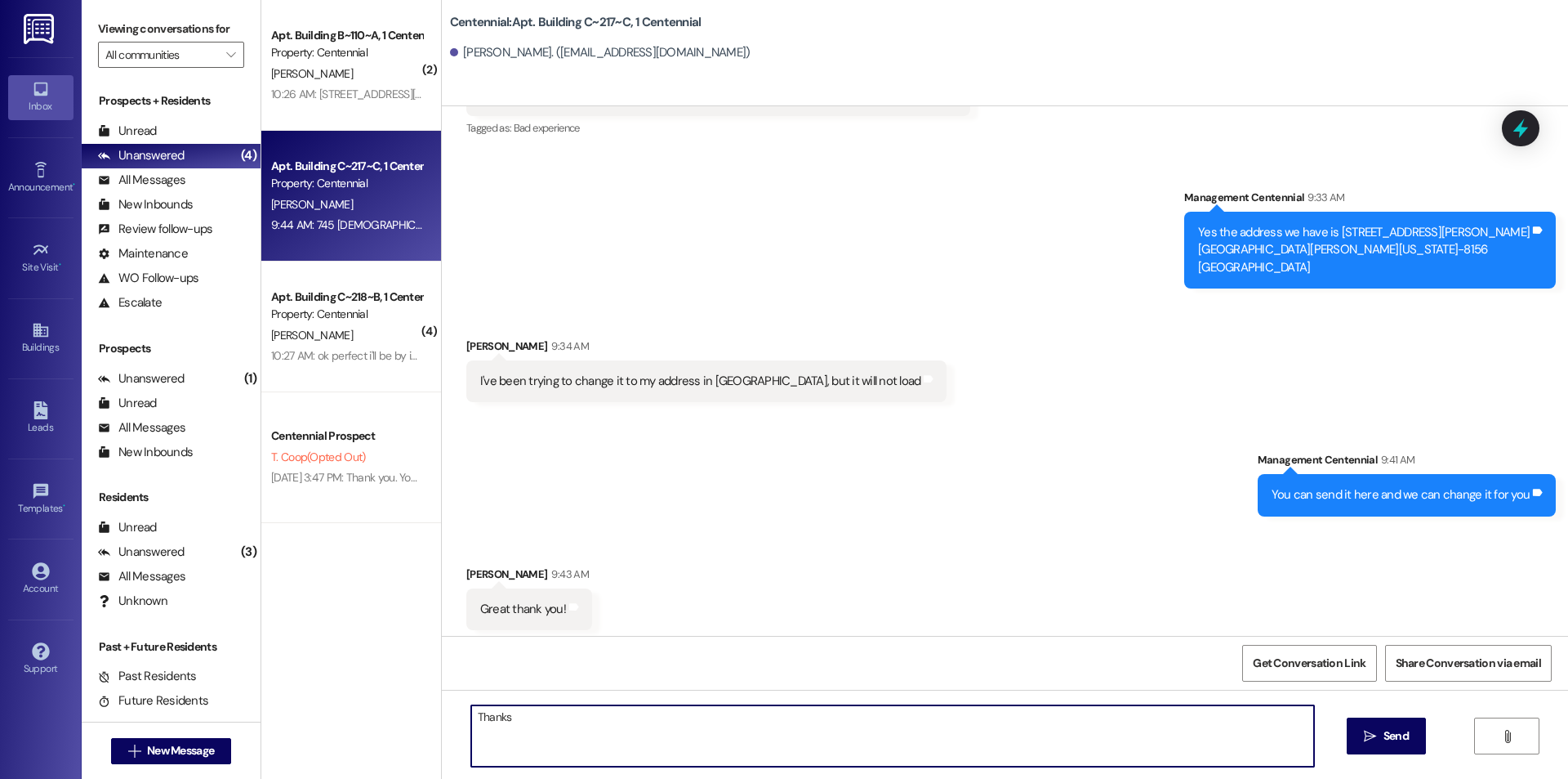
type textarea "Thanks!"
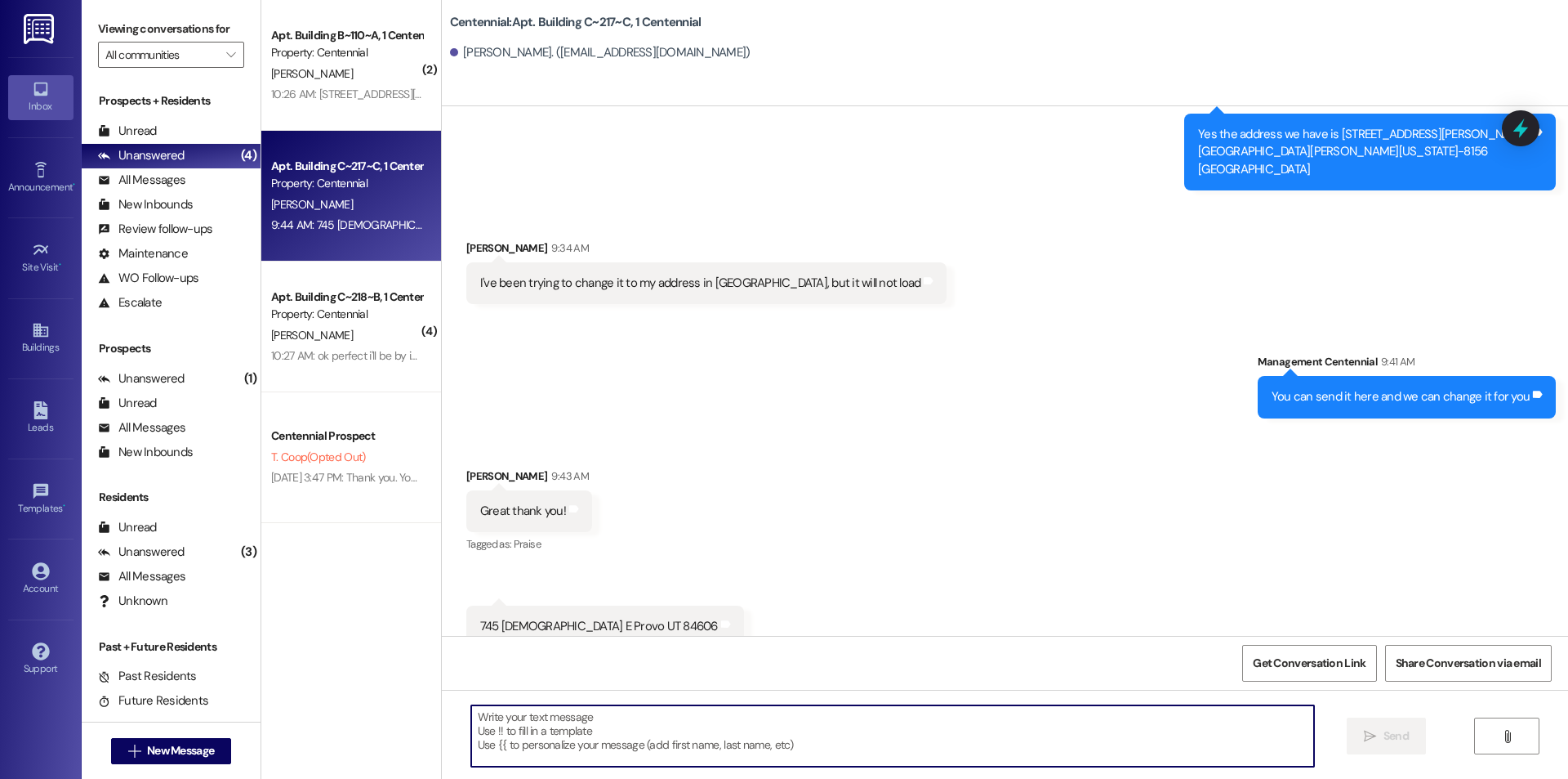
scroll to position [41317, 0]
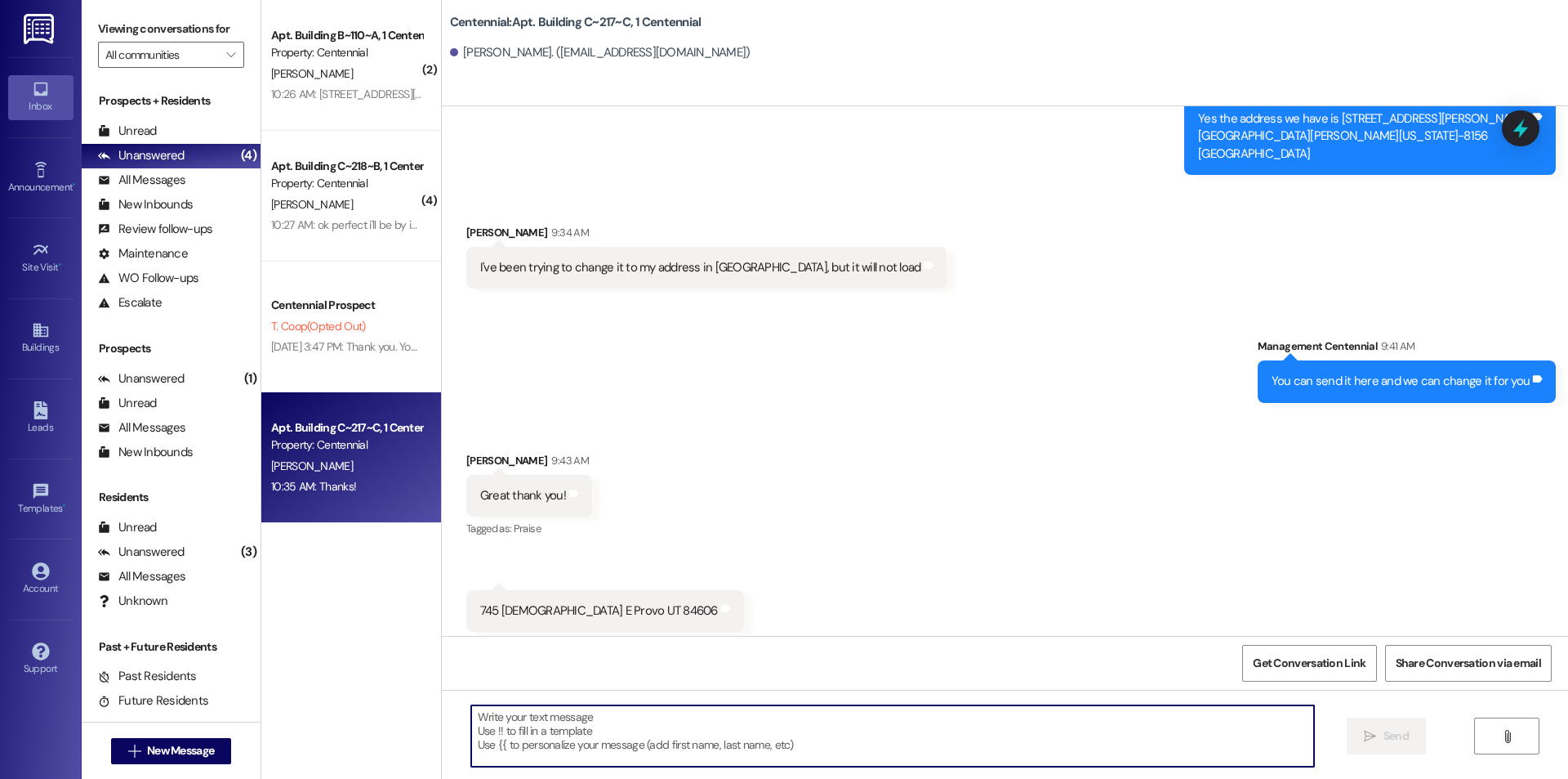
click at [589, 590] on div "745 [DEMOGRAPHIC_DATA] E Provo UT 84606 Tags and notes" at bounding box center [606, 611] width 278 height 42
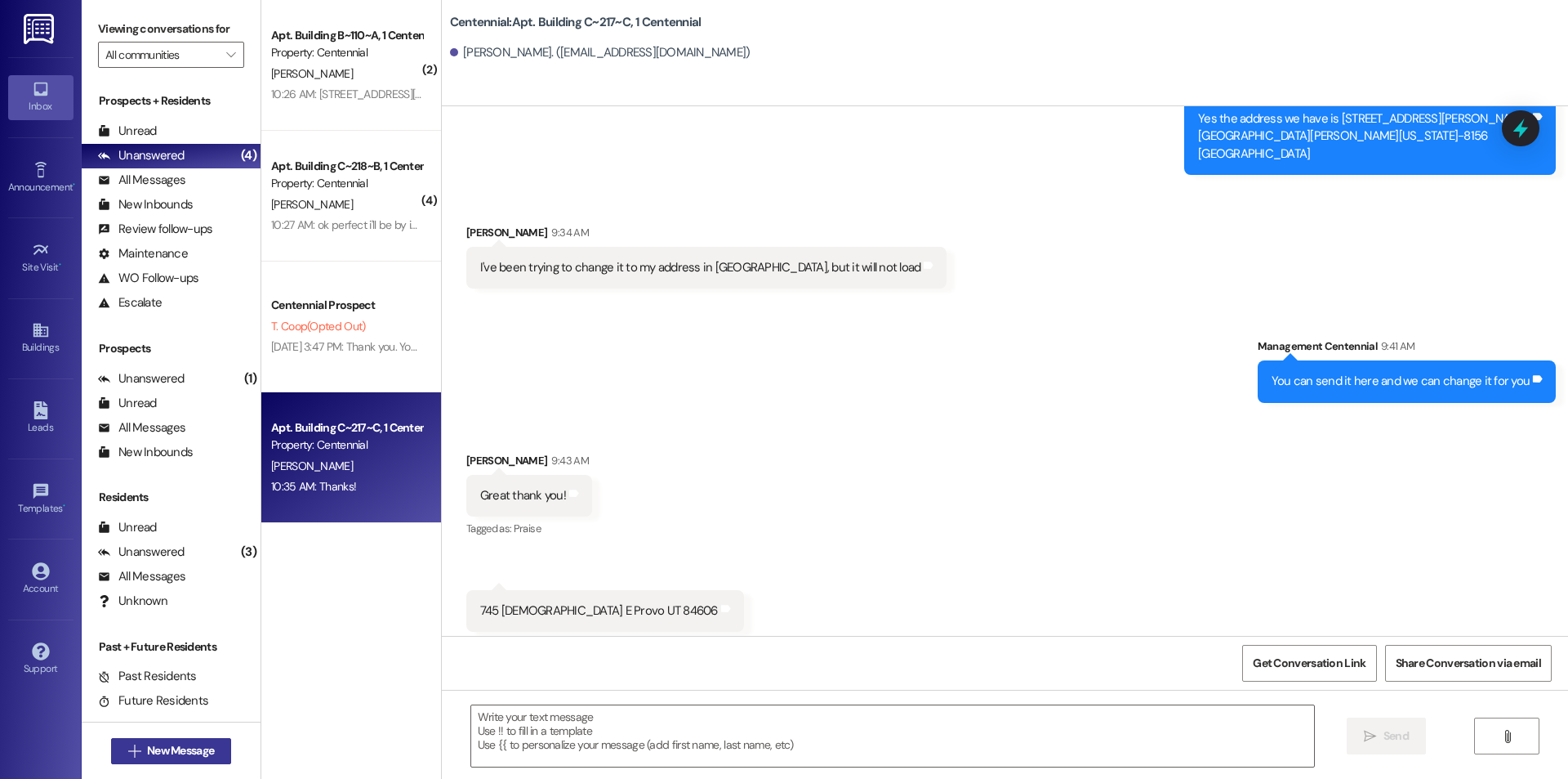
click at [220, 752] on button " New Message" at bounding box center [172, 750] width 121 height 26
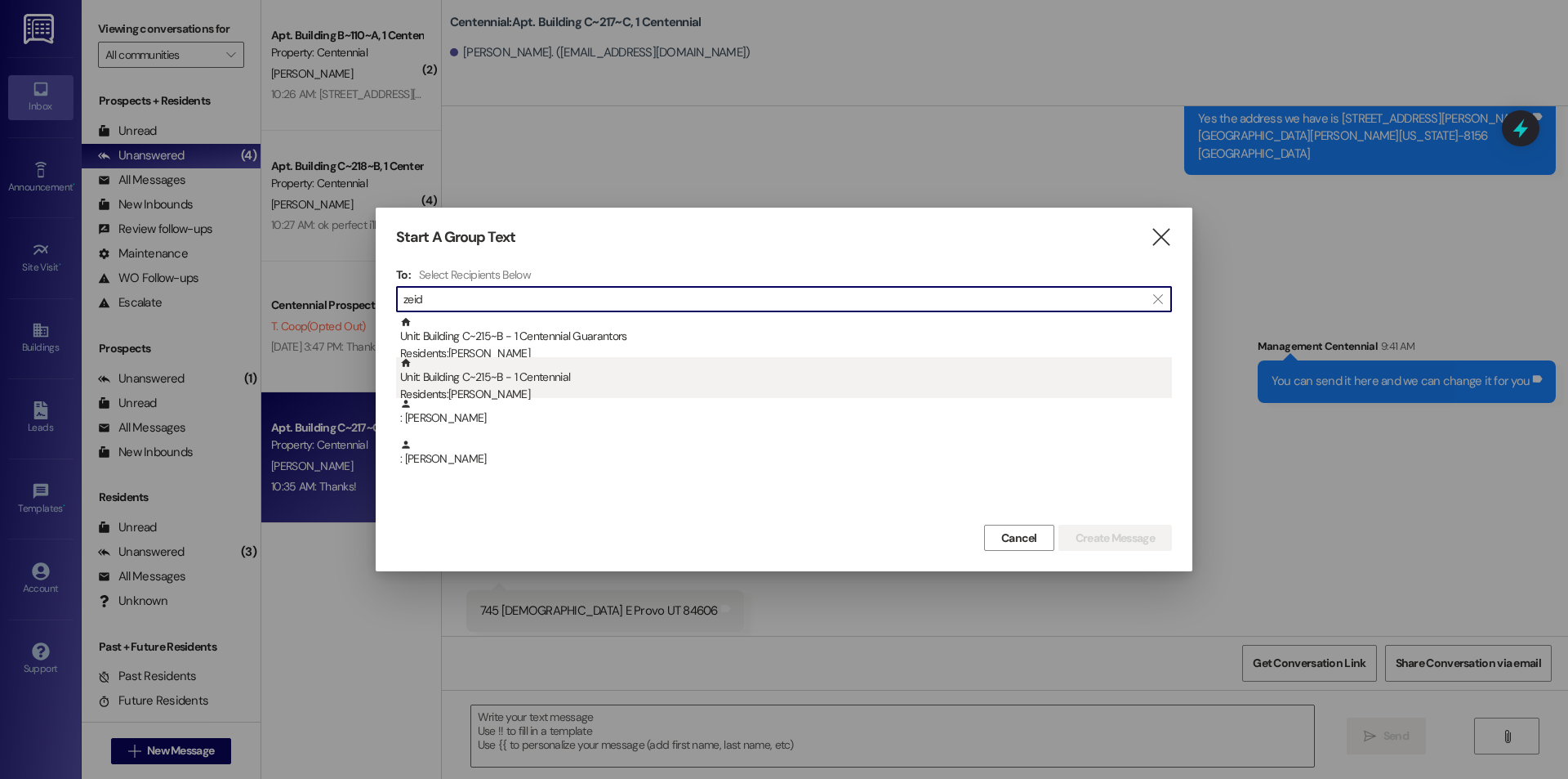
type input "zeid"
click at [624, 385] on div "Unit: Building C~215~B - 1 Centennial Residents: [PERSON_NAME]" at bounding box center [786, 381] width 772 height 46
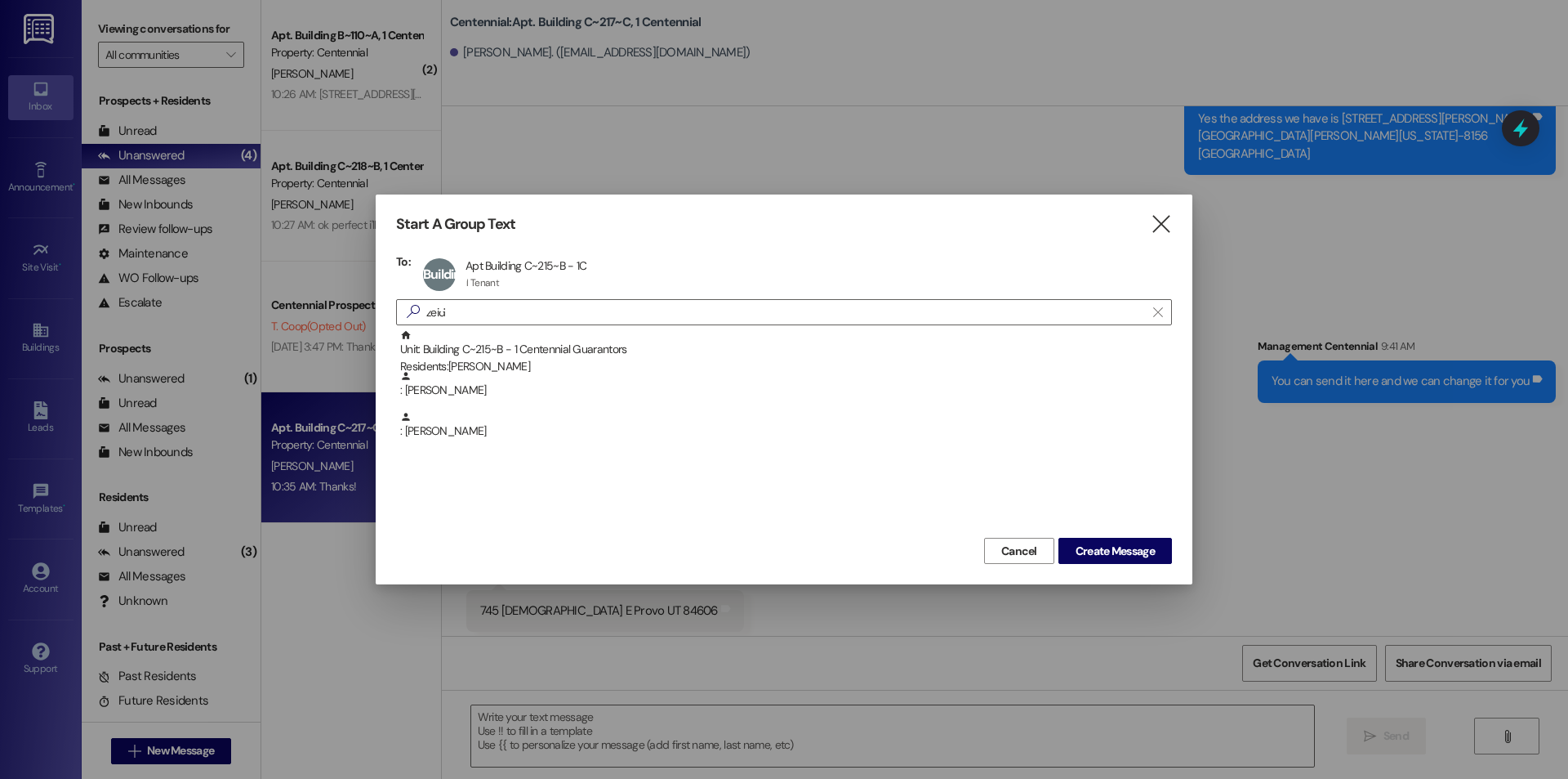
click at [1107, 565] on div "Start A Group Text  To: Building C~215~B Apt Building C~215~B - 1C Apt Buildin…" at bounding box center [784, 389] width 817 height 390
click at [1107, 552] on span "Create Message" at bounding box center [1115, 551] width 79 height 17
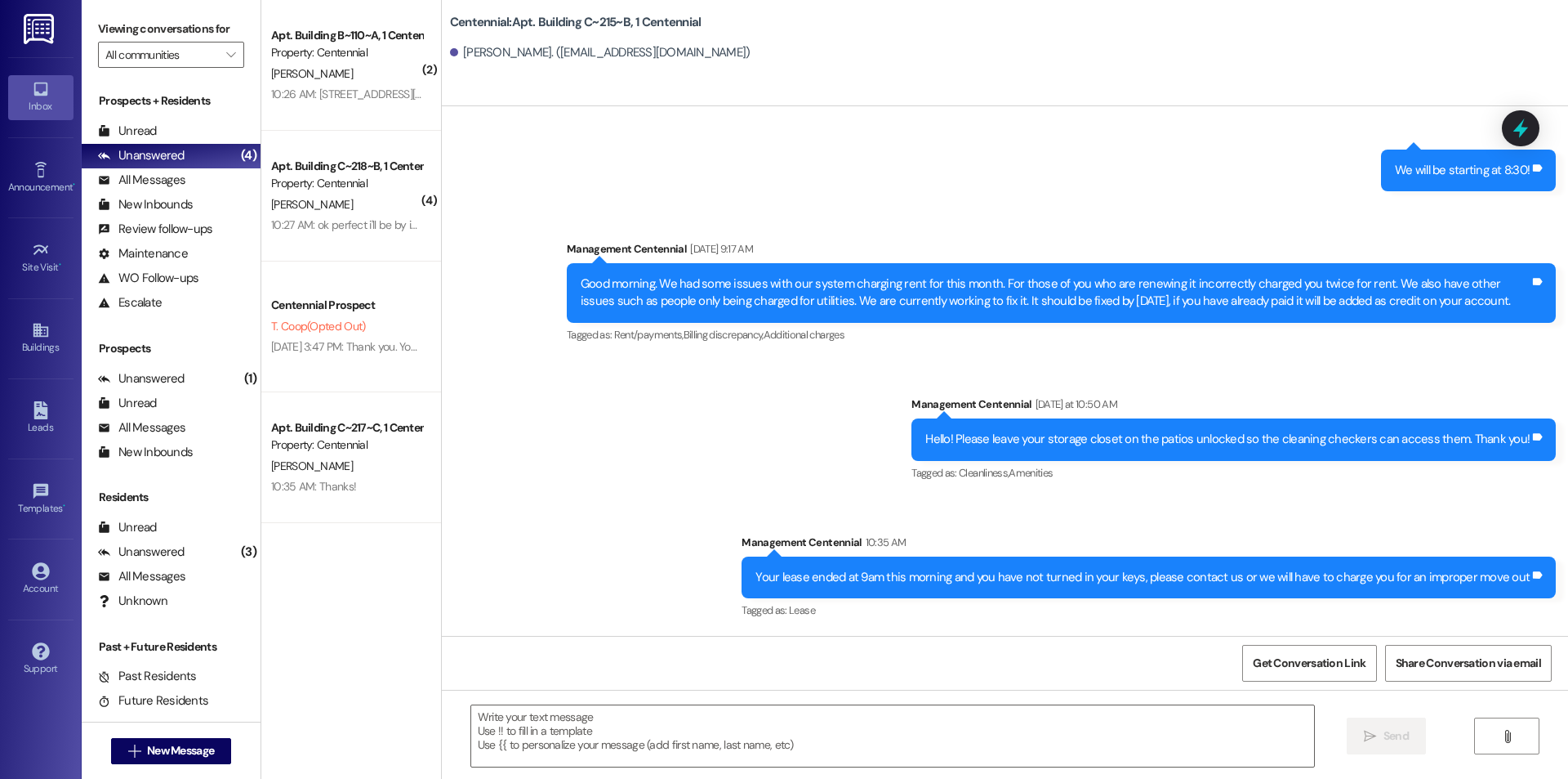
scroll to position [20771, 0]
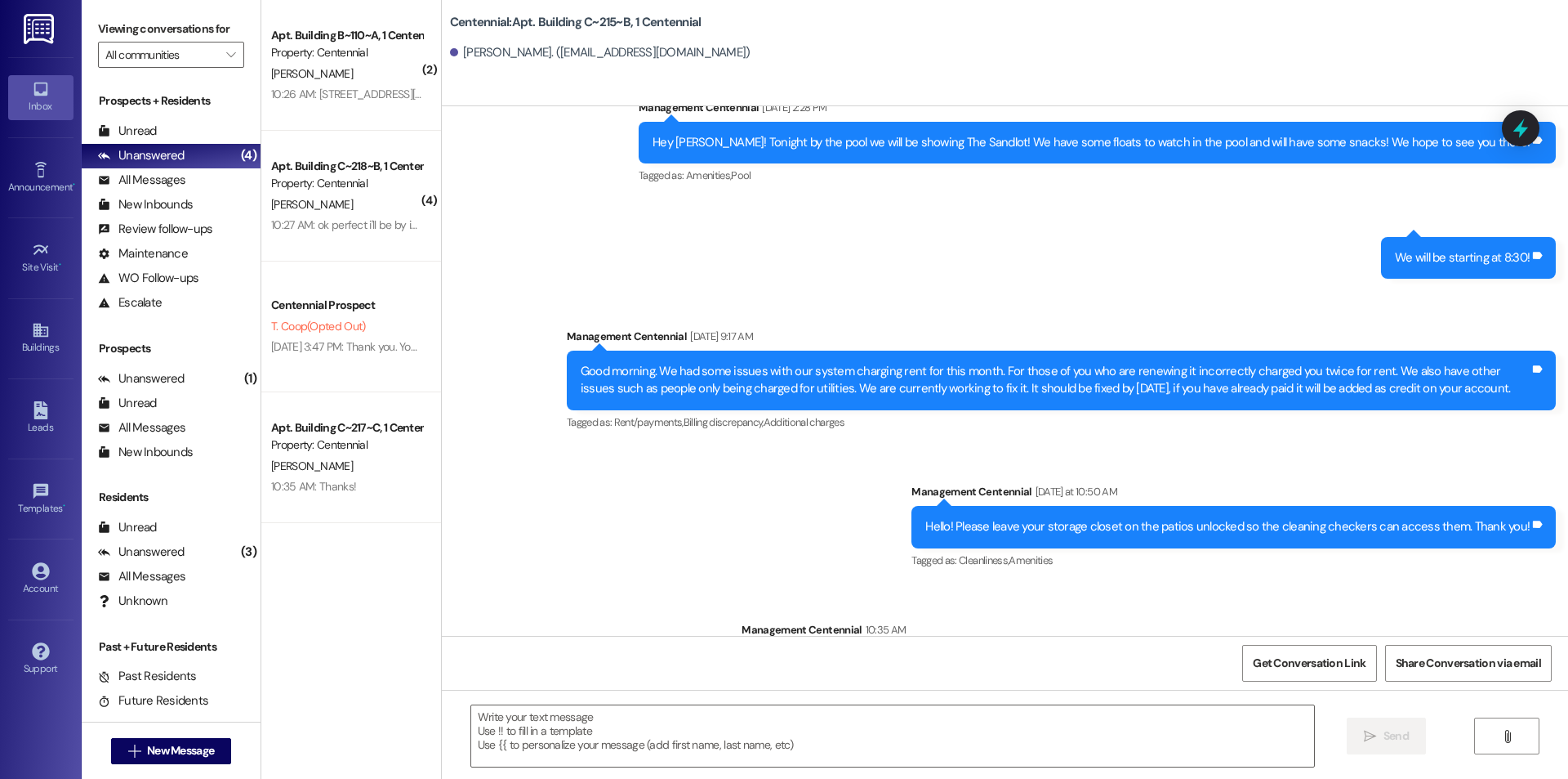
click at [963, 656] on div "Your lease ended at 9am this morning and you have not turned in your keys, plea…" at bounding box center [1142, 664] width 774 height 17
copy div "Your lease ended at 9am this morning and you have not turned in your keys, plea…"
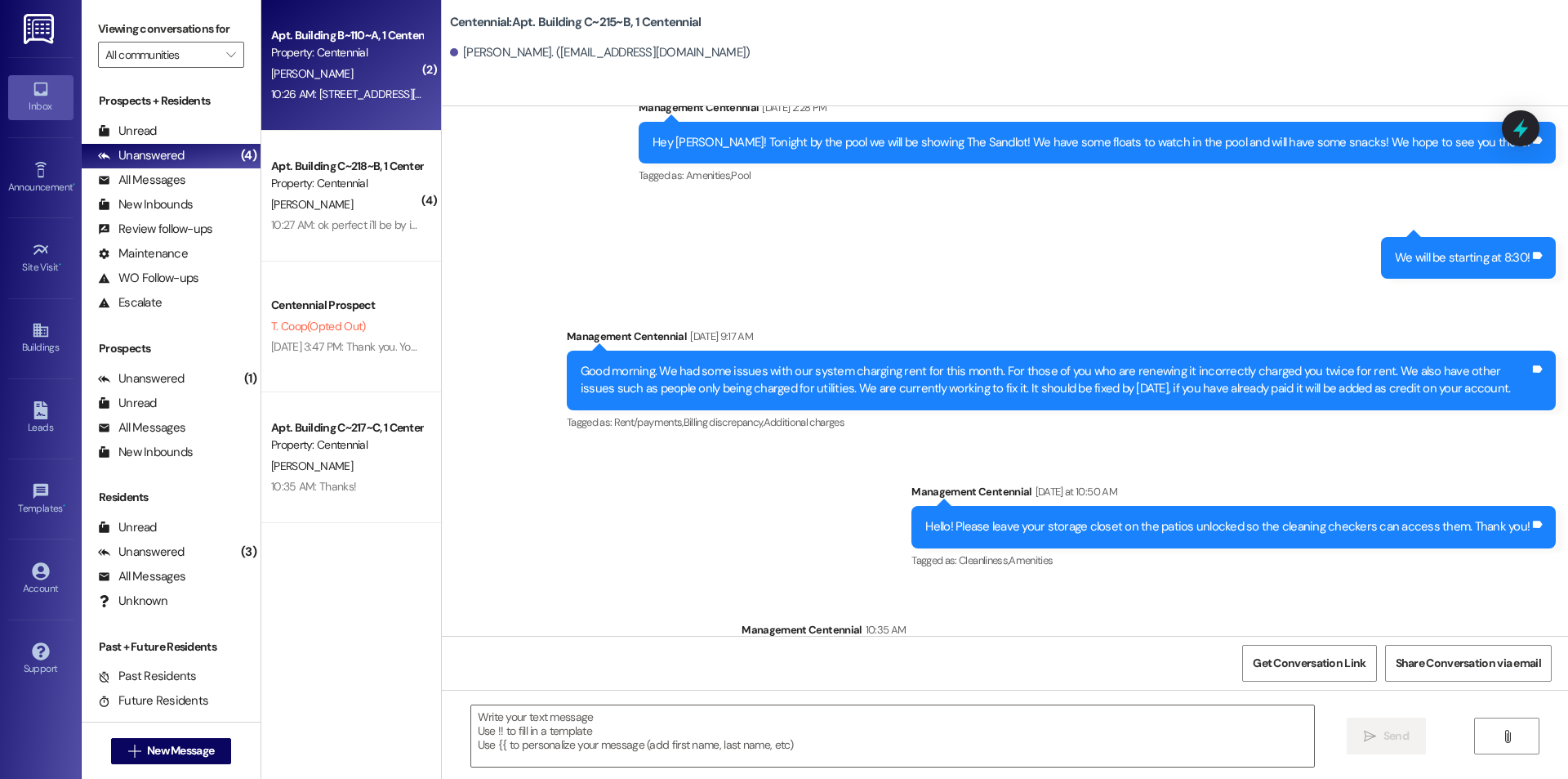
click at [310, 84] on div "10:26 AM: [STREET_ADDRESS][US_STATE] 10:26 AM: [STREET_ADDRESS][US_STATE]" at bounding box center [347, 94] width 154 height 20
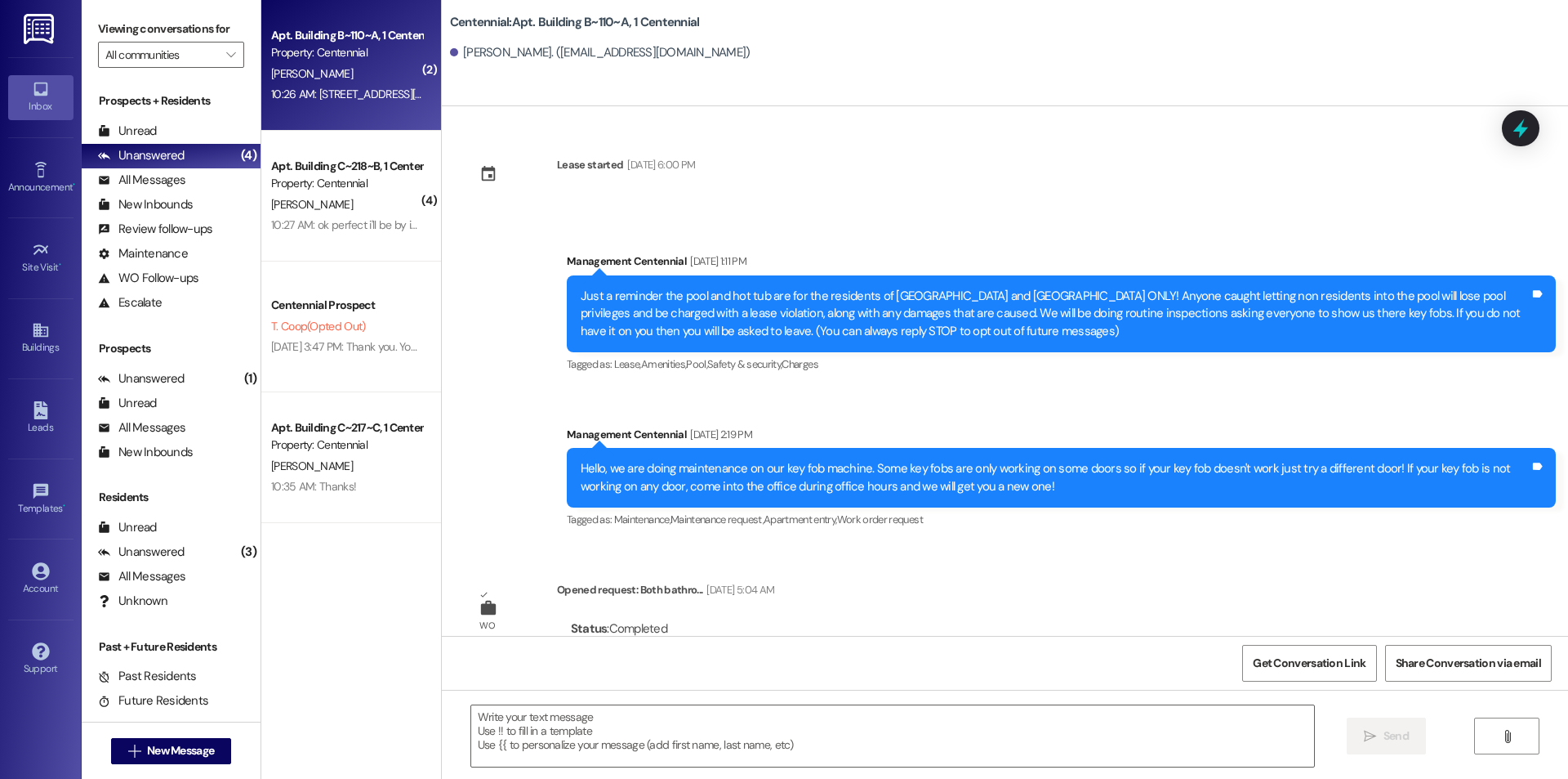
scroll to position [20177, 0]
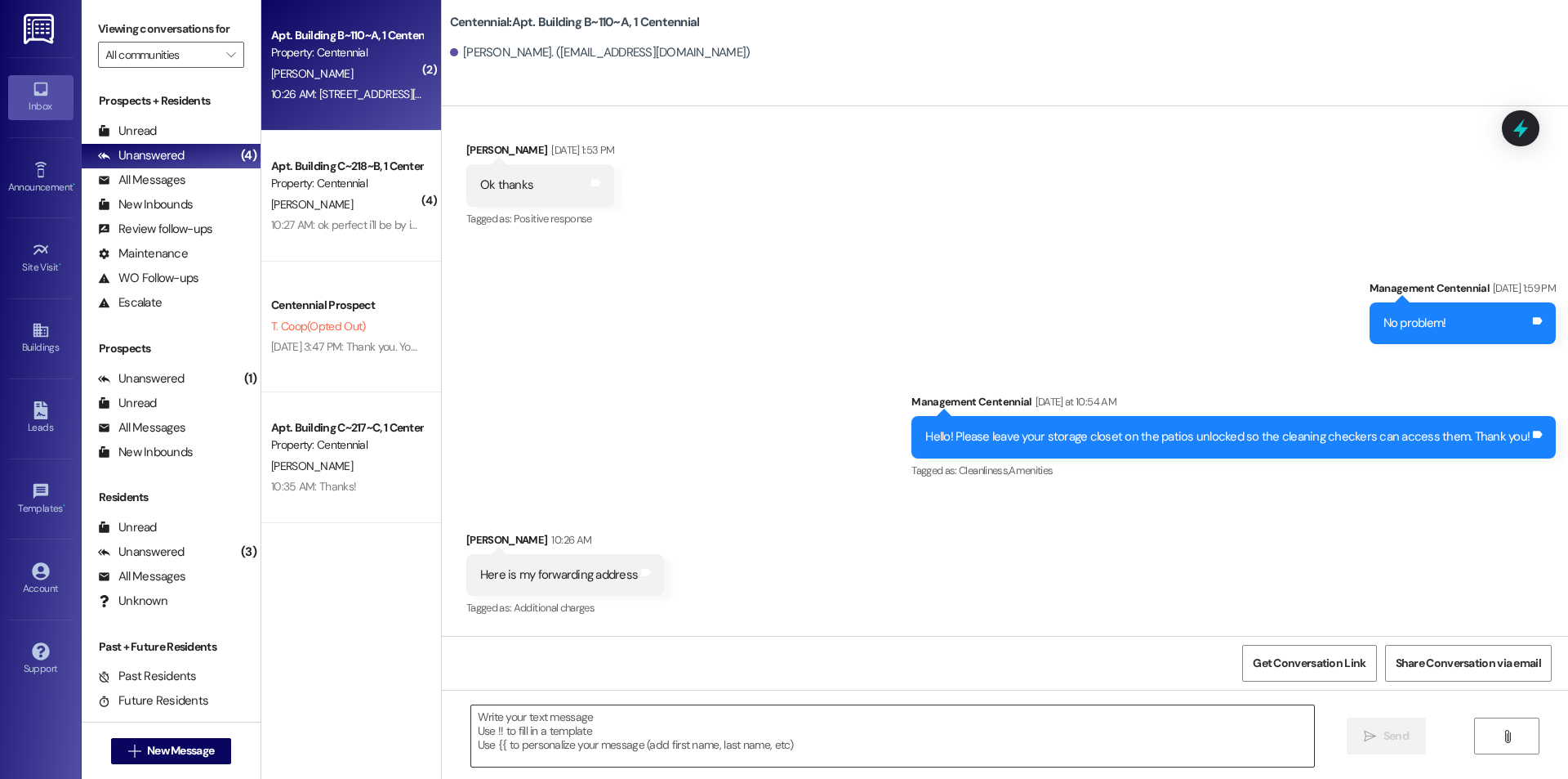
click at [572, 727] on textarea at bounding box center [893, 735] width 843 height 62
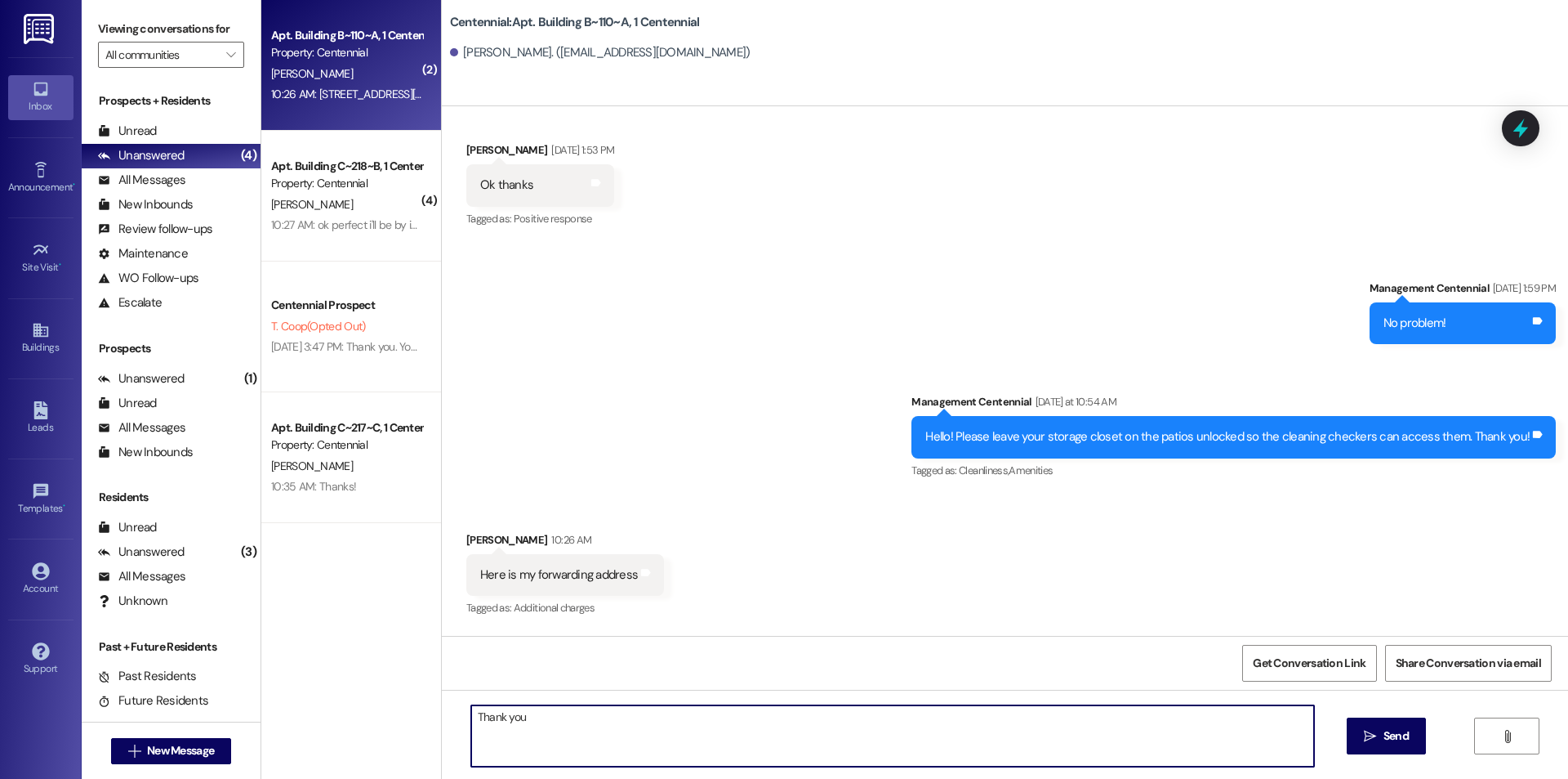
type textarea "Thank you!"
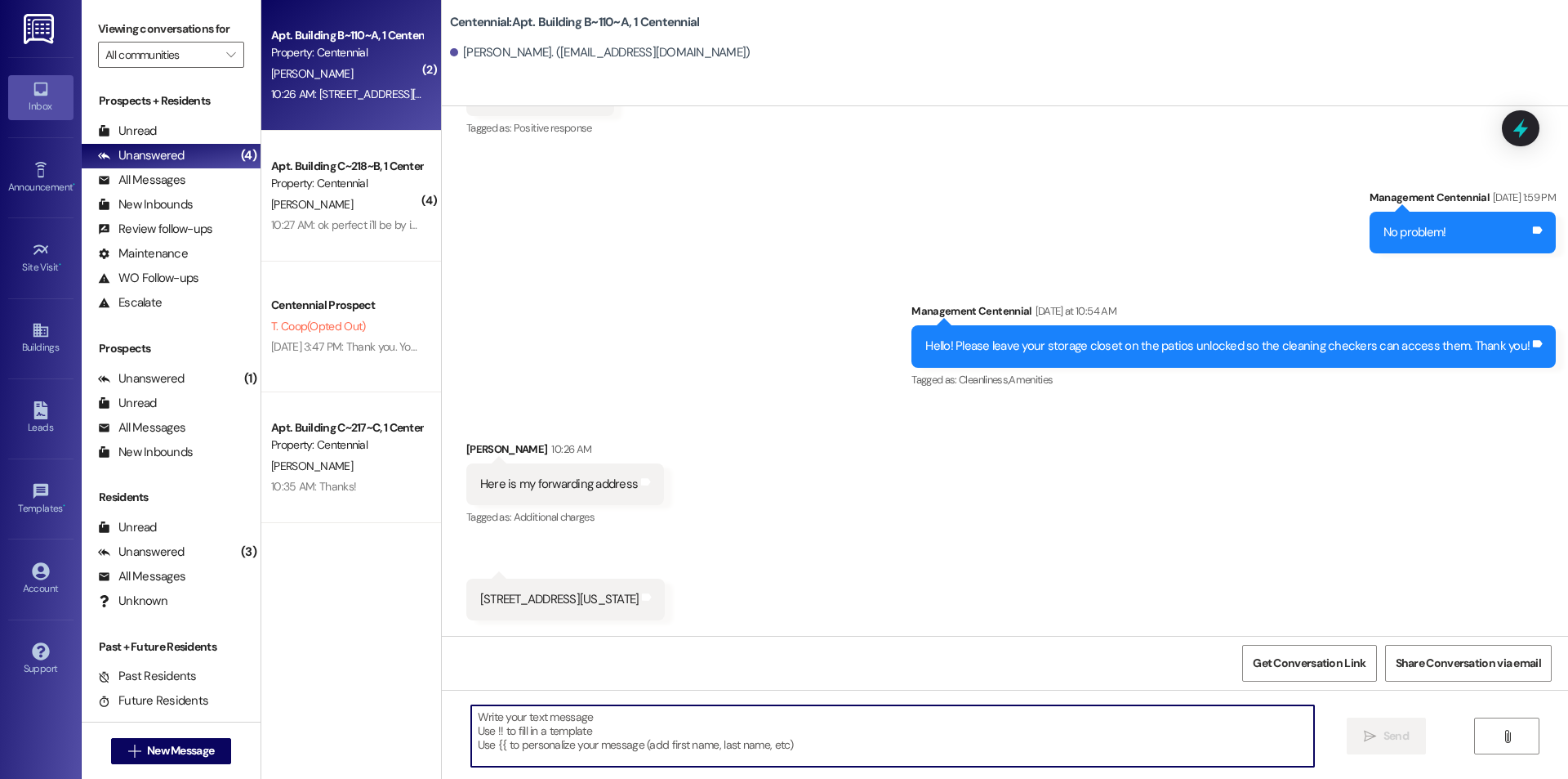
scroll to position [20292, 0]
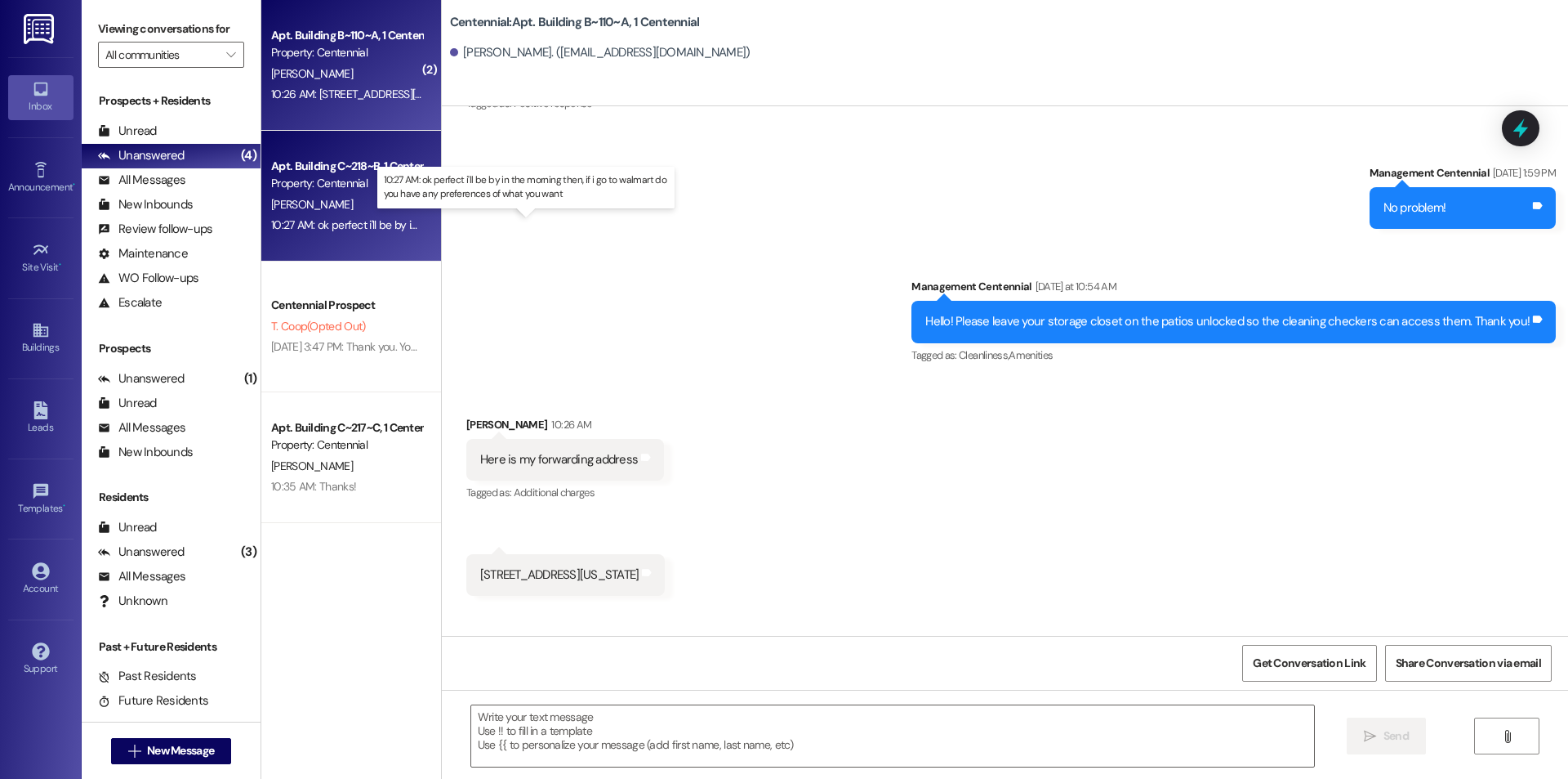
click at [359, 217] on div "10:27 AM: ok perfect i'll be by in the morning then, if i go to walmart do you …" at bounding box center [540, 225] width 539 height 15
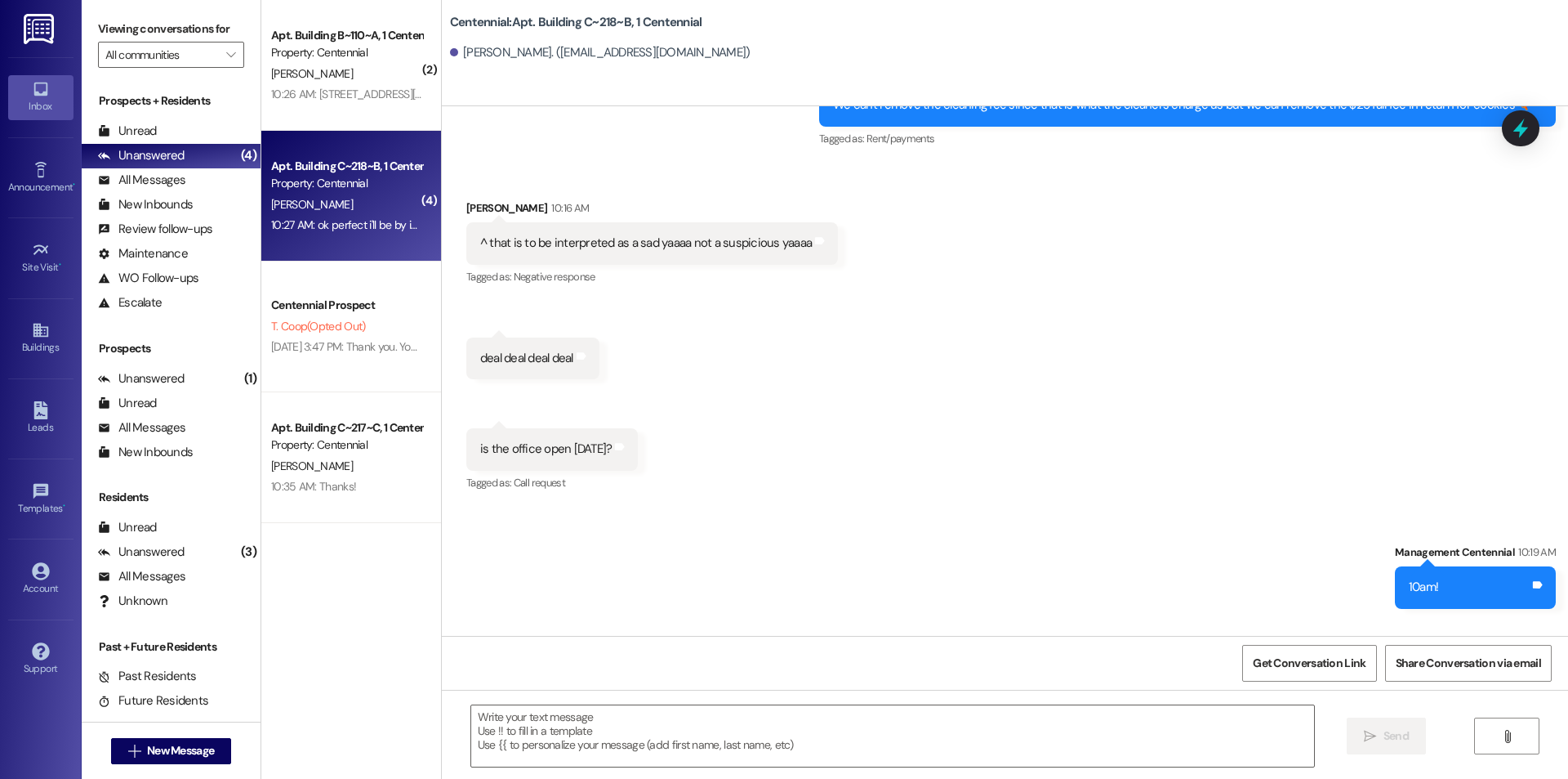
scroll to position [48367, 0]
click at [637, 747] on textarea at bounding box center [893, 735] width 843 height 62
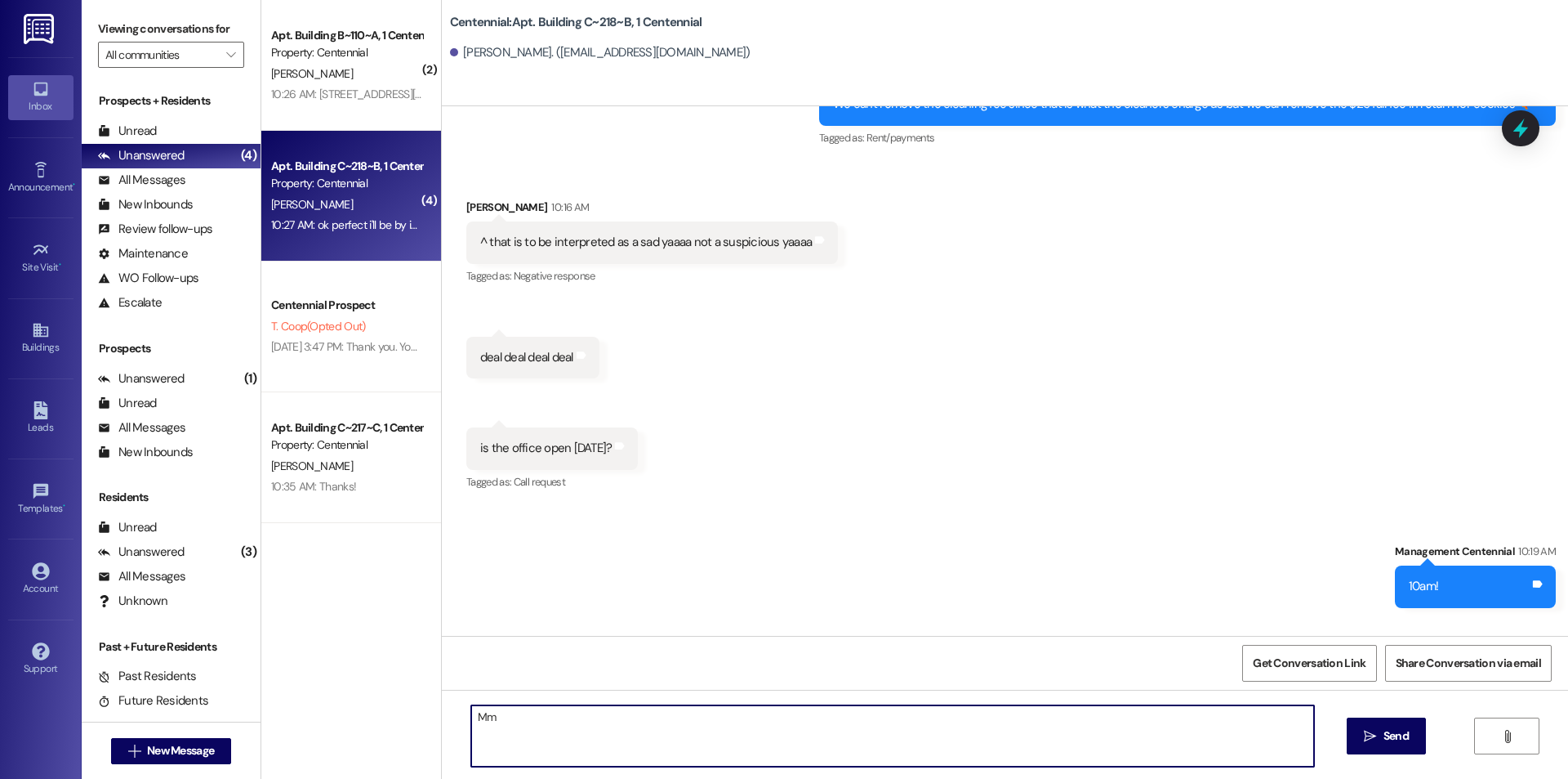
type textarea "M"
type textarea "The census is chocolate chip"
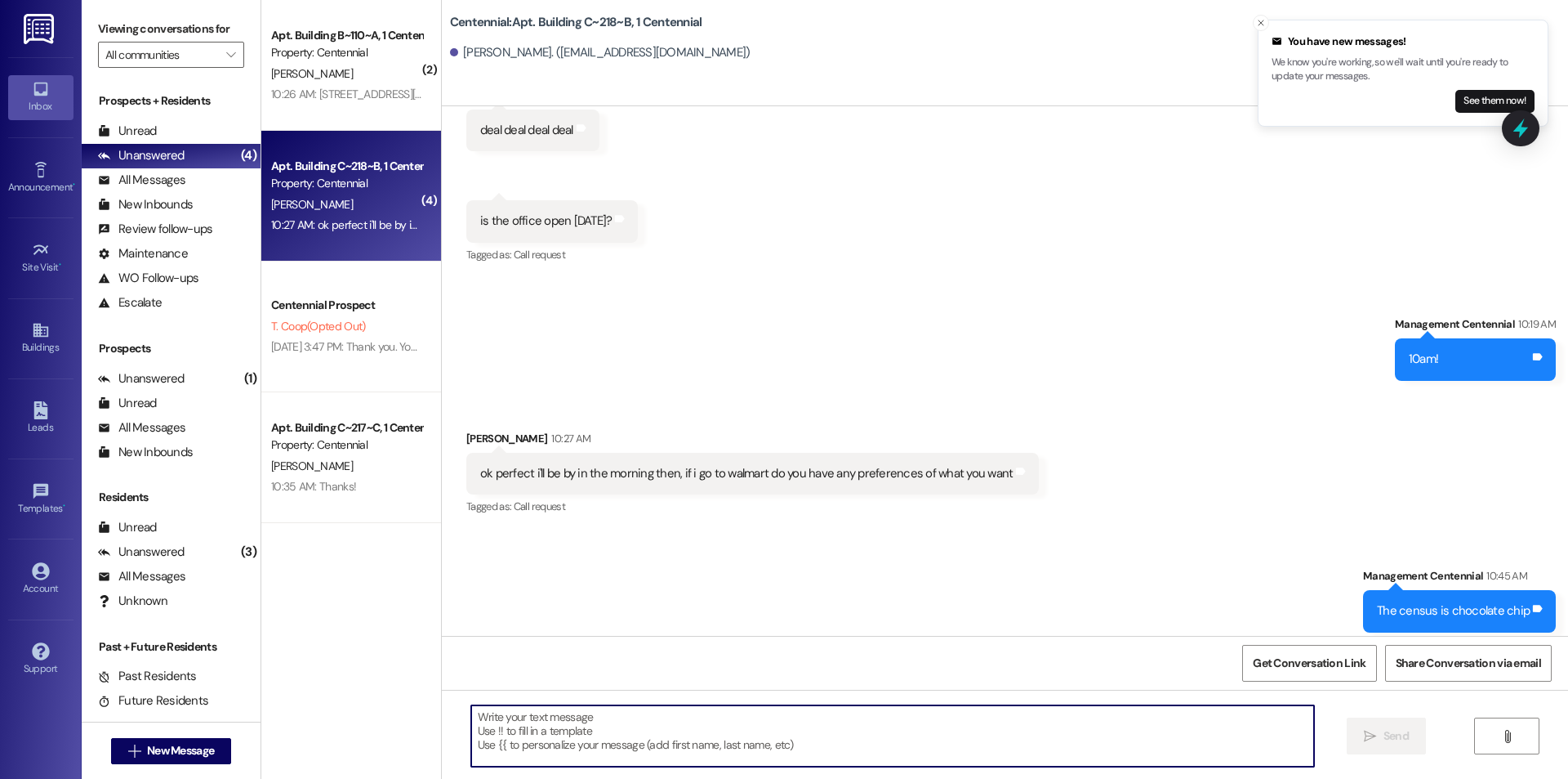
scroll to position [48594, 0]
click at [1470, 95] on button "See them now!" at bounding box center [1495, 102] width 79 height 23
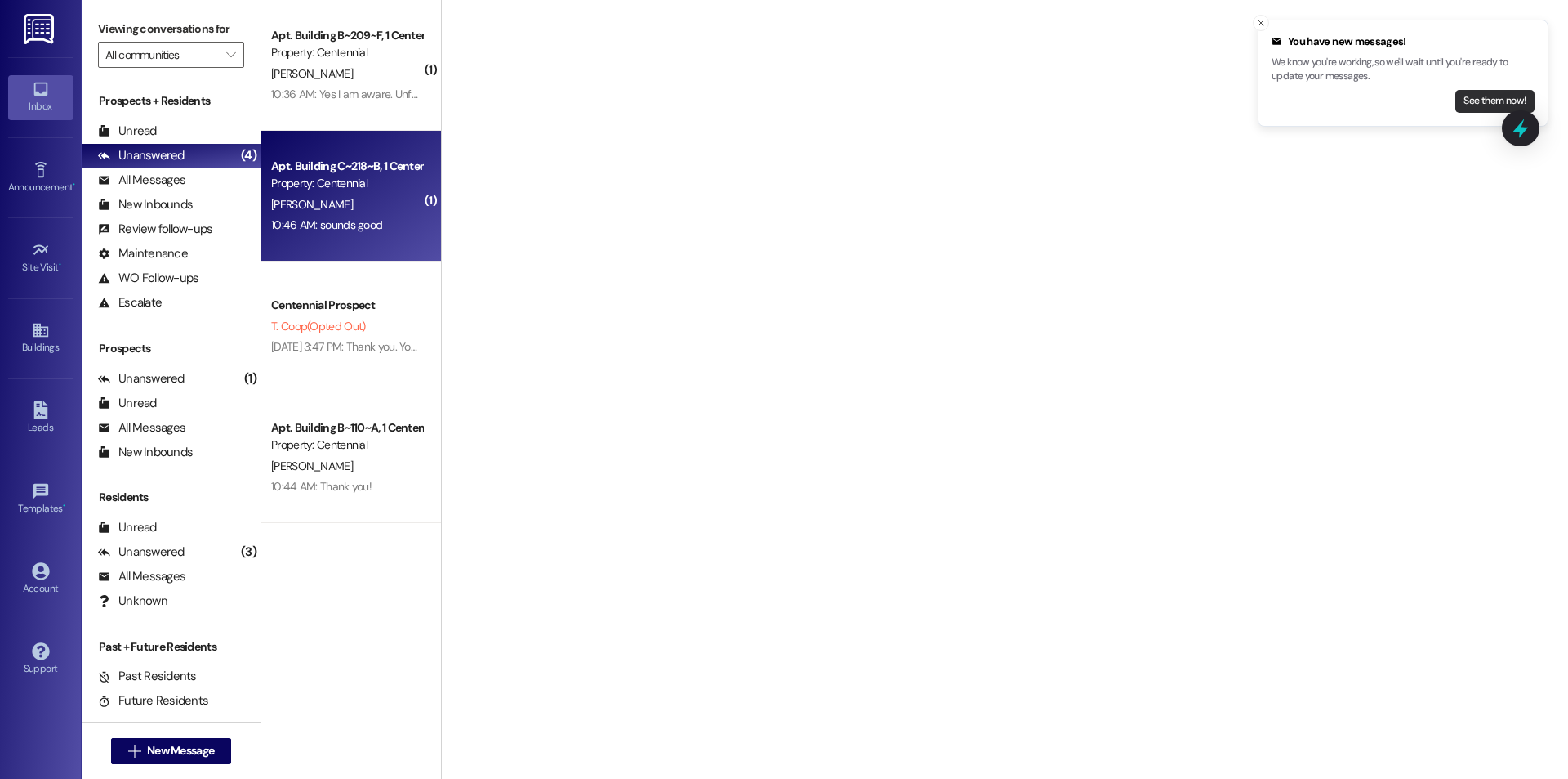
click at [1474, 101] on button "See them now!" at bounding box center [1495, 102] width 79 height 23
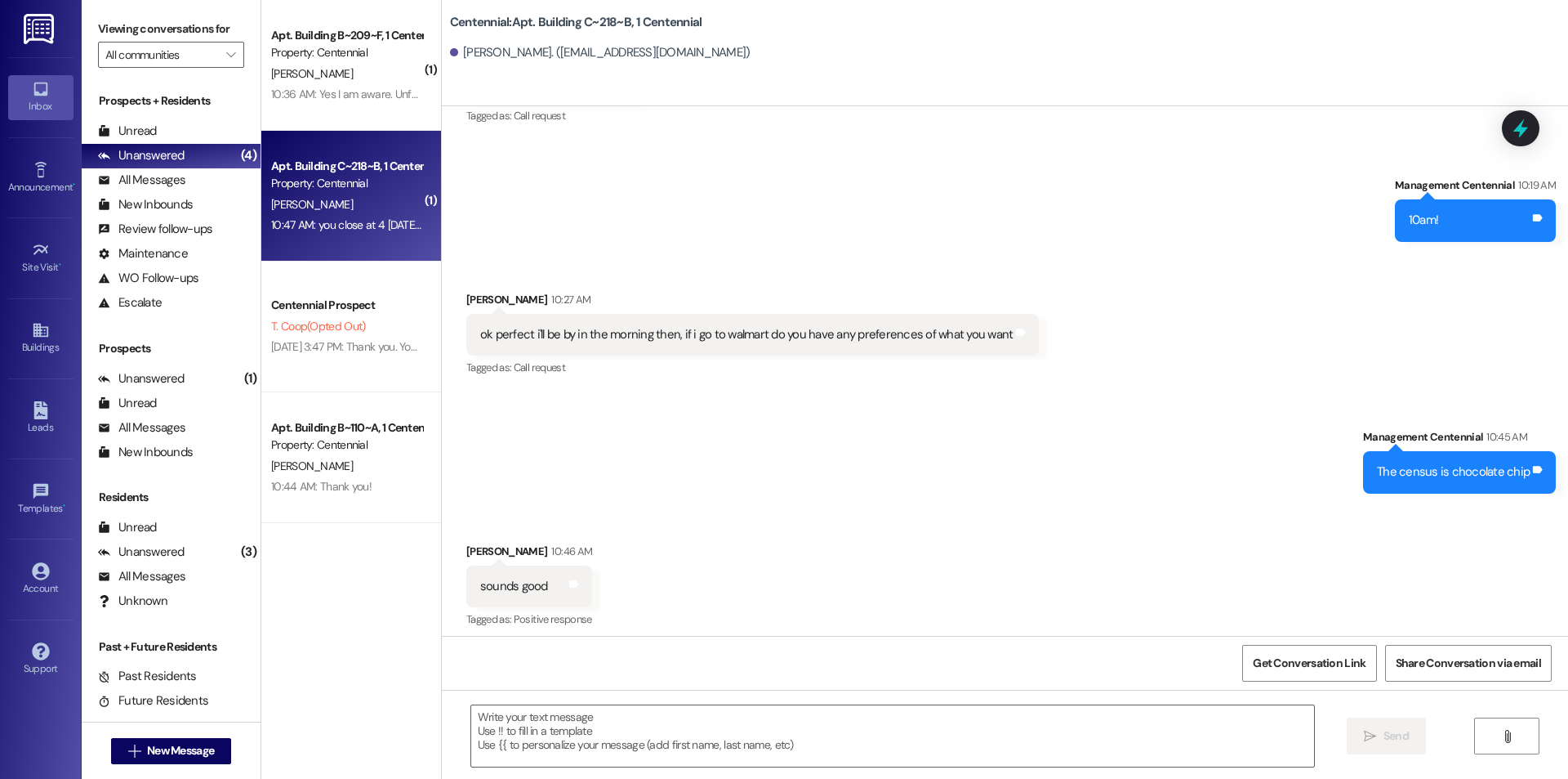
scroll to position [48733, 0]
click at [632, 727] on textarea at bounding box center [893, 735] width 843 height 62
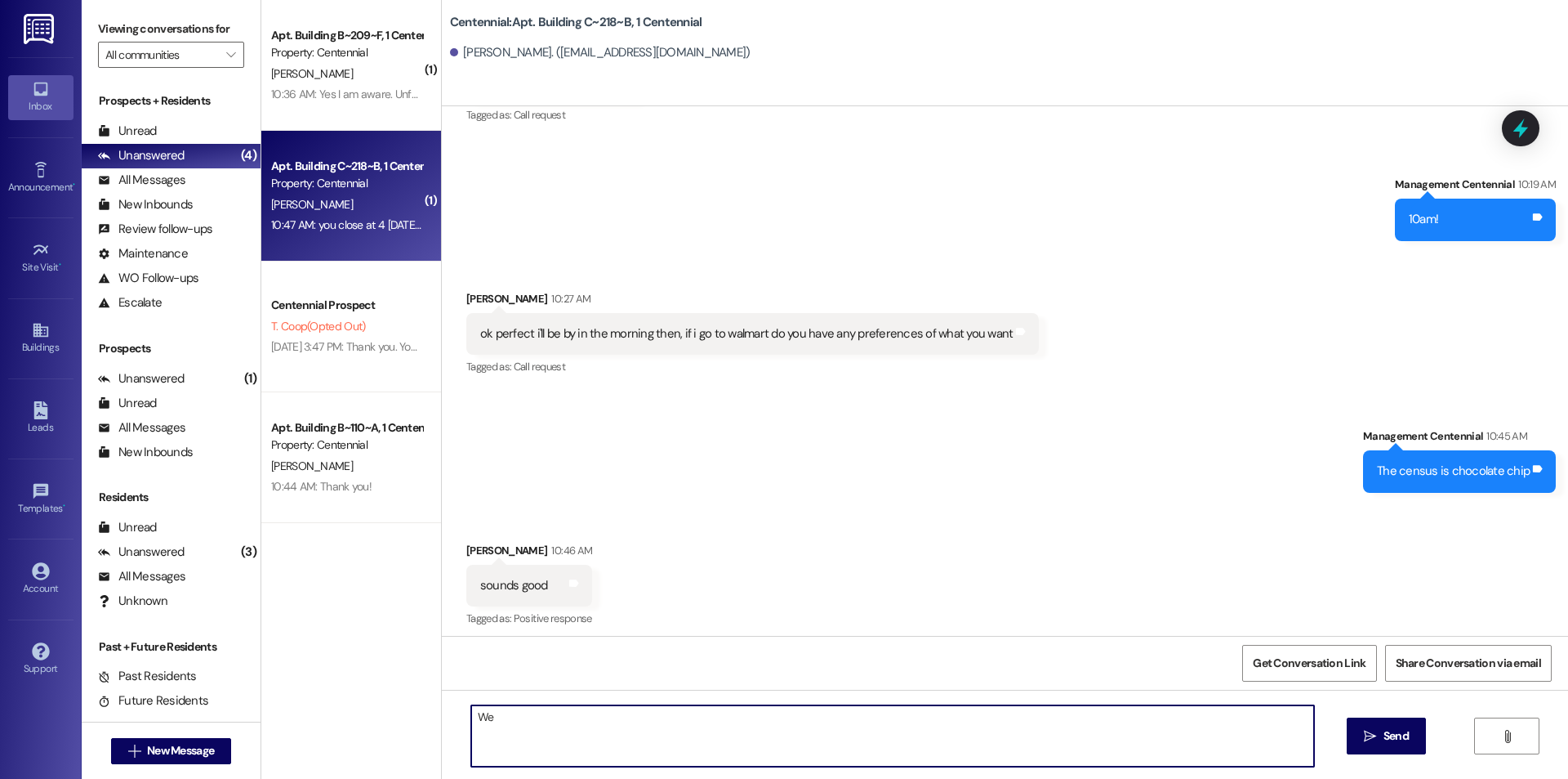
type textarea "W"
type textarea "Yes we do"
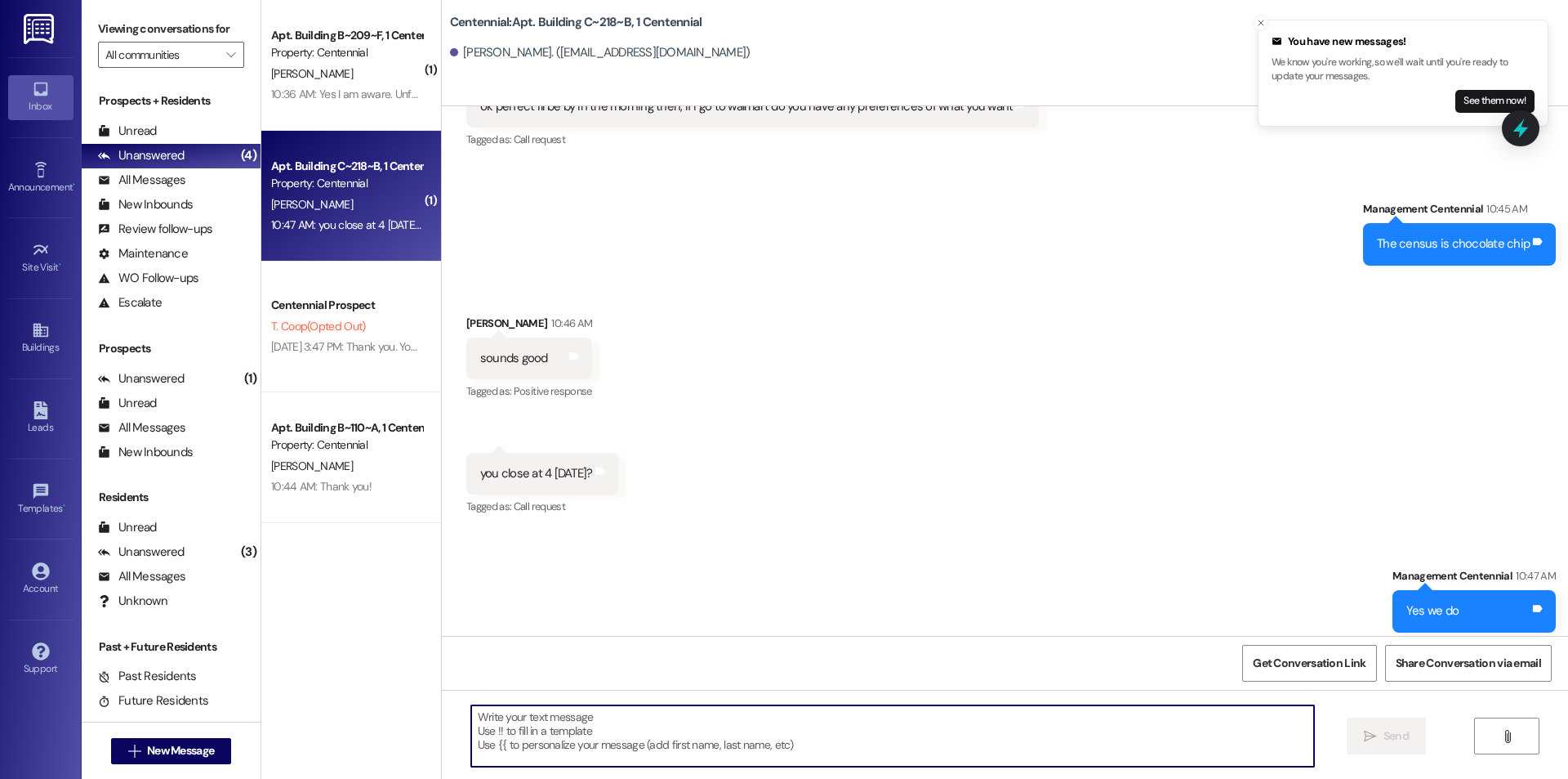
scroll to position [48961, 0]
click at [1467, 96] on button "See them now!" at bounding box center [1495, 102] width 79 height 23
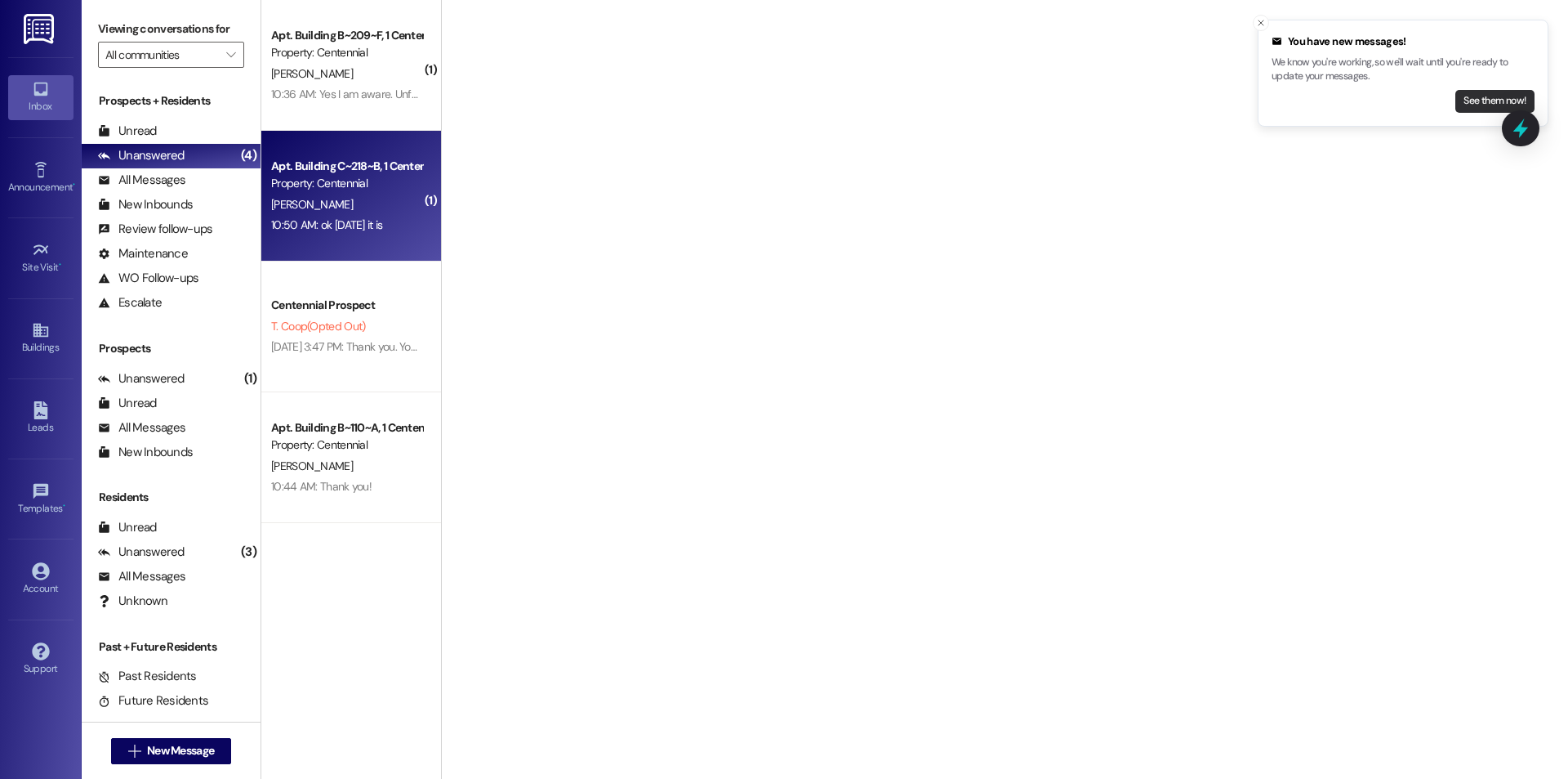
click at [1468, 104] on button "See them now!" at bounding box center [1495, 102] width 79 height 23
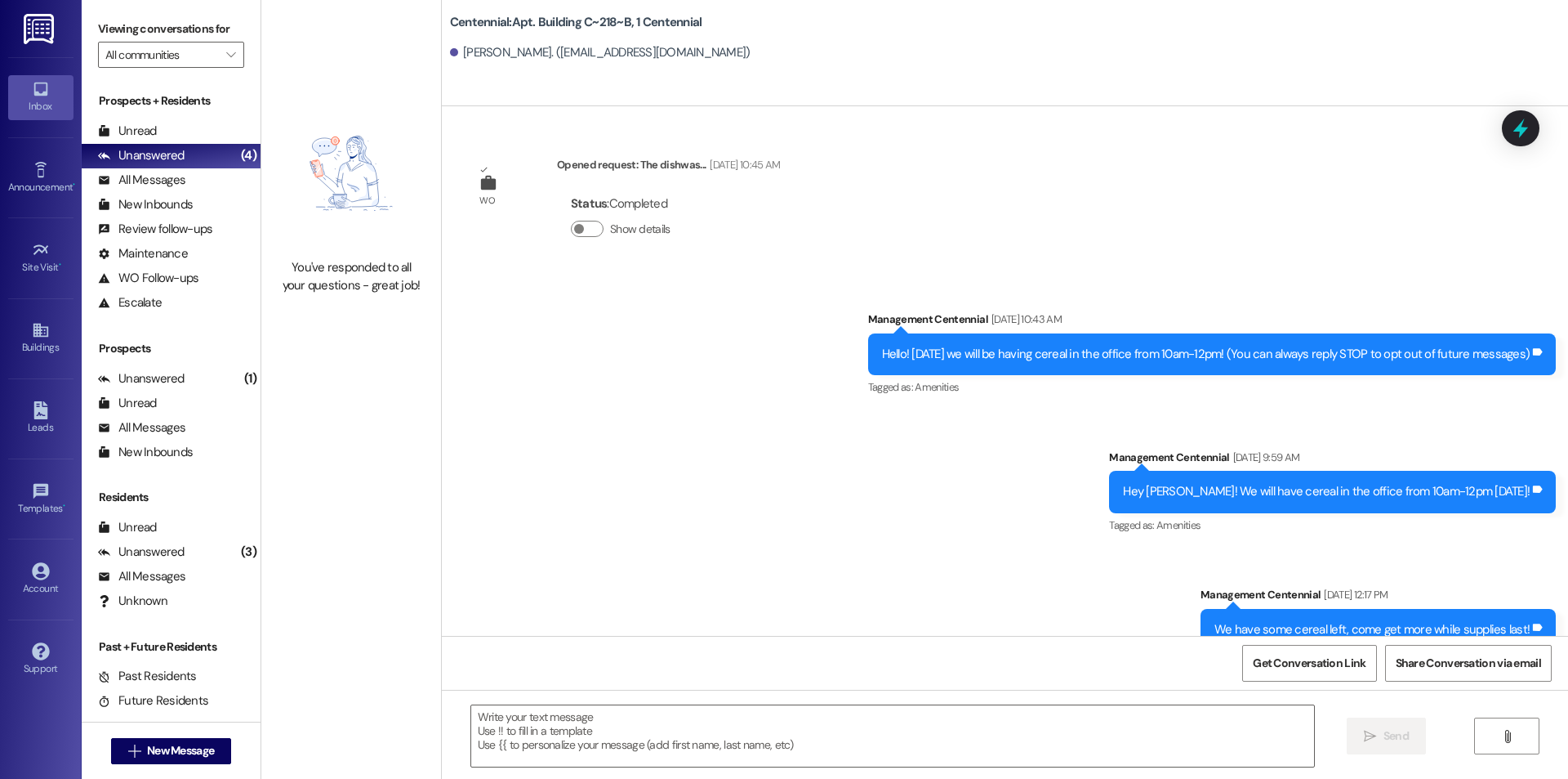
scroll to position [48986, 0]
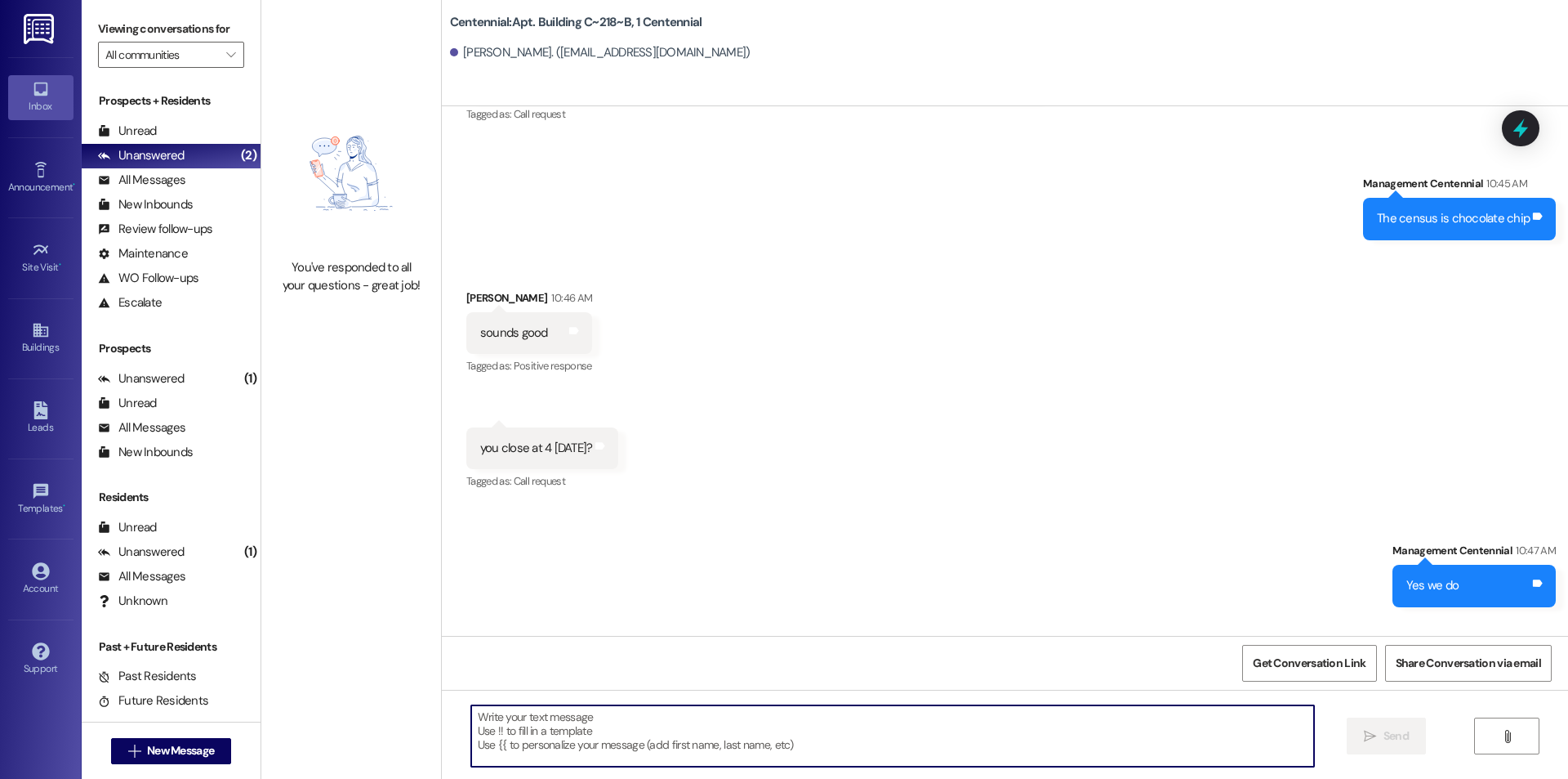
click at [710, 735] on textarea at bounding box center [893, 735] width 843 height 62
type textarea "Sounds good we are so excited to see you"
click at [194, 752] on span "New Message" at bounding box center [180, 750] width 67 height 17
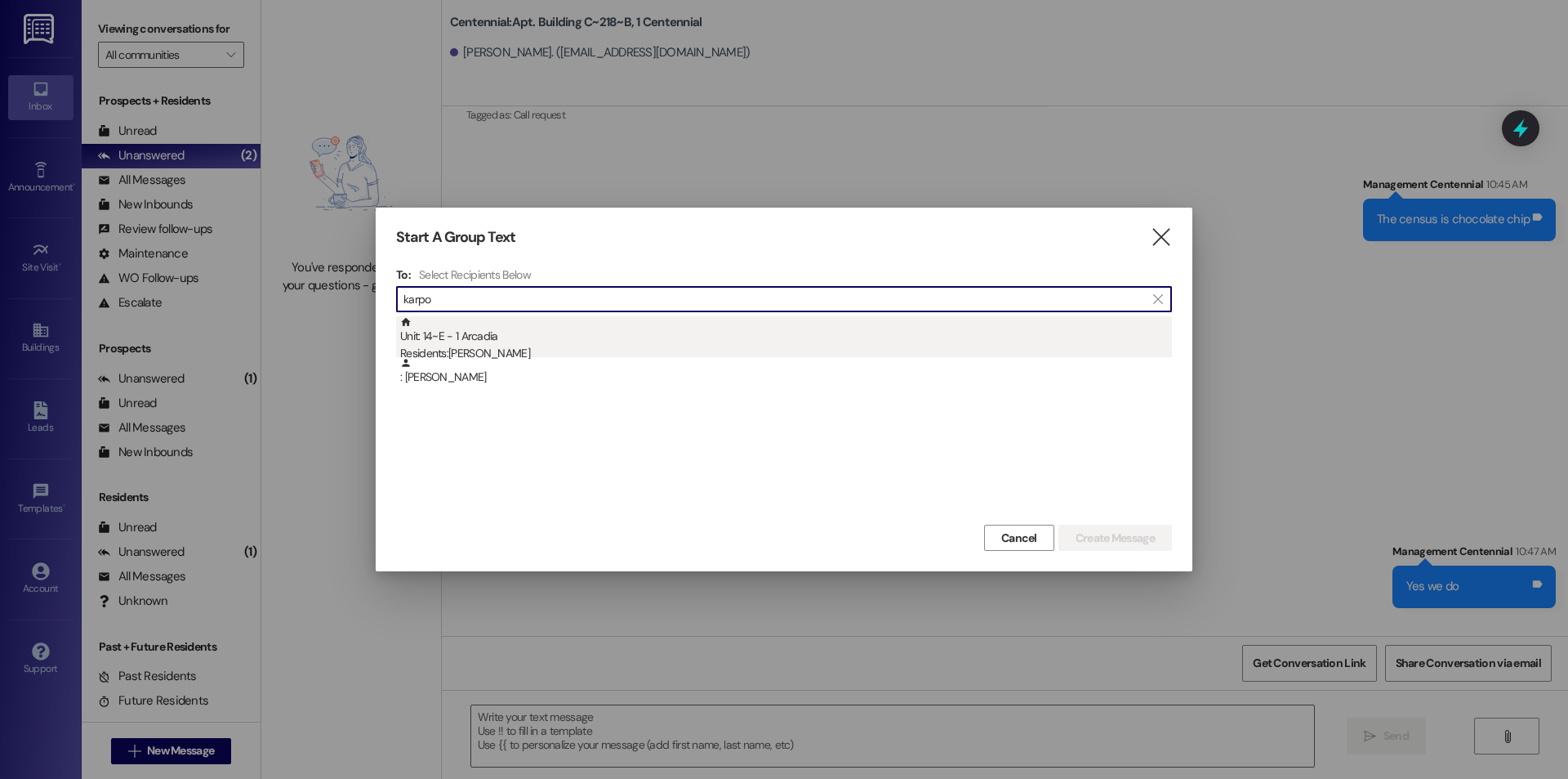
type input "karpo"
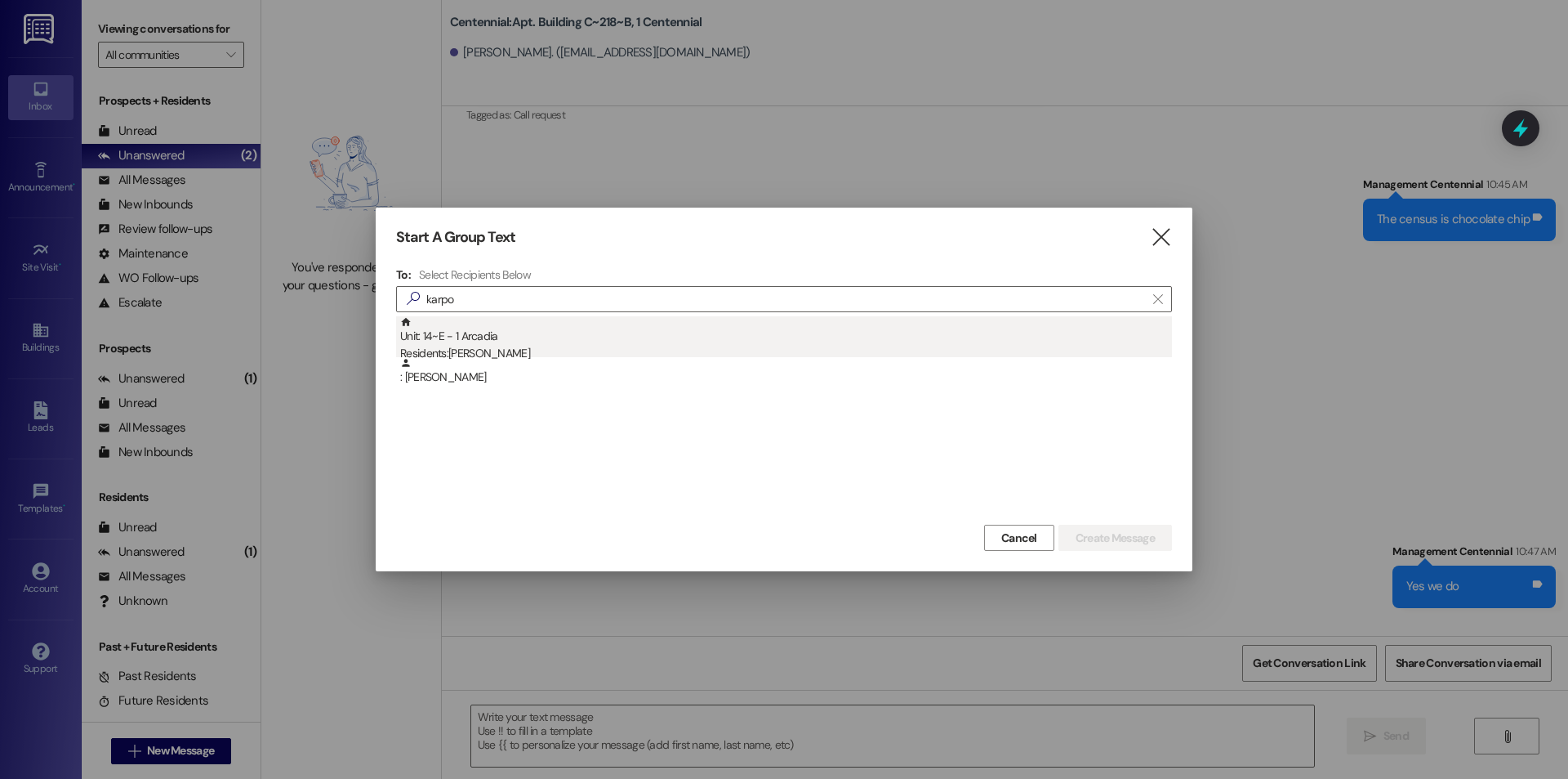
click at [505, 338] on div "Unit: 14~E - 1 Arcadia Residents: [DEMOGRAPHIC_DATA][PERSON_NAME]" at bounding box center [786, 340] width 772 height 46
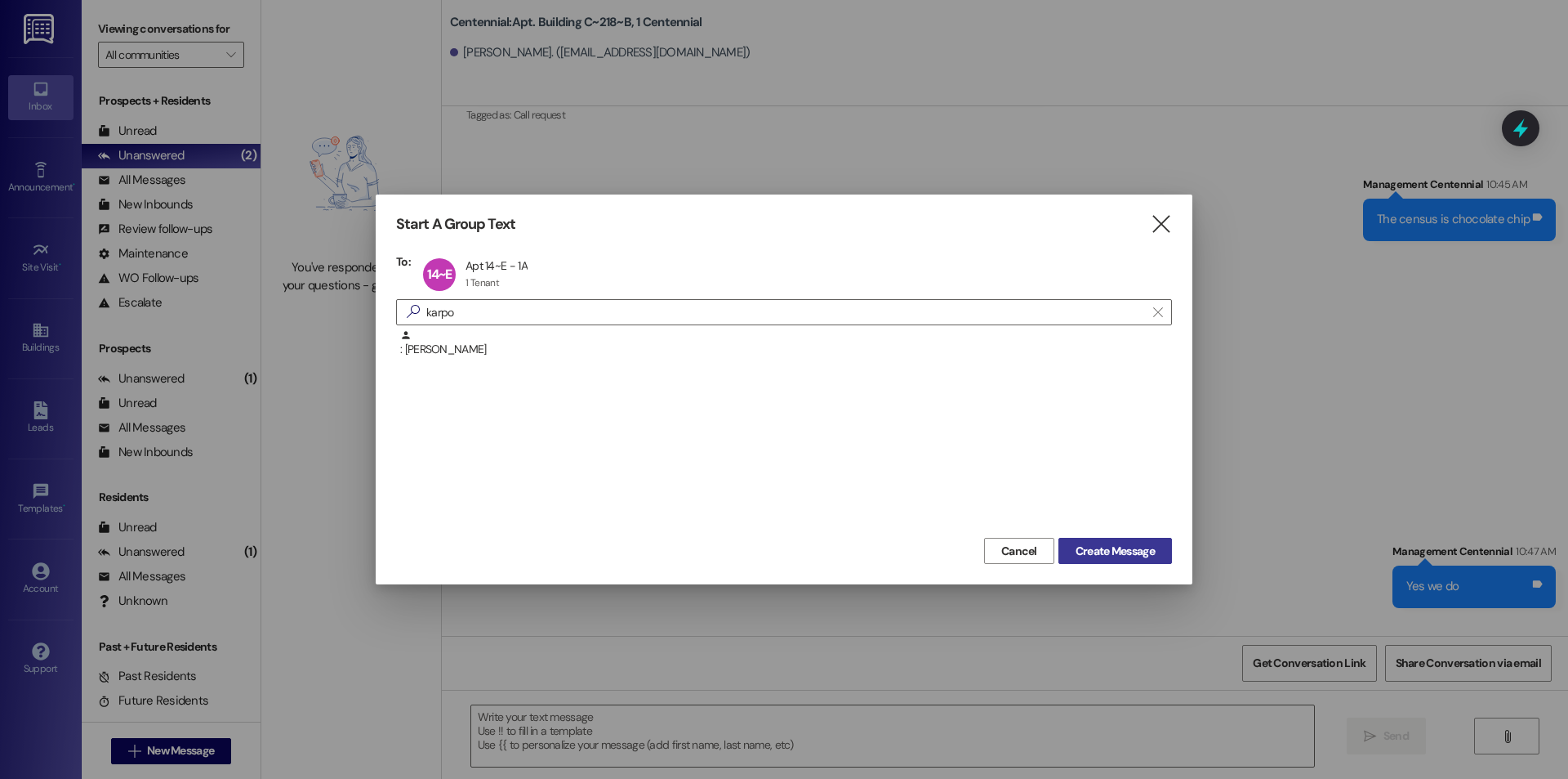
click at [1073, 545] on span "Create Message" at bounding box center [1115, 551] width 86 height 17
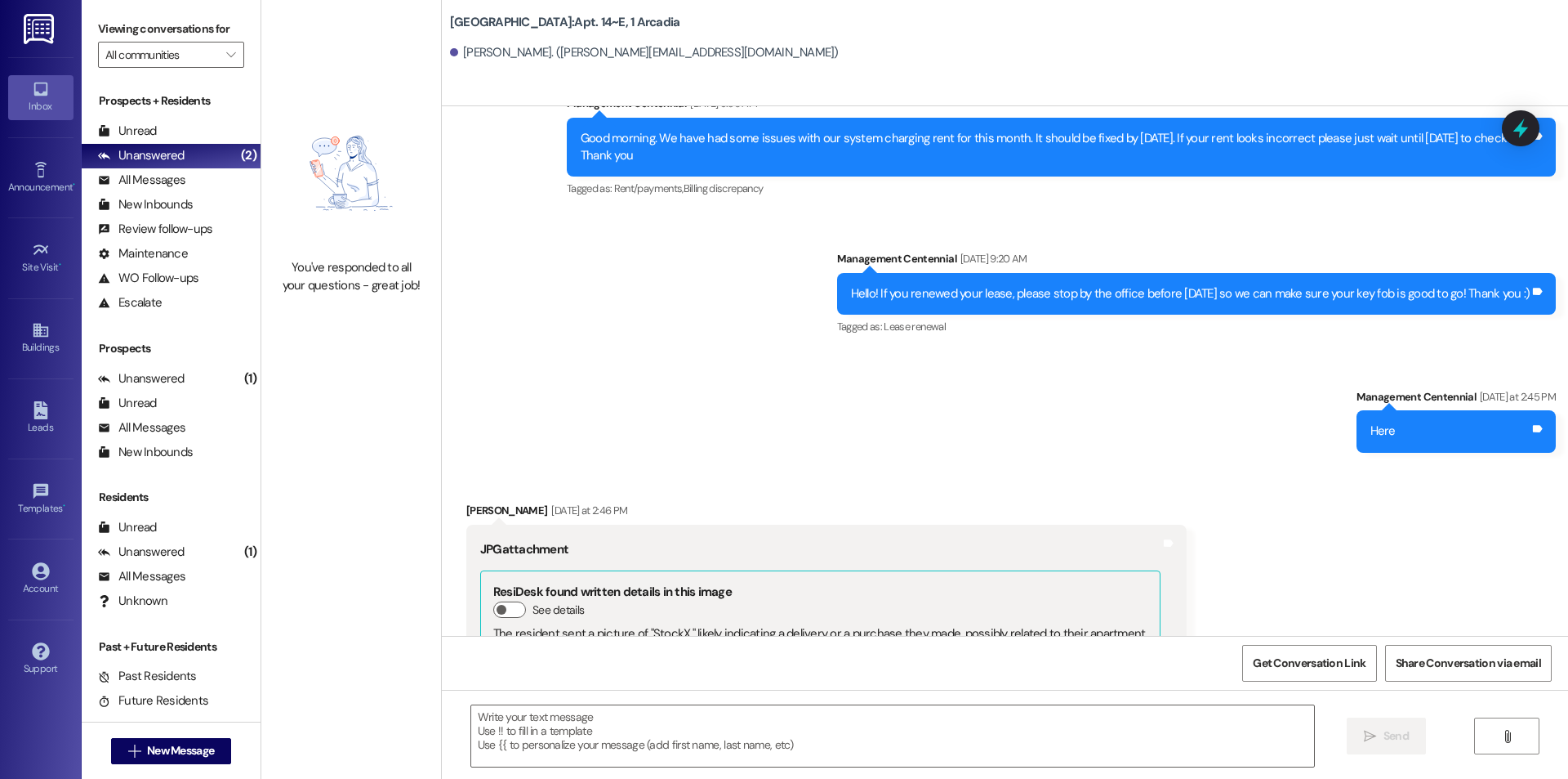
scroll to position [13960, 0]
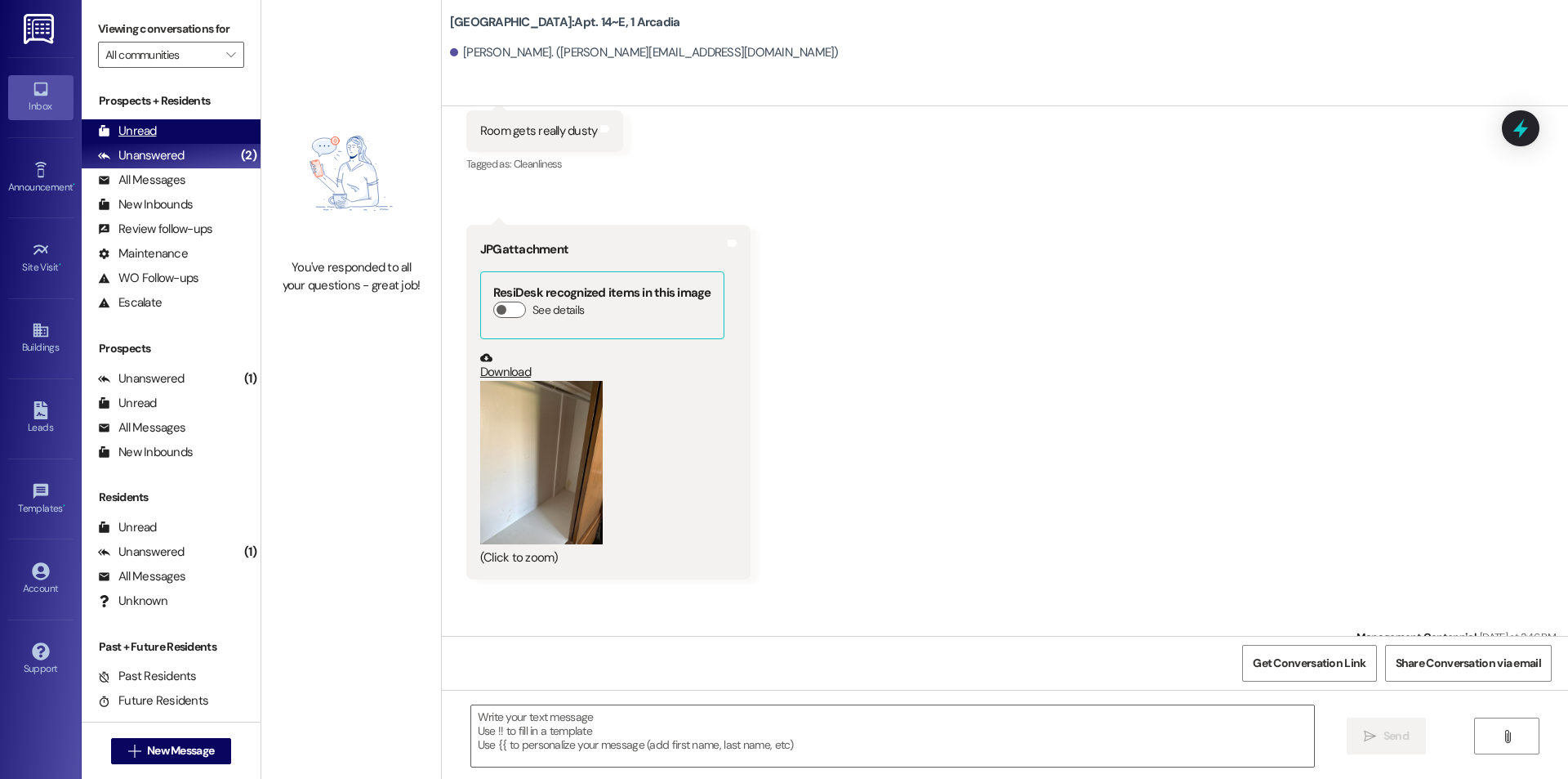
click at [214, 124] on div "Unread (0)" at bounding box center [171, 132] width 179 height 25
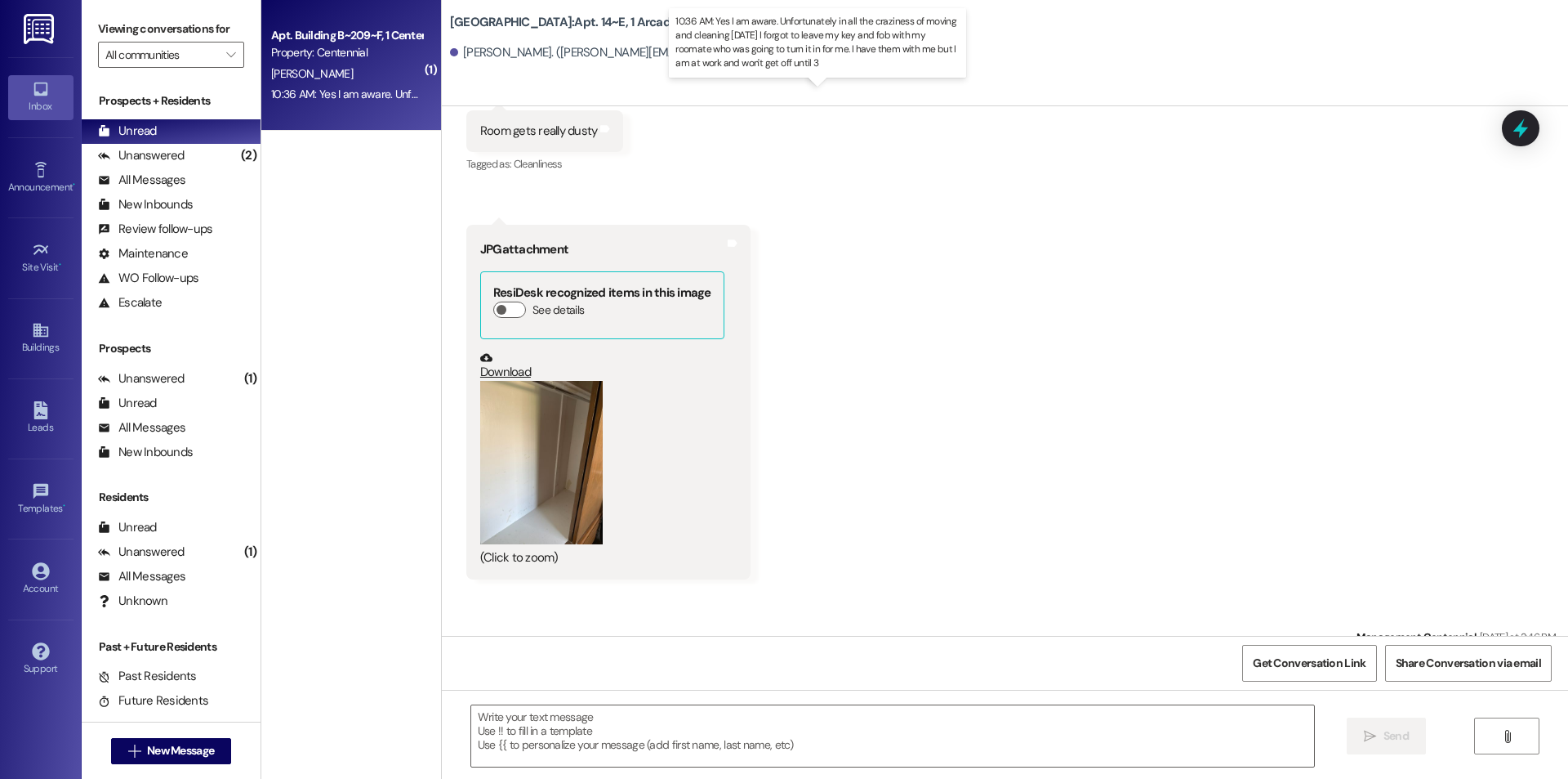
click at [340, 98] on div "10:36 AM: Yes I am aware. Unfortunately in all the craziness of moving and clea…" at bounding box center [825, 94] width 1108 height 15
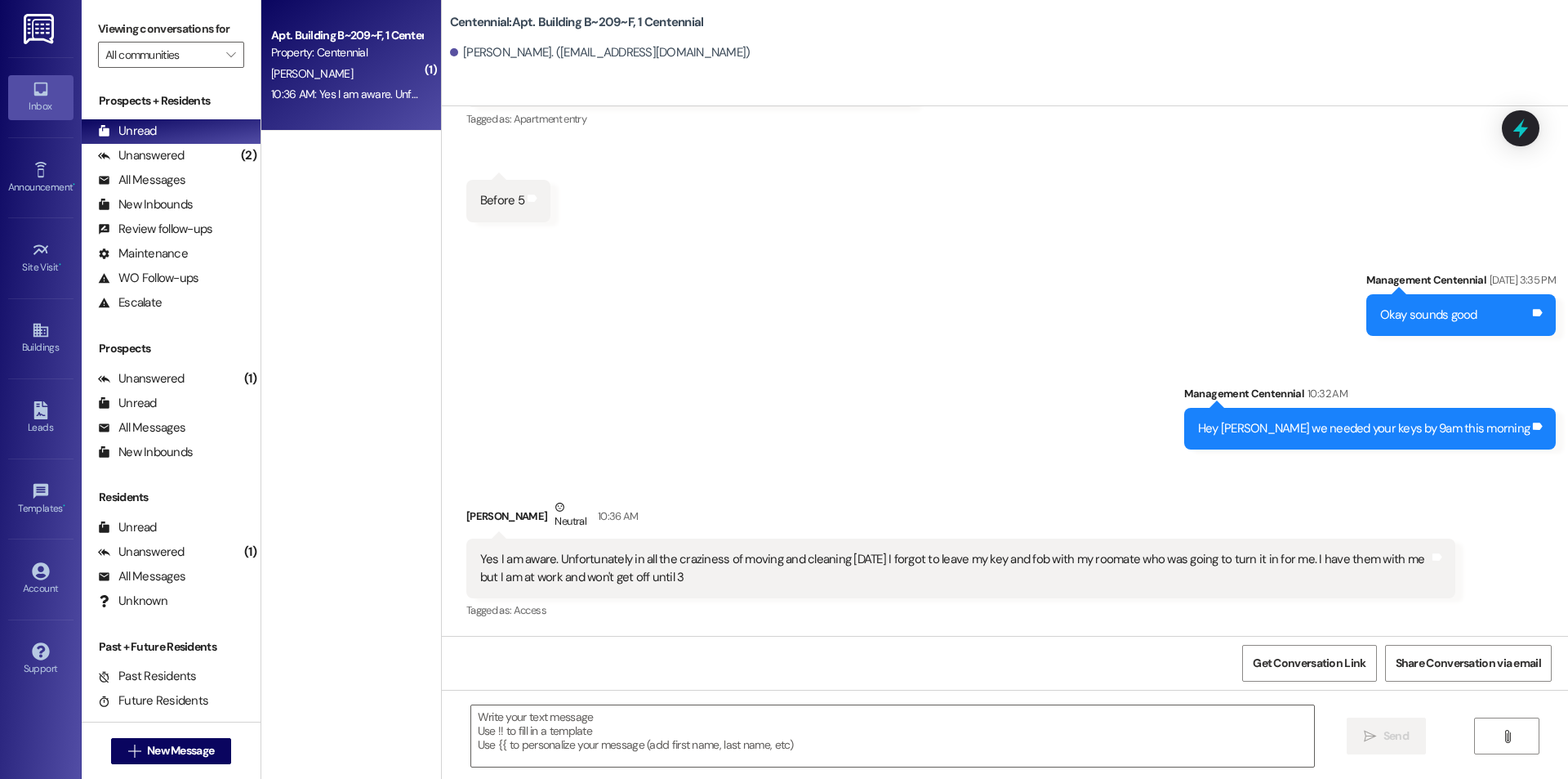
scroll to position [1024, 0]
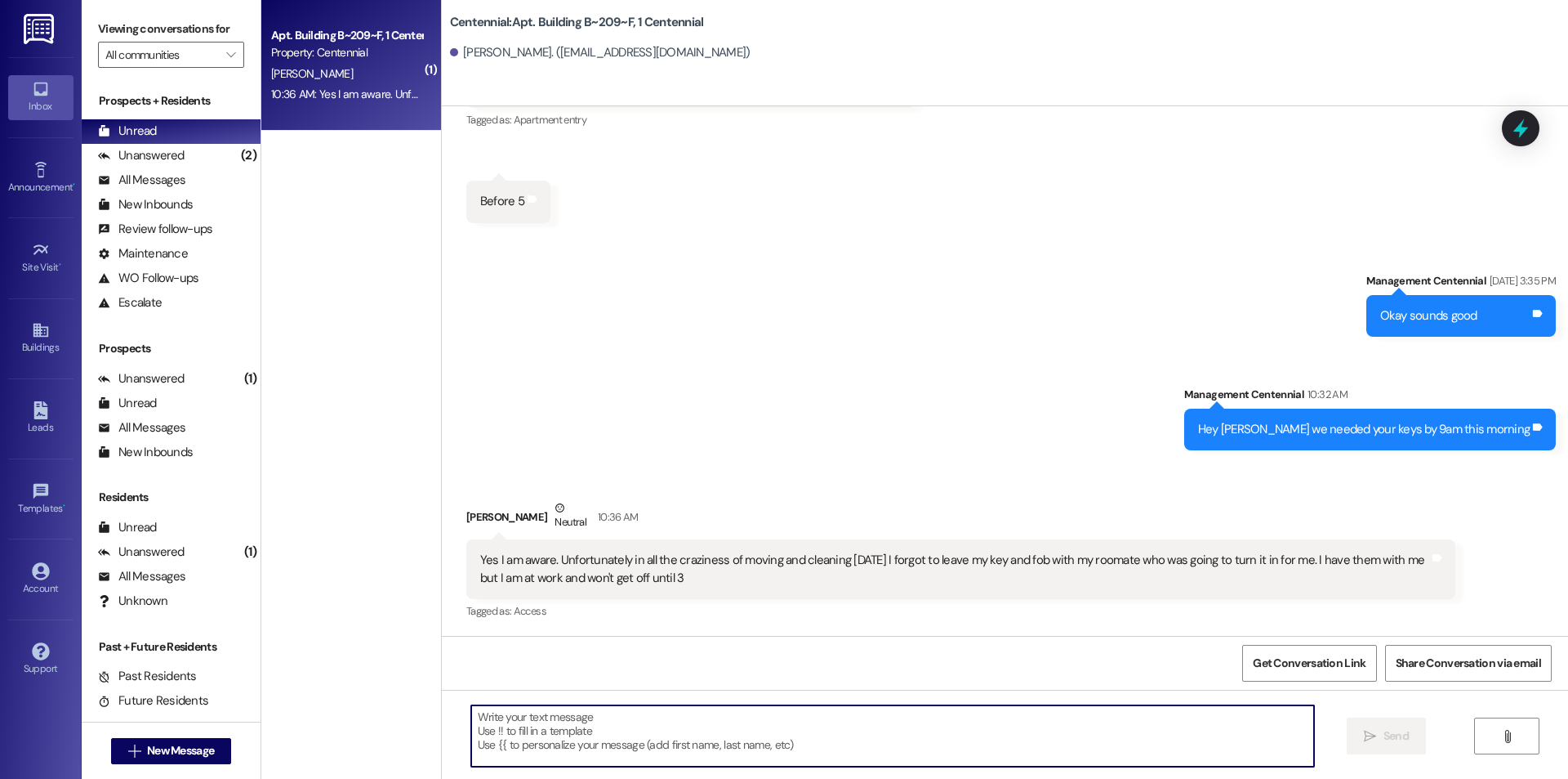
click at [648, 762] on textarea at bounding box center [893, 735] width 843 height 62
type textarea "Thanks for calling us!"
click at [204, 751] on span "New Message" at bounding box center [180, 750] width 67 height 17
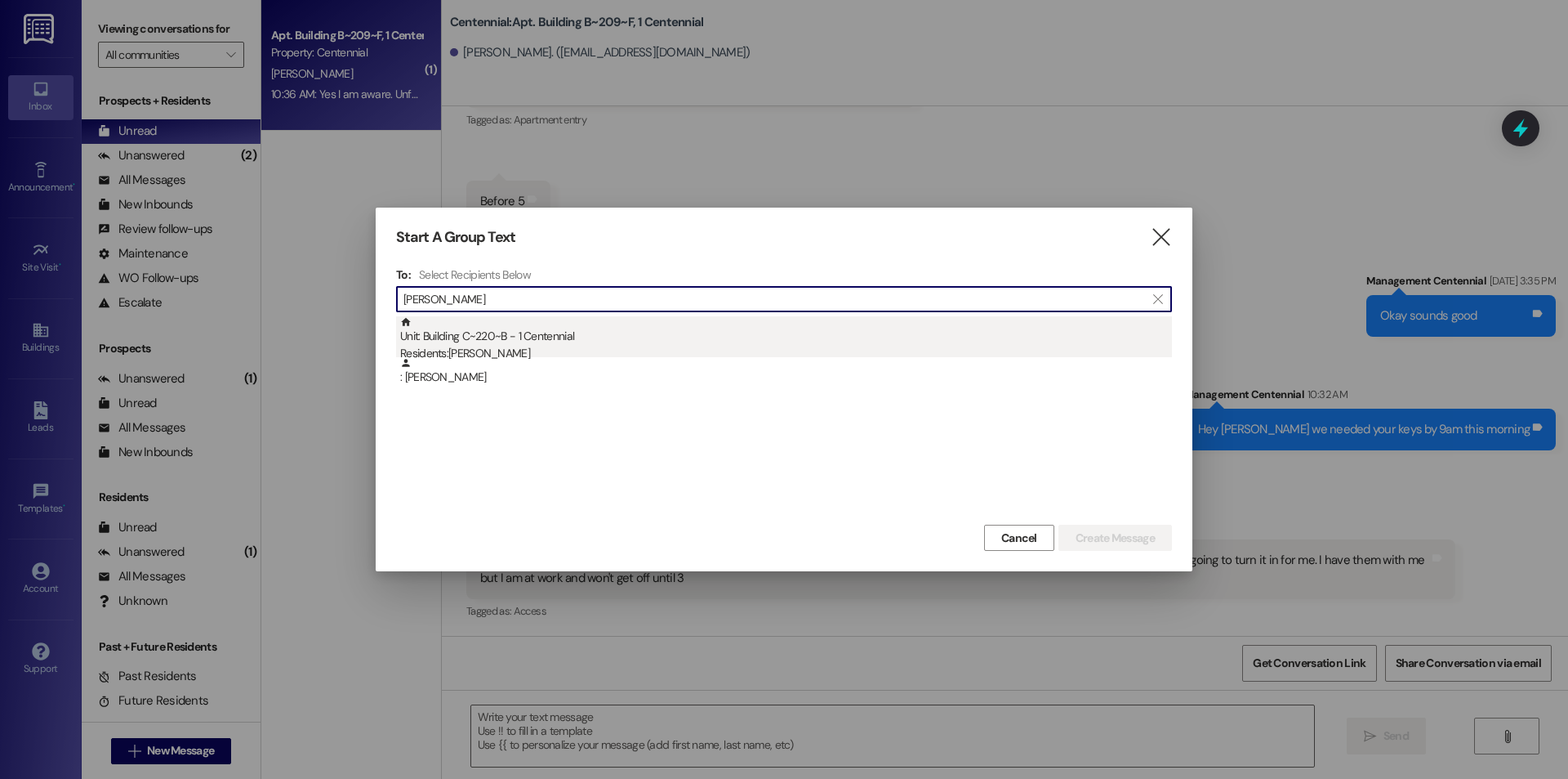
type input "[PERSON_NAME]"
click at [625, 339] on div "Unit: Building C~220~B - 1 Centennial Residents: [PERSON_NAME]" at bounding box center [786, 340] width 772 height 46
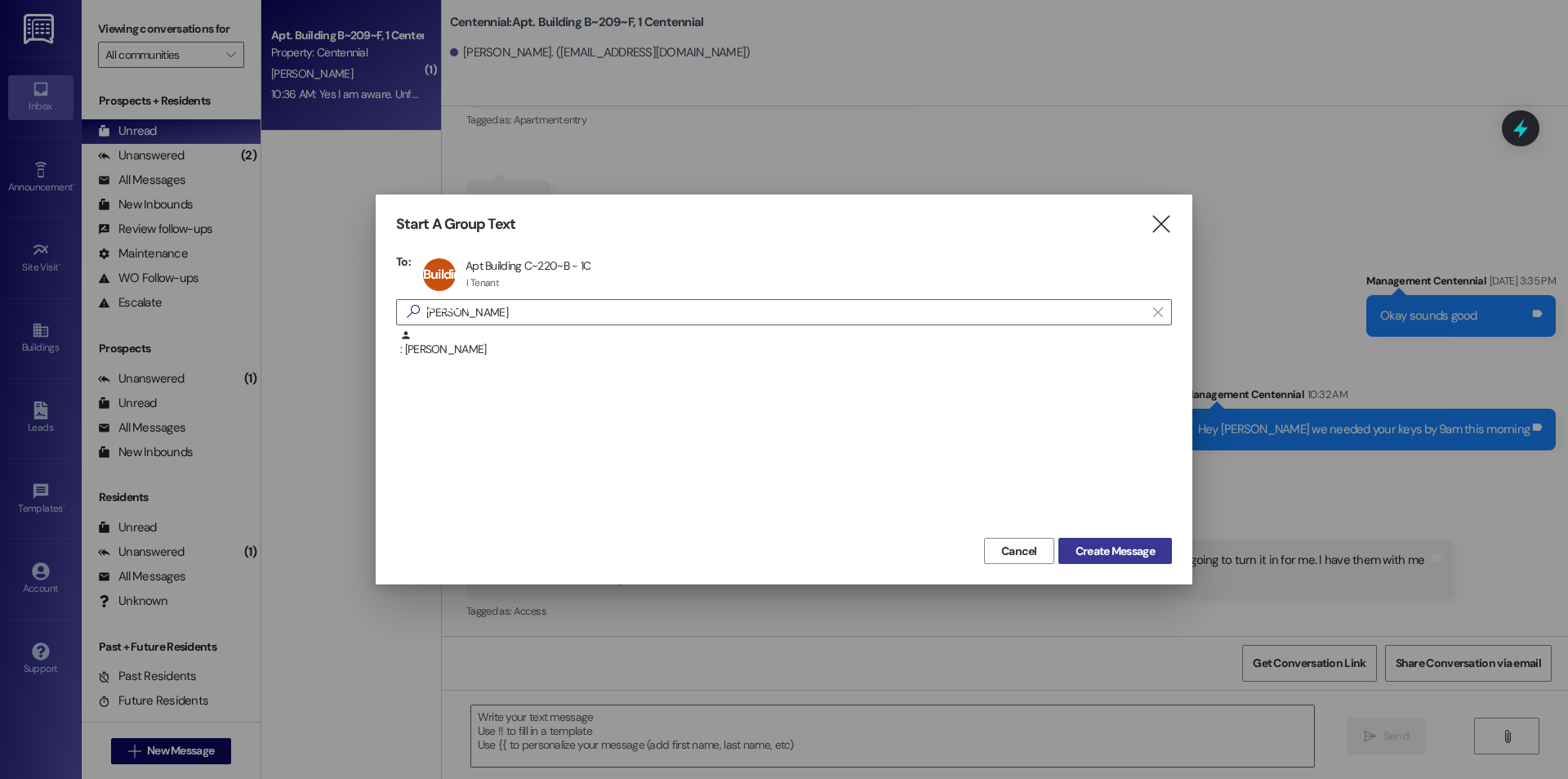
click at [1090, 545] on span "Create Message" at bounding box center [1115, 551] width 79 height 17
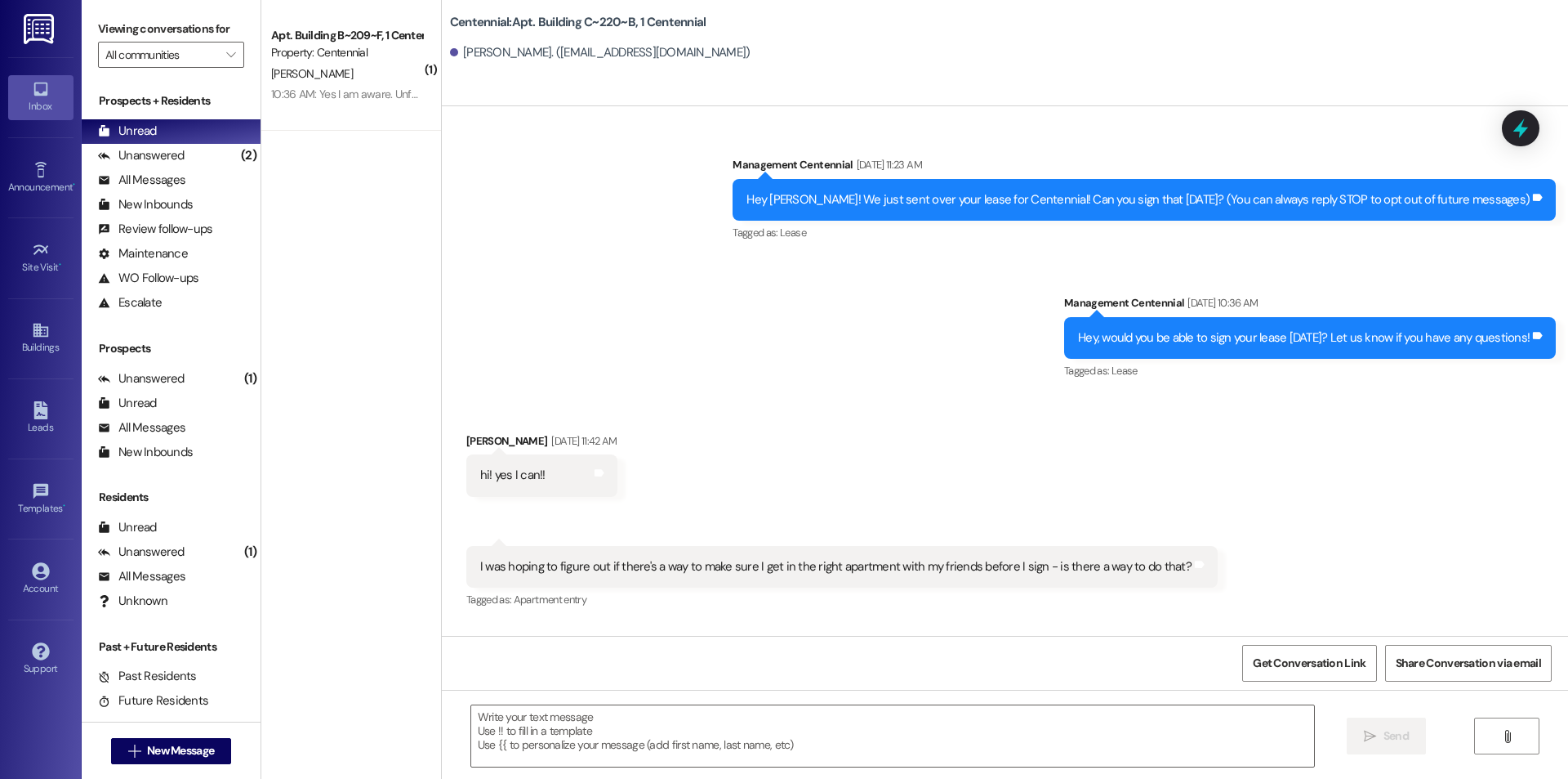
scroll to position [17730, 0]
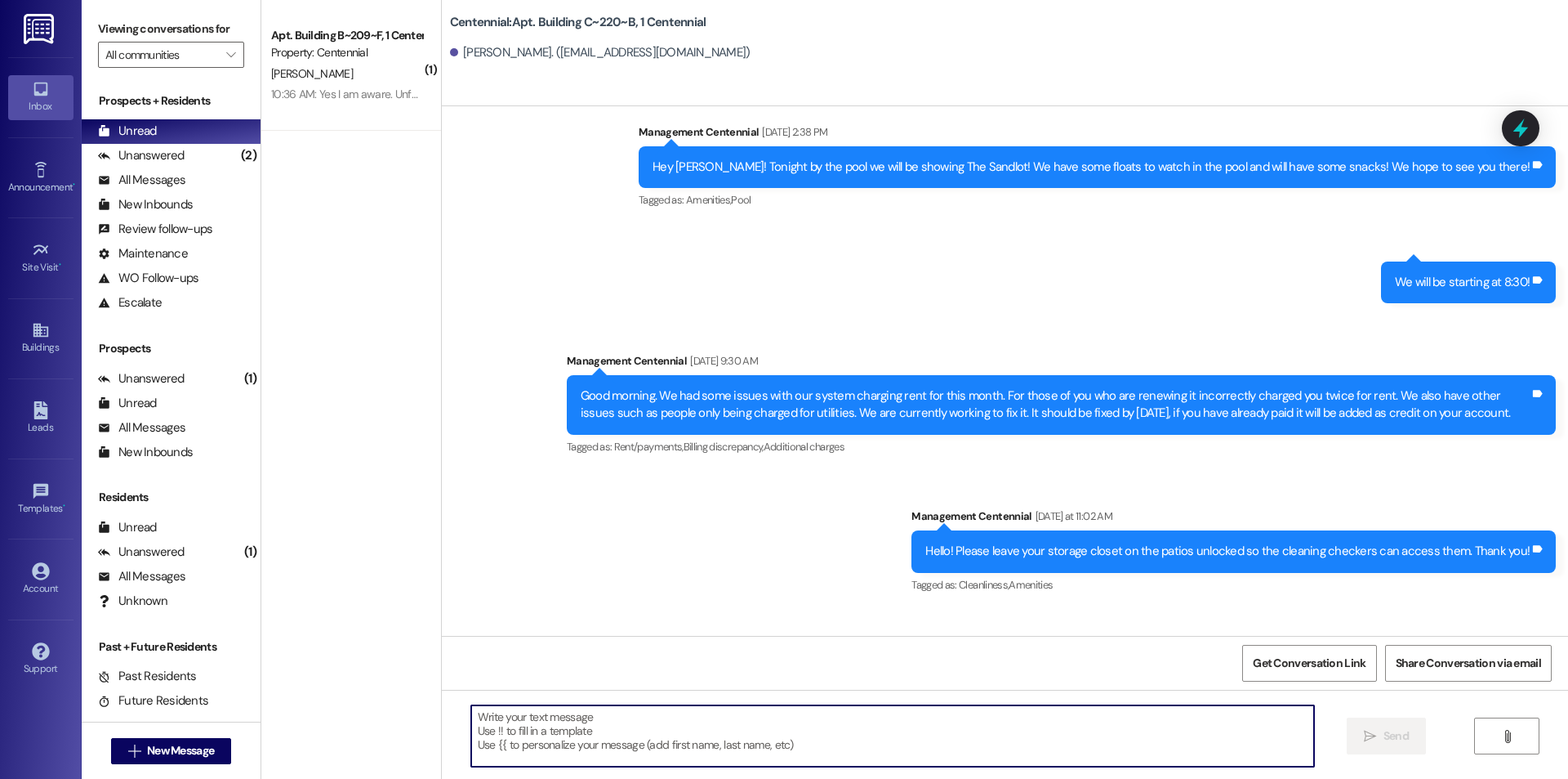
click at [880, 736] on textarea at bounding box center [893, 735] width 843 height 62
click at [205, 152] on div "Unanswered (2)" at bounding box center [171, 156] width 179 height 25
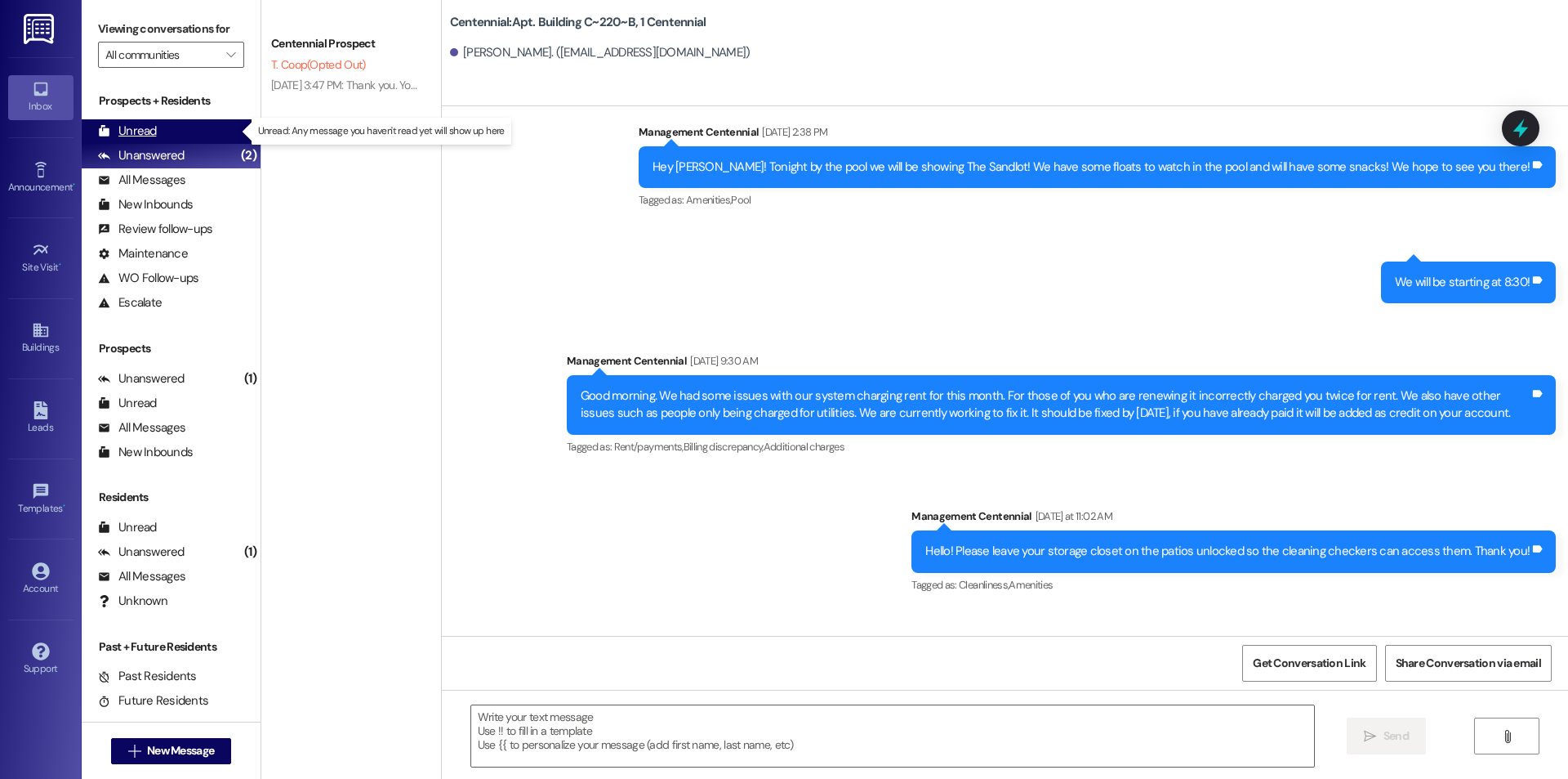
click at [204, 139] on div "Unread (0)" at bounding box center [171, 132] width 179 height 25
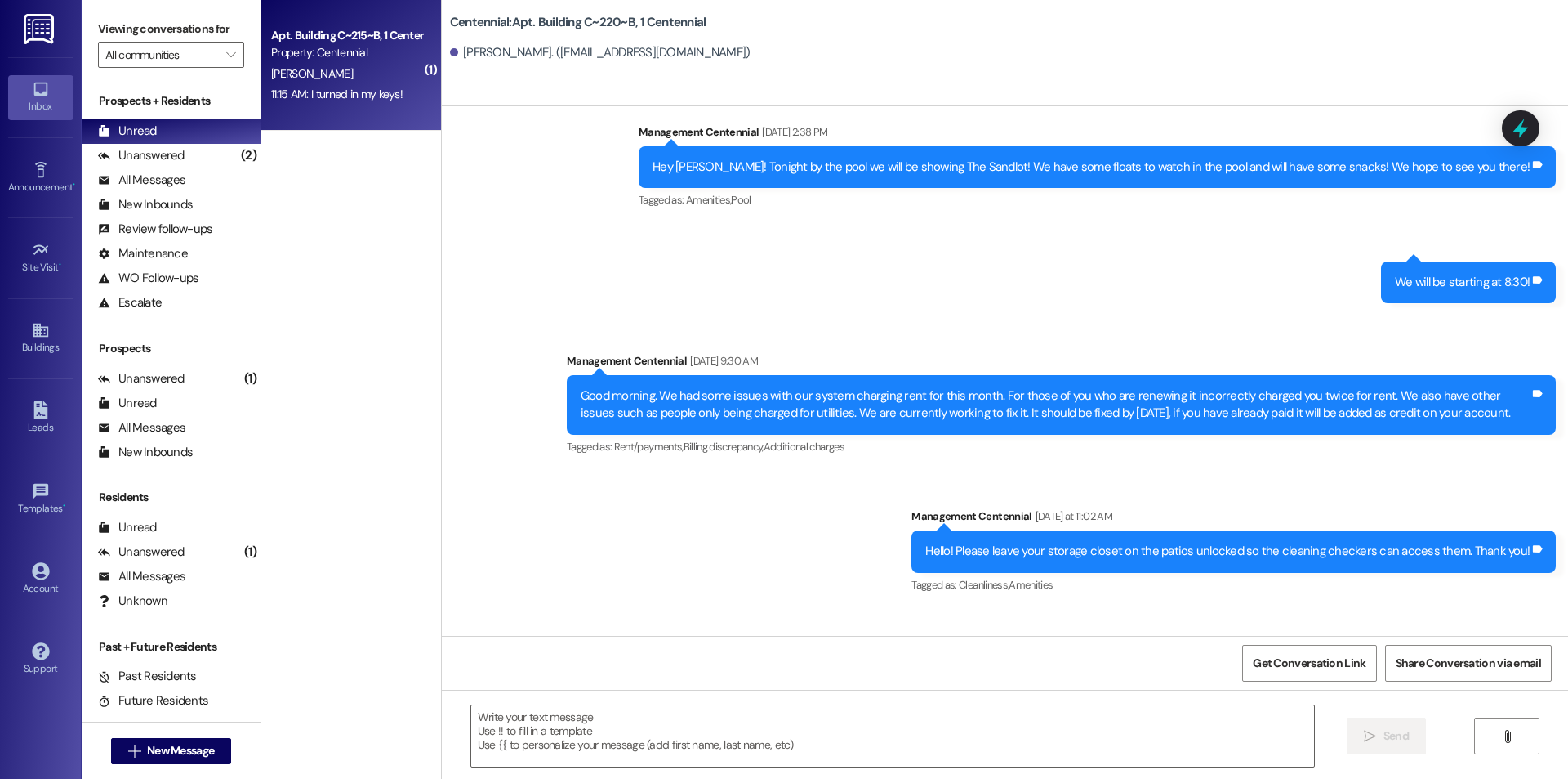
click at [375, 96] on div "11:15 AM: I turned in my keys! 11:15 AM: I turned in my keys!" at bounding box center [337, 94] width 132 height 15
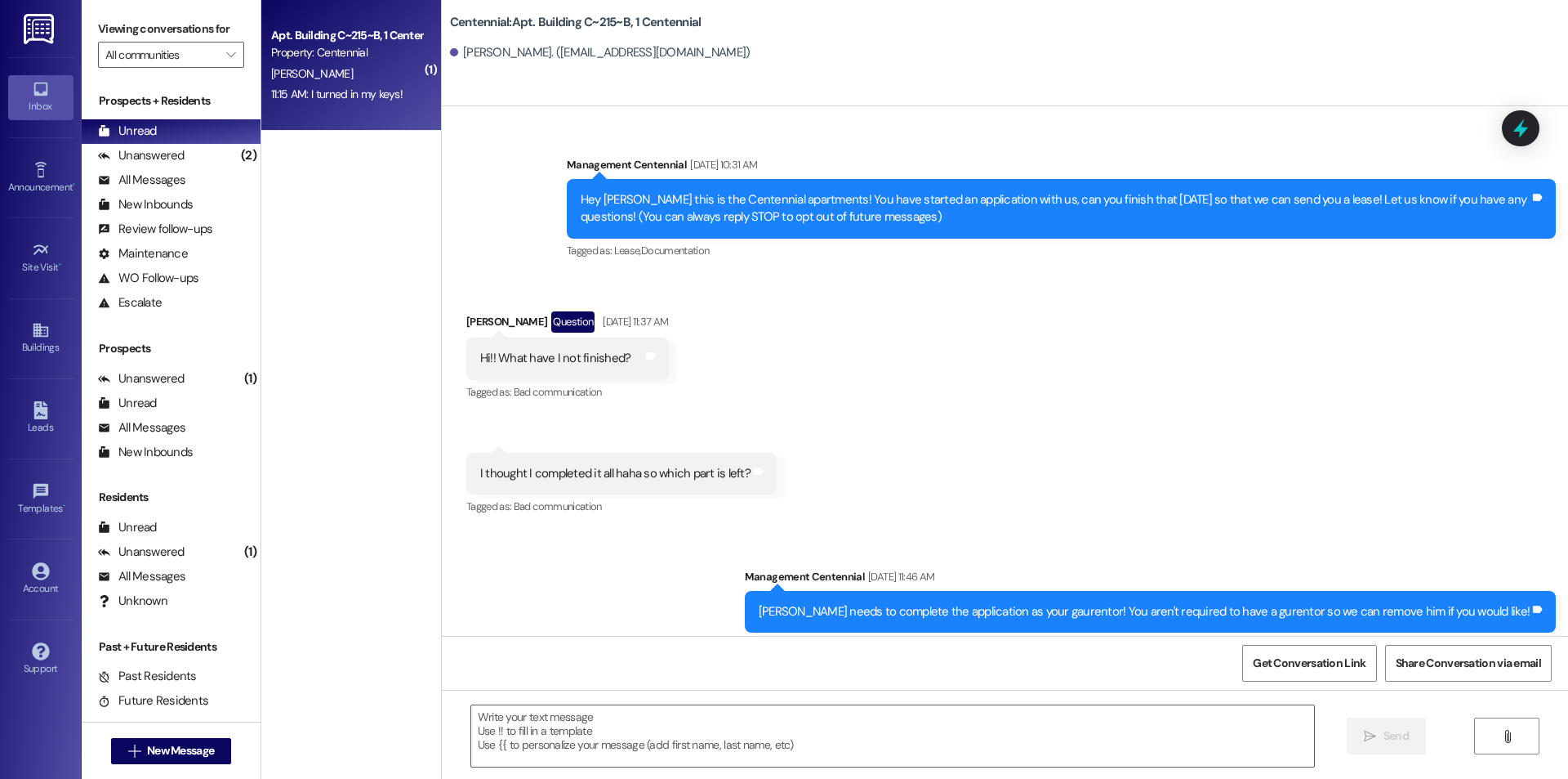
scroll to position [21023, 0]
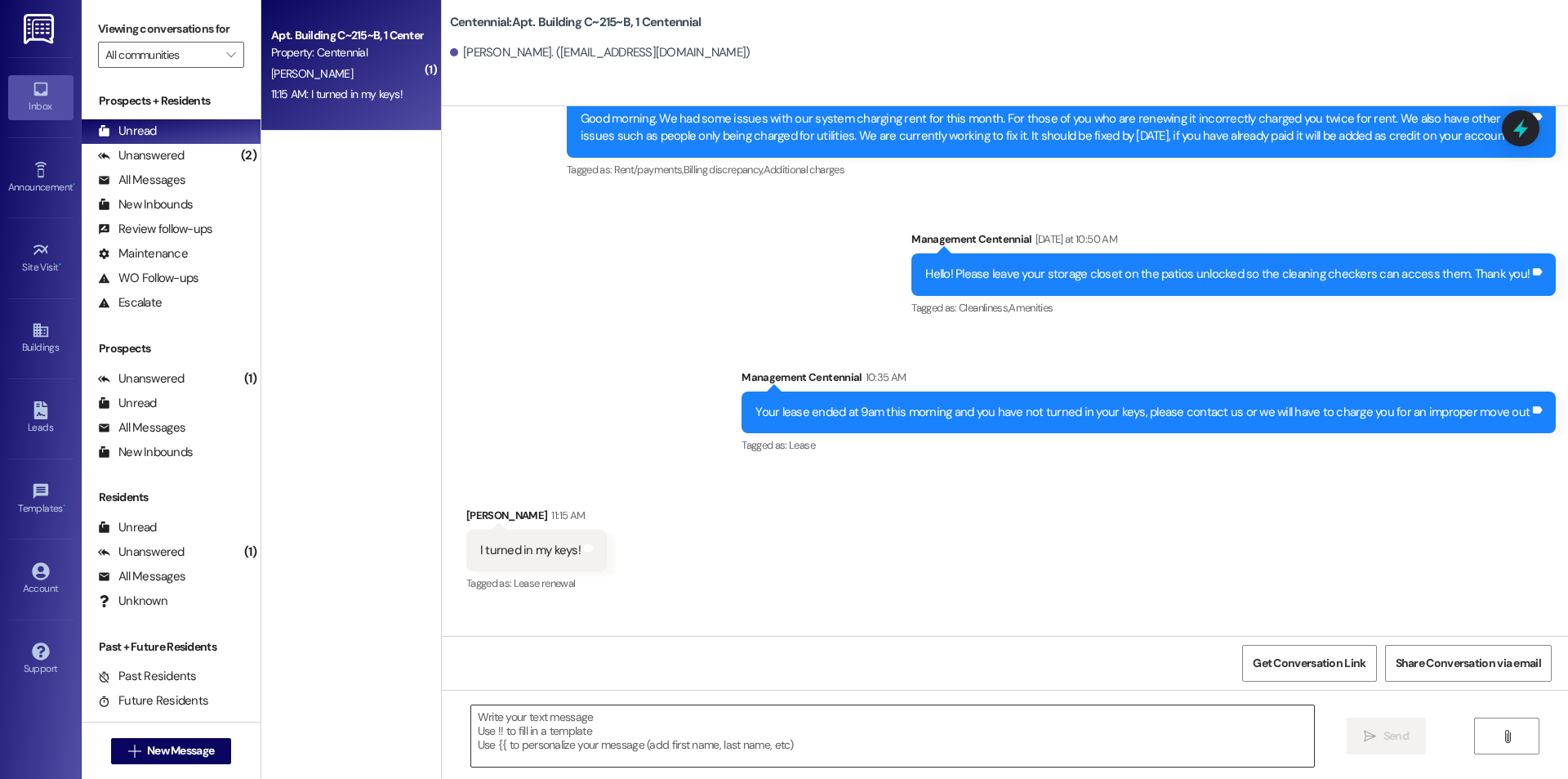
click at [675, 721] on textarea at bounding box center [893, 735] width 843 height 62
click at [801, 743] on textarea at bounding box center [893, 735] width 843 height 62
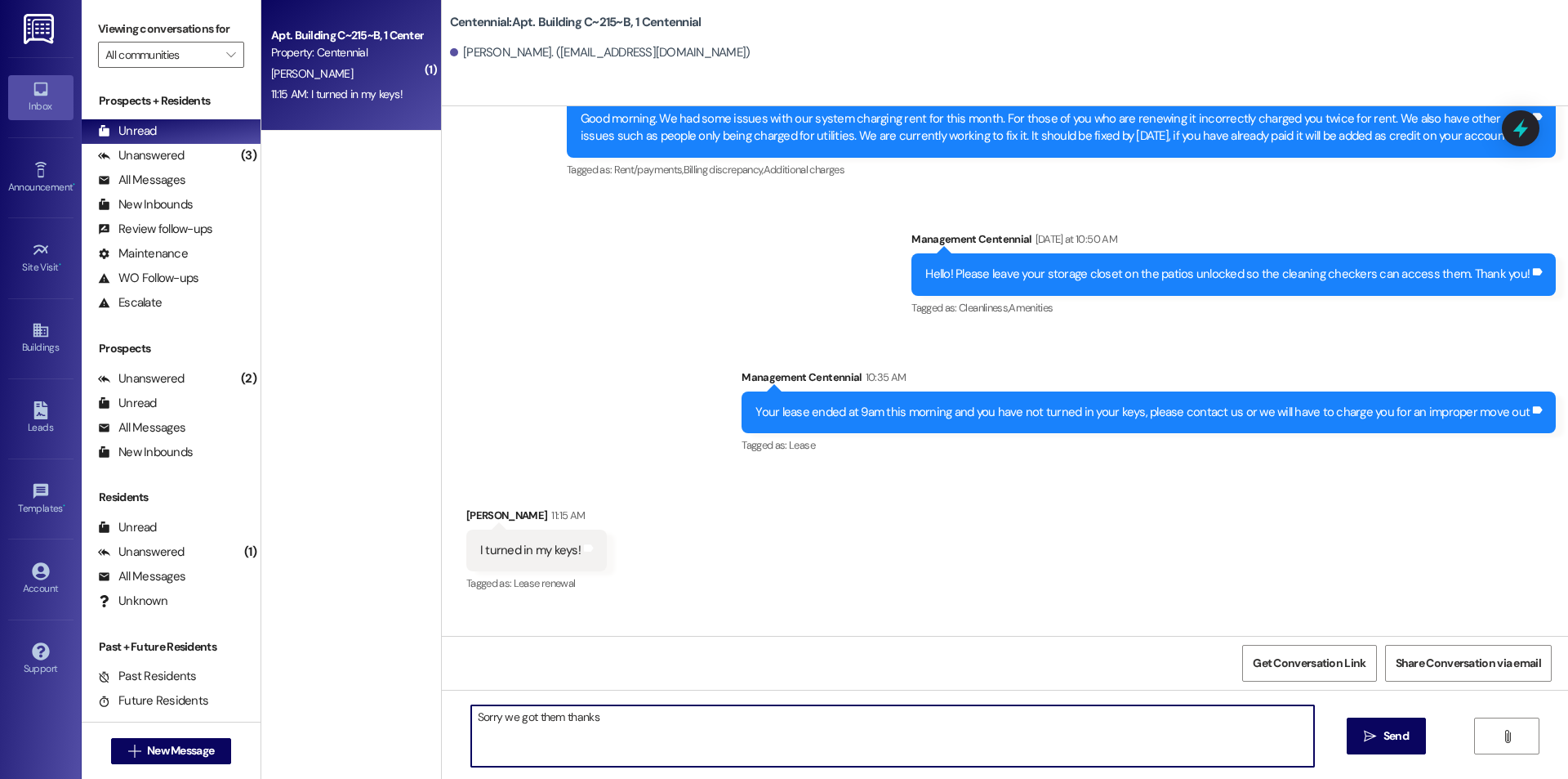
type textarea "Sorry we got them thanks!"
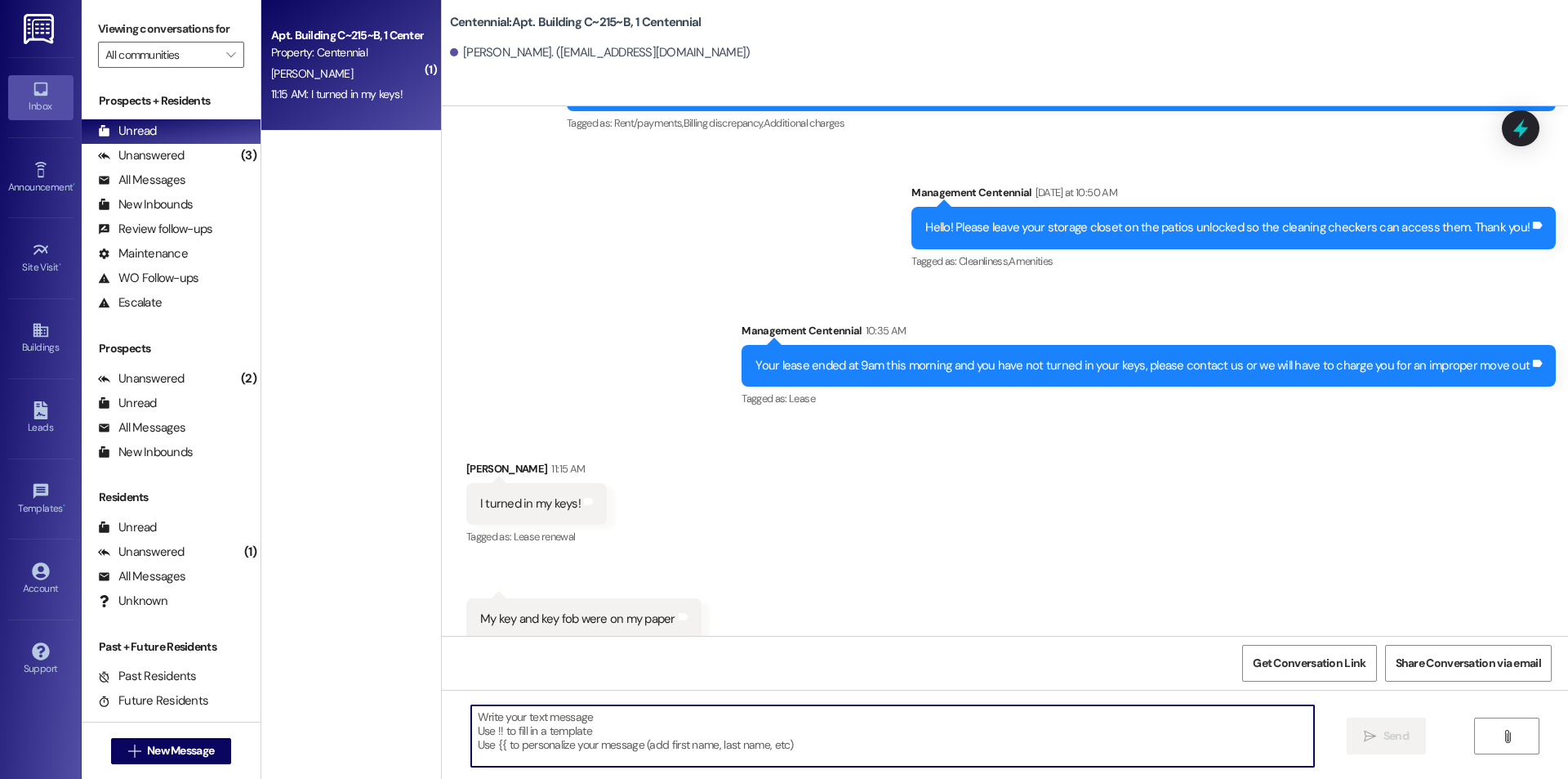
scroll to position [21138, 0]
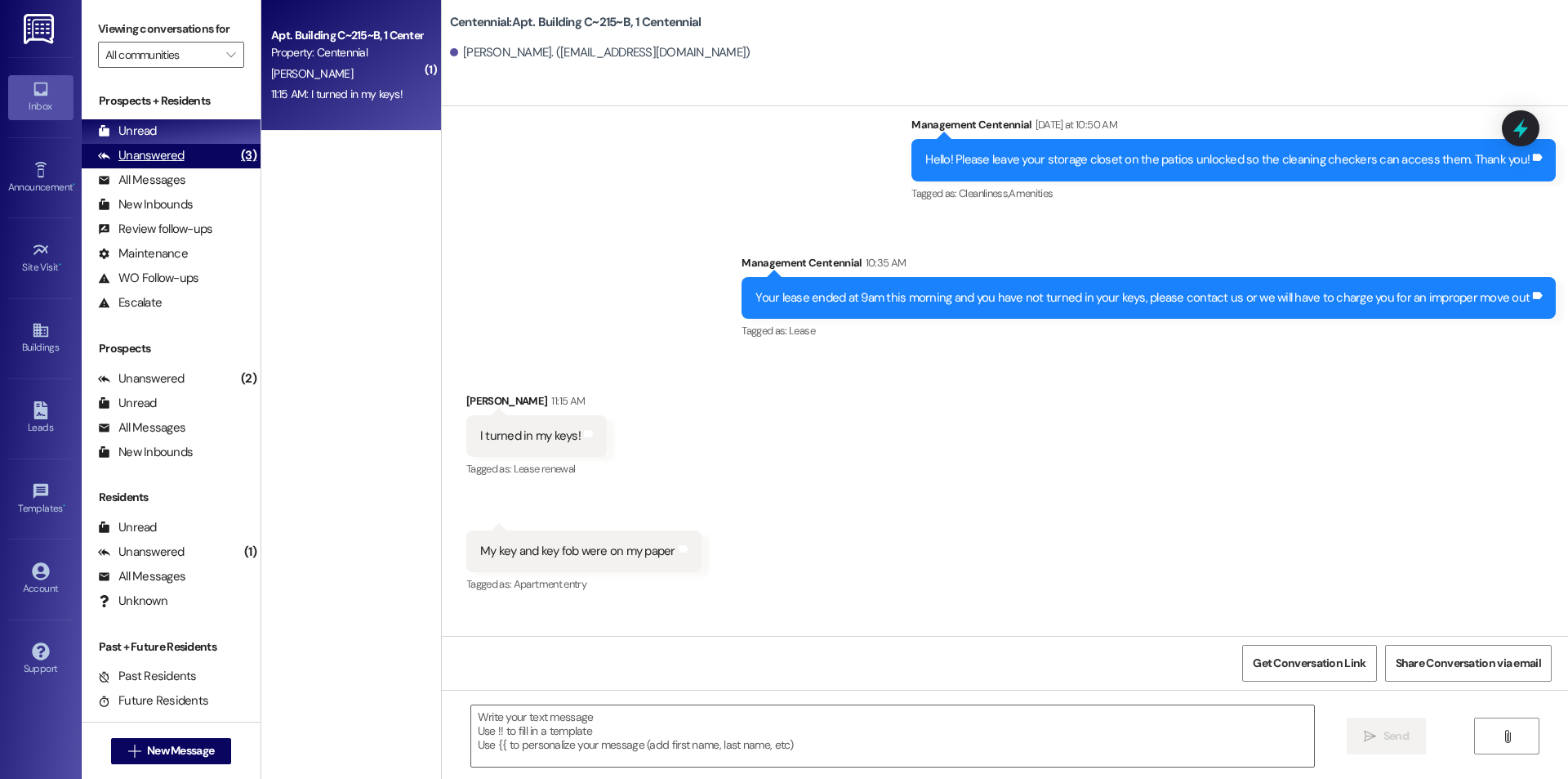
click at [237, 154] on div "(3)" at bounding box center [249, 155] width 24 height 25
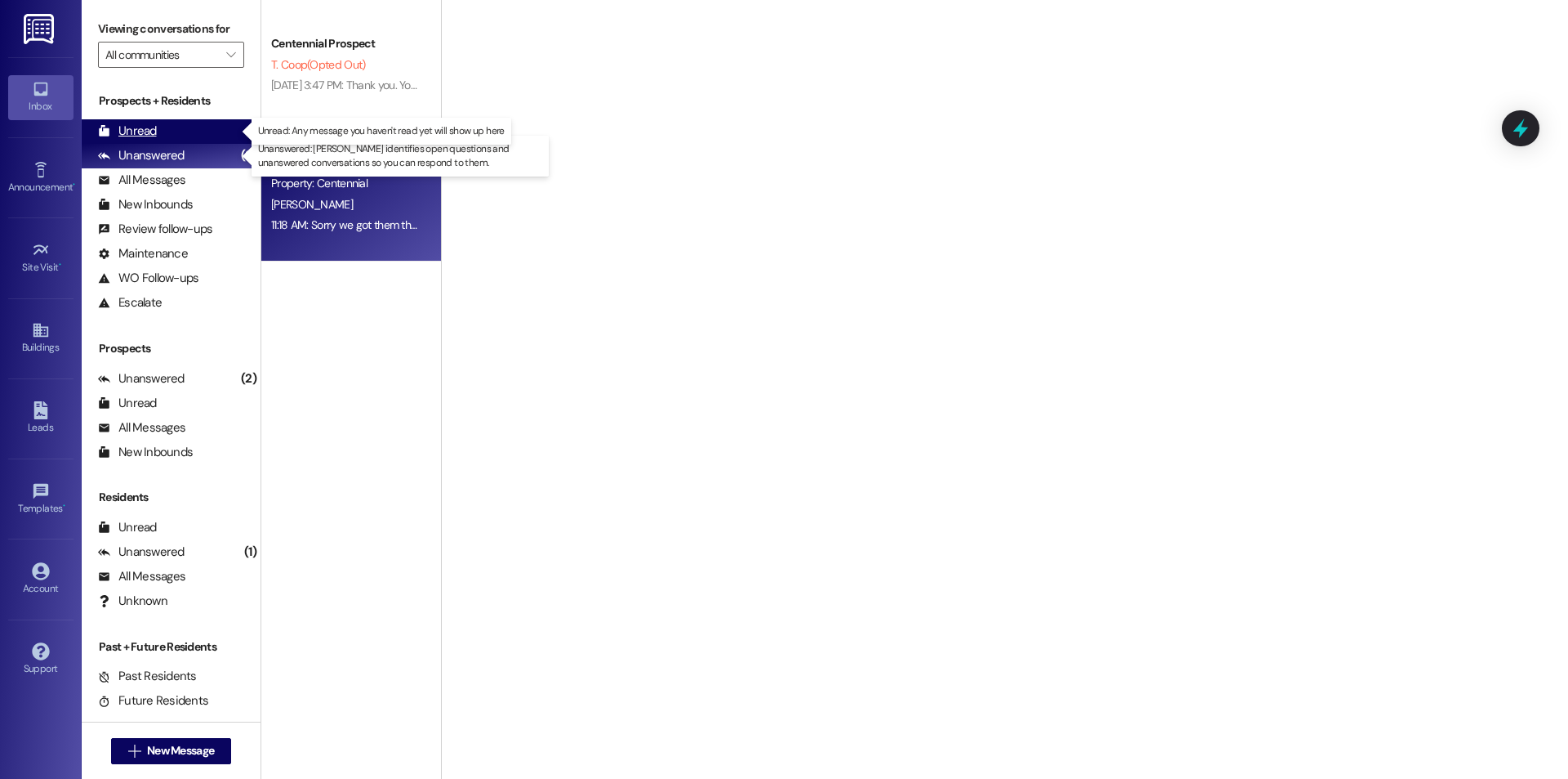
click at [227, 132] on div "Unread (0)" at bounding box center [171, 132] width 179 height 25
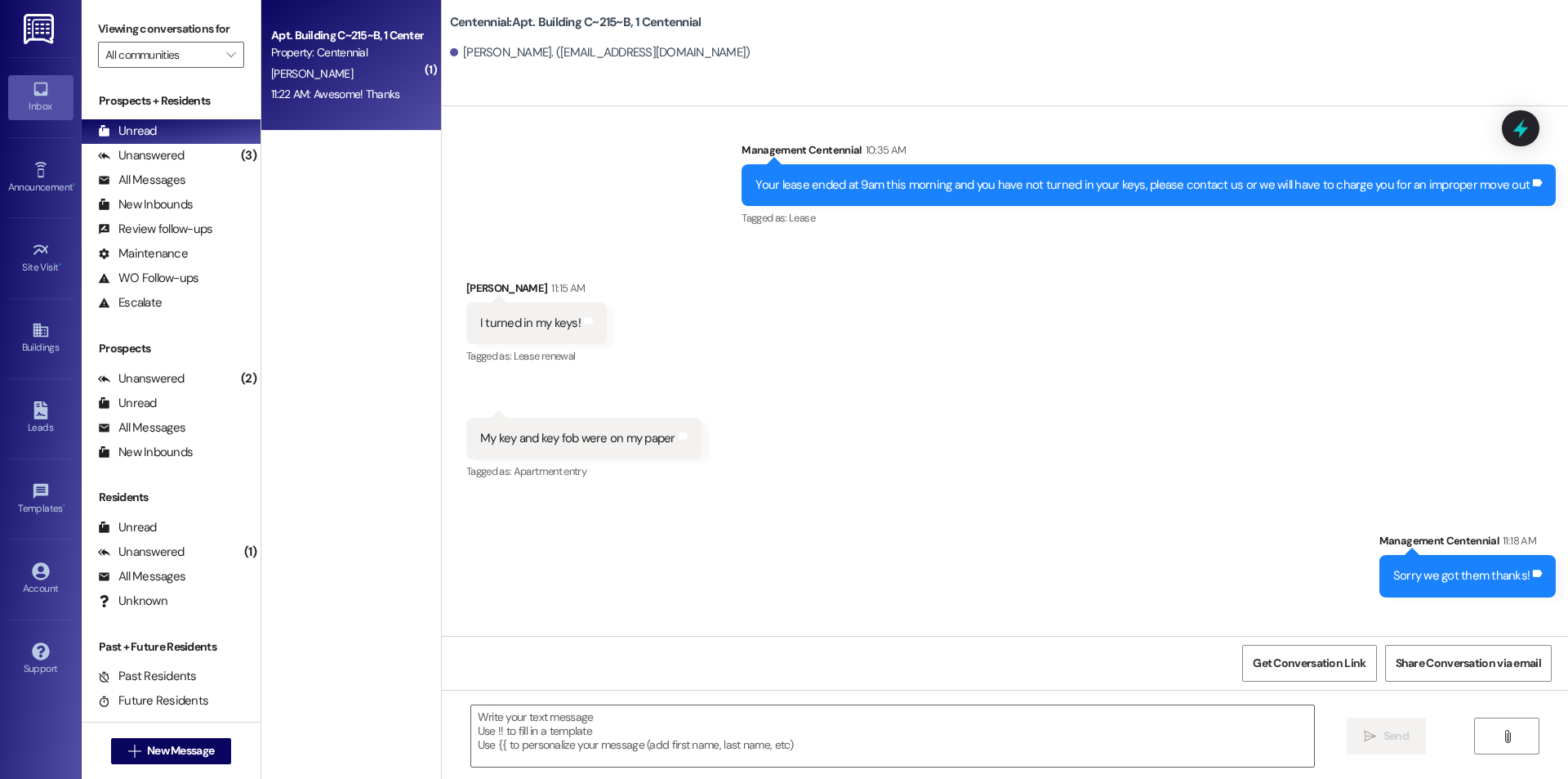
scroll to position [21251, 0]
click at [766, 760] on textarea at bounding box center [893, 735] width 843 height 62
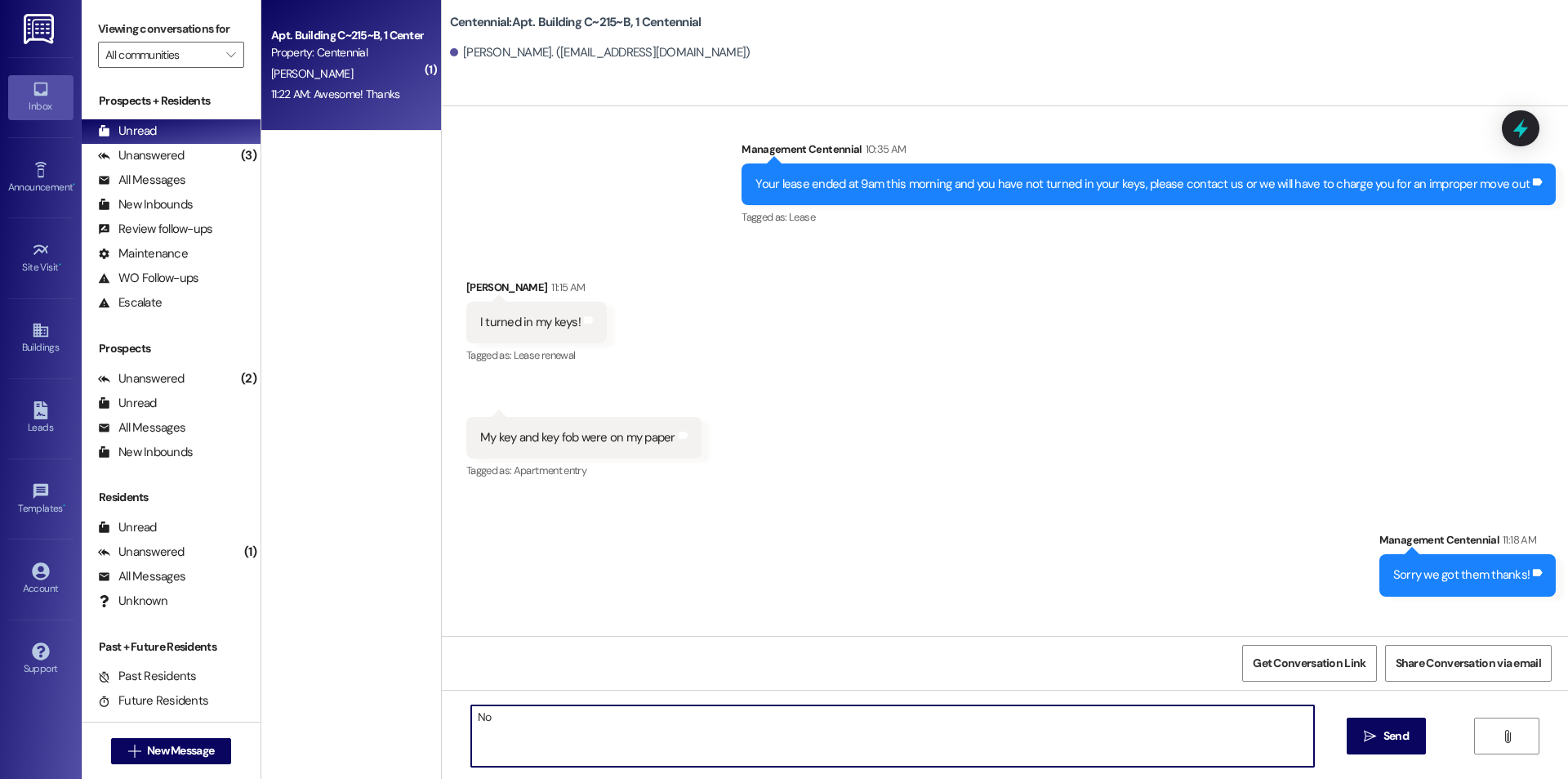
type textarea "N"
type textarea "Of course"
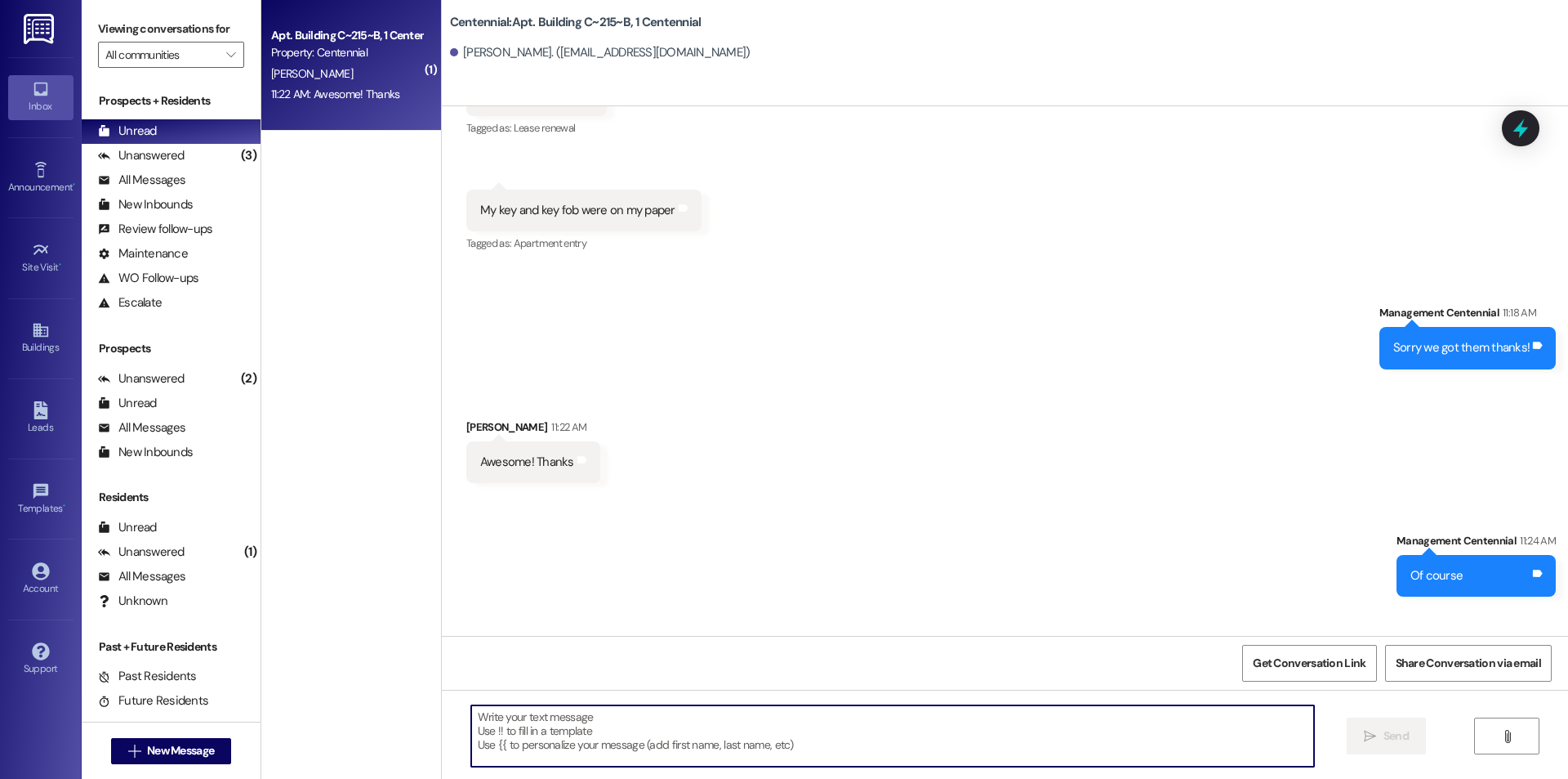
scroll to position [21480, 0]
click at [1049, 734] on textarea at bounding box center [893, 735] width 843 height 62
type textarea "Just you!"
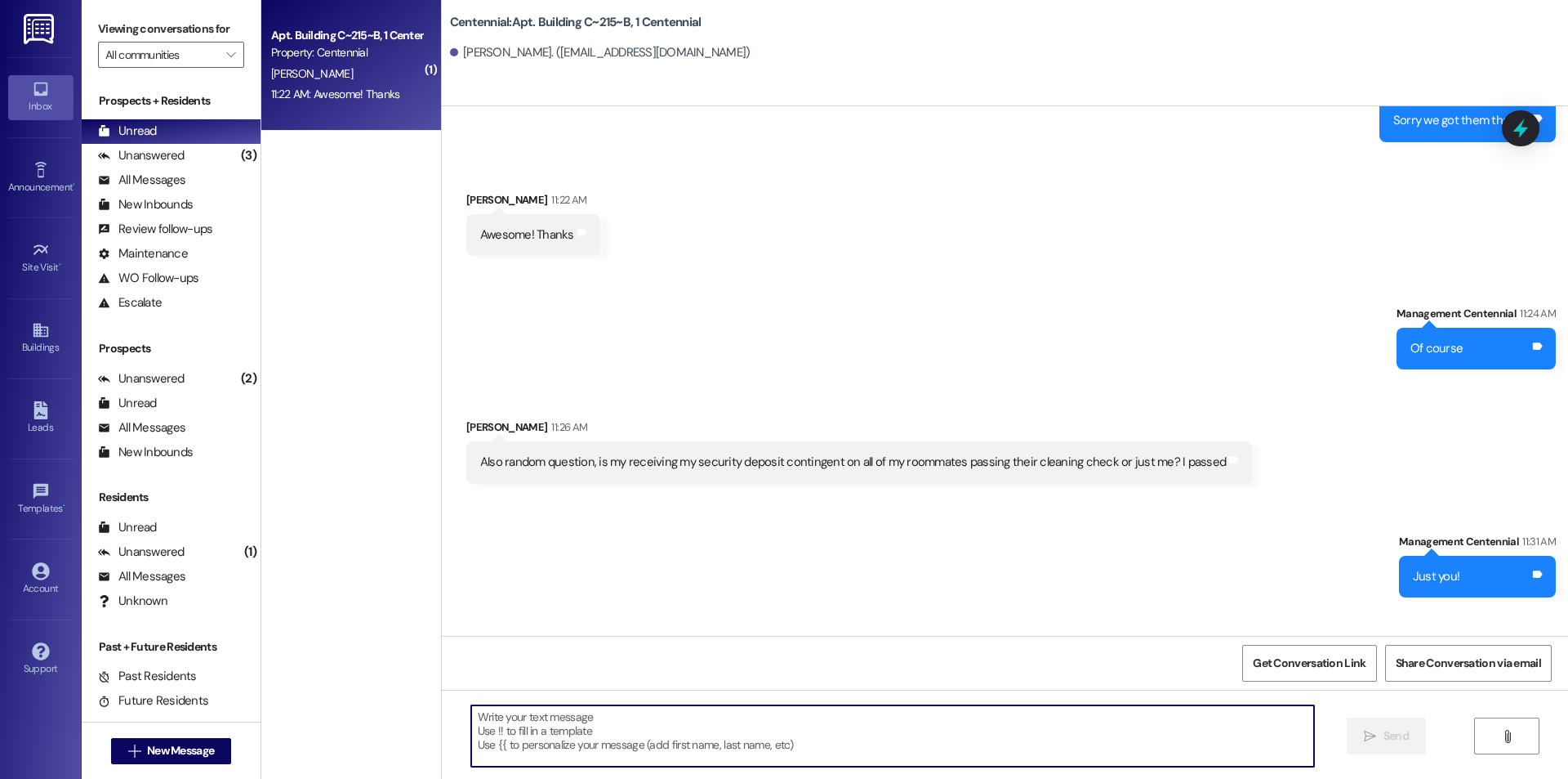
scroll to position [21707, 0]
click at [676, 733] on textarea at bounding box center [893, 735] width 843 height 62
click at [597, 705] on textarea at bounding box center [893, 735] width 843 height 62
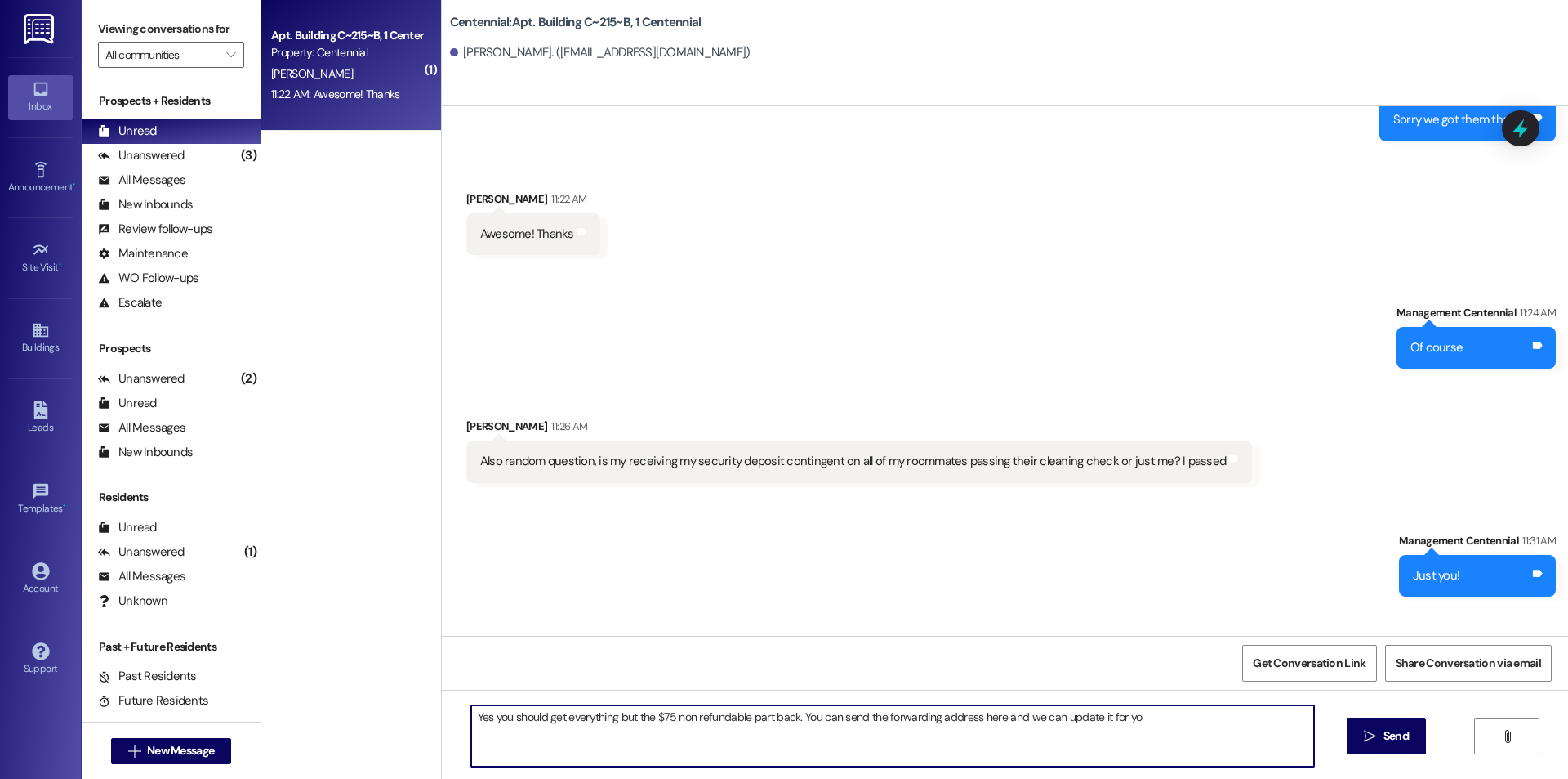
type textarea "Yes you should get everything but the $75 non refundable part back. You can sen…"
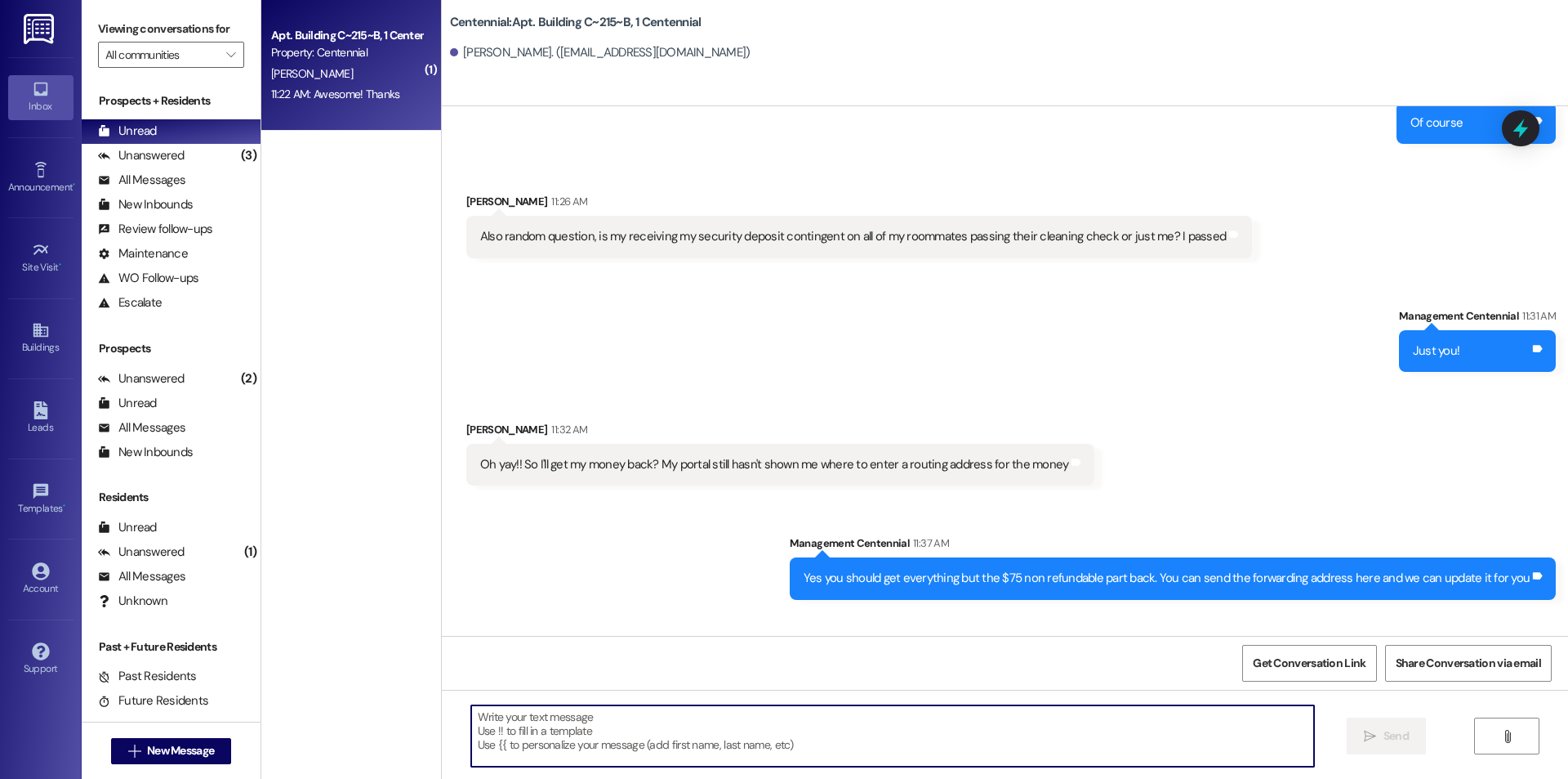
scroll to position [21934, 0]
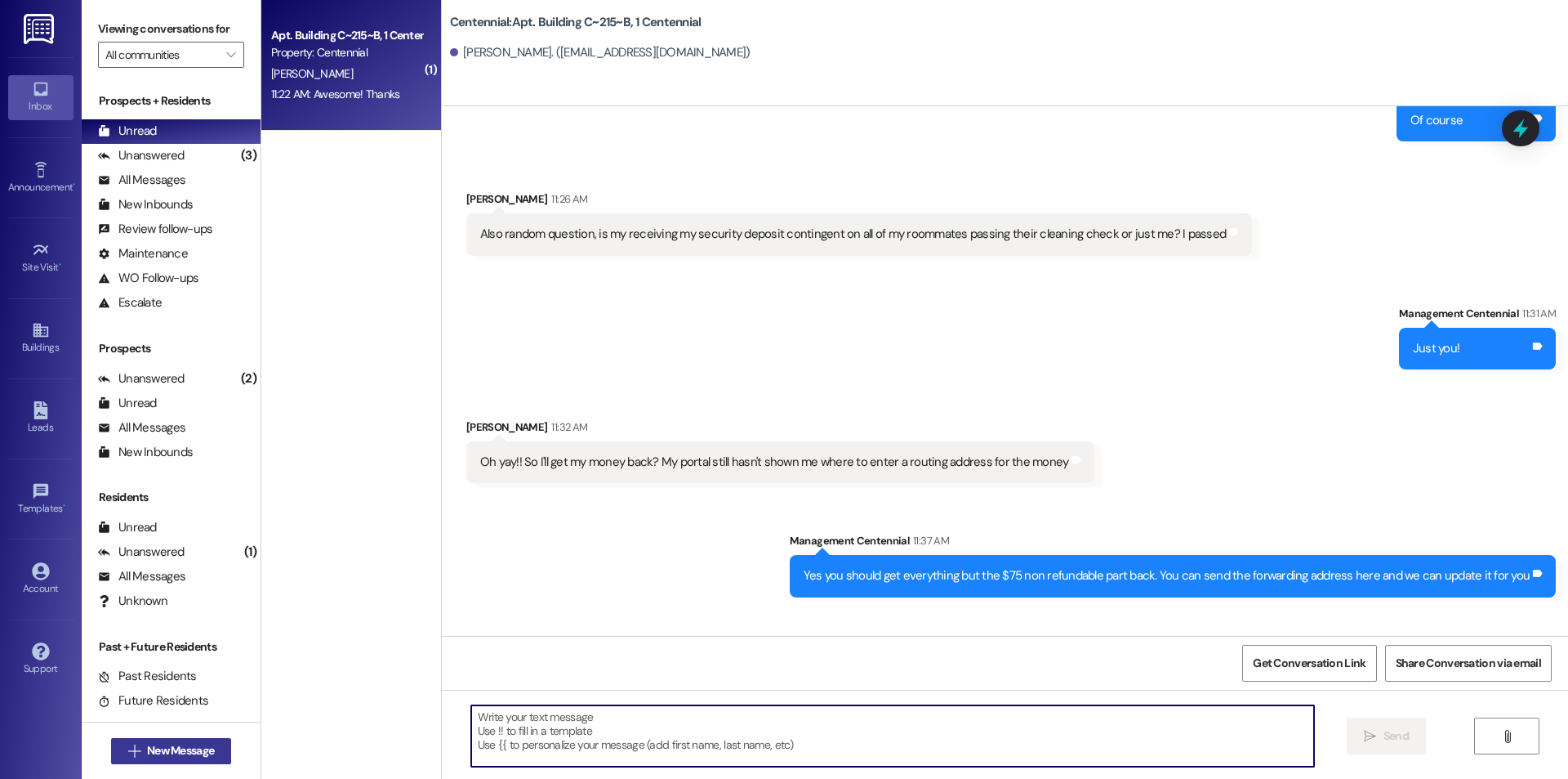
click at [165, 750] on span "New Message" at bounding box center [180, 750] width 67 height 17
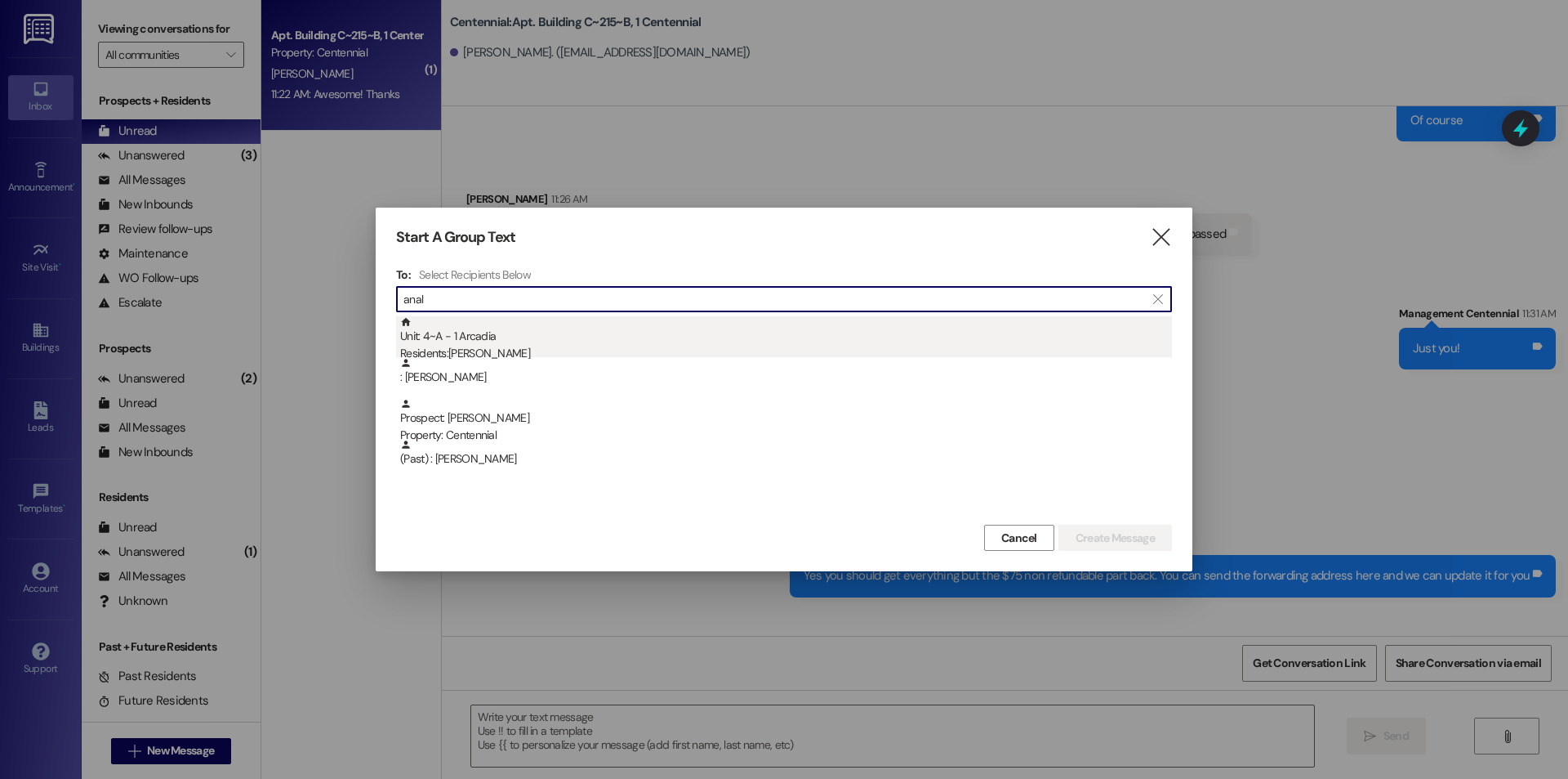
type input "anal"
click at [474, 342] on div "Unit: 4~A - 1 Arcadia Residents: [PERSON_NAME]" at bounding box center [786, 340] width 772 height 46
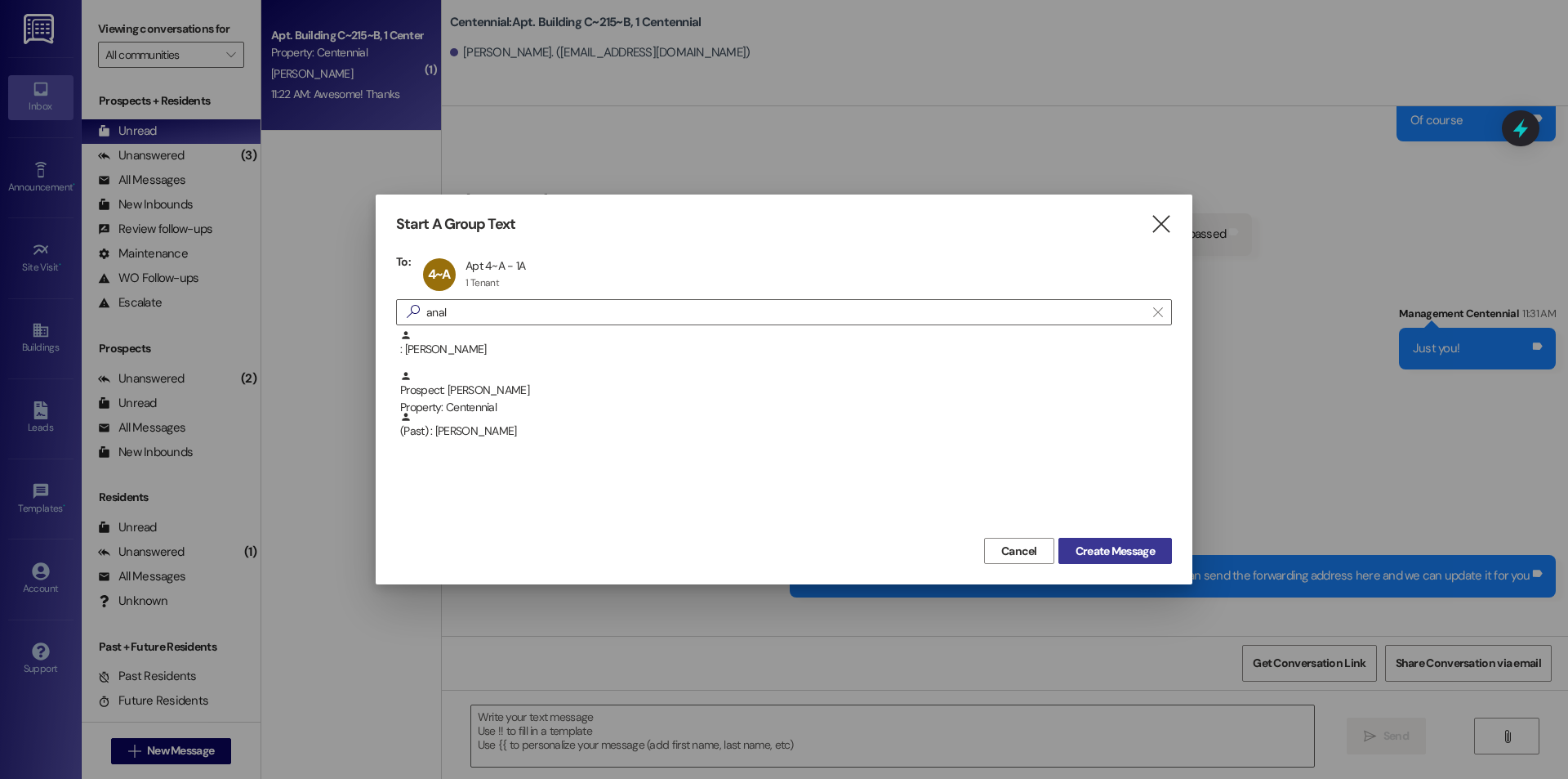
click at [1076, 547] on span "Create Message" at bounding box center [1115, 551] width 79 height 17
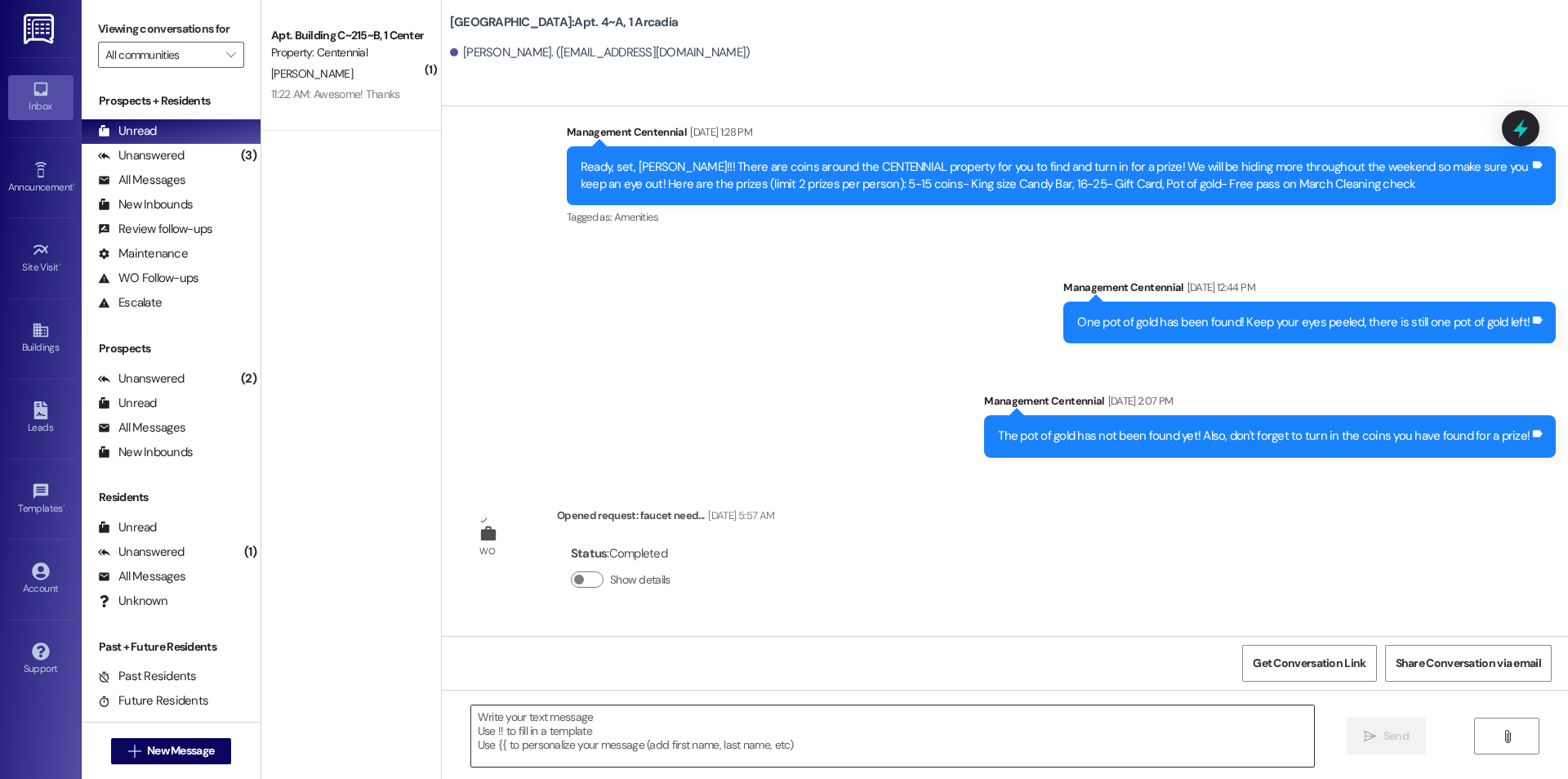
scroll to position [22875, 0]
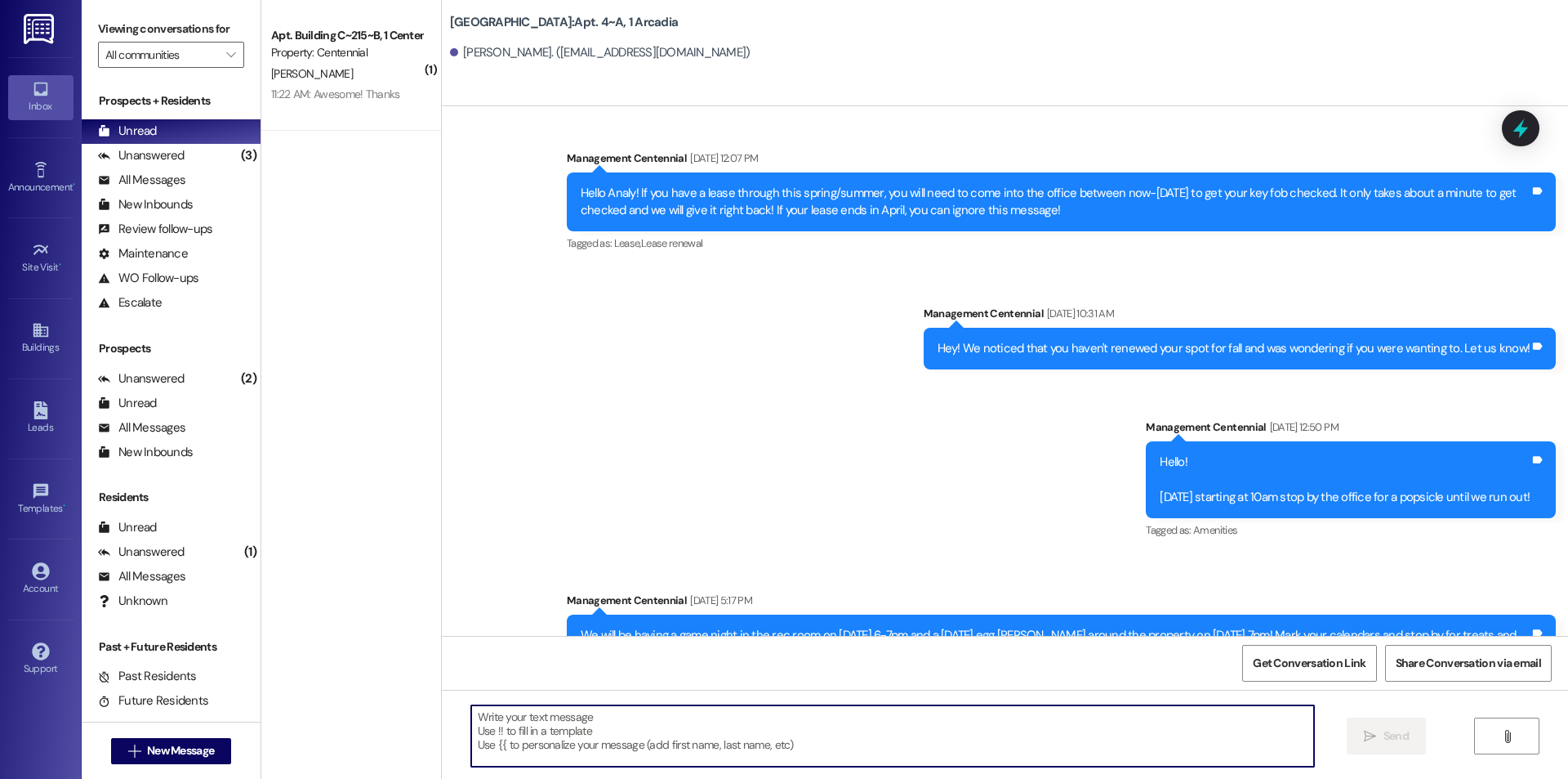
click at [830, 728] on textarea at bounding box center [893, 735] width 843 height 62
paste textarea "[STREET_ADDRESS]"
drag, startPoint x: 731, startPoint y: 742, endPoint x: 372, endPoint y: 755, distance: 359.2
click at [380, 757] on div "( 1 ) Apt. Building C~215~B, 1 Centennial Property: Centennial [PERSON_NAME] 11…" at bounding box center [914, 390] width 1307 height 779
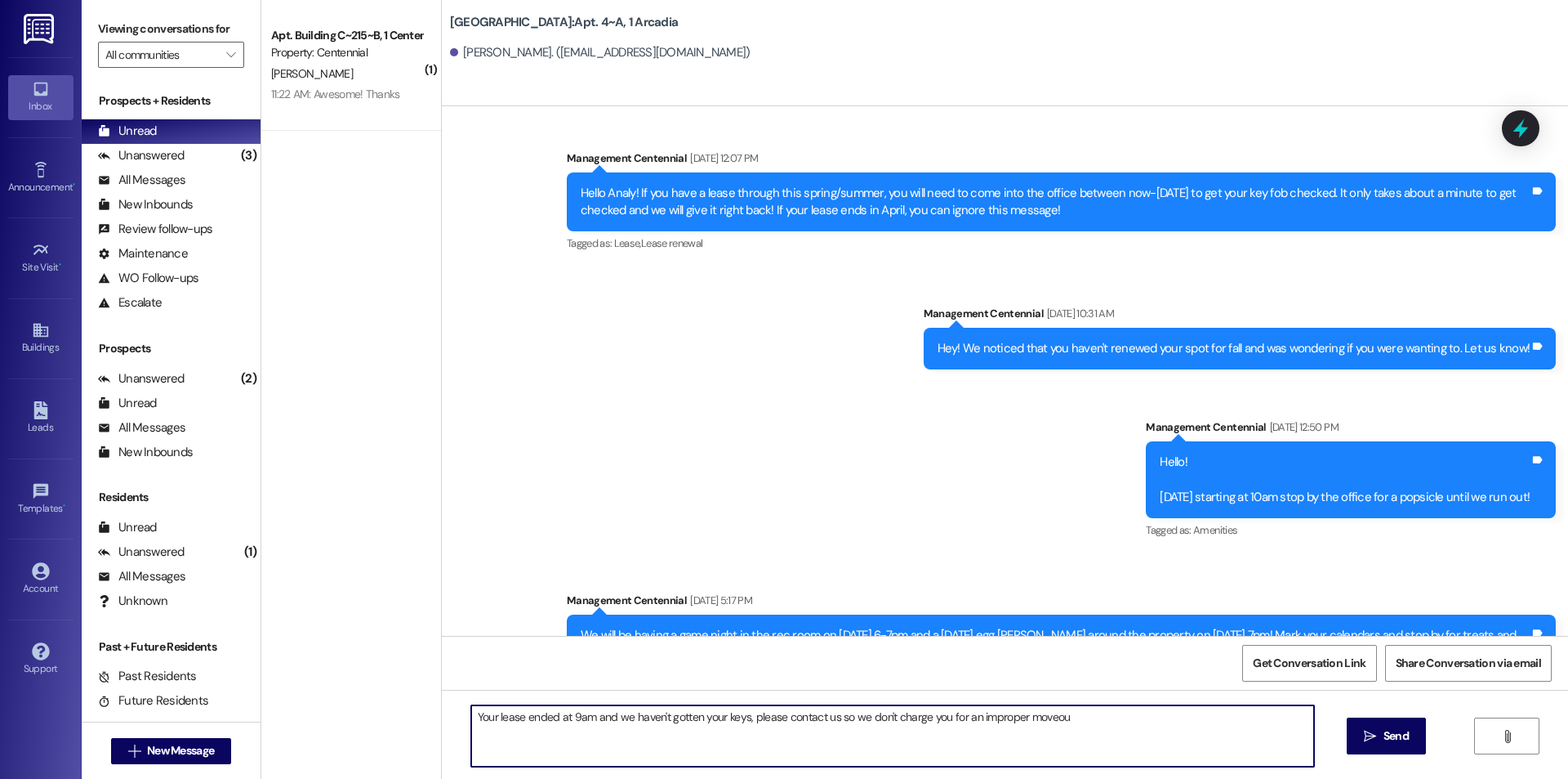
type textarea "Your lease ended at 9am and we haven't gotten your keys, please contact us so w…"
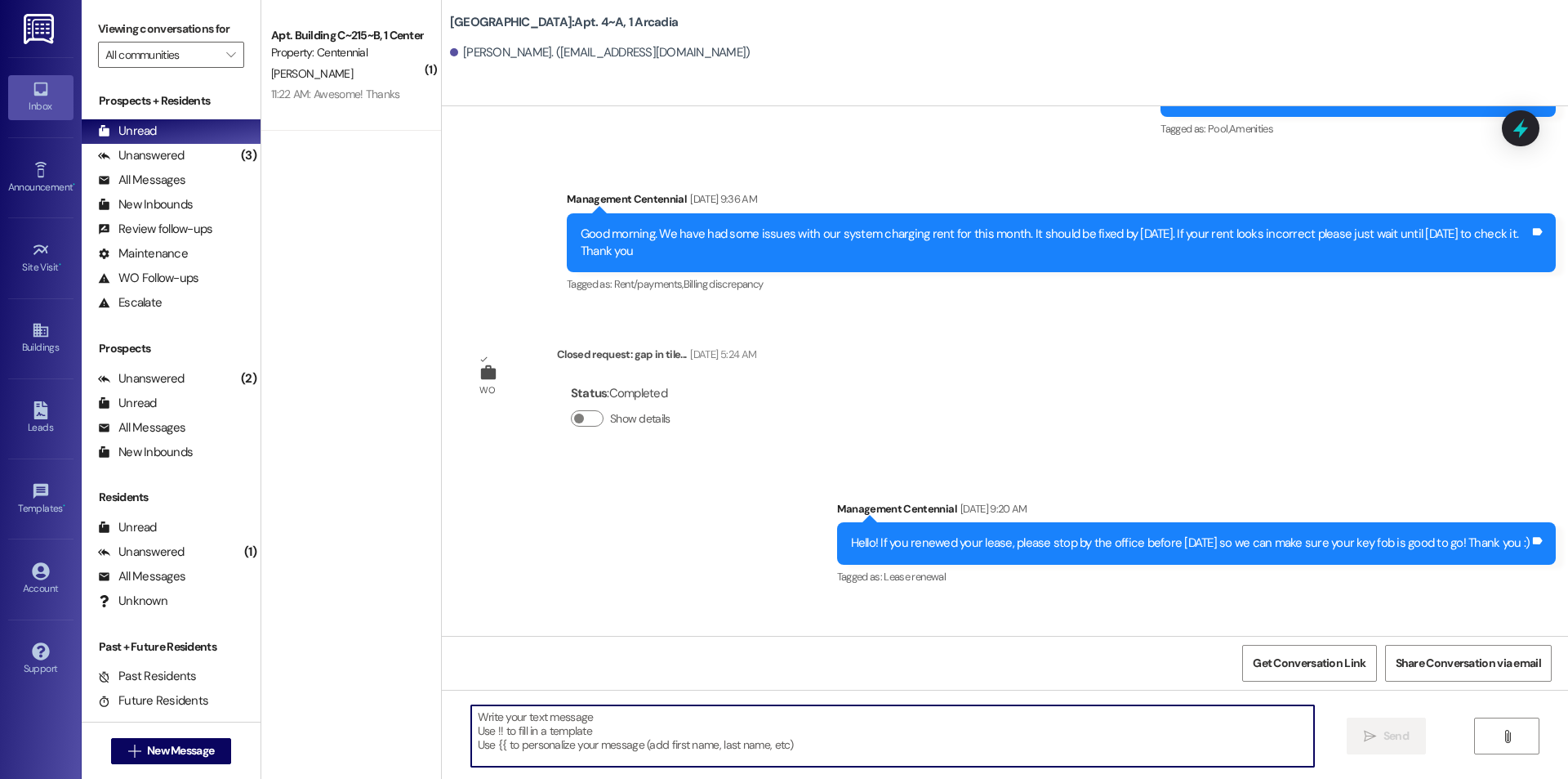
scroll to position [28411, 0]
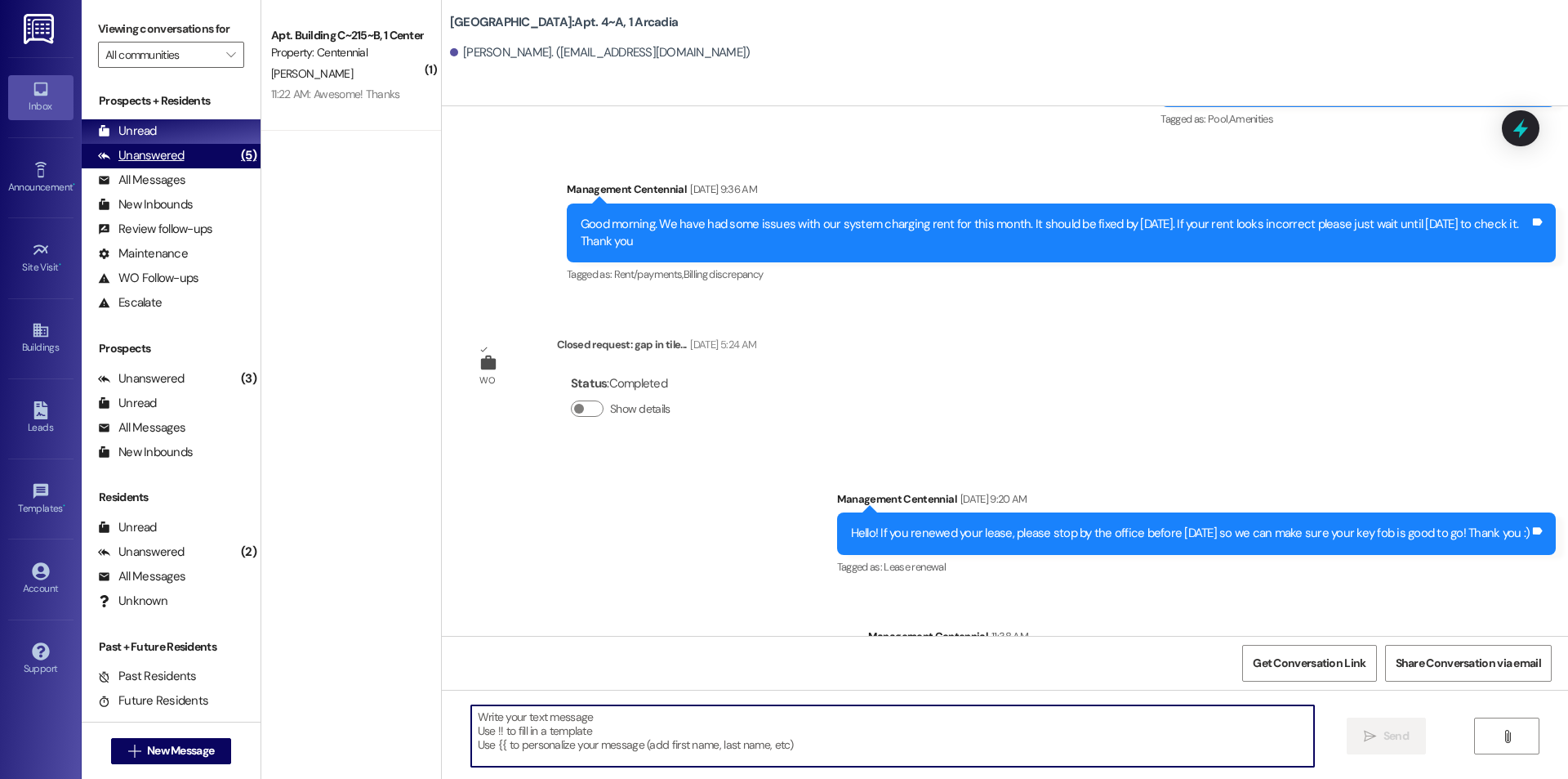
click at [202, 152] on div "Unanswered (5)" at bounding box center [171, 156] width 179 height 25
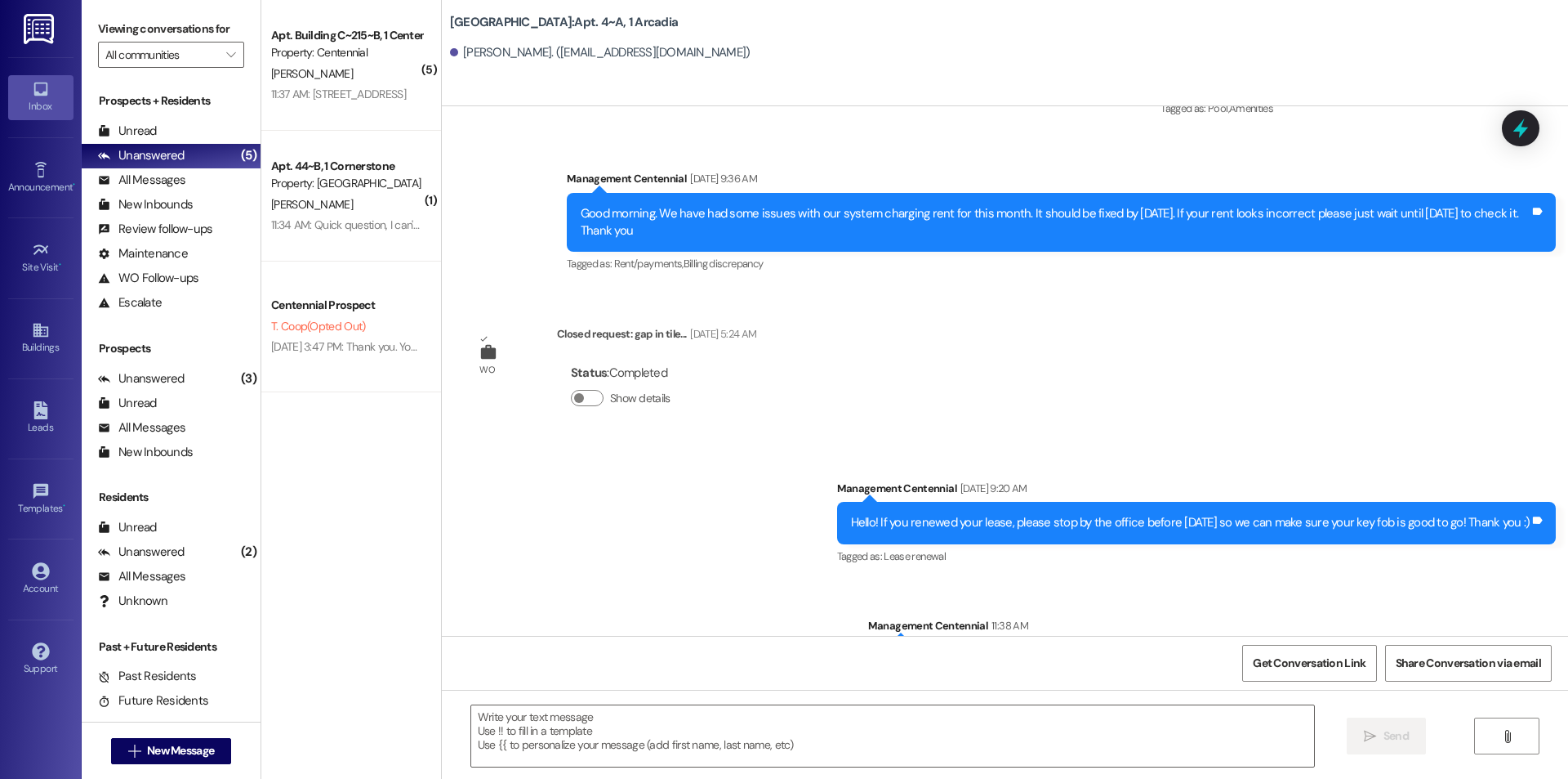
scroll to position [28435, 0]
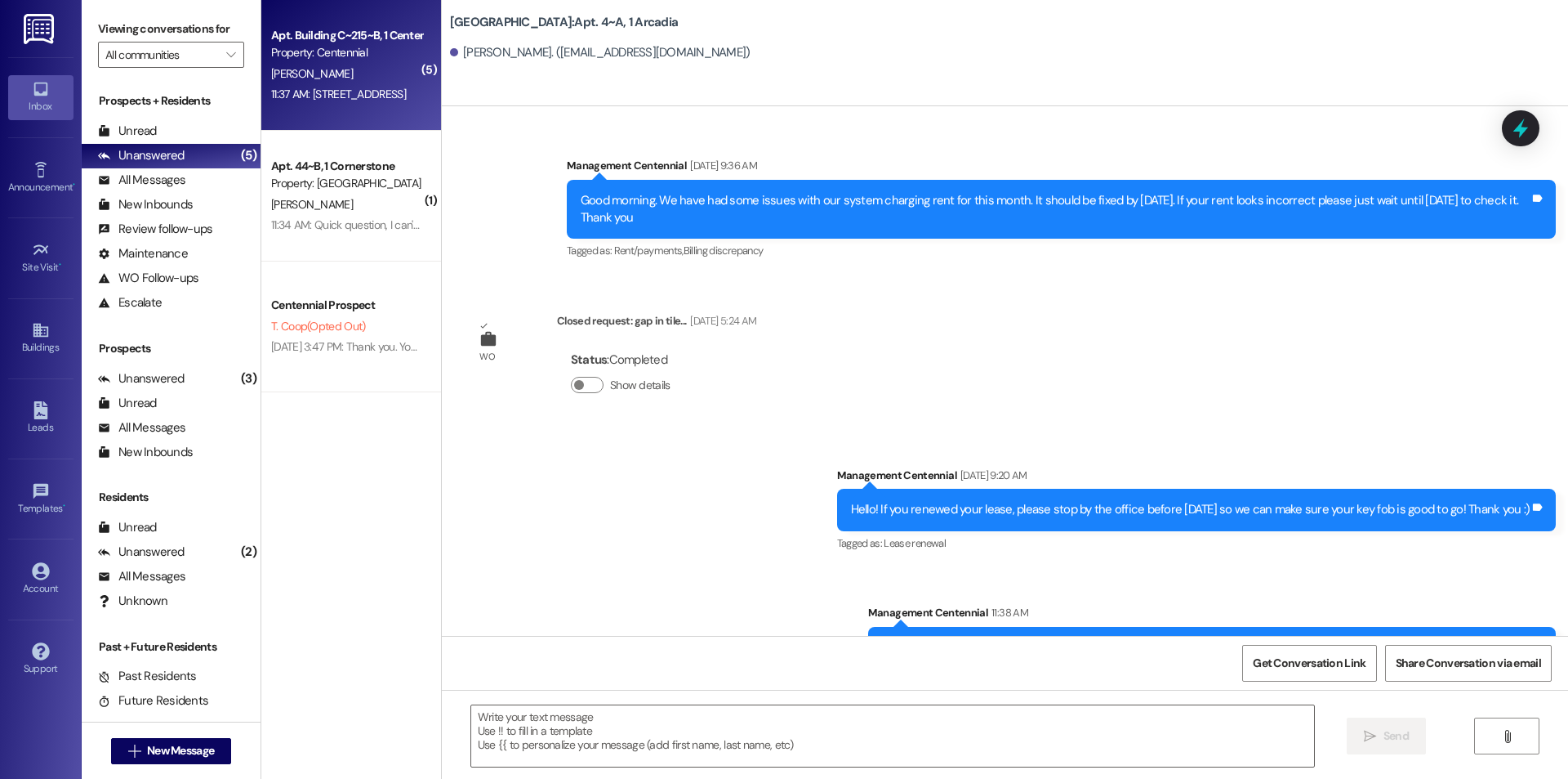
click at [383, 104] on div "11:37 AM: [STREET_ADDRESS] 11:37 AM: [STREET_ADDRESS]" at bounding box center [347, 94] width 154 height 20
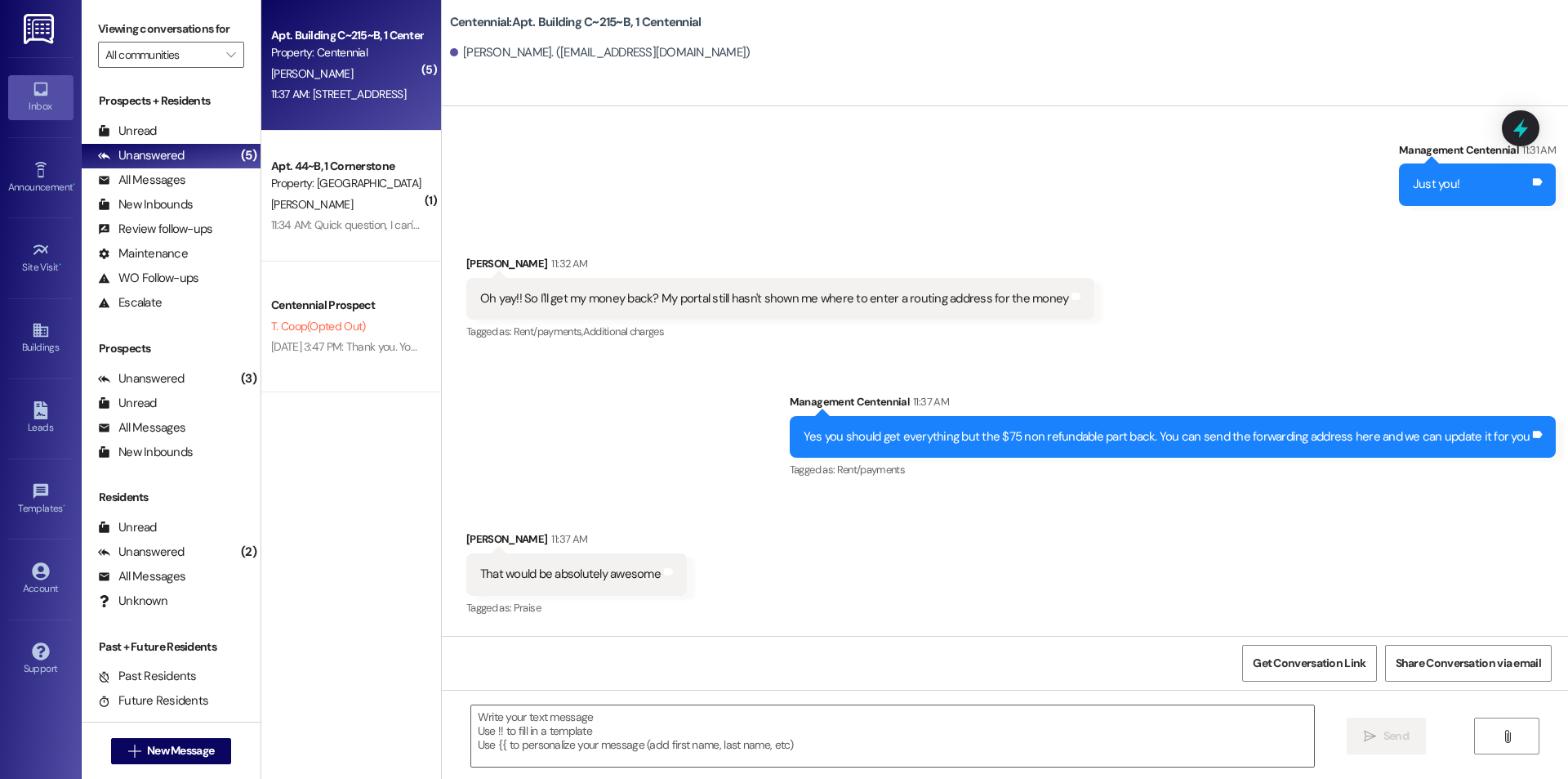
scroll to position [22146, 0]
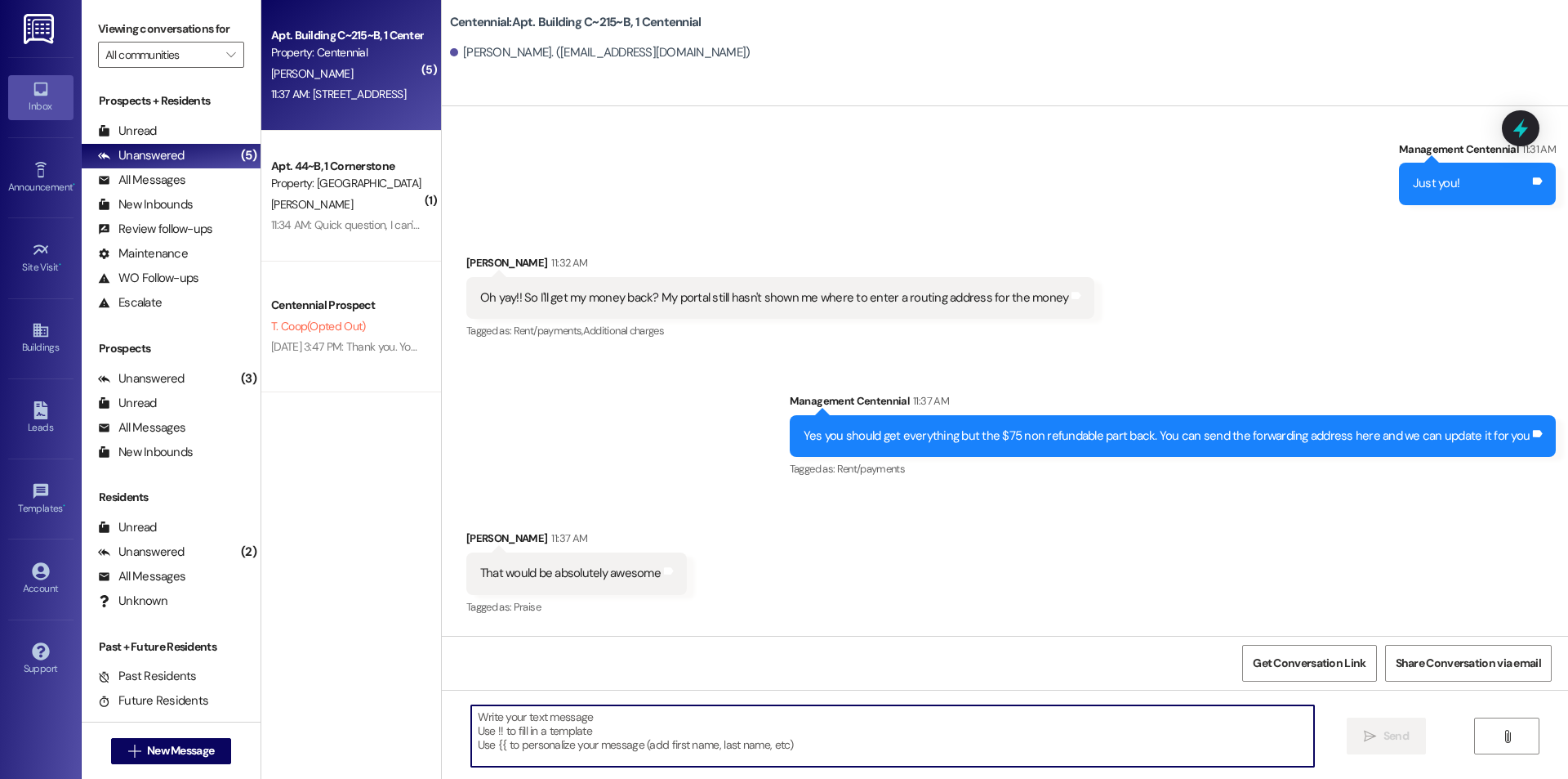
click at [735, 736] on textarea at bounding box center [893, 735] width 843 height 62
type textarea "Perfect thank you"
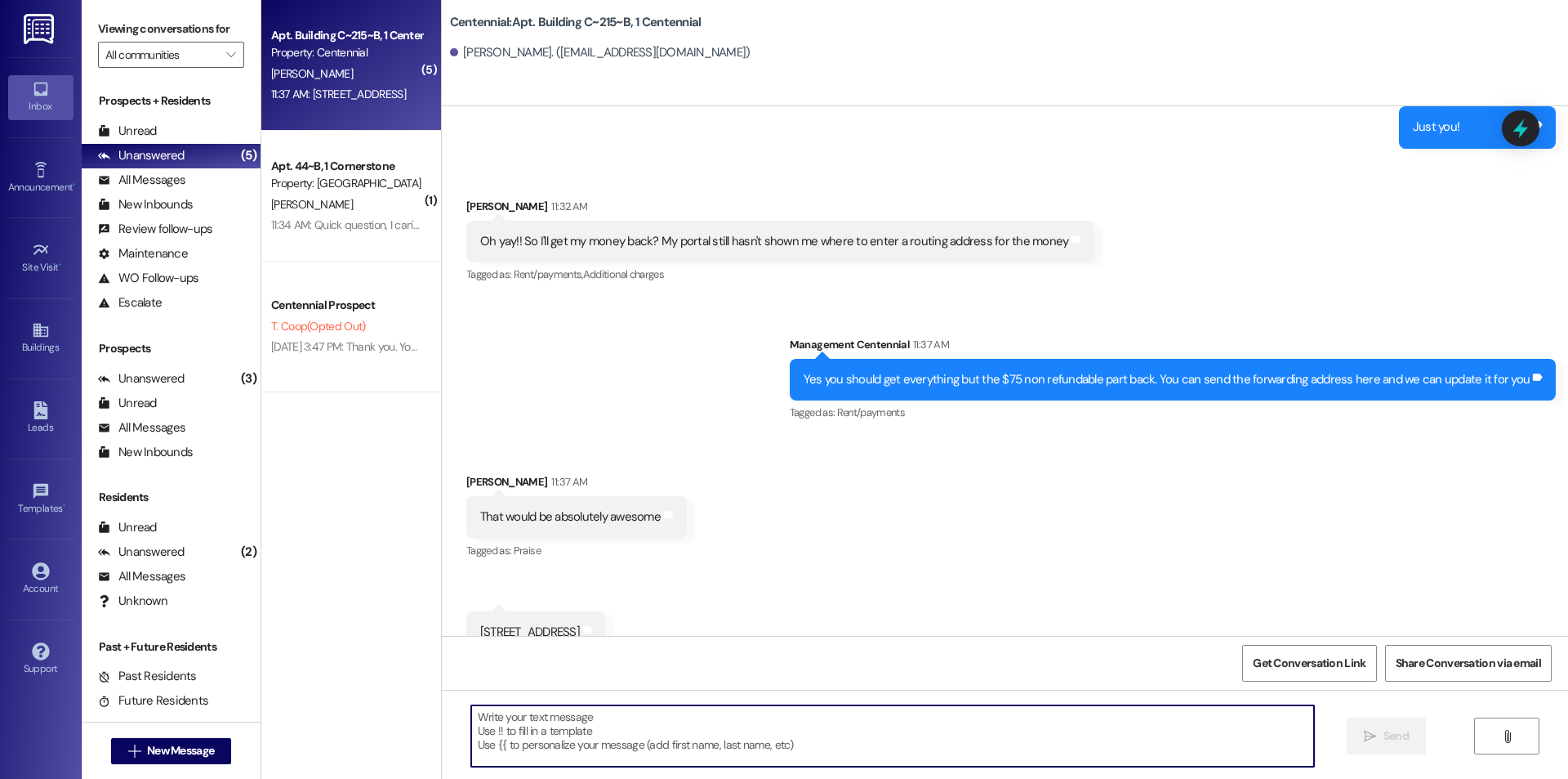
scroll to position [22260, 0]
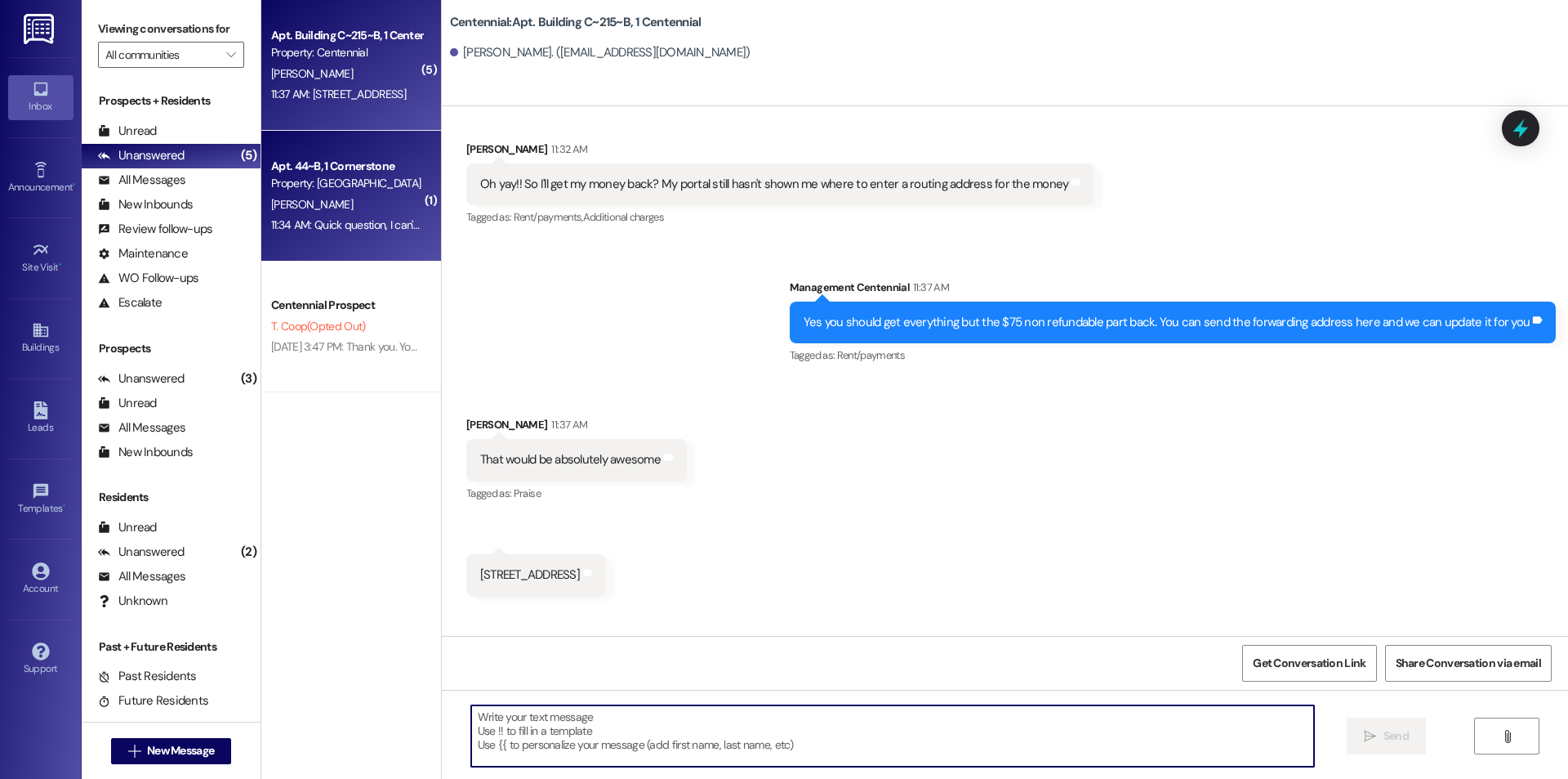
click at [372, 222] on div "11:34 AM: Quick question, I can't find the address for the office online, could…" at bounding box center [491, 225] width 440 height 15
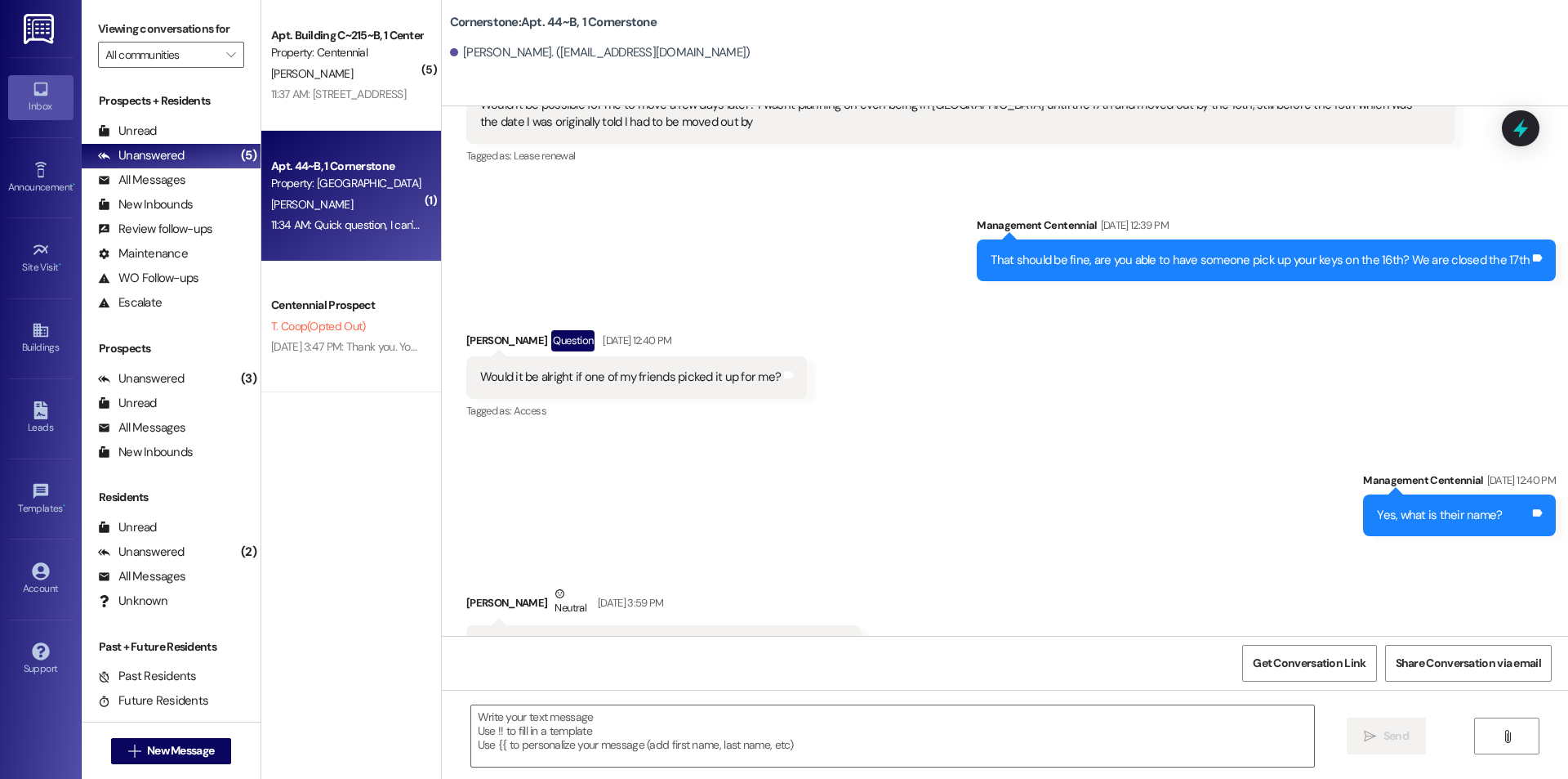
scroll to position [9723, 0]
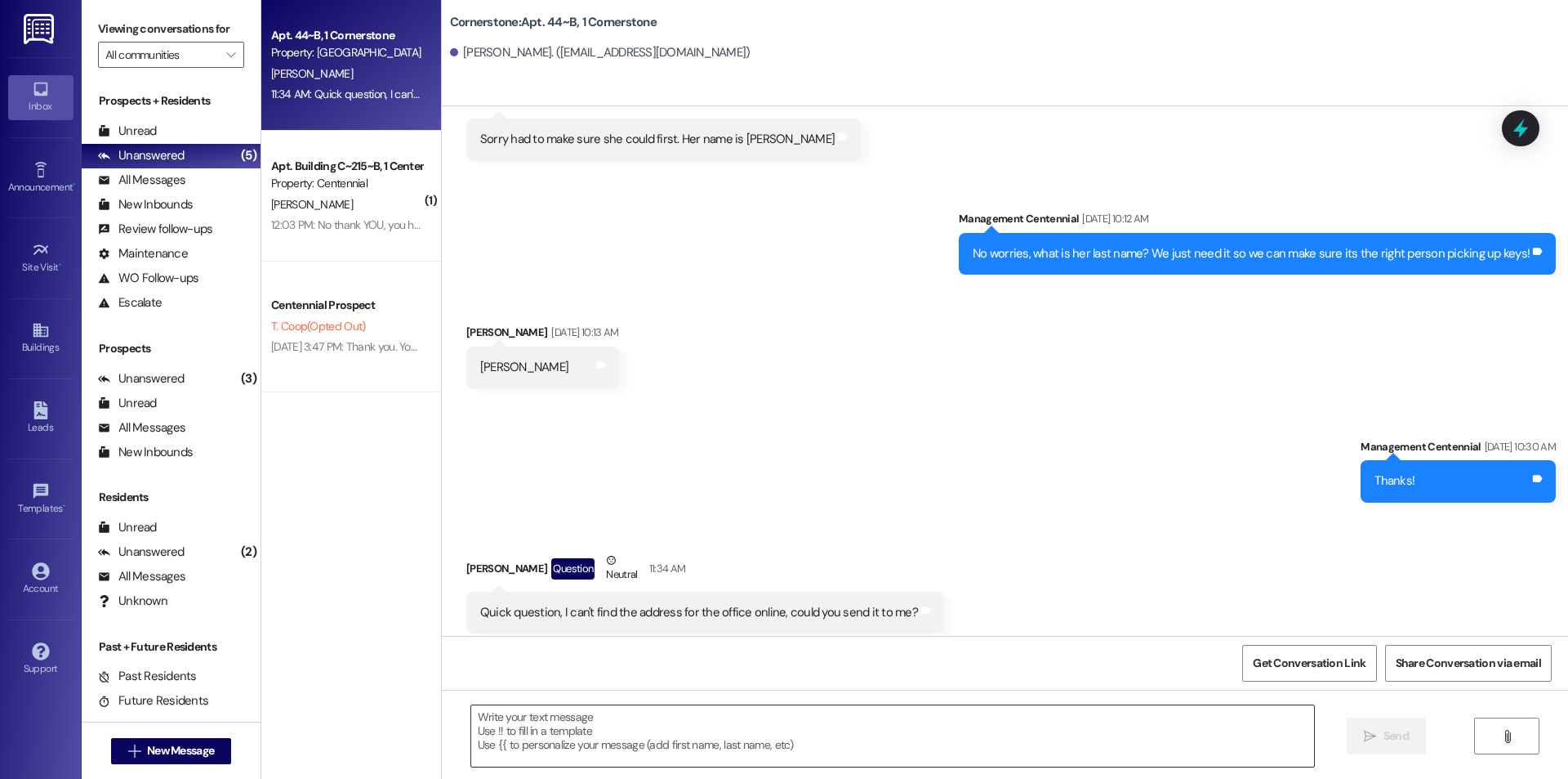
click at [687, 764] on textarea at bounding box center [893, 735] width 843 height 62
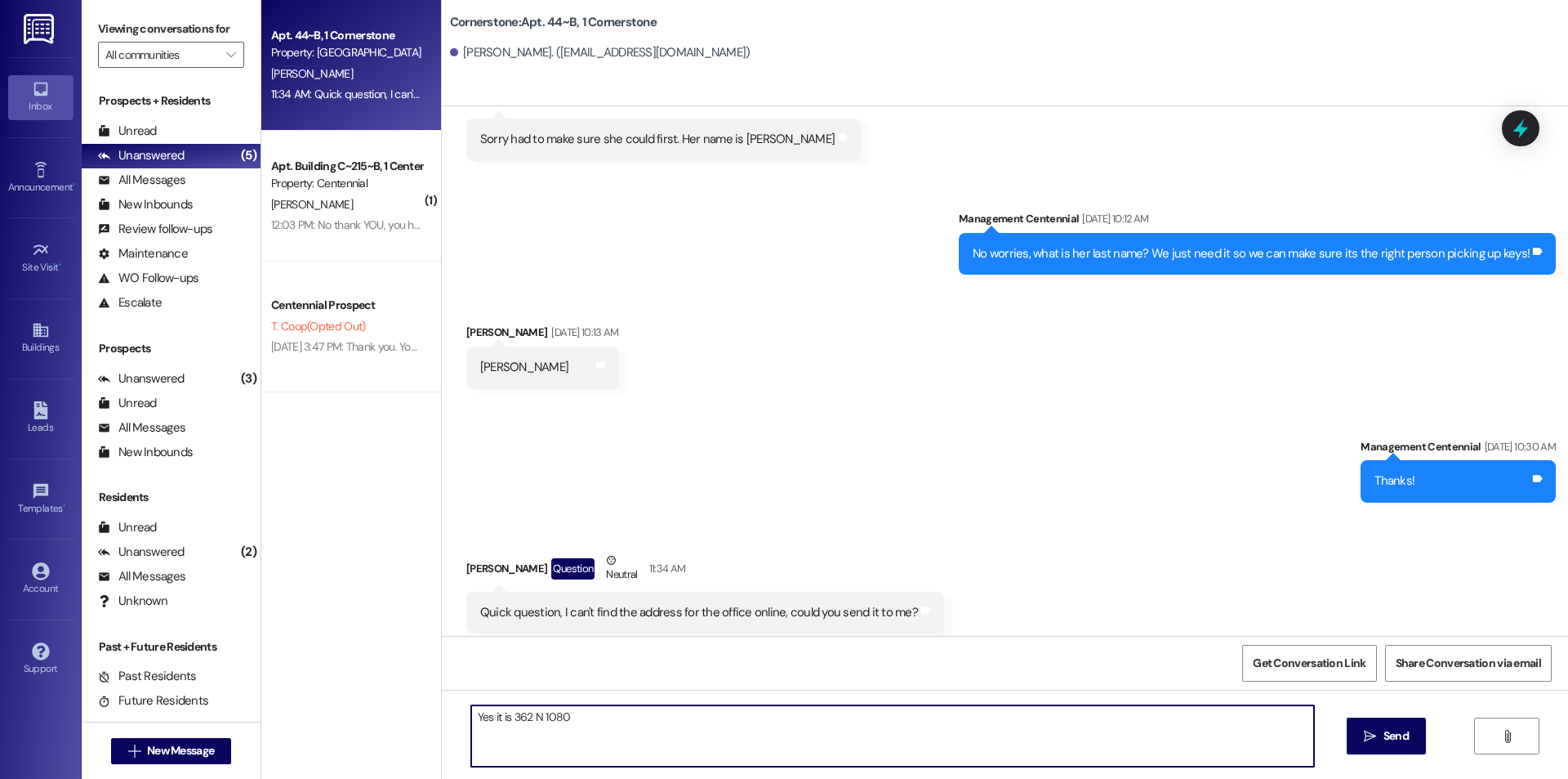
type textarea "Yes it is 362 N 1080 E"
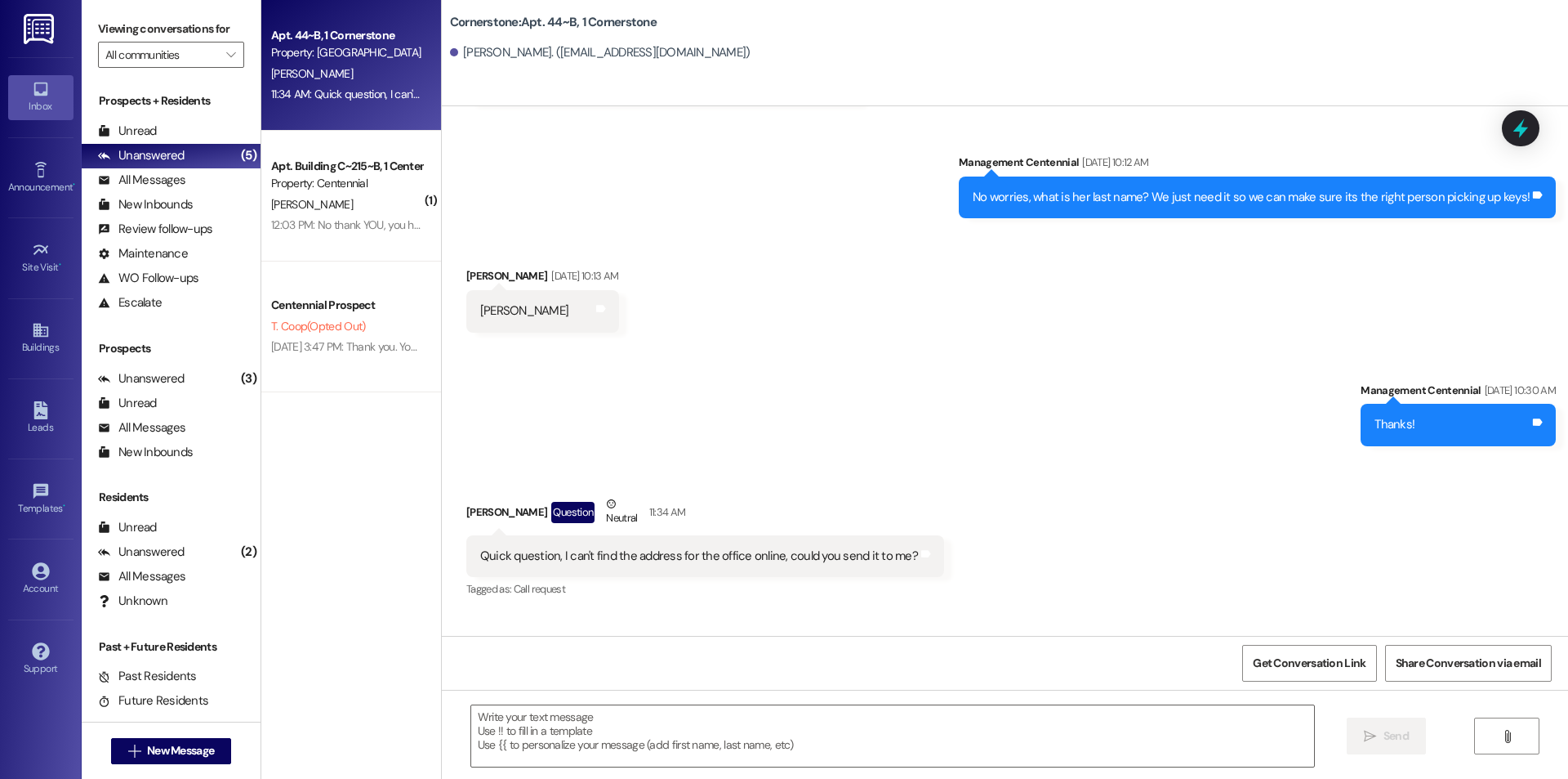
scroll to position [9837, 0]
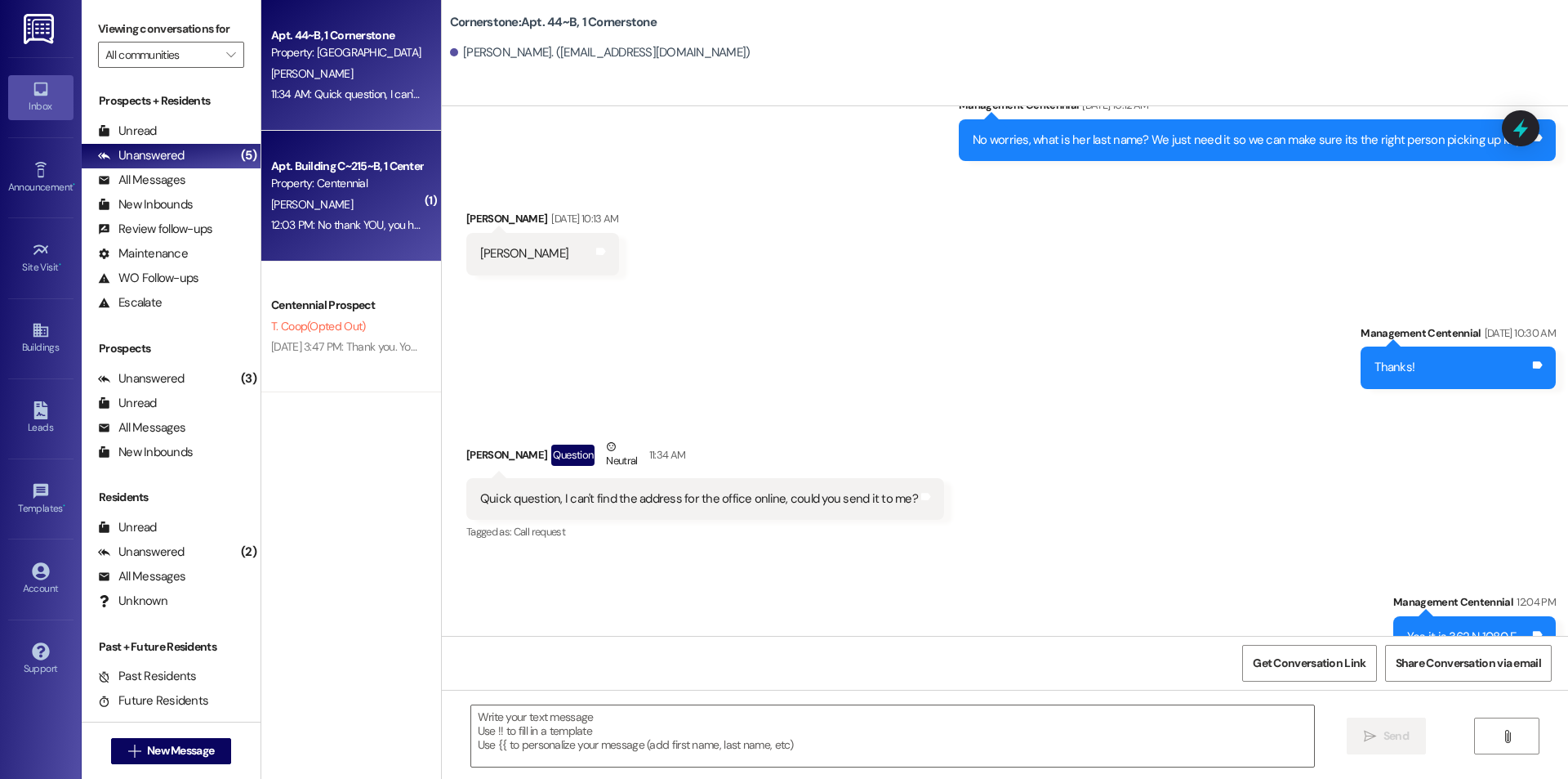
click at [390, 226] on div "12:03 PM: No thank YOU, you have been so helpful 12:03 PM: No thank YOU, you ha…" at bounding box center [388, 225] width 235 height 15
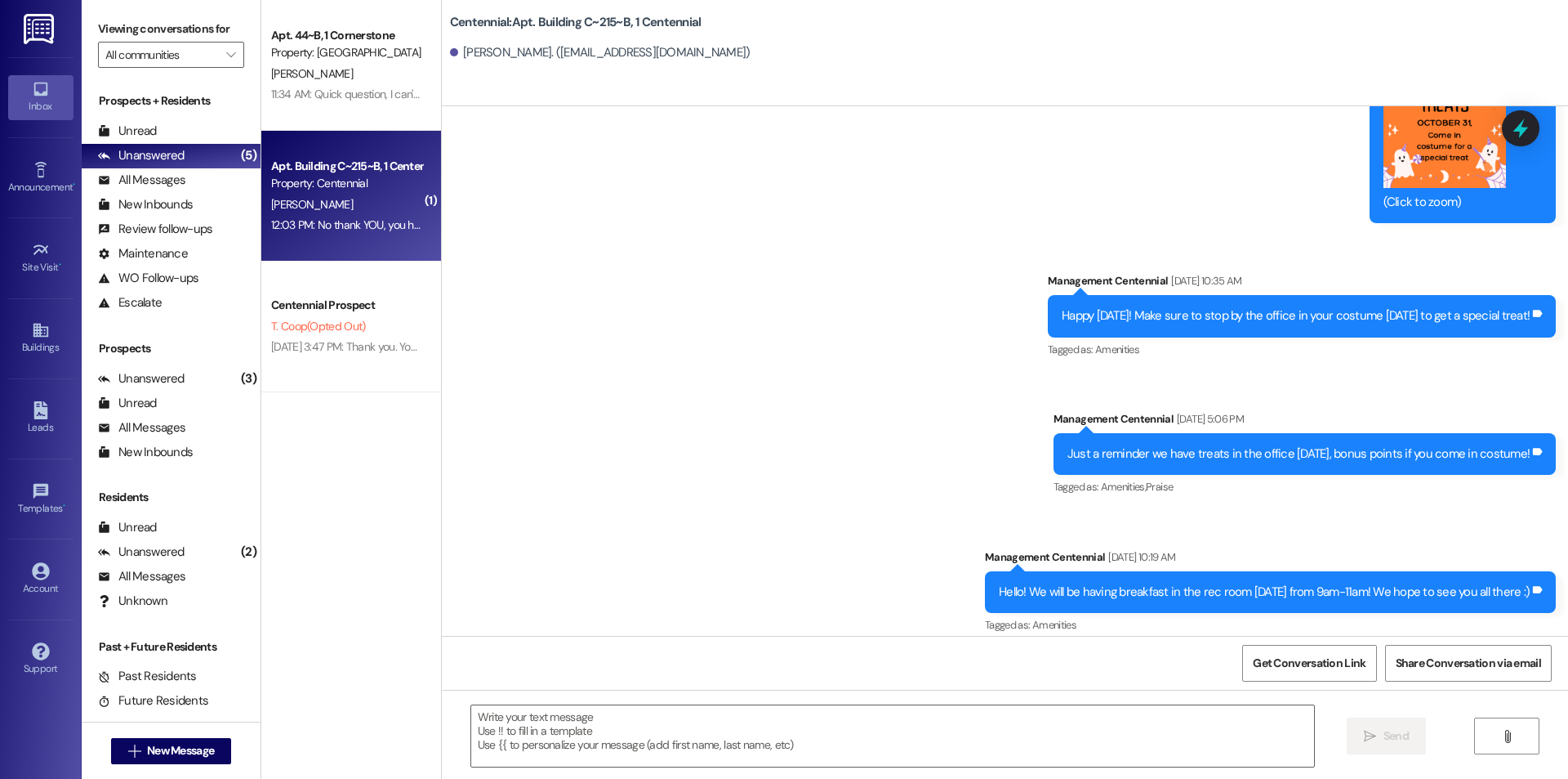
scroll to position [22415, 0]
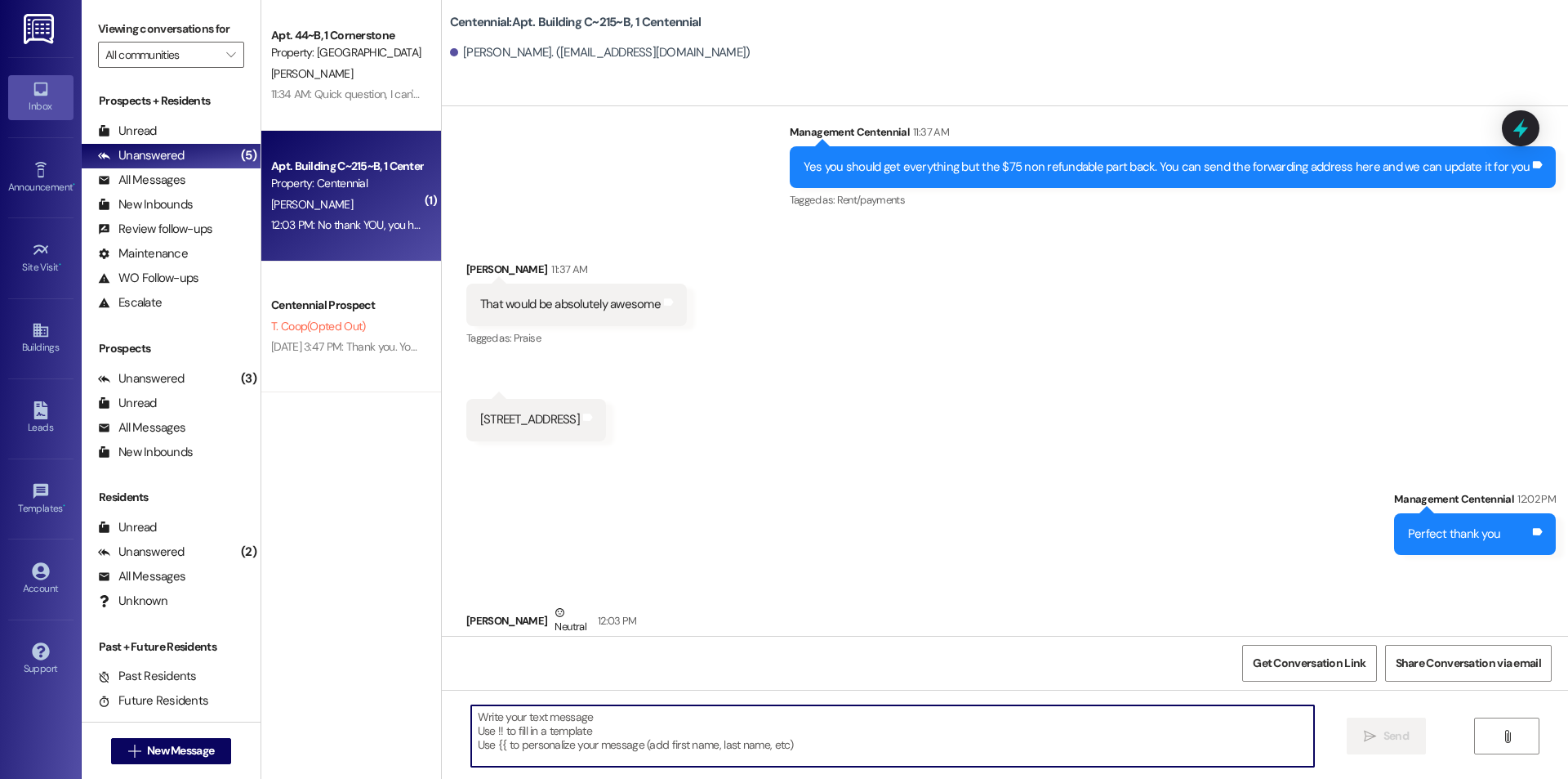
click at [878, 729] on textarea at bounding box center [893, 735] width 843 height 62
type textarea "No problem"
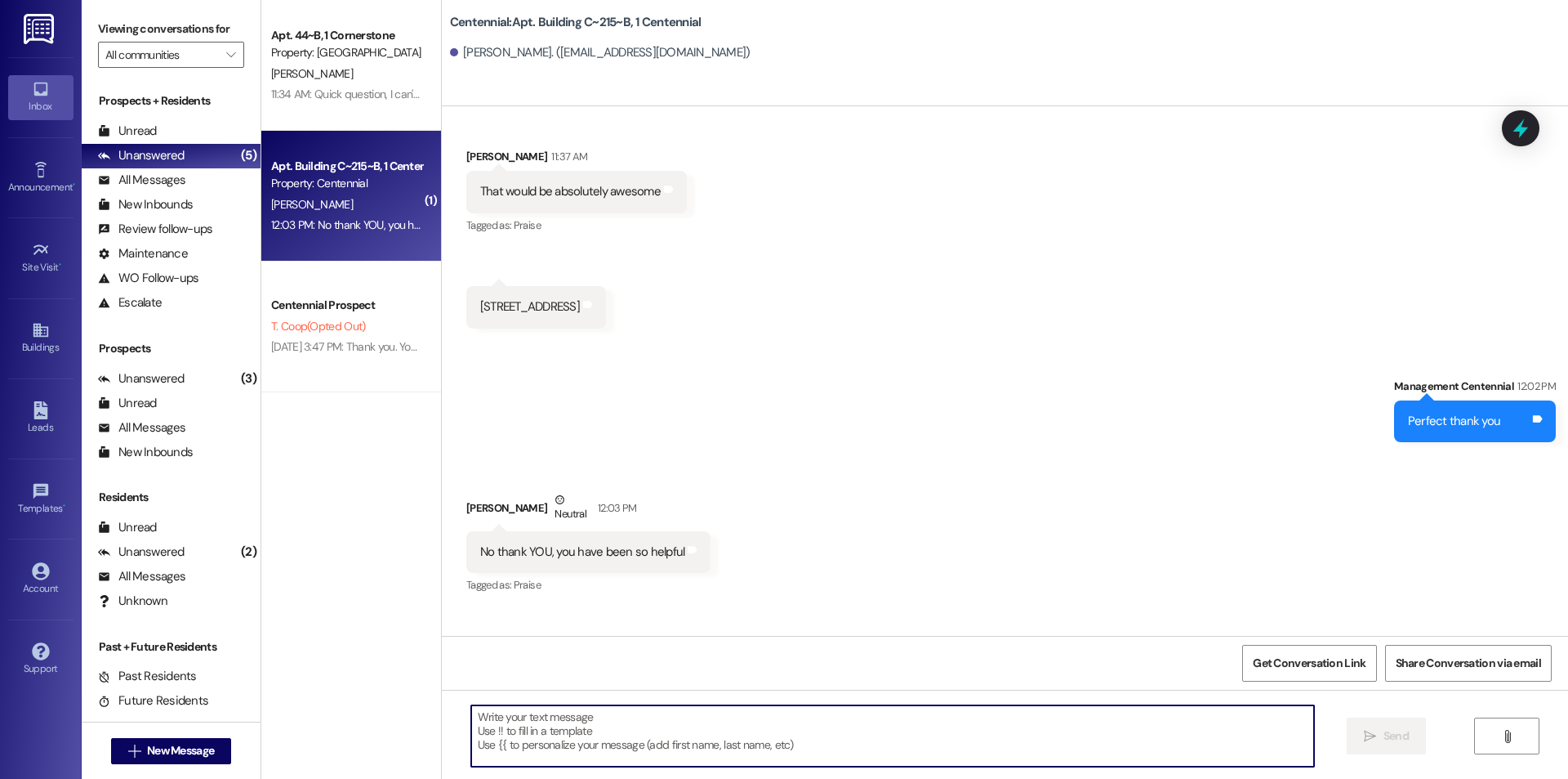
scroll to position [22529, 0]
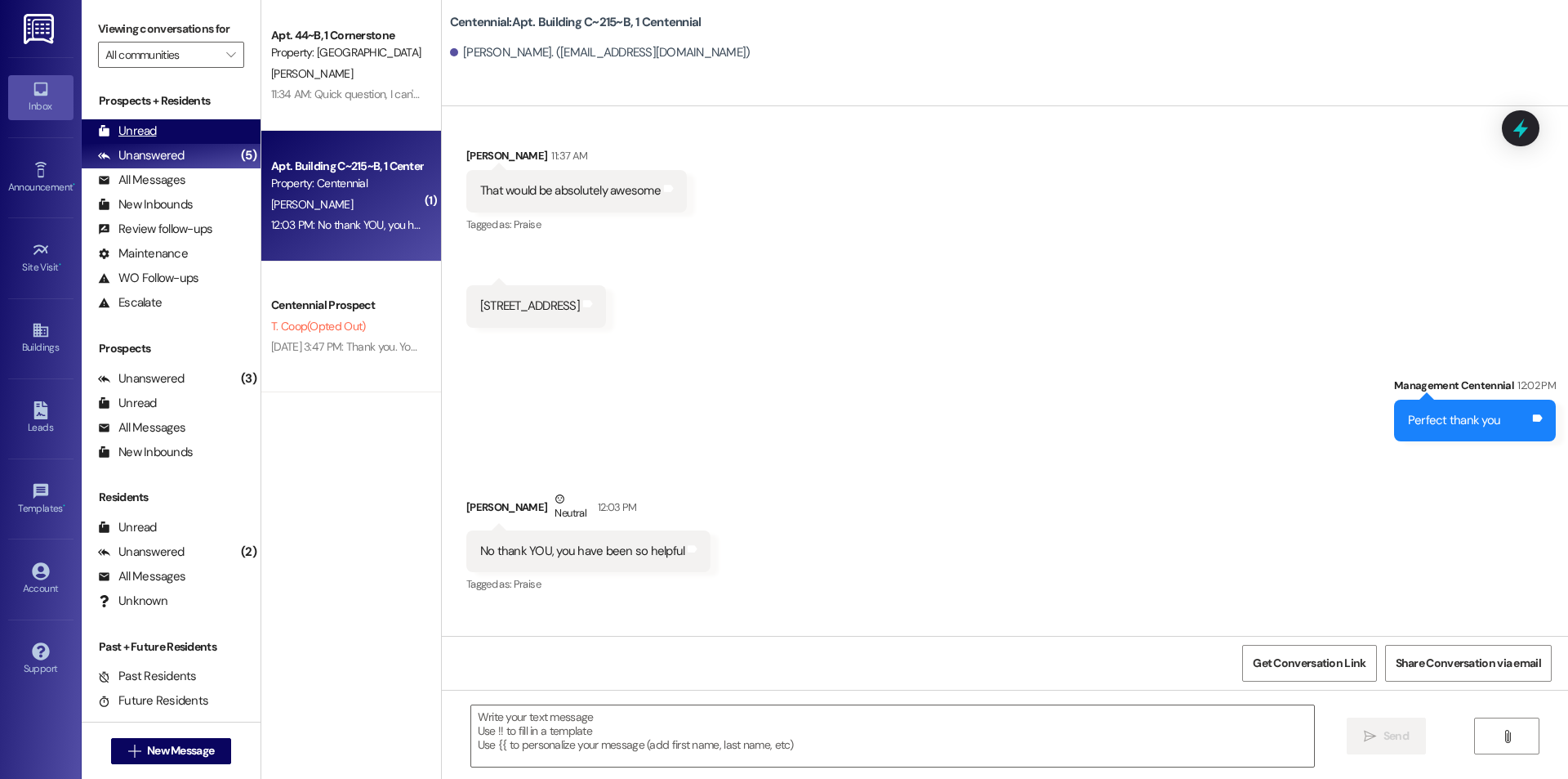
click at [234, 124] on div "Unread (0)" at bounding box center [171, 132] width 179 height 25
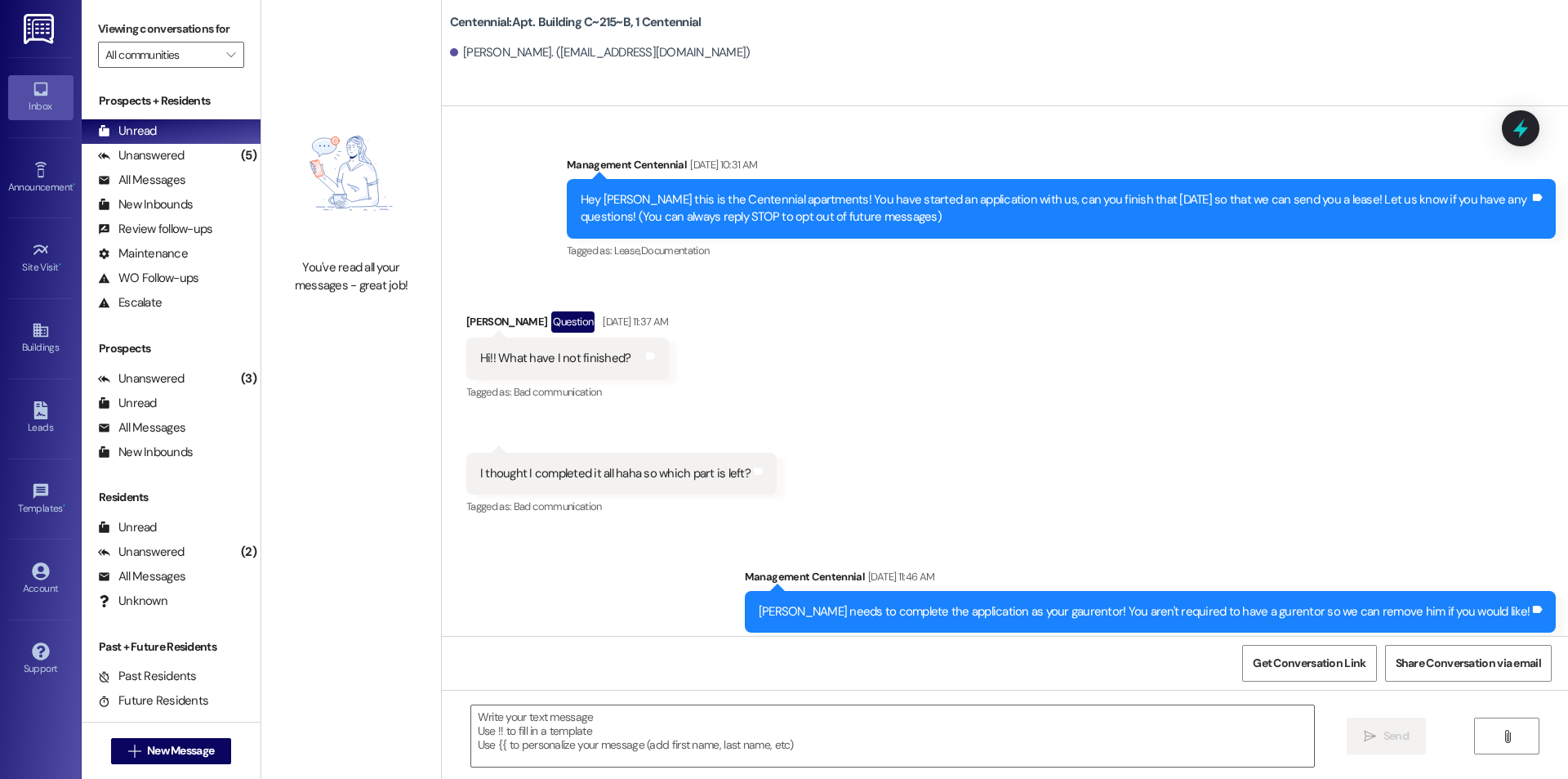
scroll to position [22415, 0]
